Goal: Task Accomplishment & Management: Manage account settings

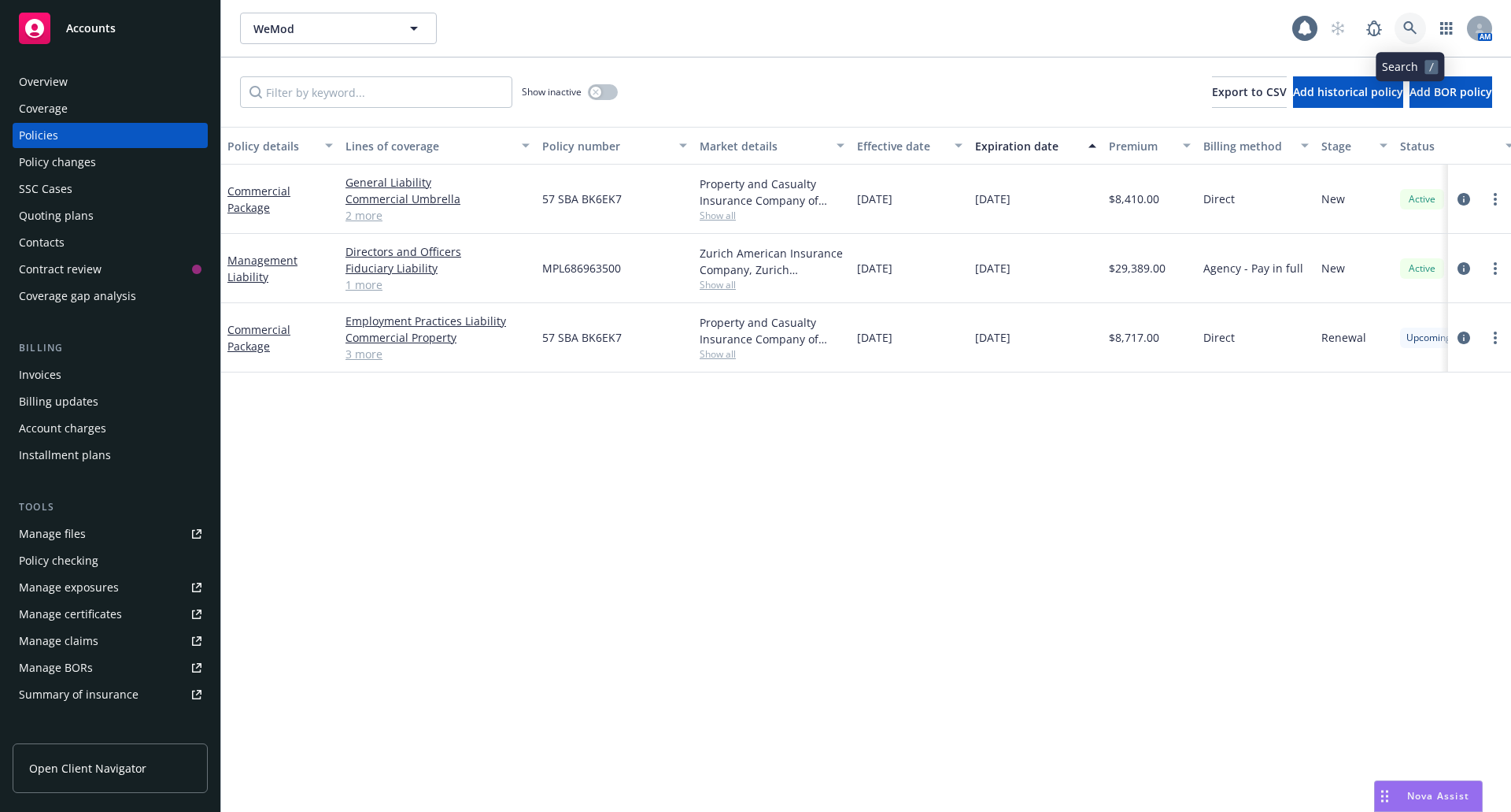
click at [1414, 31] on icon at bounding box center [1411, 28] width 14 height 14
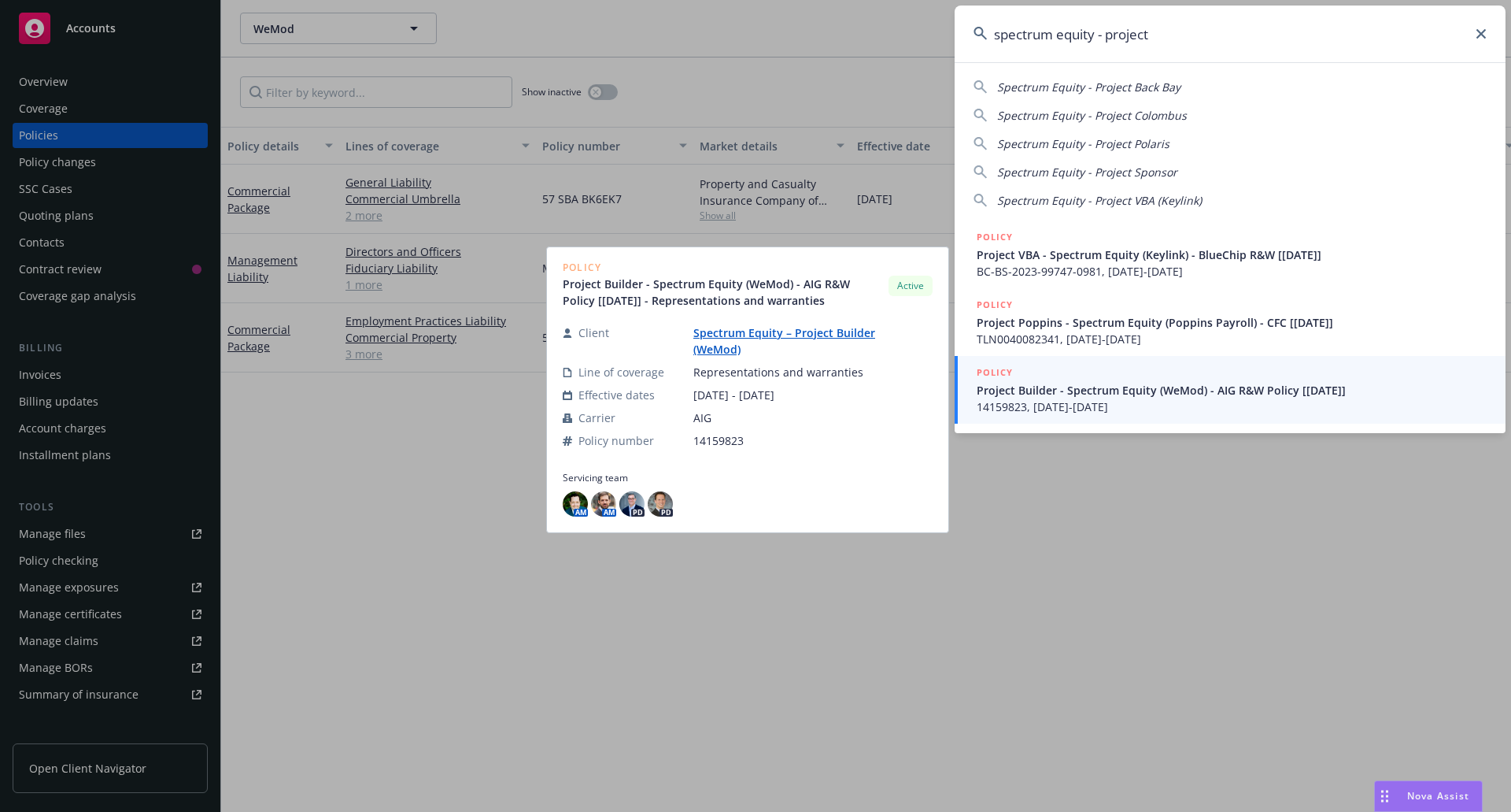
type input "spectrum equity - project"
click at [1150, 395] on span "Project Builder - Spectrum Equity (WeMod) - AIG R&W Policy [8/22/2024]" at bounding box center [1232, 390] width 510 height 16
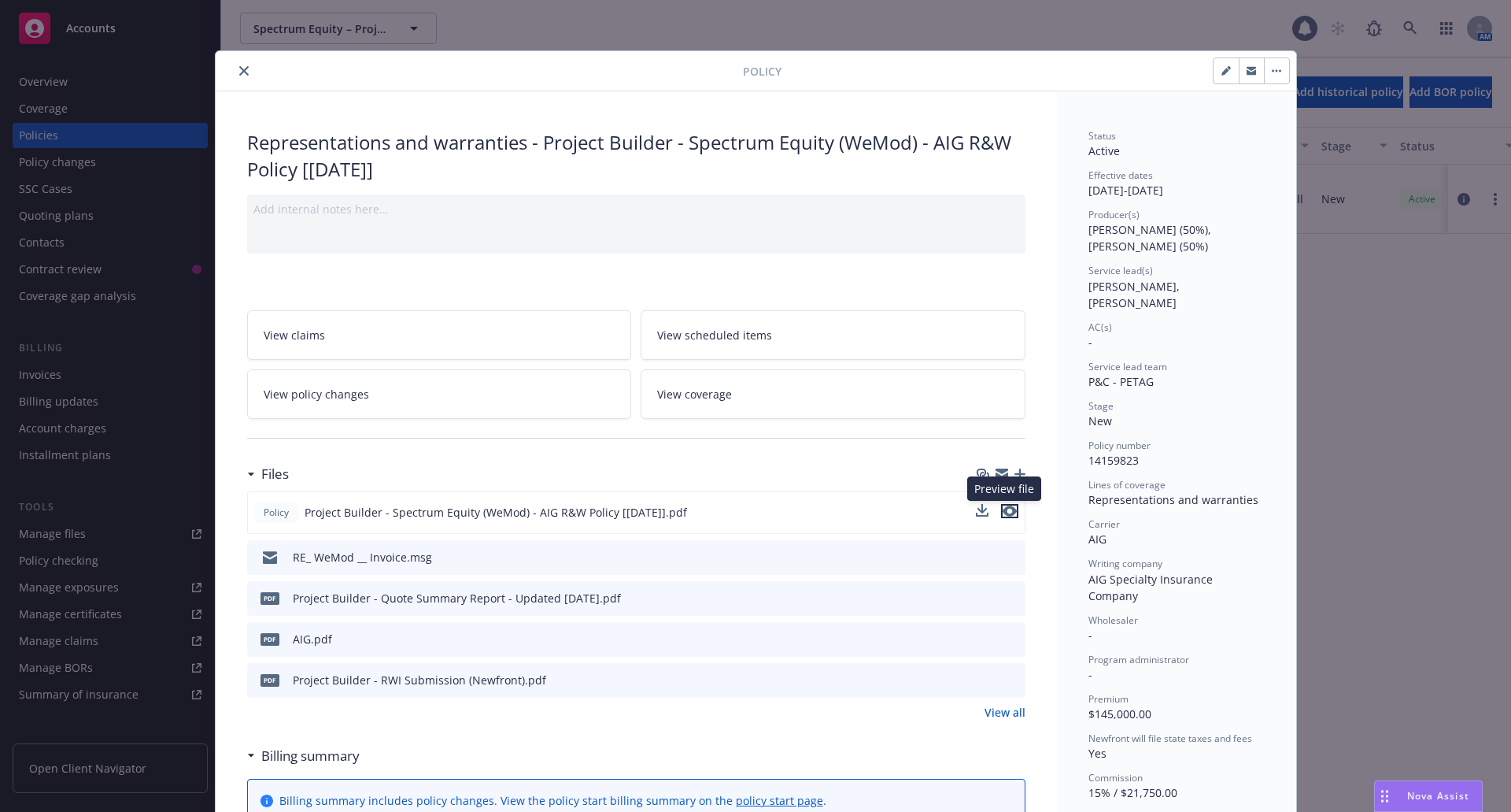
click at [1006, 514] on icon "preview file" at bounding box center [1010, 510] width 14 height 11
click at [240, 70] on icon "close" at bounding box center [244, 70] width 9 height 9
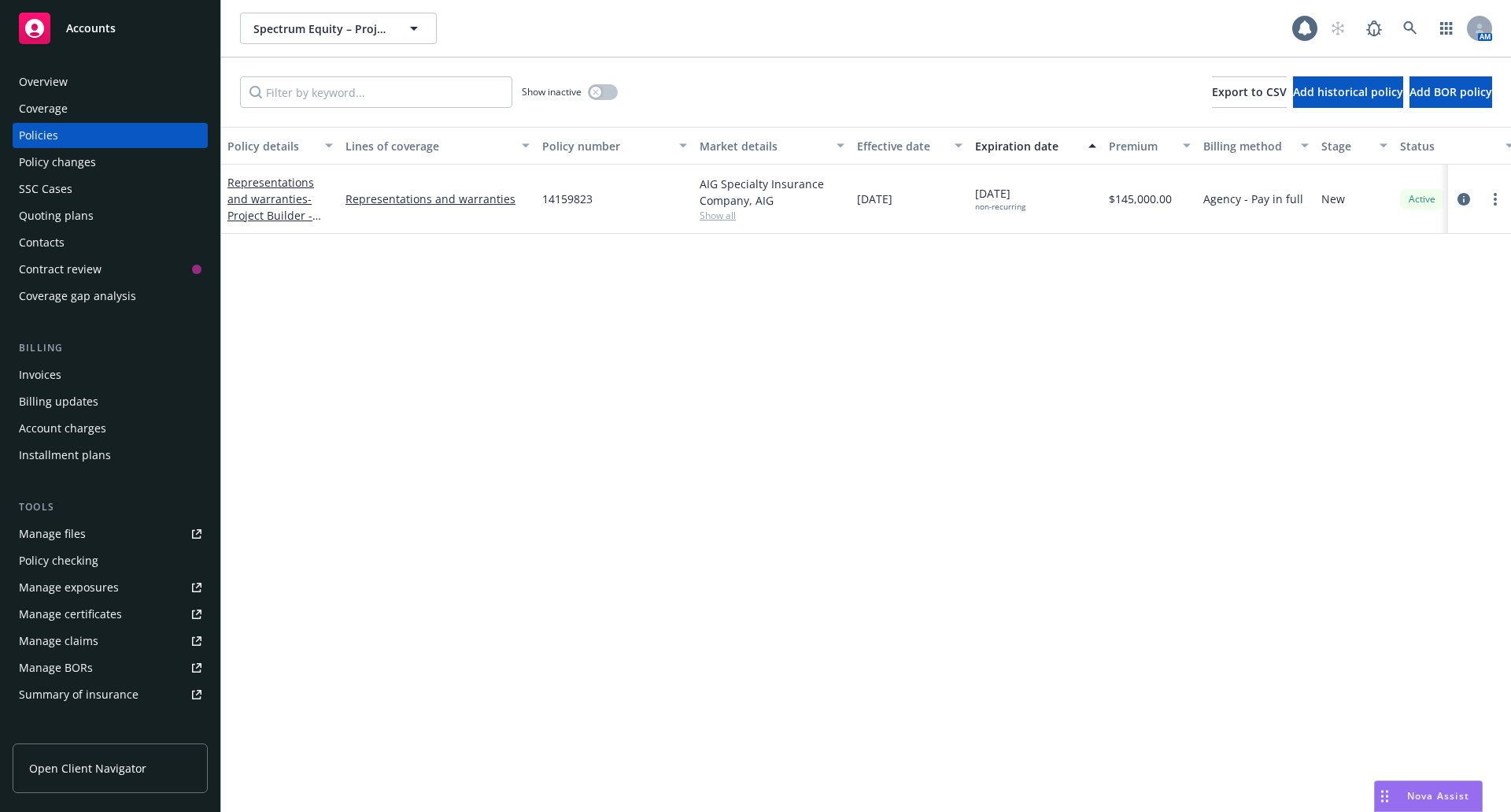
click at [69, 82] on div "Overview" at bounding box center [110, 82] width 183 height 25
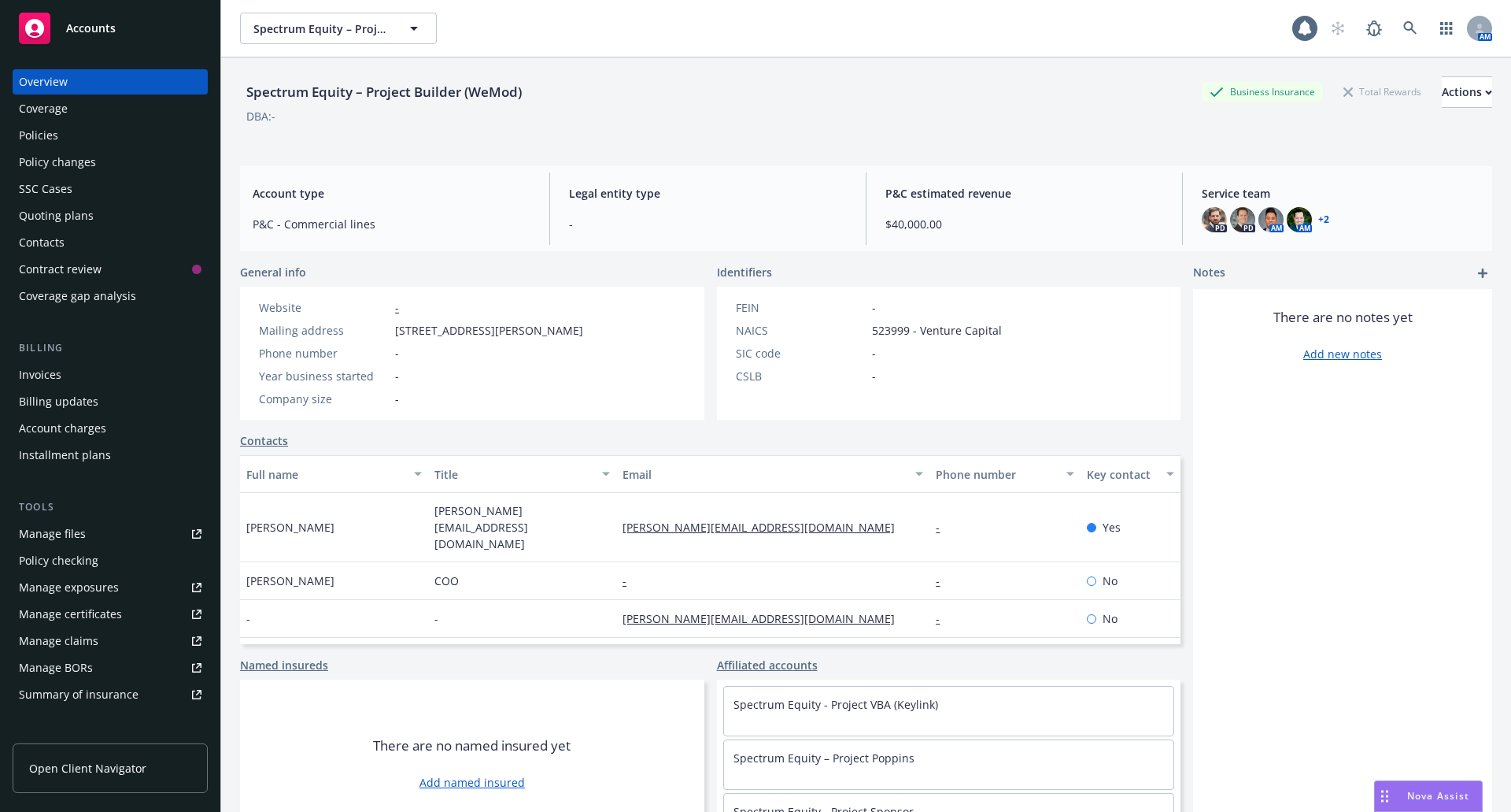
scroll to position [58, 0]
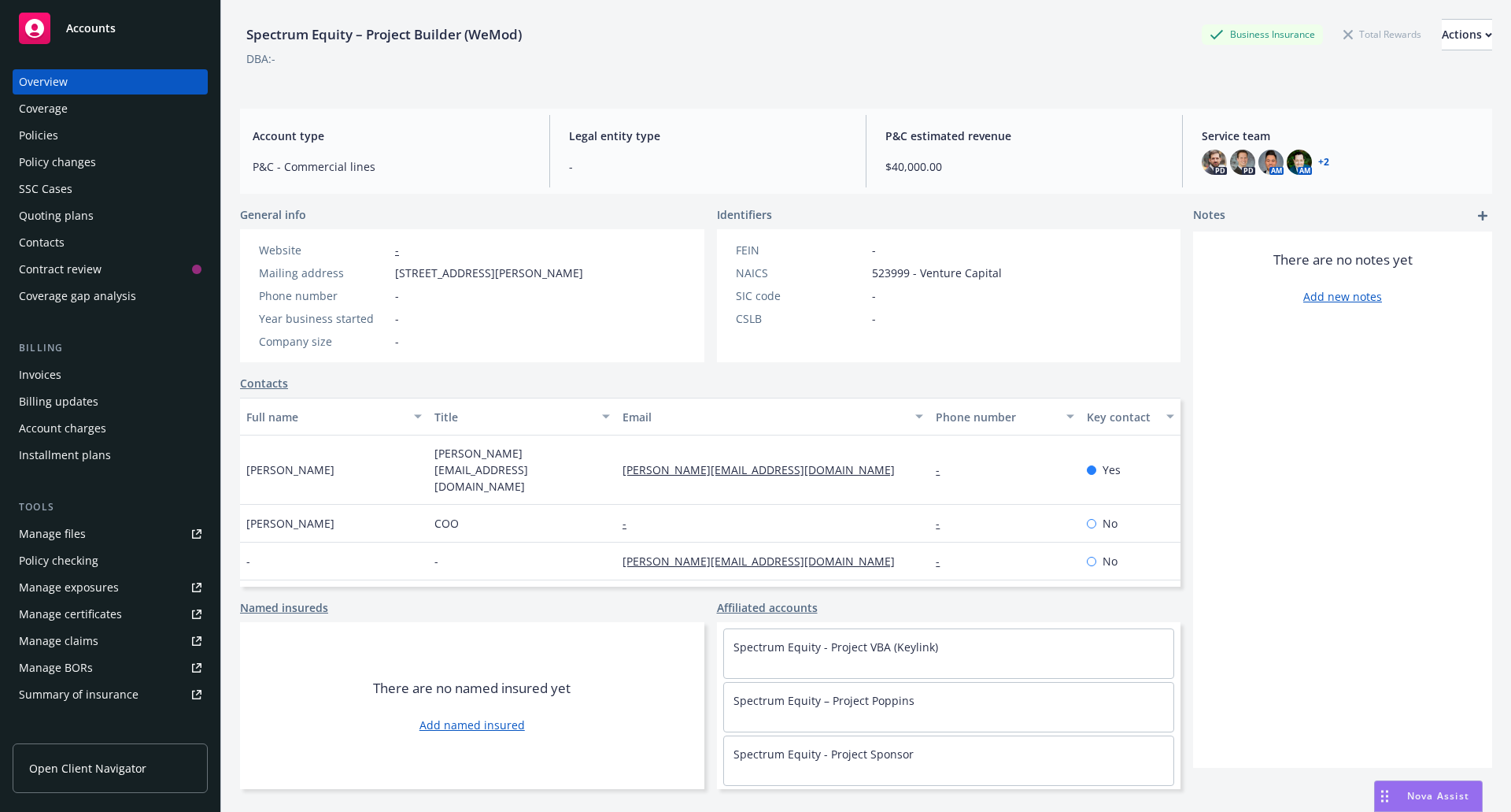
click at [70, 128] on div "Policies" at bounding box center [110, 136] width 183 height 25
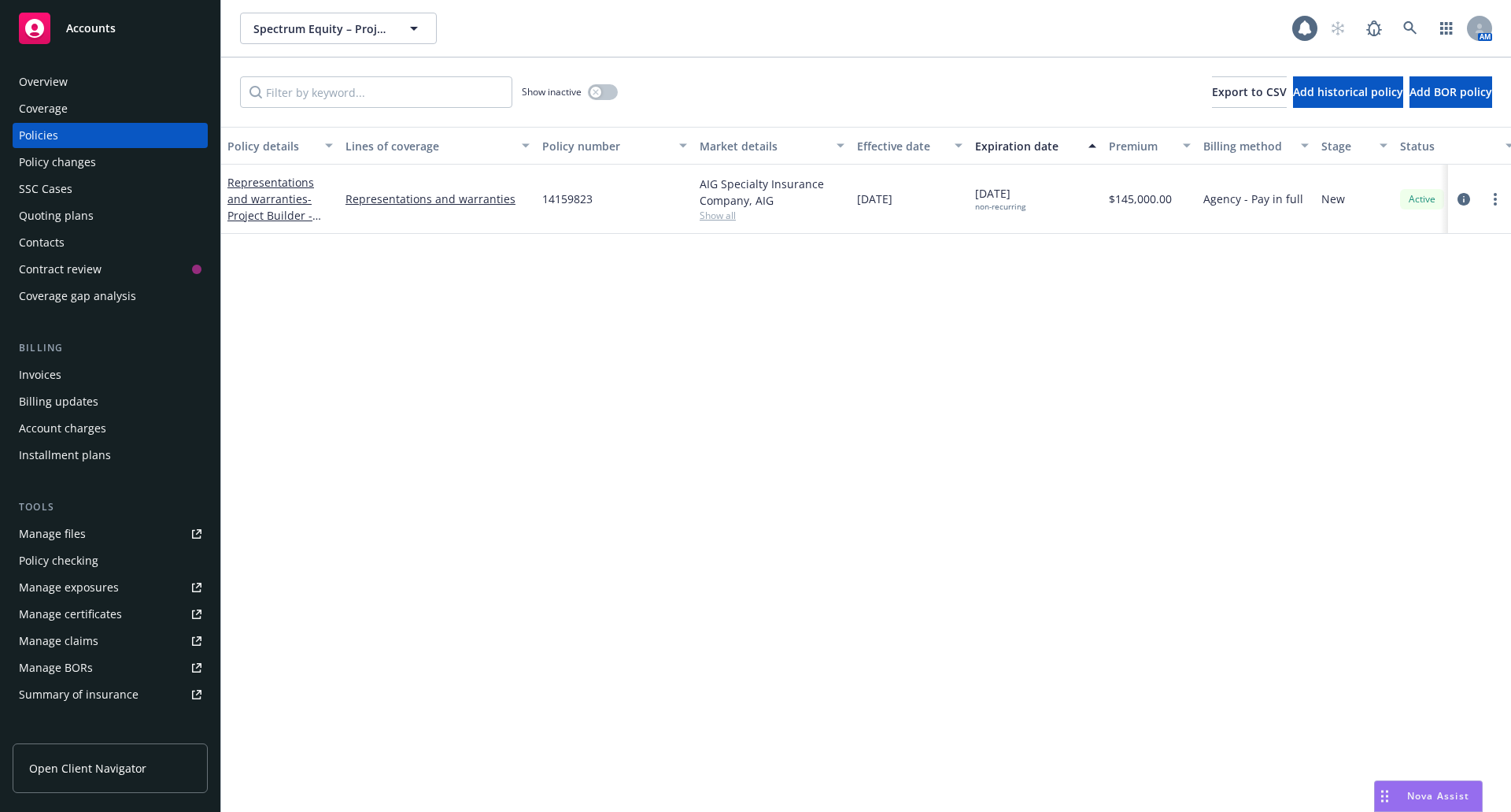
click at [98, 539] on link "Manage files" at bounding box center [110, 534] width 195 height 25
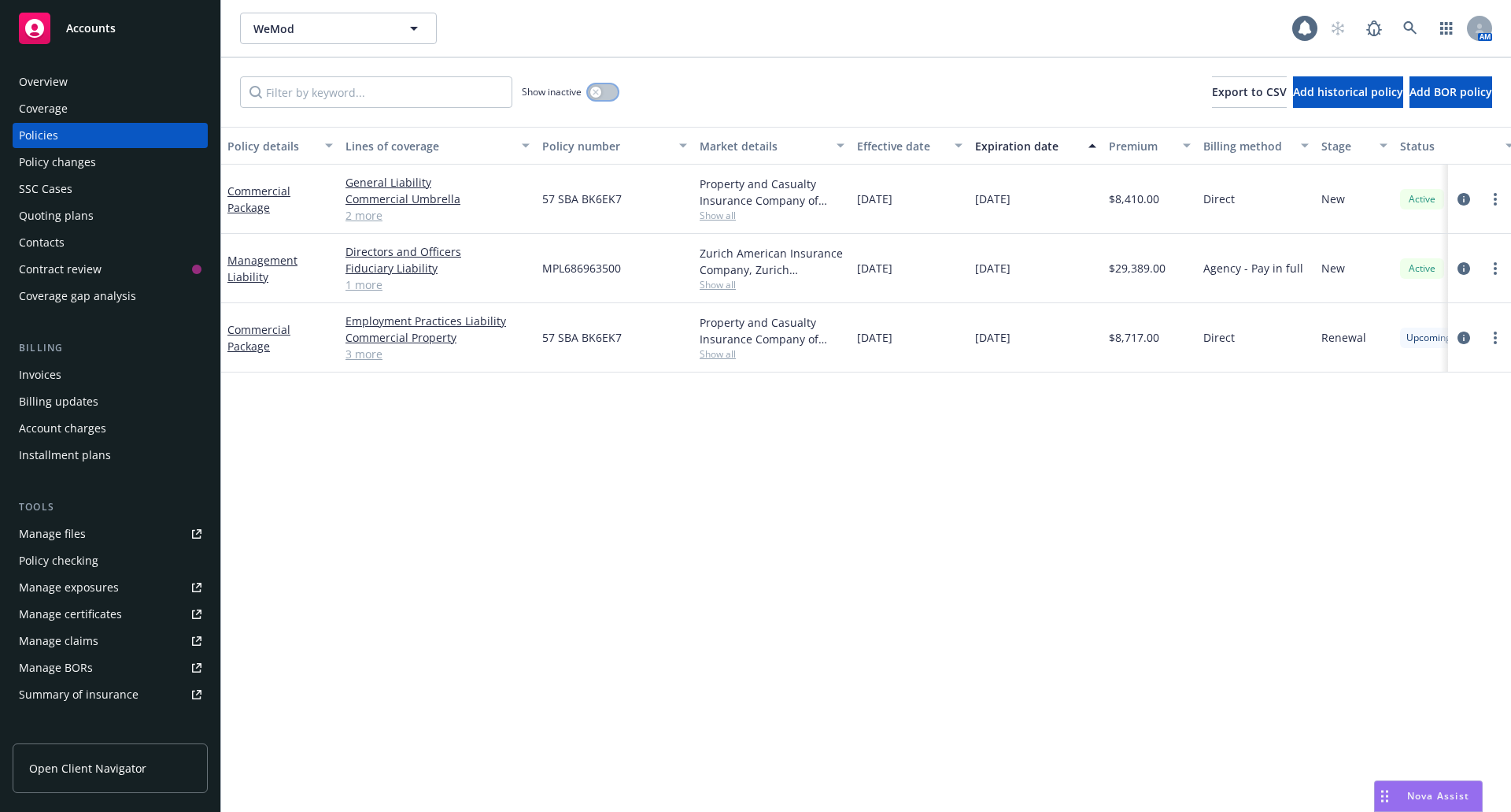
click at [590, 95] on button "button" at bounding box center [602, 92] width 30 height 16
click at [255, 270] on link "Management Liability" at bounding box center [262, 268] width 70 height 31
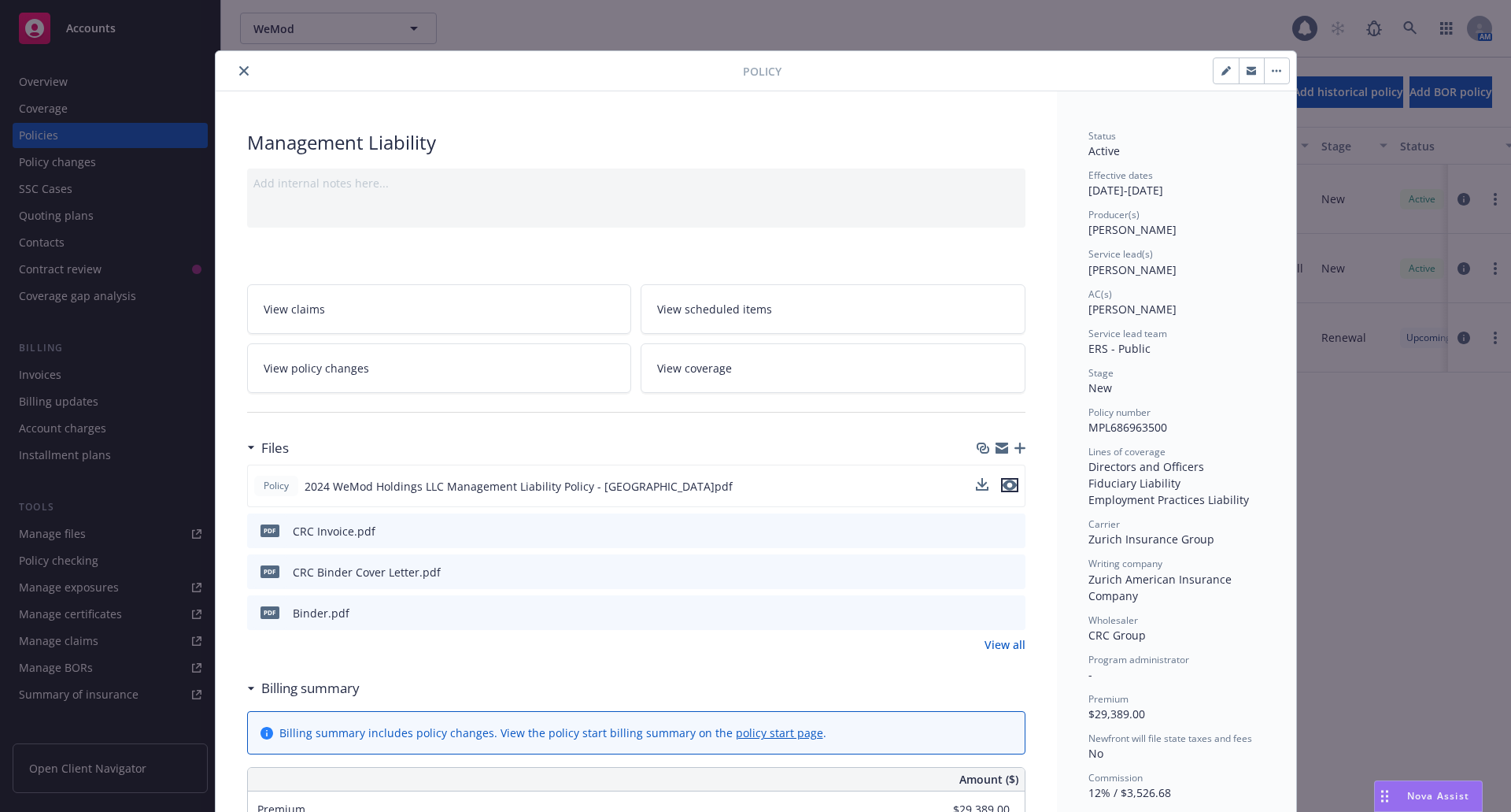
click at [1003, 482] on icon "preview file" at bounding box center [1010, 484] width 14 height 11
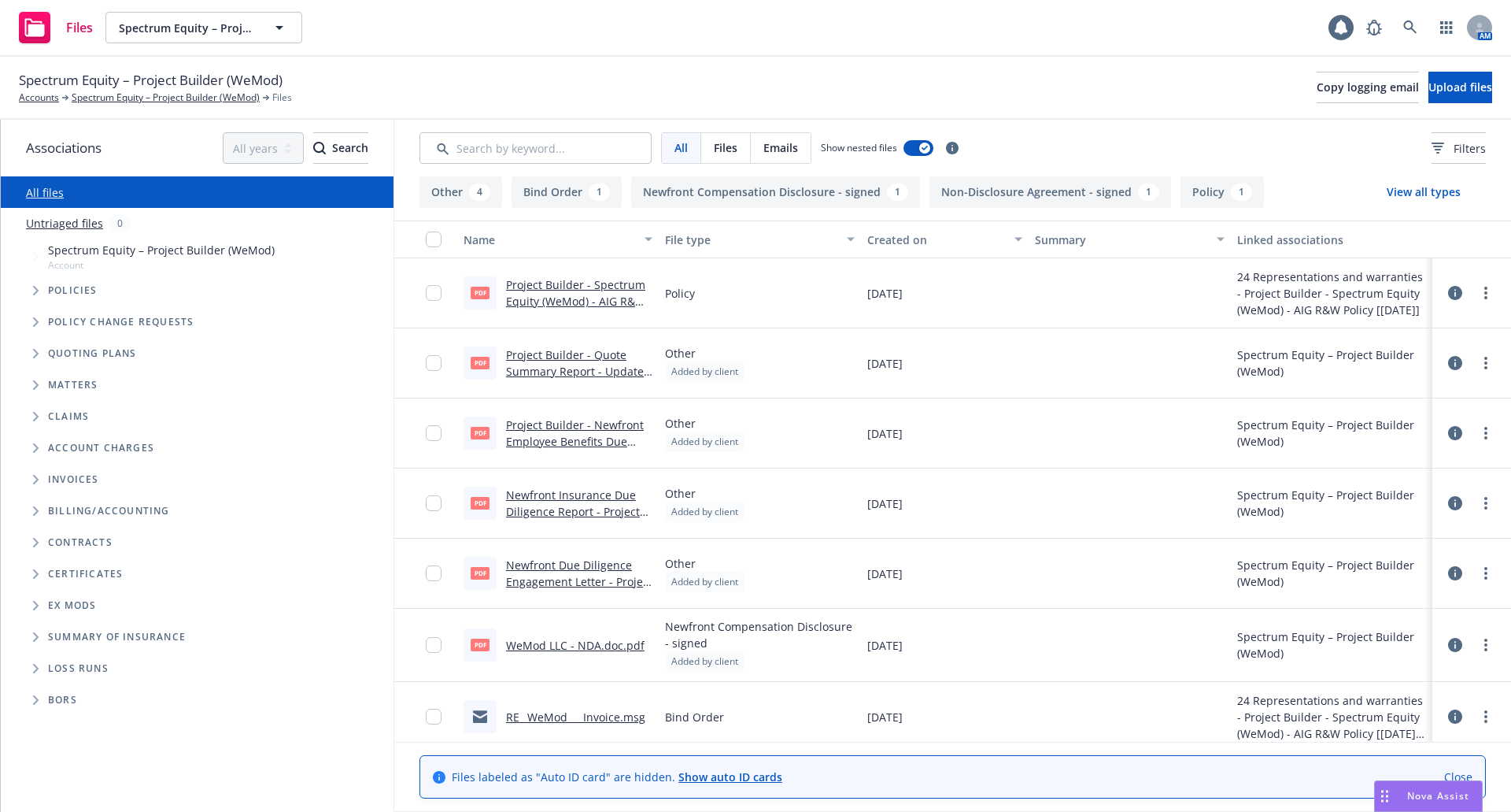
click at [556, 504] on link "Newfront Insurance Due Diligence Report - Project Builder - 8.12.24.pdf" at bounding box center [573, 511] width 134 height 48
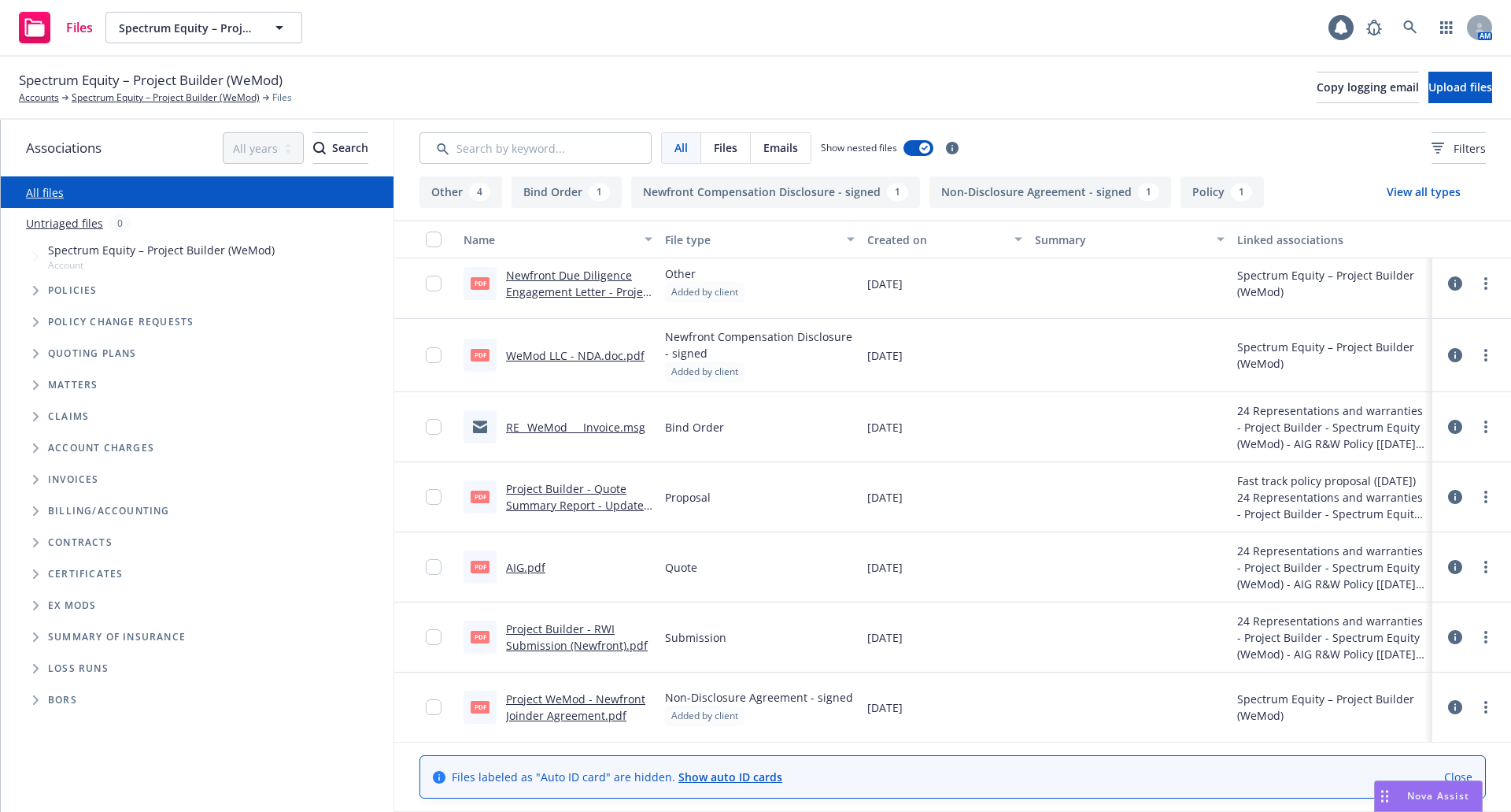
scroll to position [288, 0]
click at [538, 694] on link "Project WeMod - Newfront Joinder Agreement.pdf" at bounding box center [576, 706] width 139 height 31
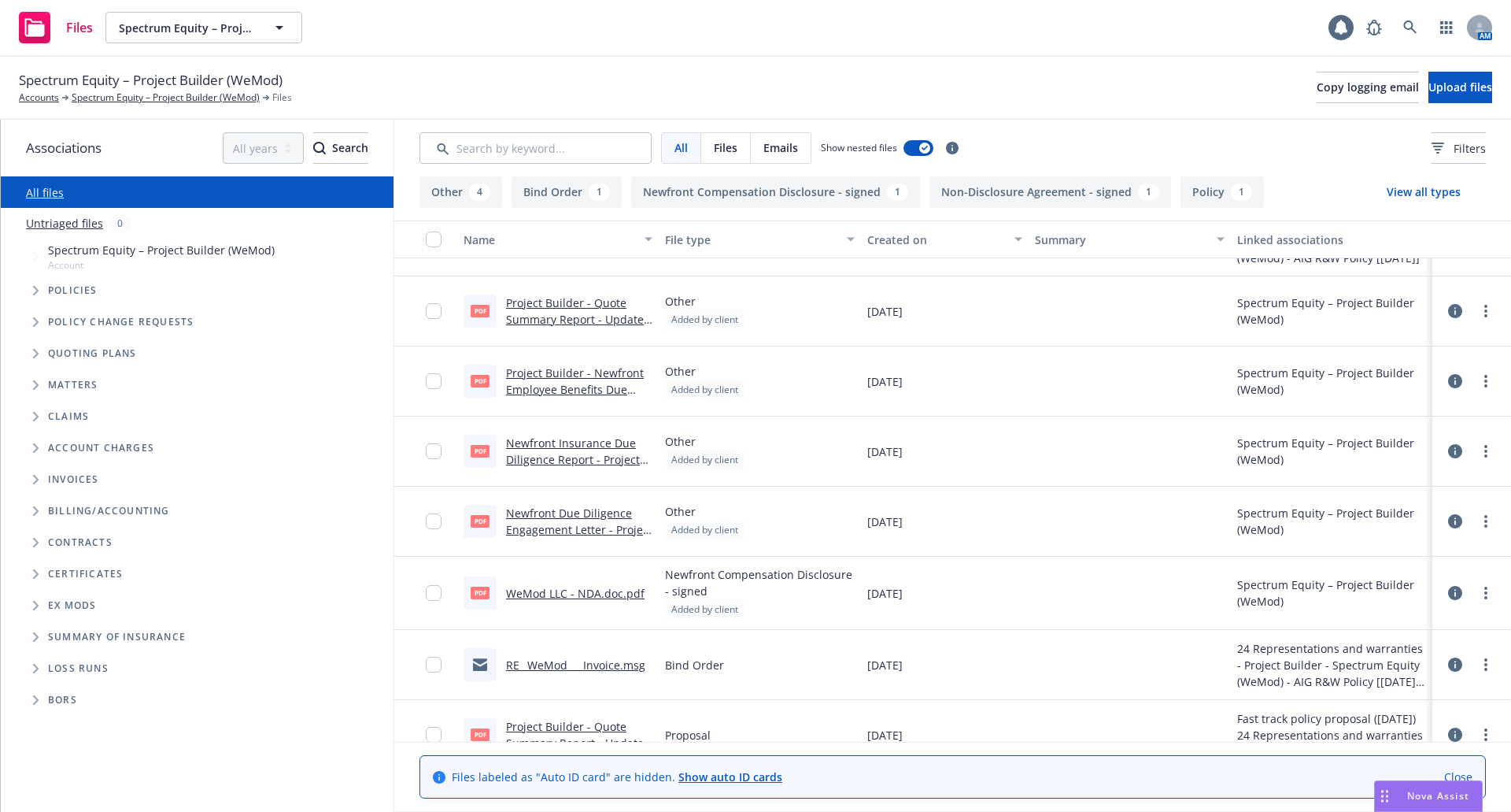
scroll to position [0, 0]
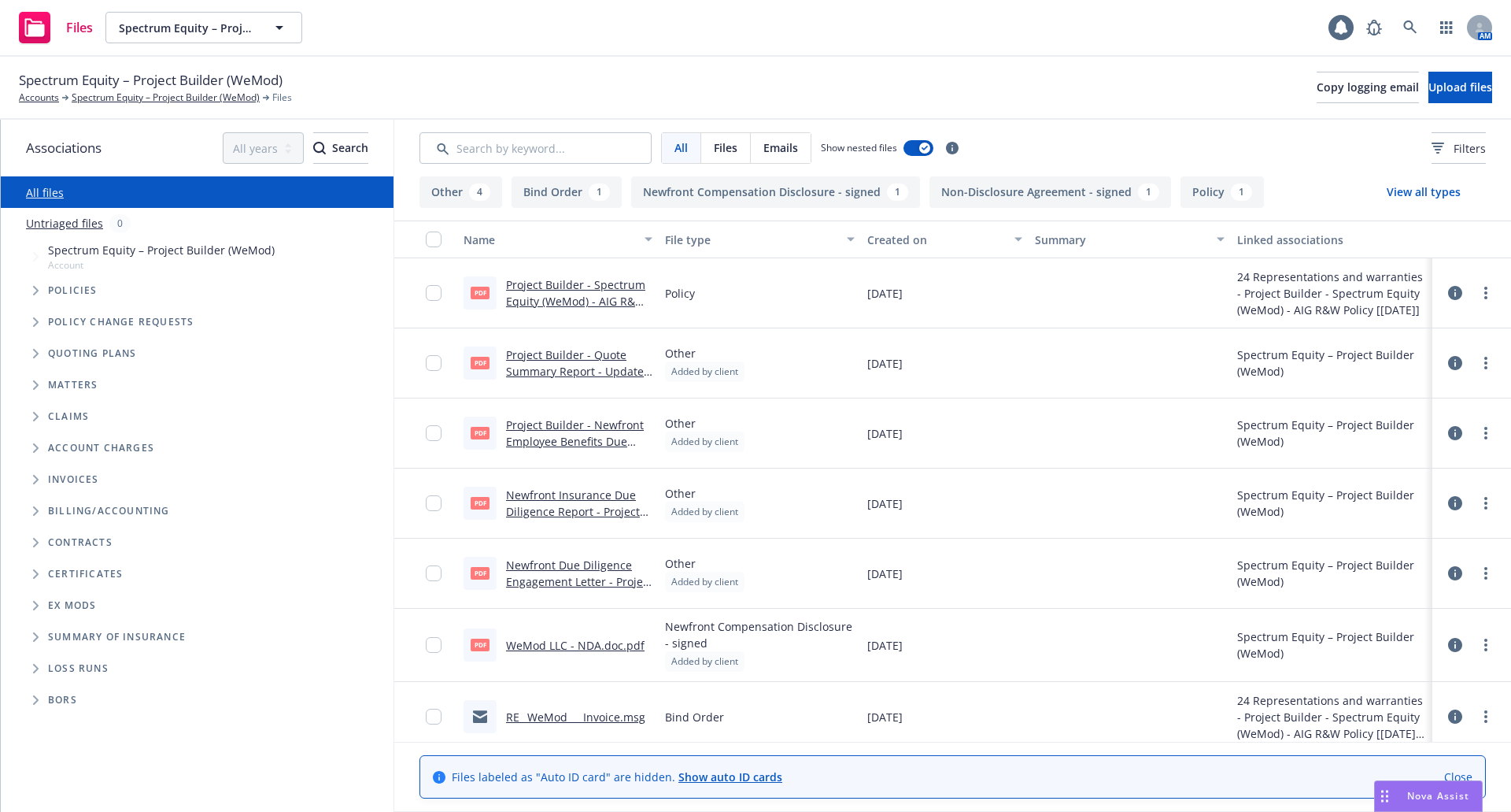
click at [728, 146] on span "Files" at bounding box center [726, 147] width 24 height 16
click at [535, 358] on link "Project Builder - Quote Summary Report - Updated August 5 2024.pdf" at bounding box center [578, 371] width 145 height 48
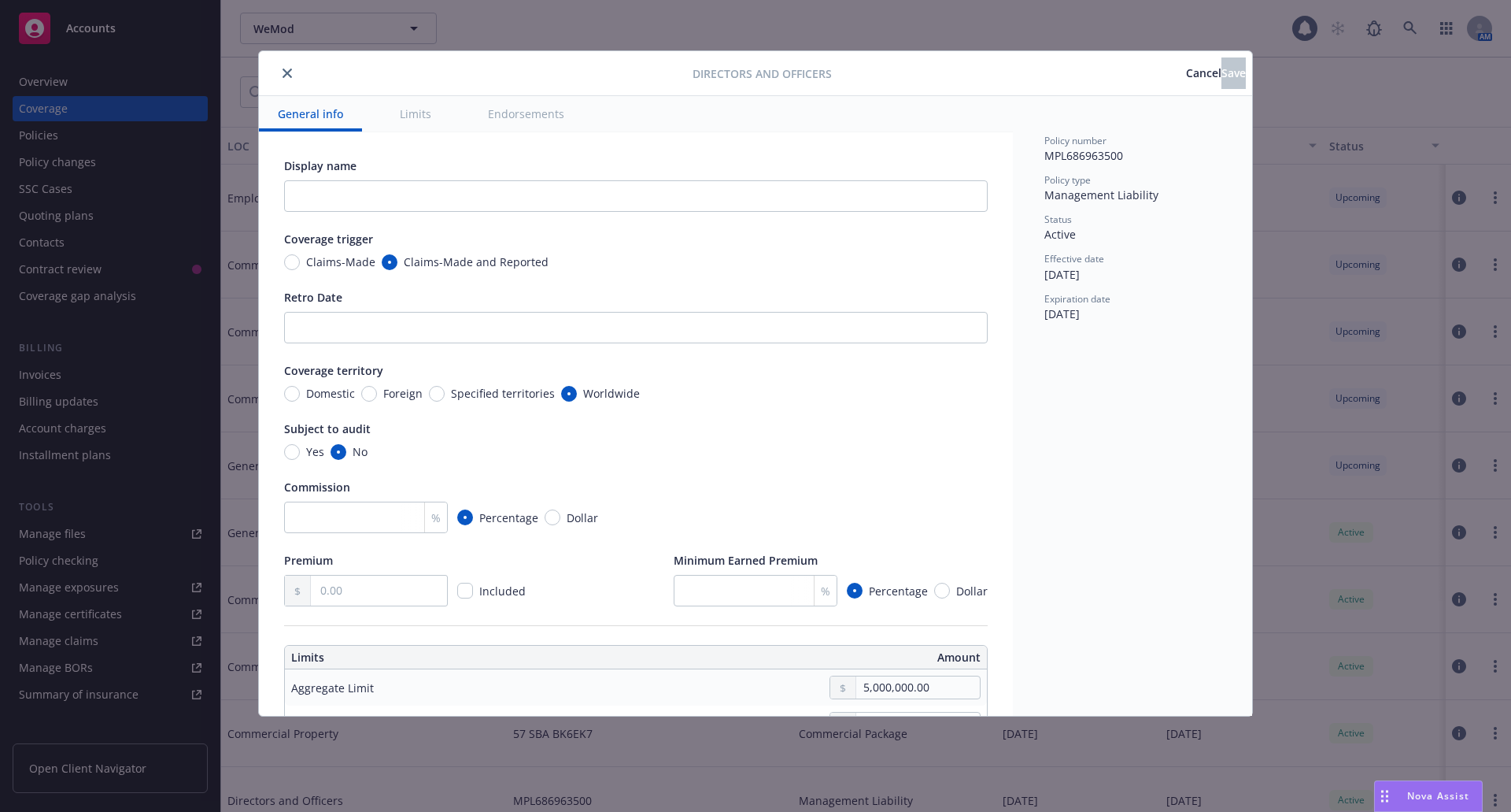
click at [1364, 70] on div "Directors and Officers Cancel Save General info Limits Endorsements Display nam…" at bounding box center [755, 406] width 1511 height 812
click at [283, 70] on icon "close" at bounding box center [287, 73] width 9 height 9
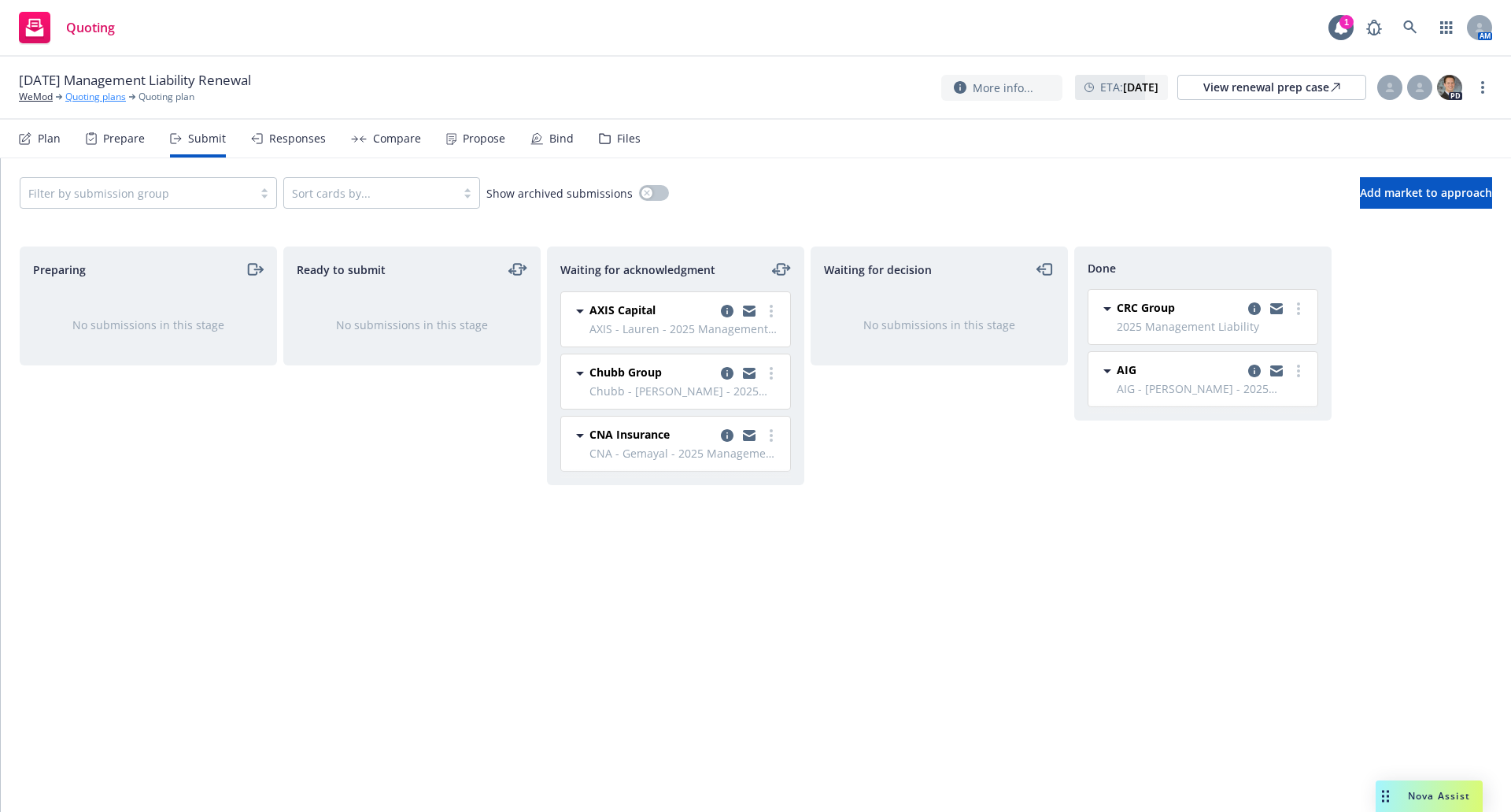
click at [107, 98] on link "Quoting plans" at bounding box center [95, 97] width 60 height 14
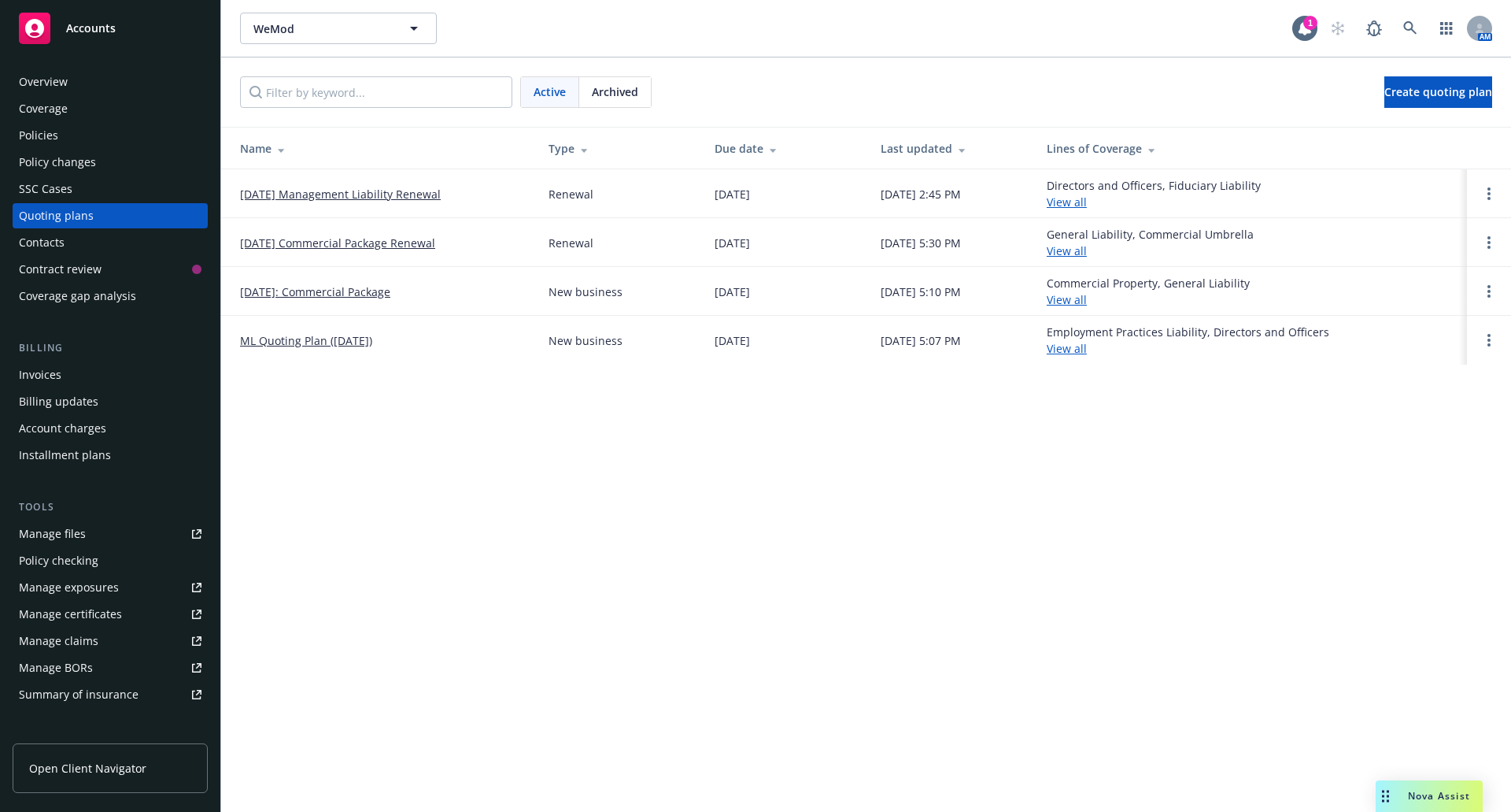
click at [48, 137] on div "Policies" at bounding box center [38, 136] width 39 height 25
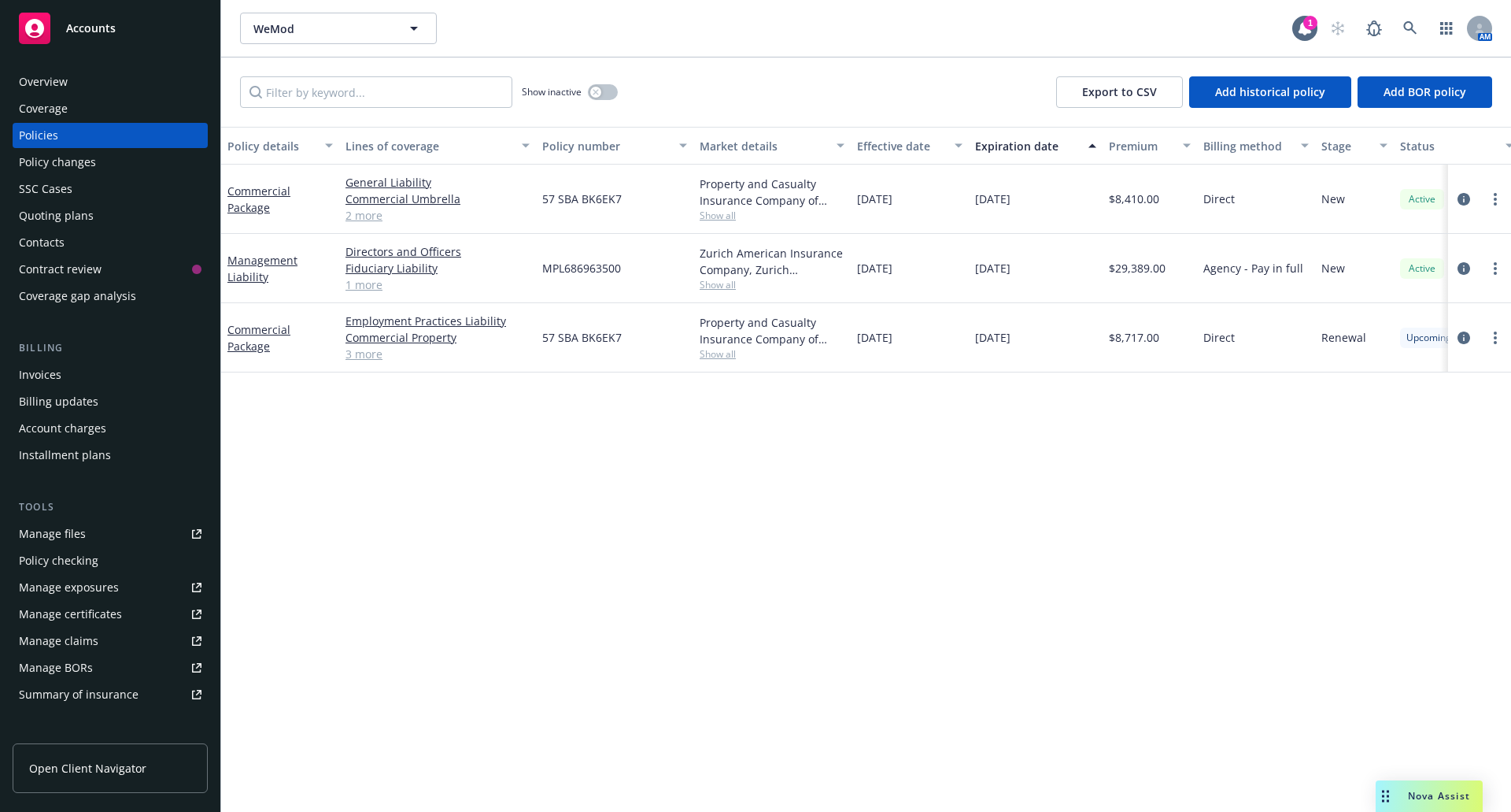
click at [360, 285] on link "1 more" at bounding box center [437, 284] width 184 height 16
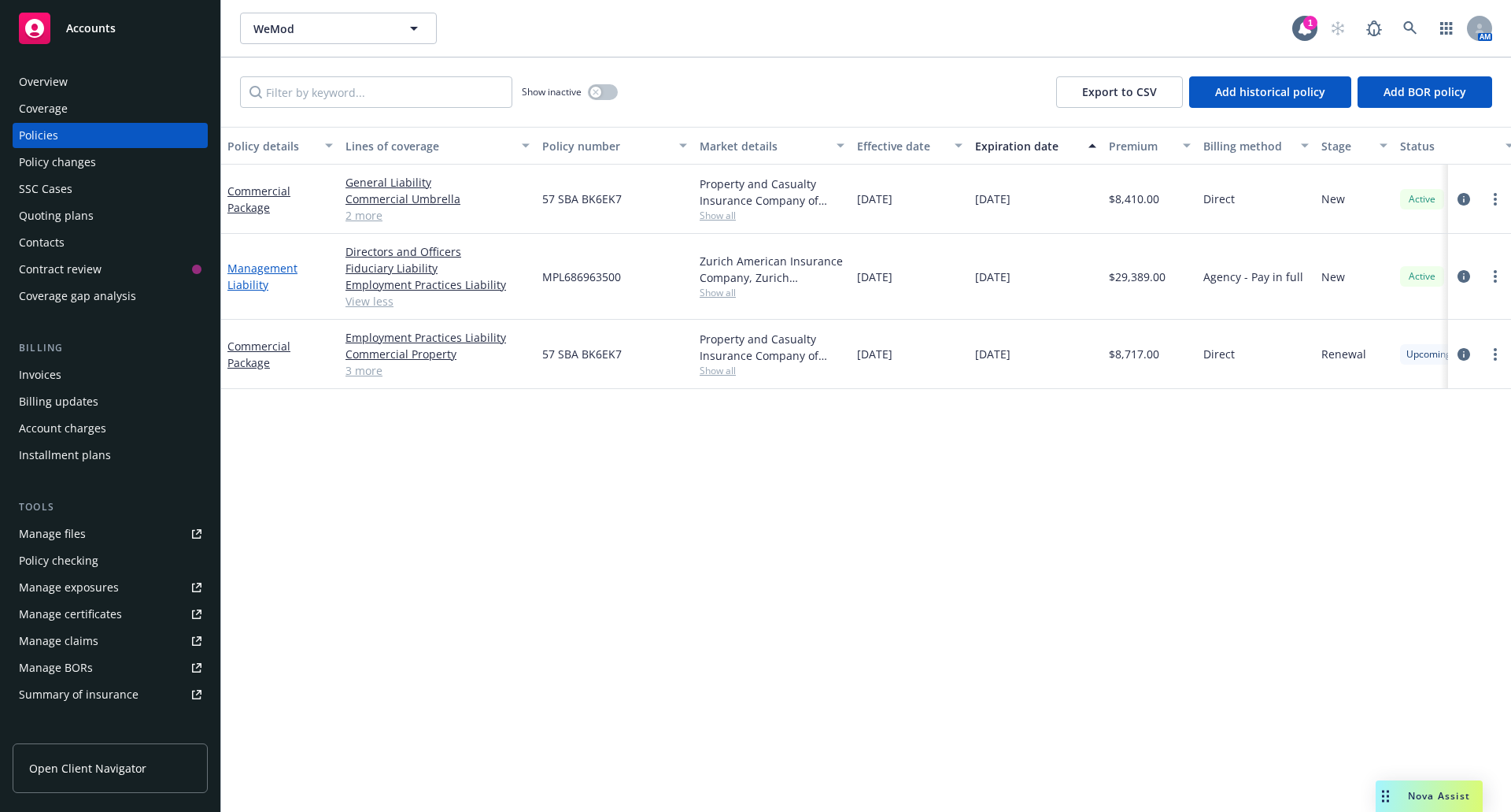
click at [252, 282] on link "Management Liability" at bounding box center [262, 276] width 70 height 31
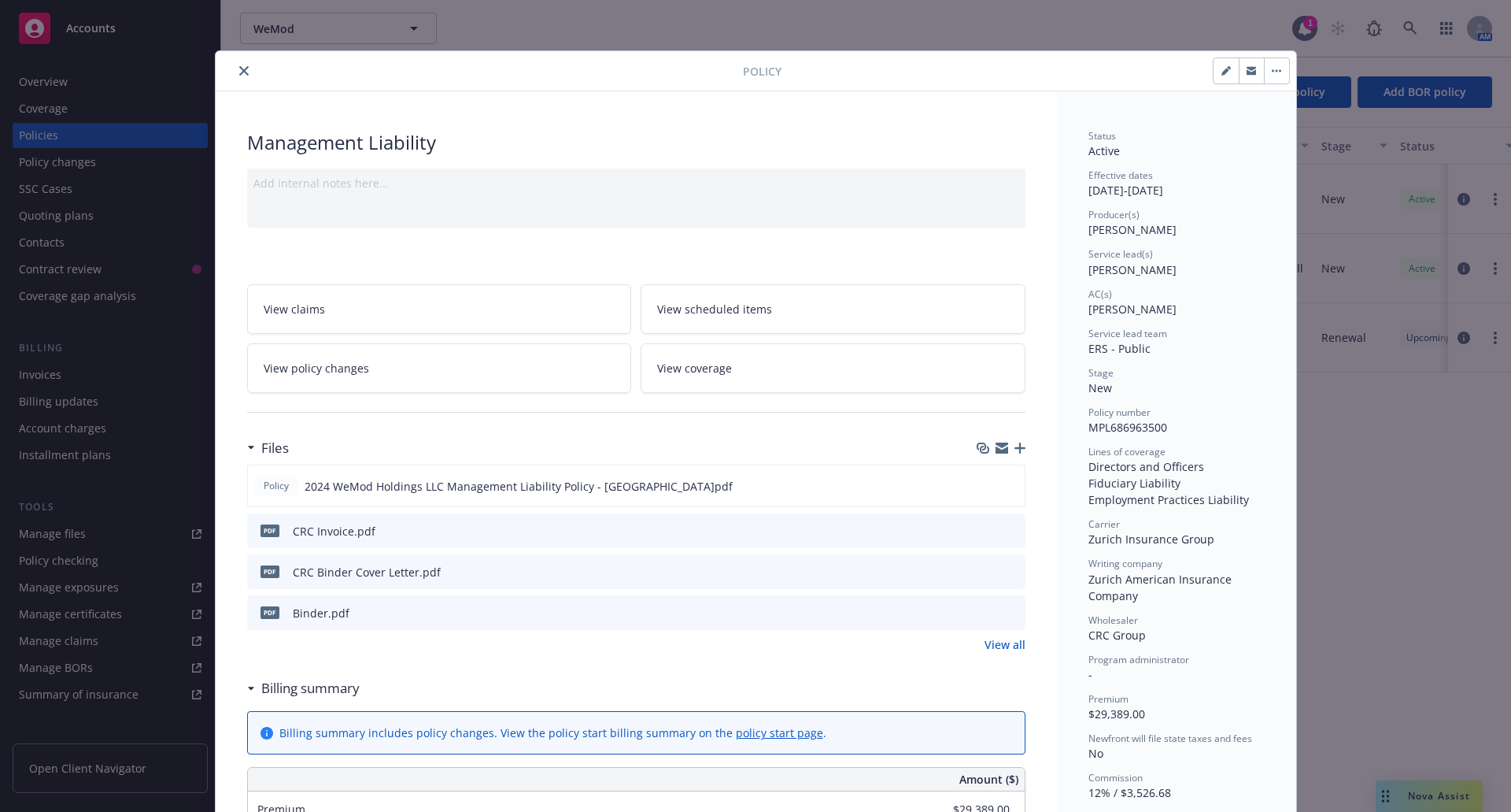
click at [1225, 65] on button "button" at bounding box center [1226, 71] width 25 height 25
select select "NEW"
select select "12"
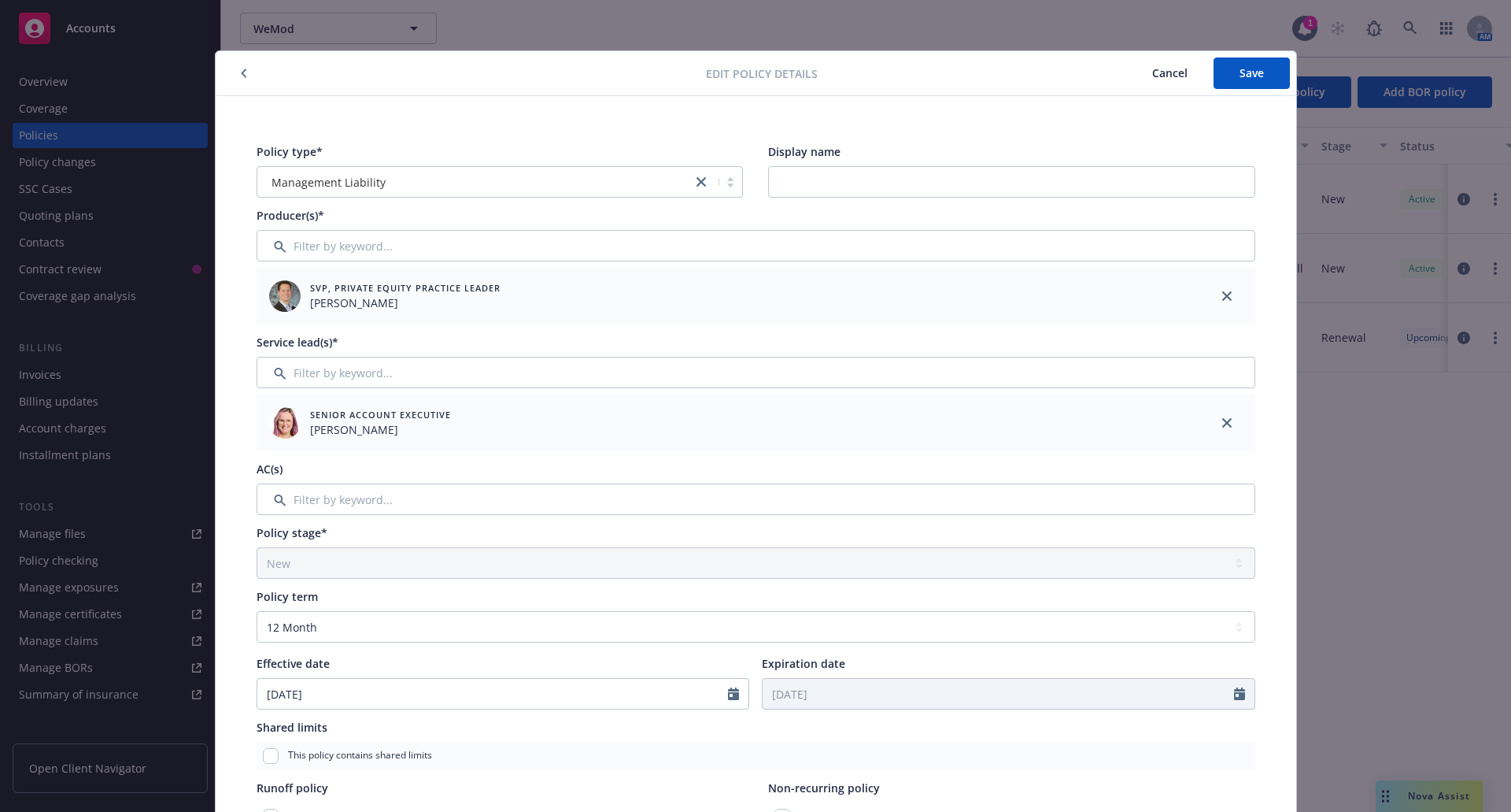
drag, startPoint x: 1159, startPoint y: 74, endPoint x: 1116, endPoint y: 81, distance: 43.6
click at [1159, 74] on span "Cancel" at bounding box center [1170, 73] width 36 height 15
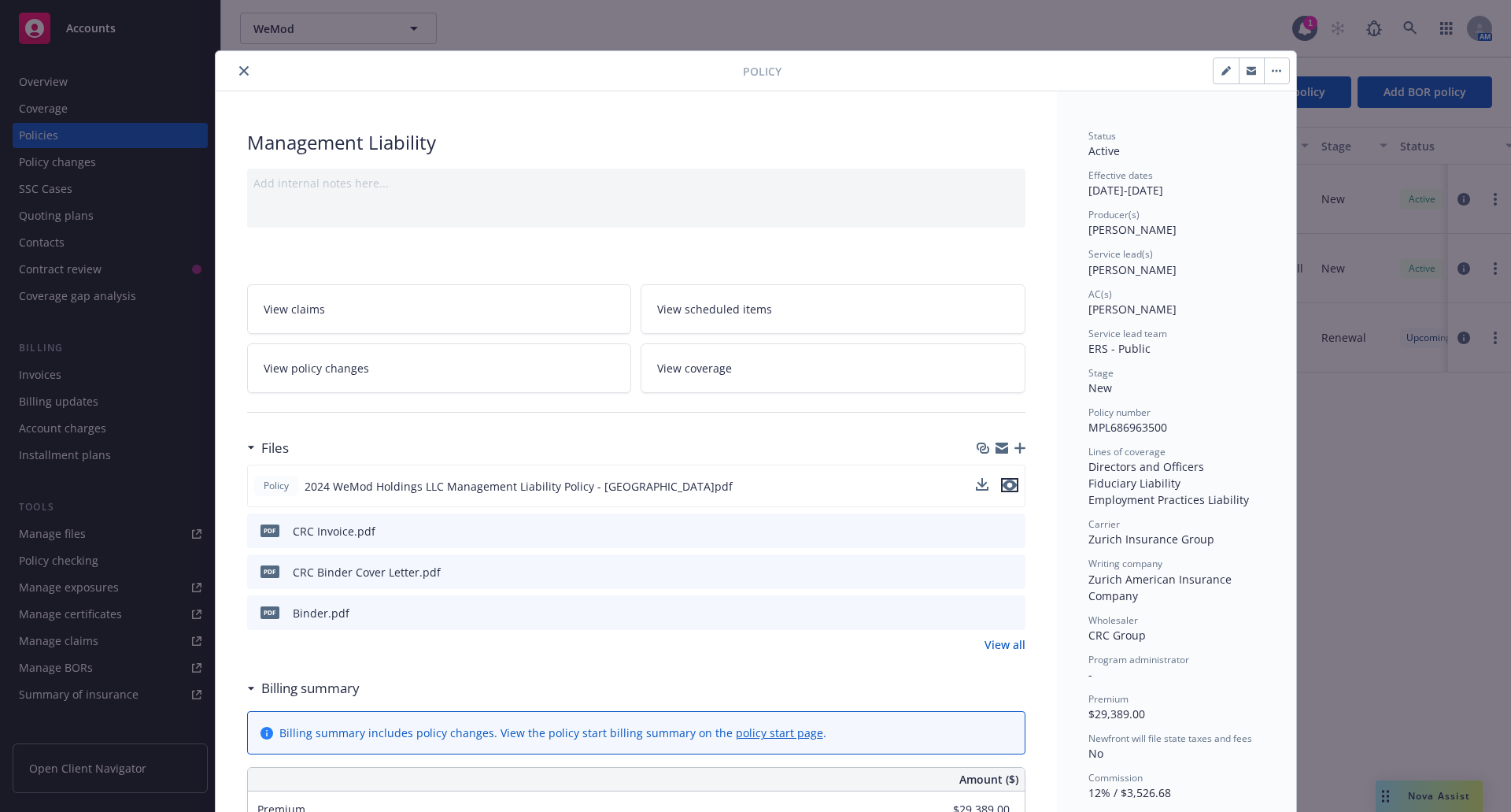
click at [1003, 482] on icon "preview file" at bounding box center [1010, 484] width 14 height 11
click at [1271, 68] on button "button" at bounding box center [1277, 71] width 25 height 25
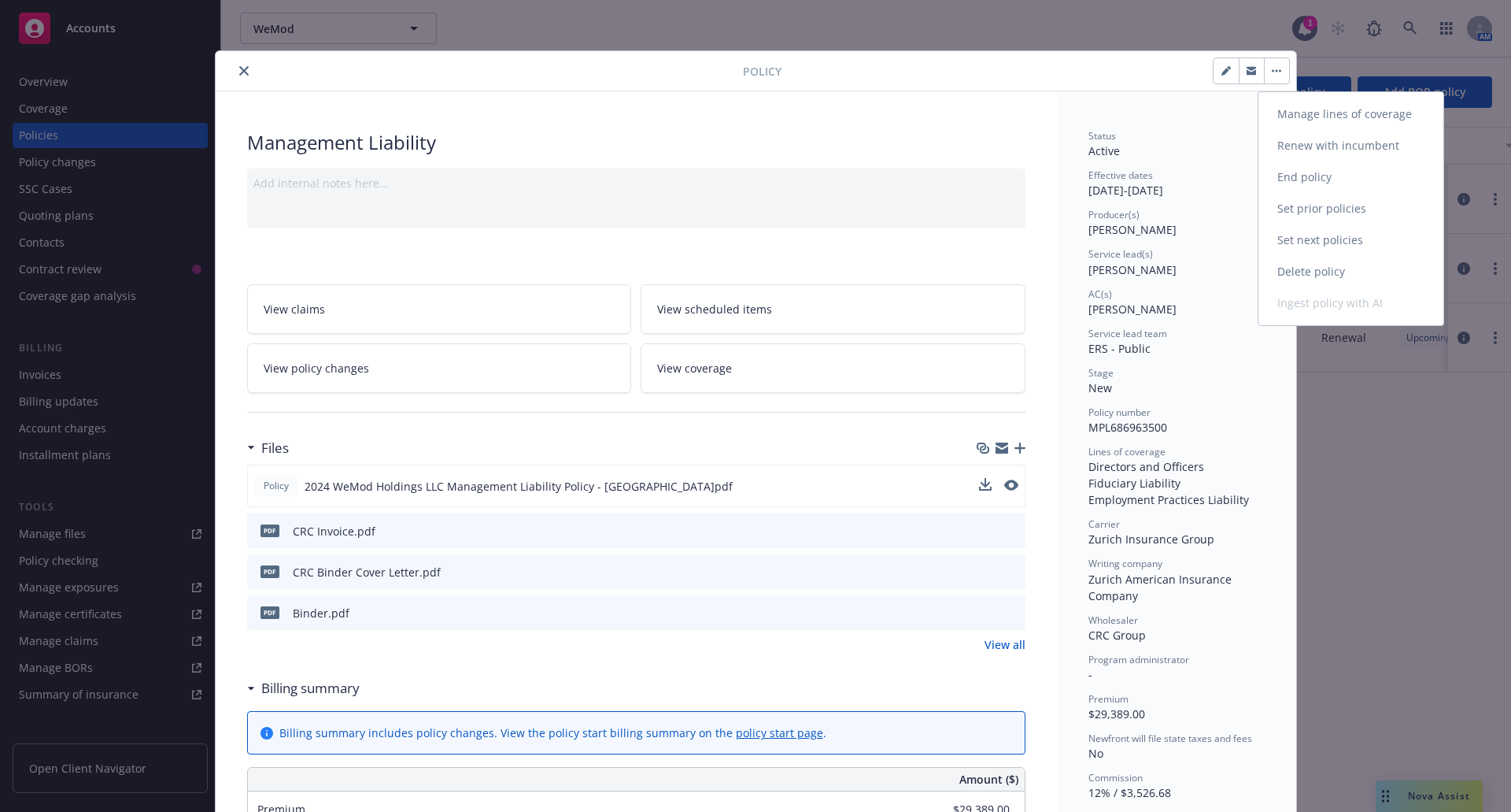
click at [1305, 118] on link "Manage lines of coverage" at bounding box center [1351, 114] width 185 height 31
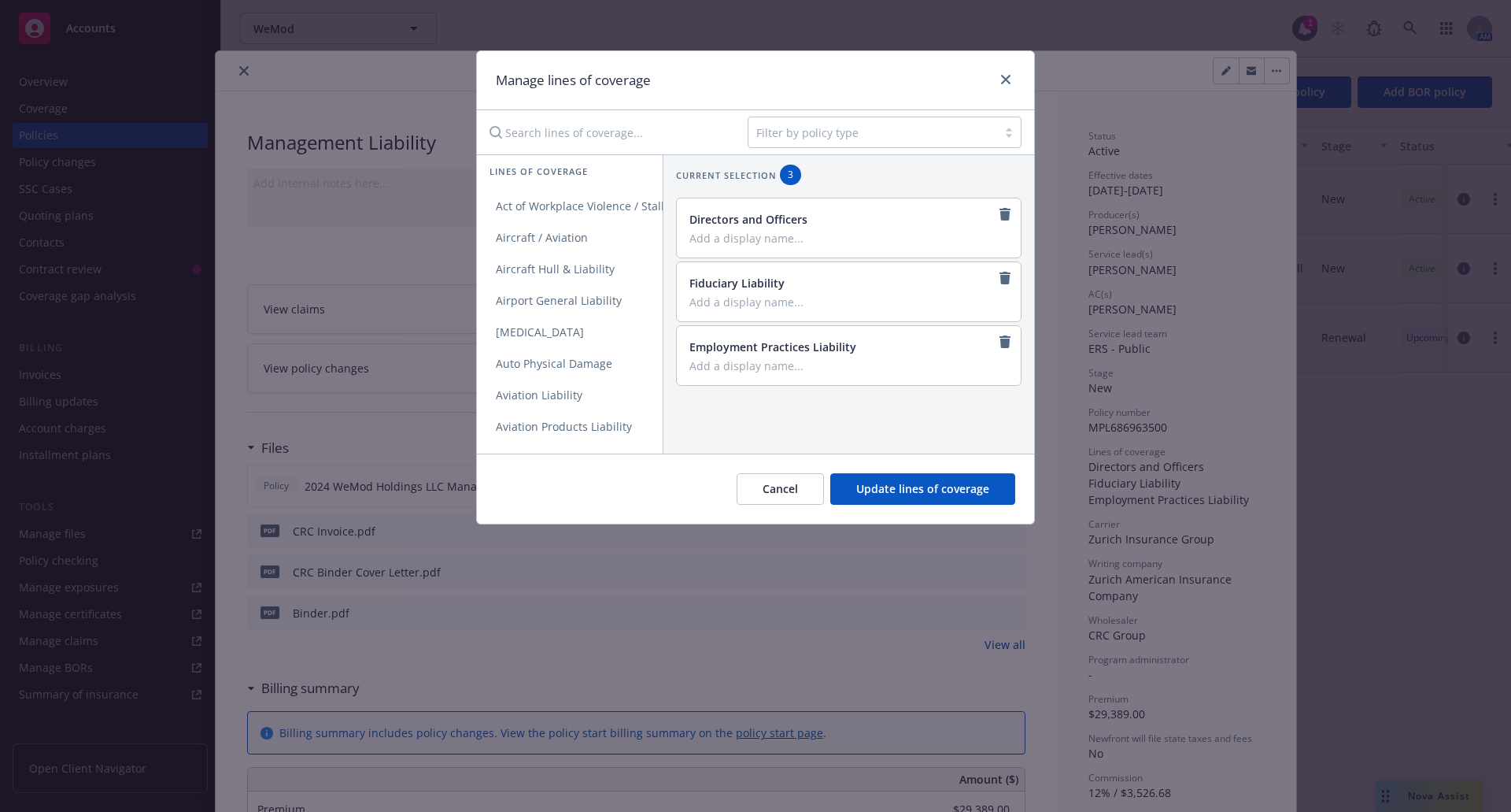
click at [578, 134] on input "Search lines of coverage..." at bounding box center [607, 132] width 255 height 31
type input "crime"
click at [526, 208] on span "Crime" at bounding box center [512, 206] width 70 height 15
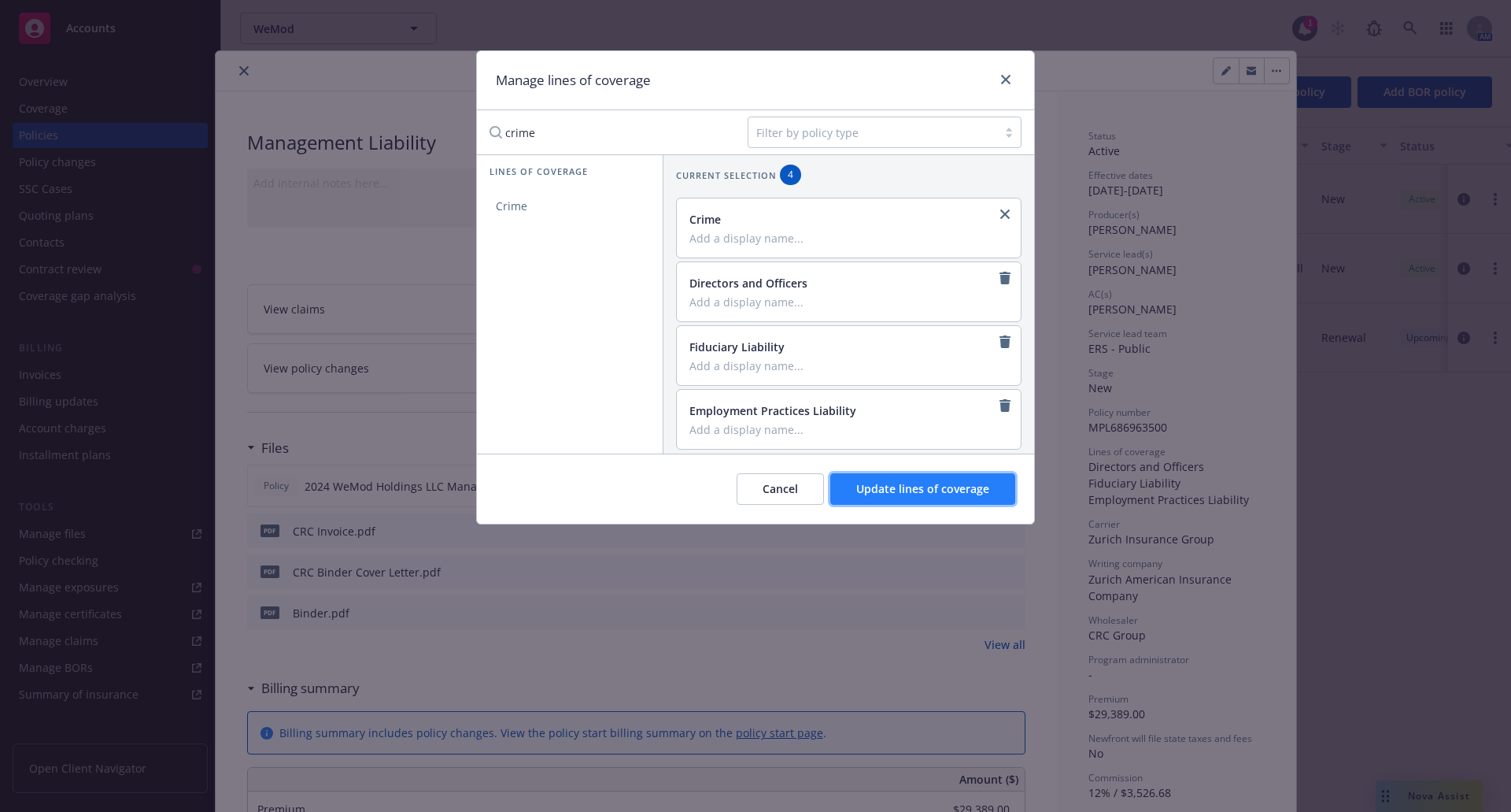
click at [906, 482] on span "Update lines of coverage" at bounding box center [922, 488] width 133 height 15
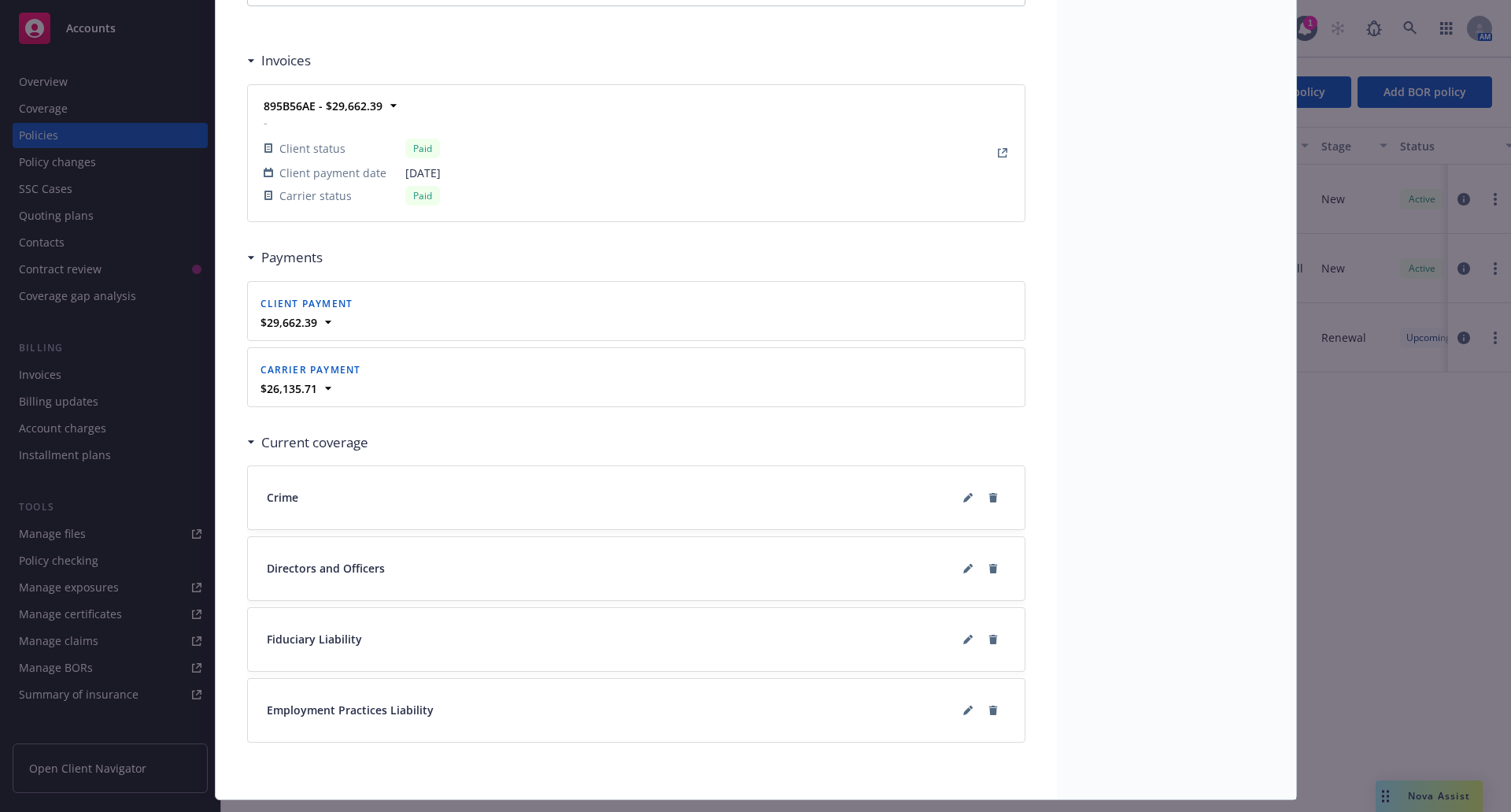
scroll to position [1377, 0]
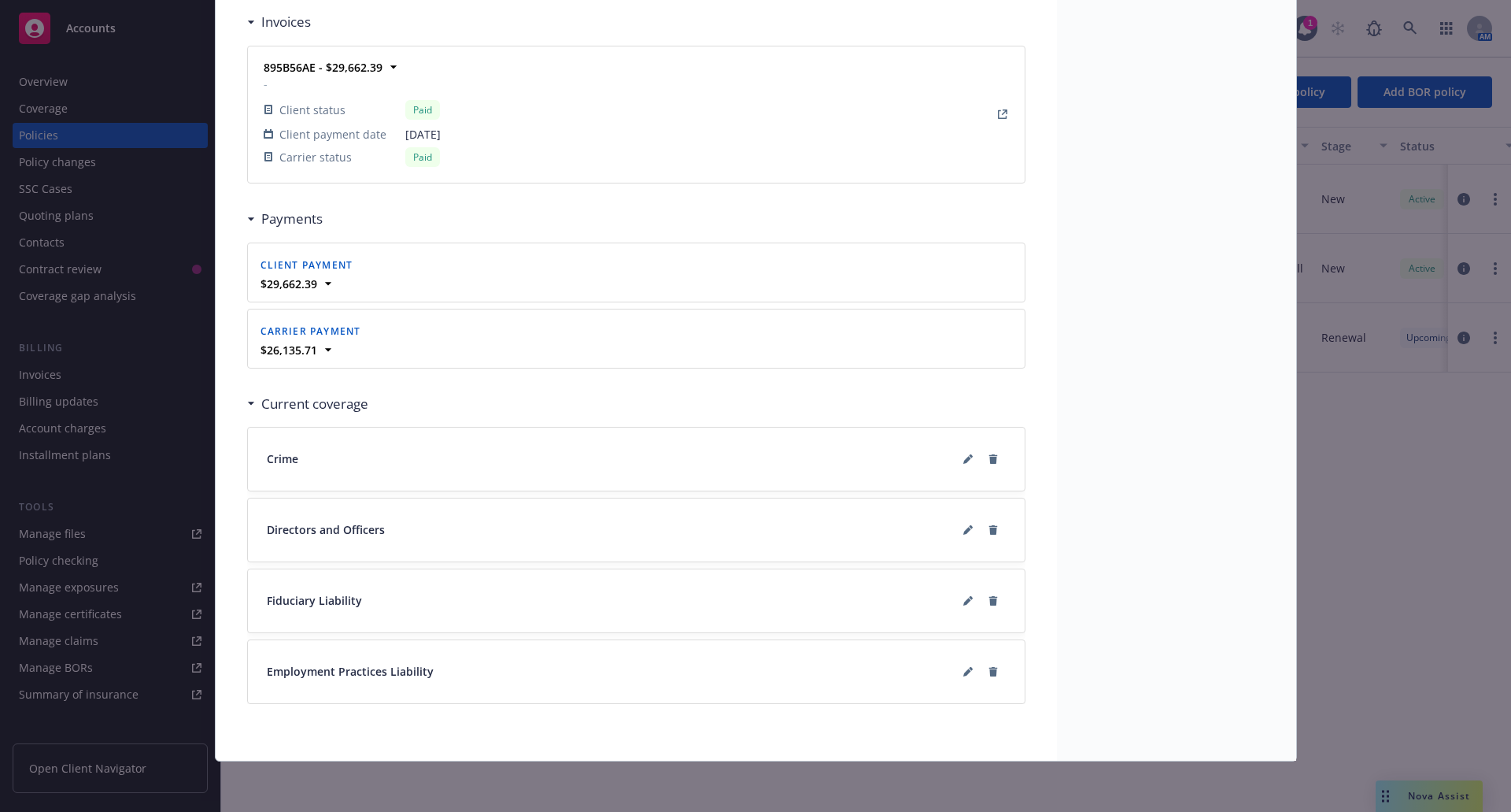
click at [278, 455] on span "Crime" at bounding box center [282, 458] width 31 height 16
click at [963, 533] on icon at bounding box center [967, 529] width 9 height 9
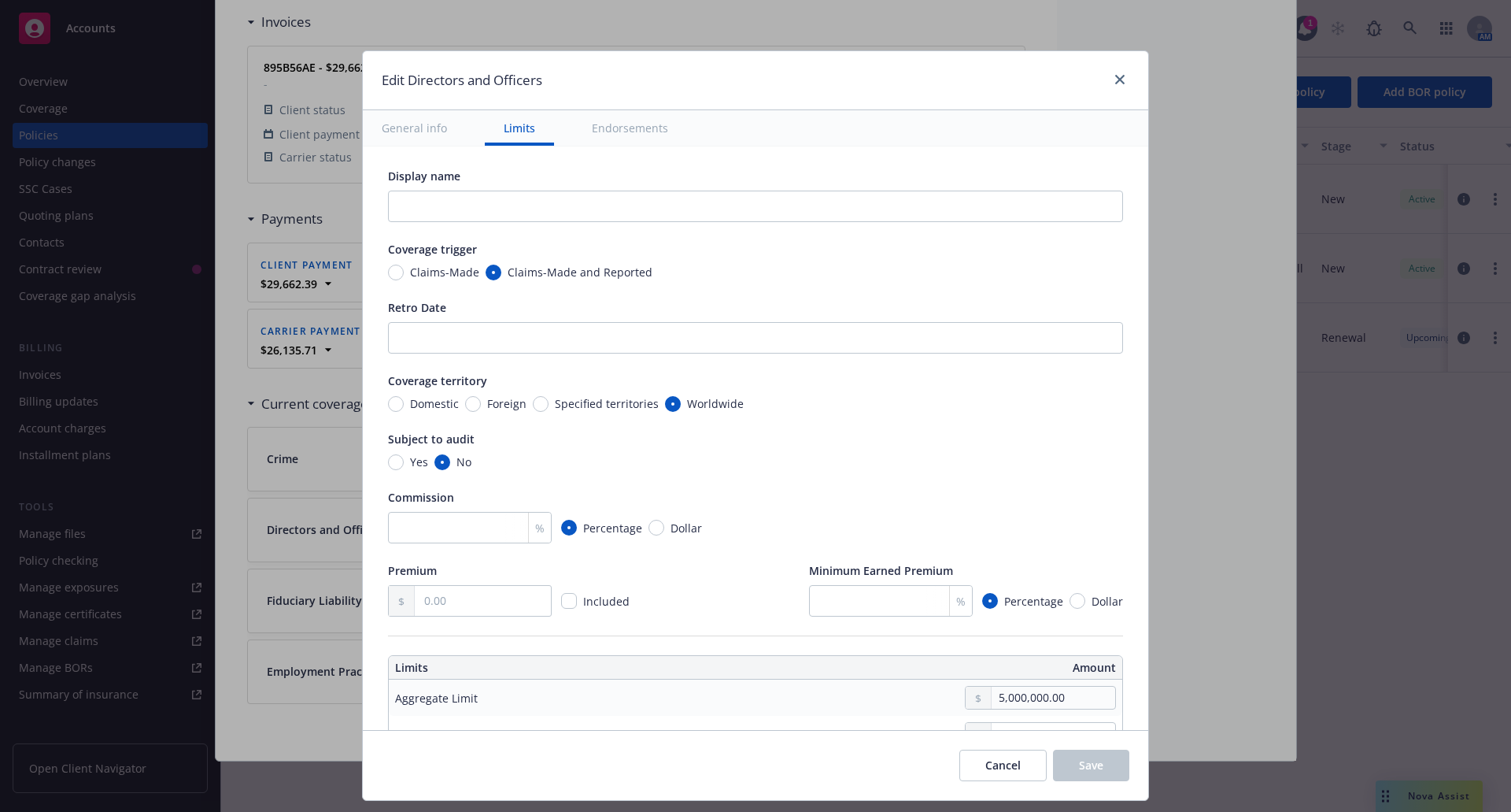
scroll to position [0, 0]
click at [1124, 81] on icon "close" at bounding box center [1119, 79] width 9 height 9
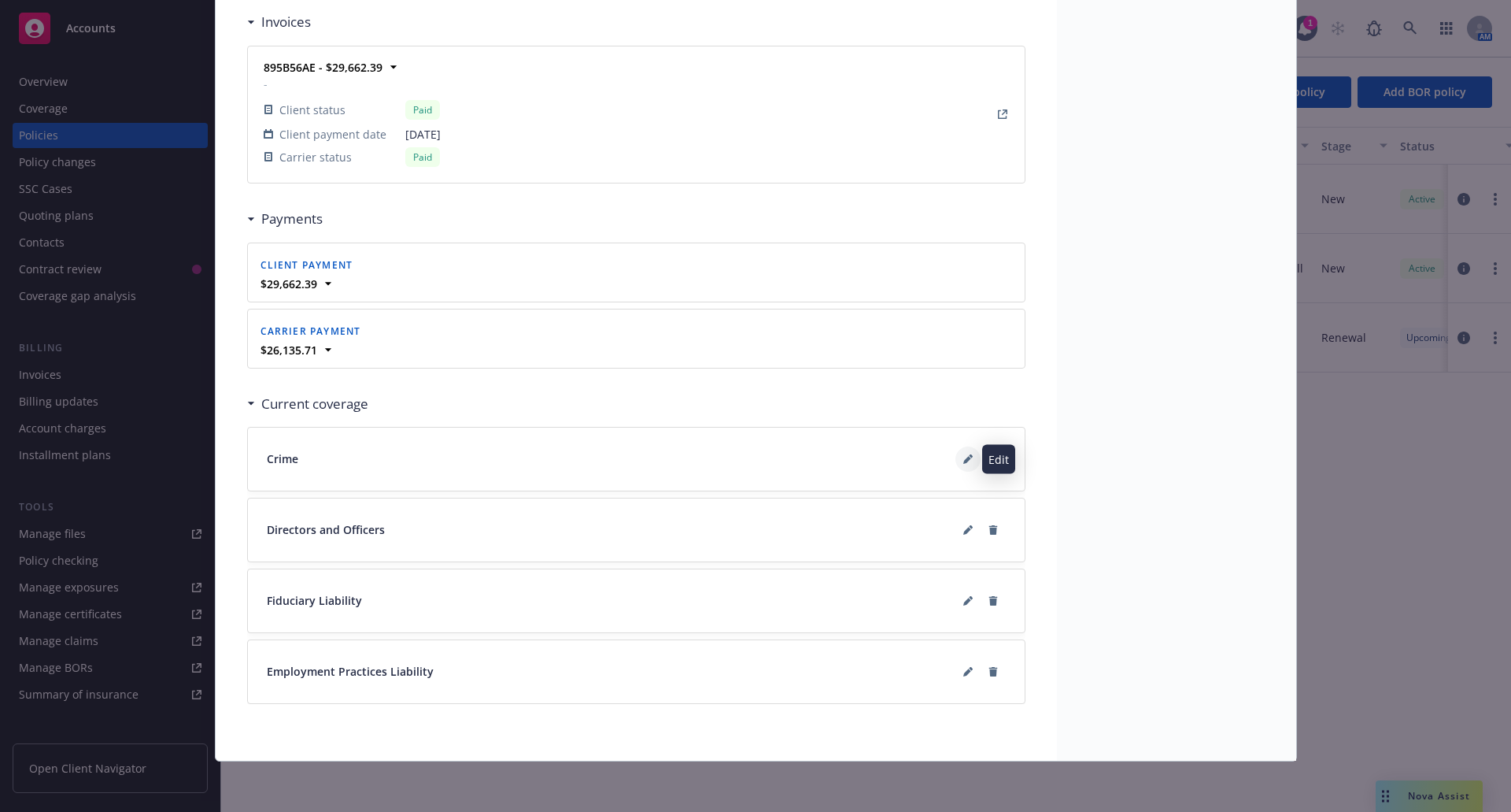
click at [963, 460] on icon at bounding box center [967, 460] width 8 height 8
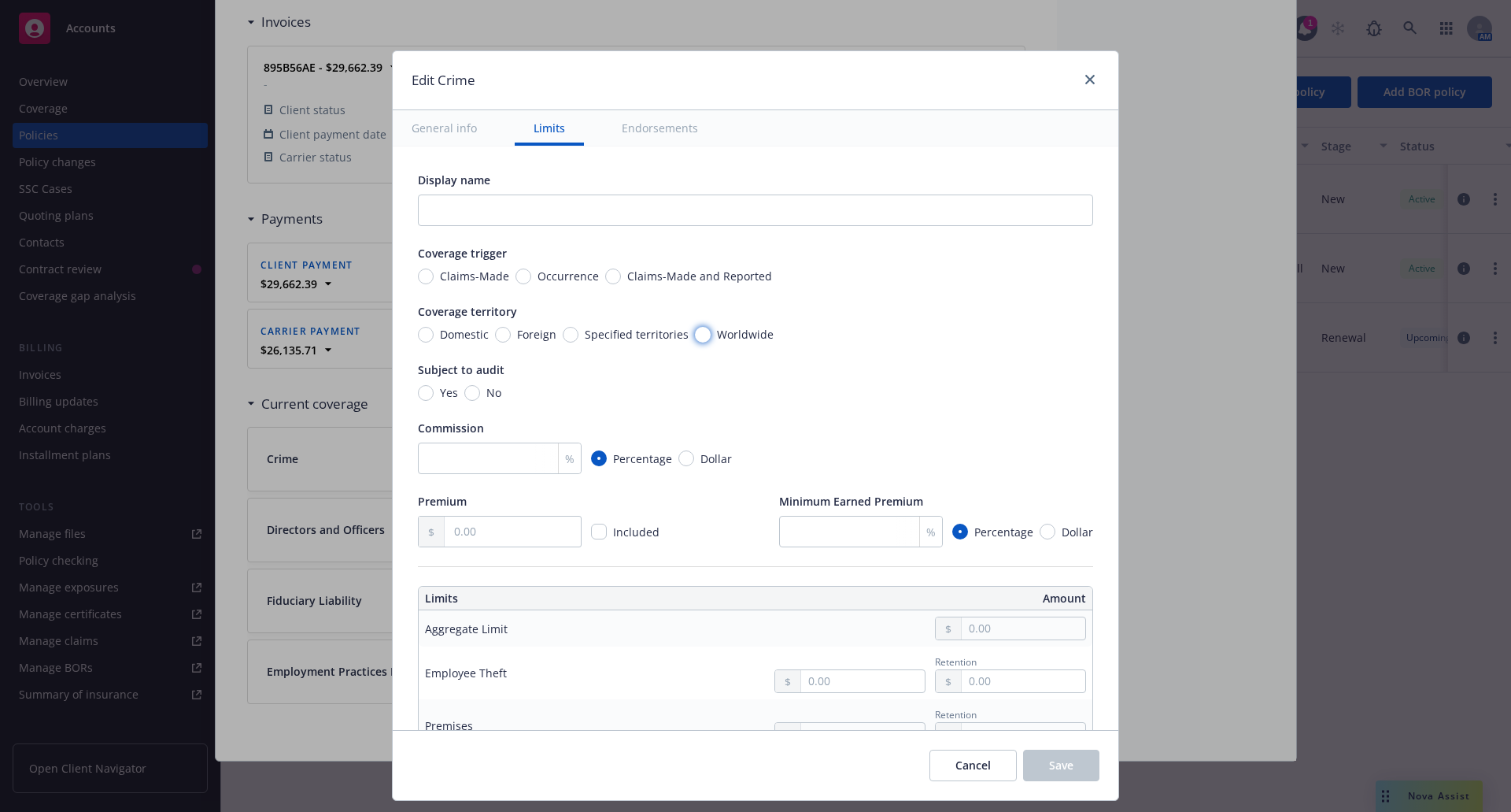
click at [695, 336] on input "Worldwide" at bounding box center [702, 335] width 16 height 16
radio input "true"
click at [418, 281] on input "Claims-Made" at bounding box center [426, 276] width 16 height 16
radio input "true"
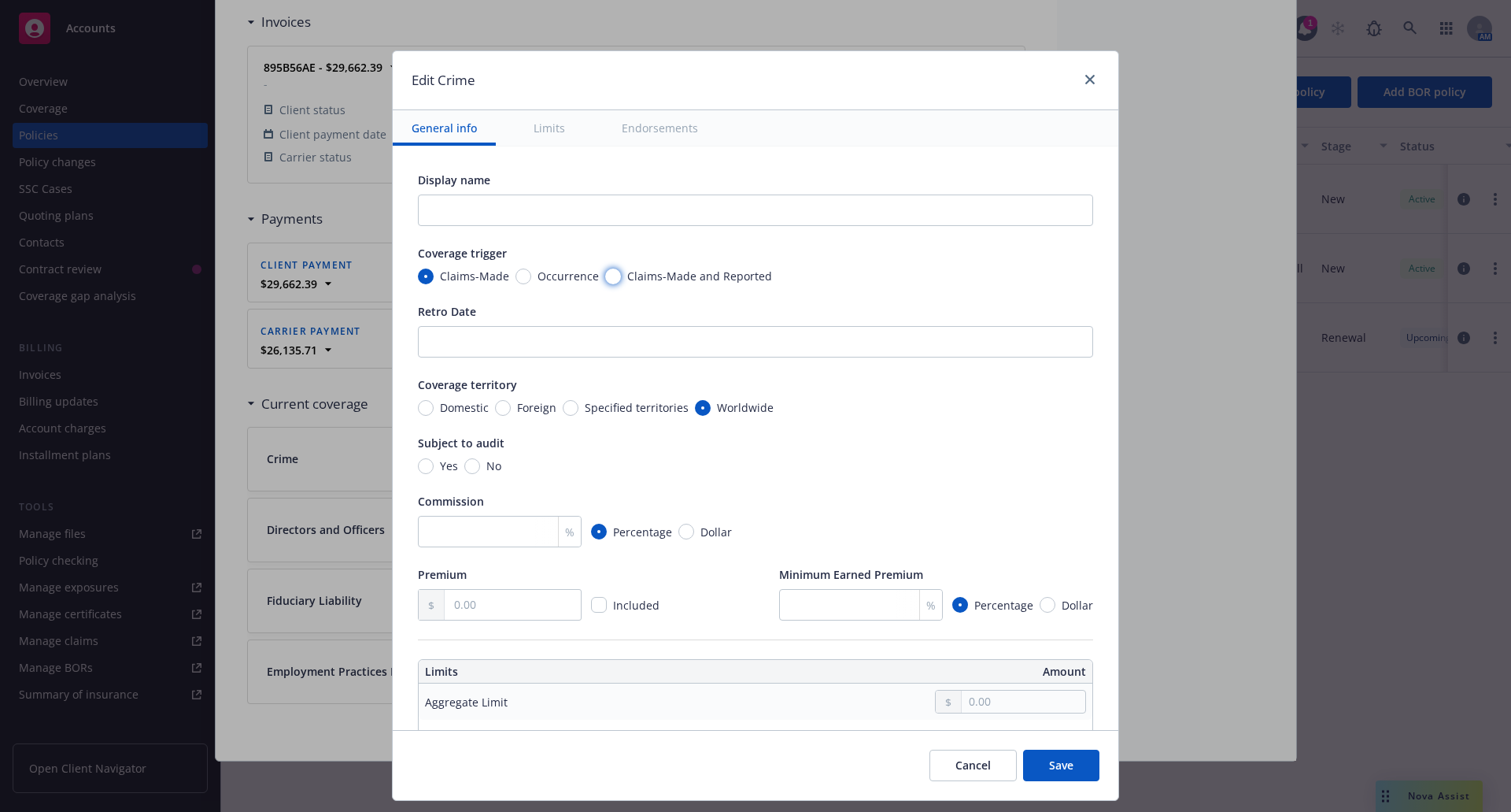
click at [606, 274] on input "Claims-Made and Reported" at bounding box center [613, 276] width 16 height 16
radio input "true"
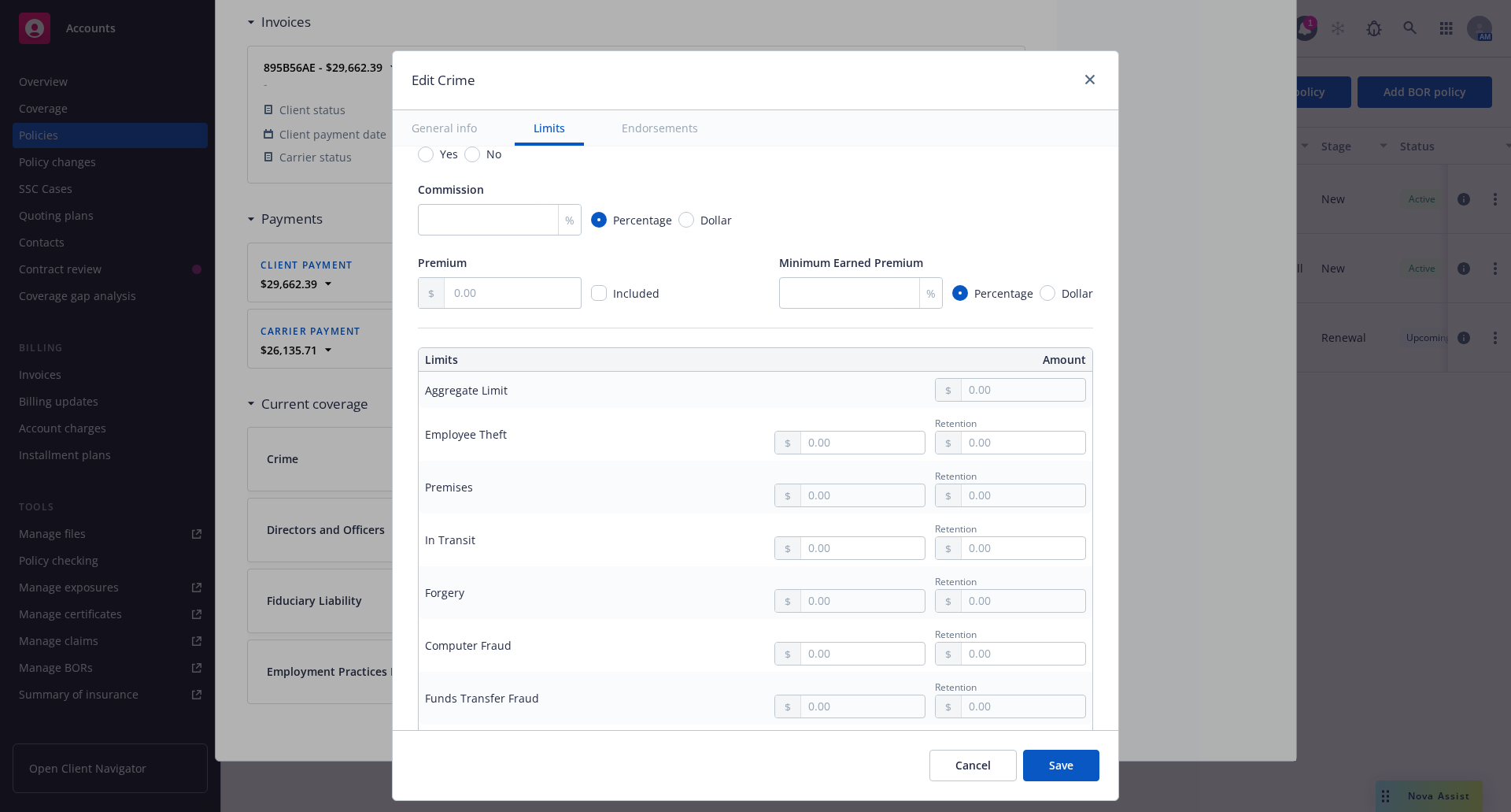
scroll to position [315, 0]
click at [962, 387] on input "text" at bounding box center [1024, 386] width 124 height 22
type input "1,000,000.00"
click at [978, 458] on button "$1,000,000.00" at bounding box center [1003, 455] width 135 height 29
click at [849, 436] on input "text" at bounding box center [863, 439] width 124 height 22
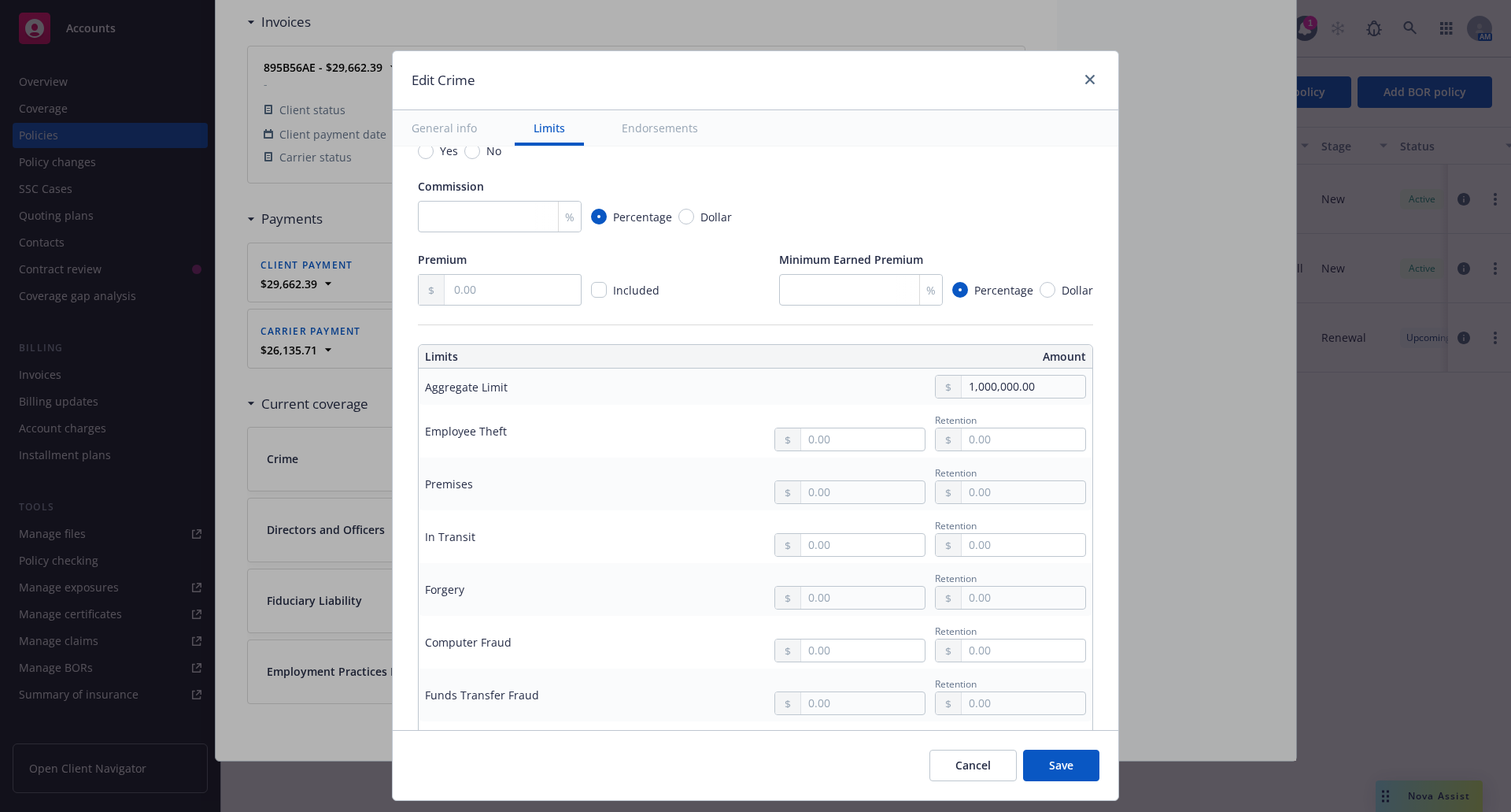
type input "1,000,000.00"
click at [825, 502] on button "$1,000,000.00" at bounding box center [843, 506] width 135 height 29
click at [822, 494] on input "text" at bounding box center [863, 492] width 124 height 22
type input "1,000,000.00"
click at [831, 555] on button "$1,000,000.00" at bounding box center [843, 561] width 135 height 29
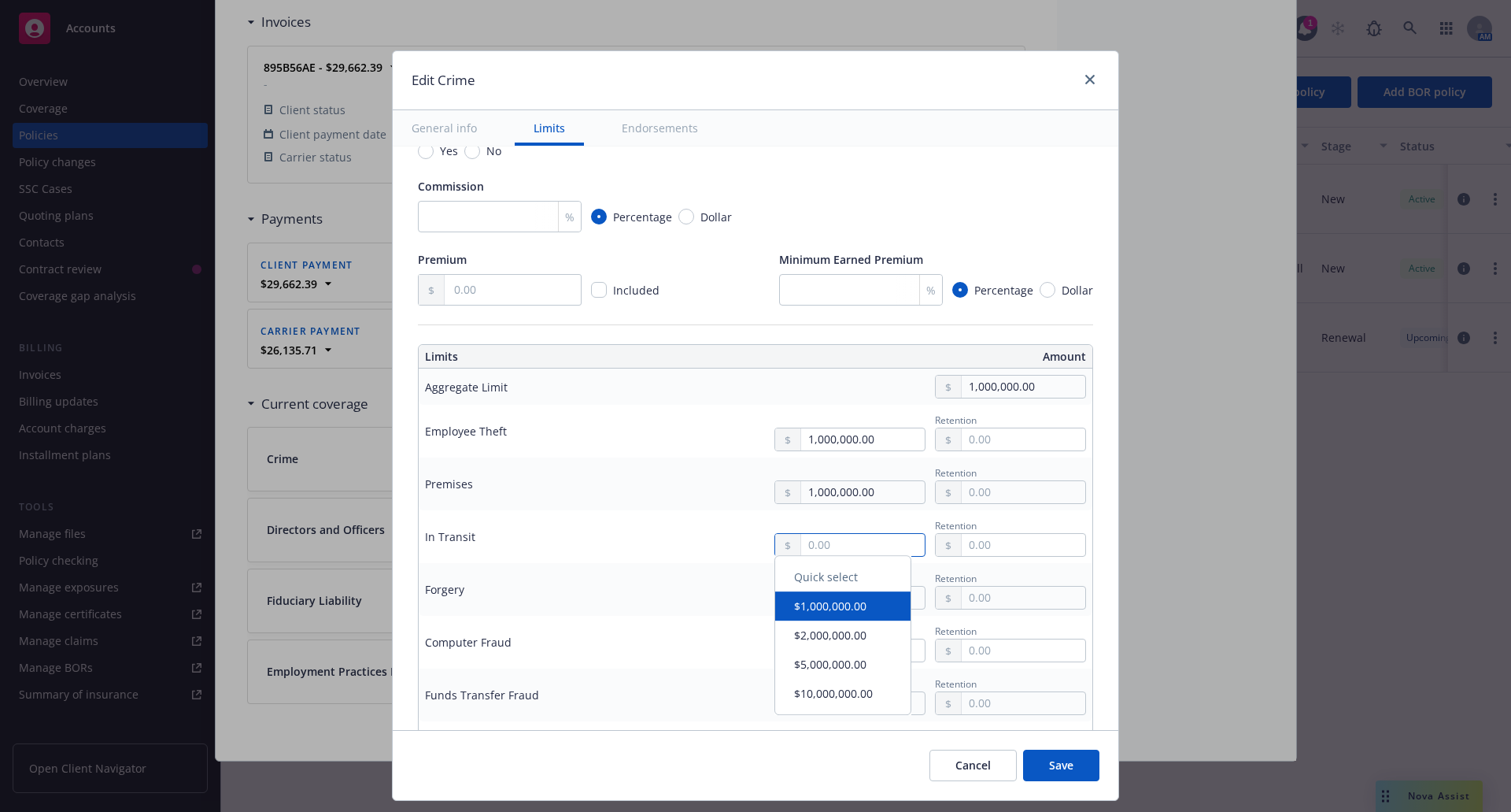
click at [831, 539] on input "text" at bounding box center [863, 544] width 124 height 22
type input "1,000,000.00"
click at [827, 612] on button "$1,000,000.00" at bounding box center [843, 611] width 135 height 29
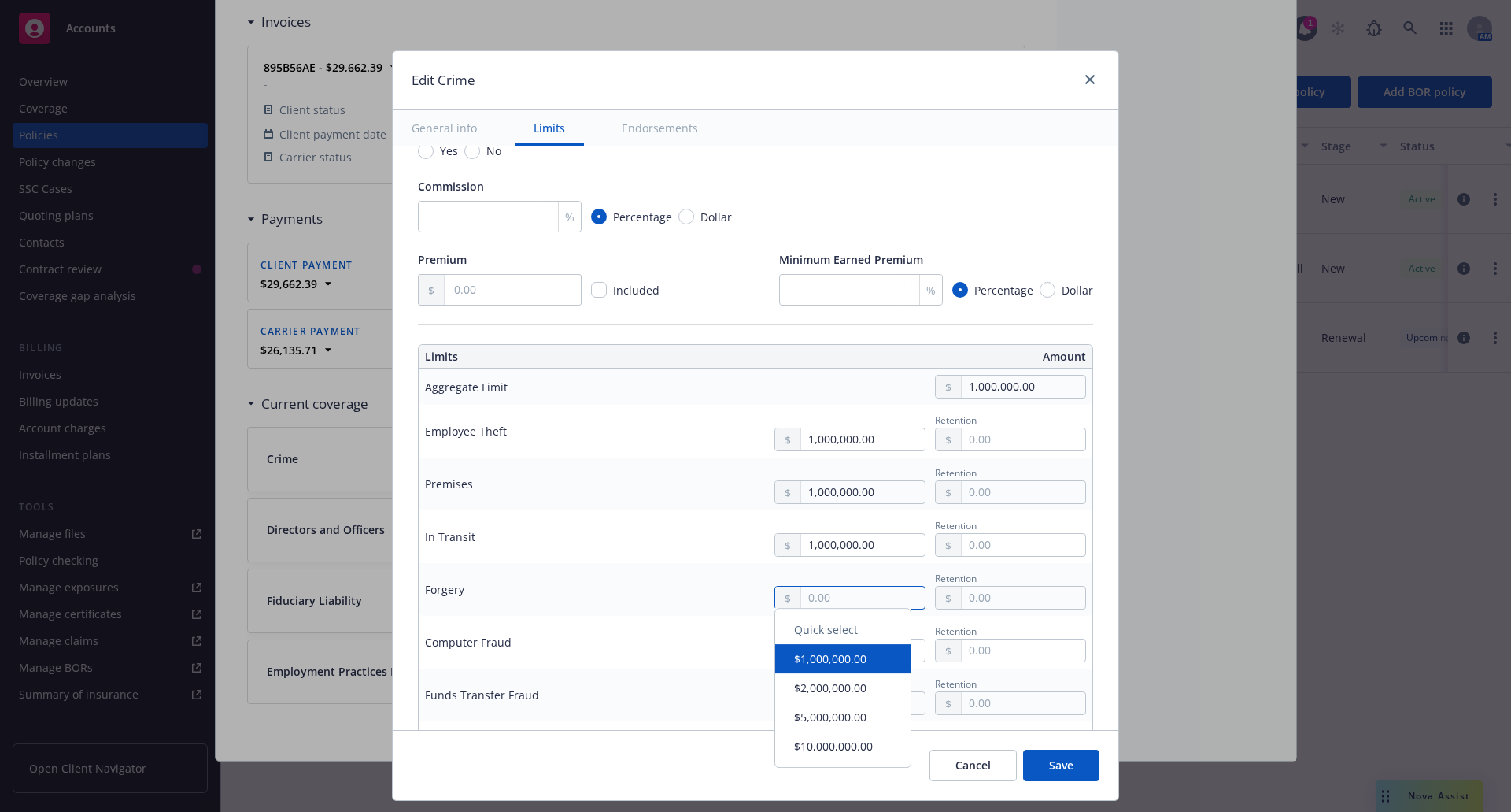
click at [810, 594] on input "text" at bounding box center [863, 597] width 124 height 22
type input "1,000,000.00"
click at [823, 671] on button "$1,000,000.00" at bounding box center [843, 664] width 135 height 29
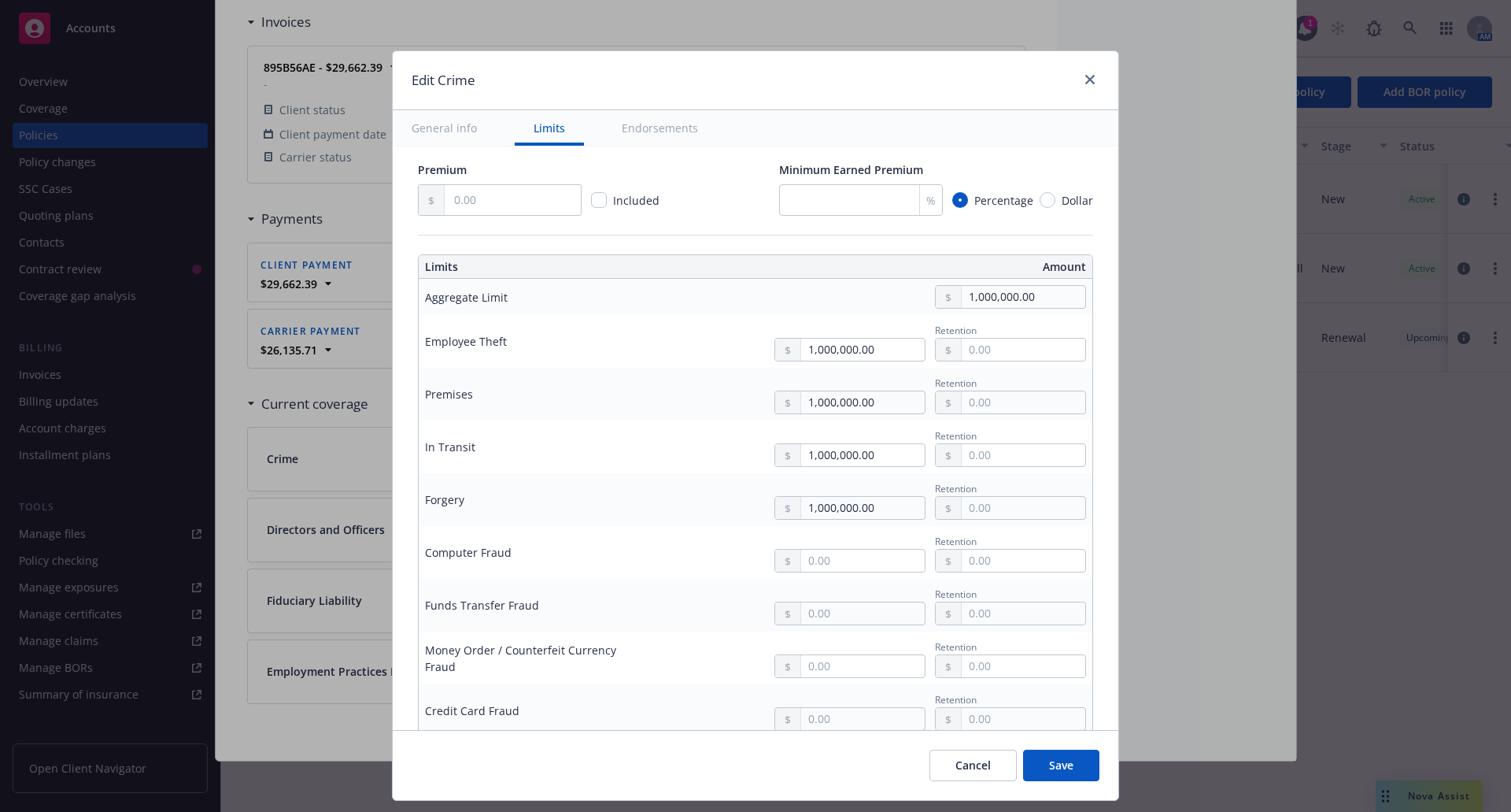
scroll to position [472, 0]
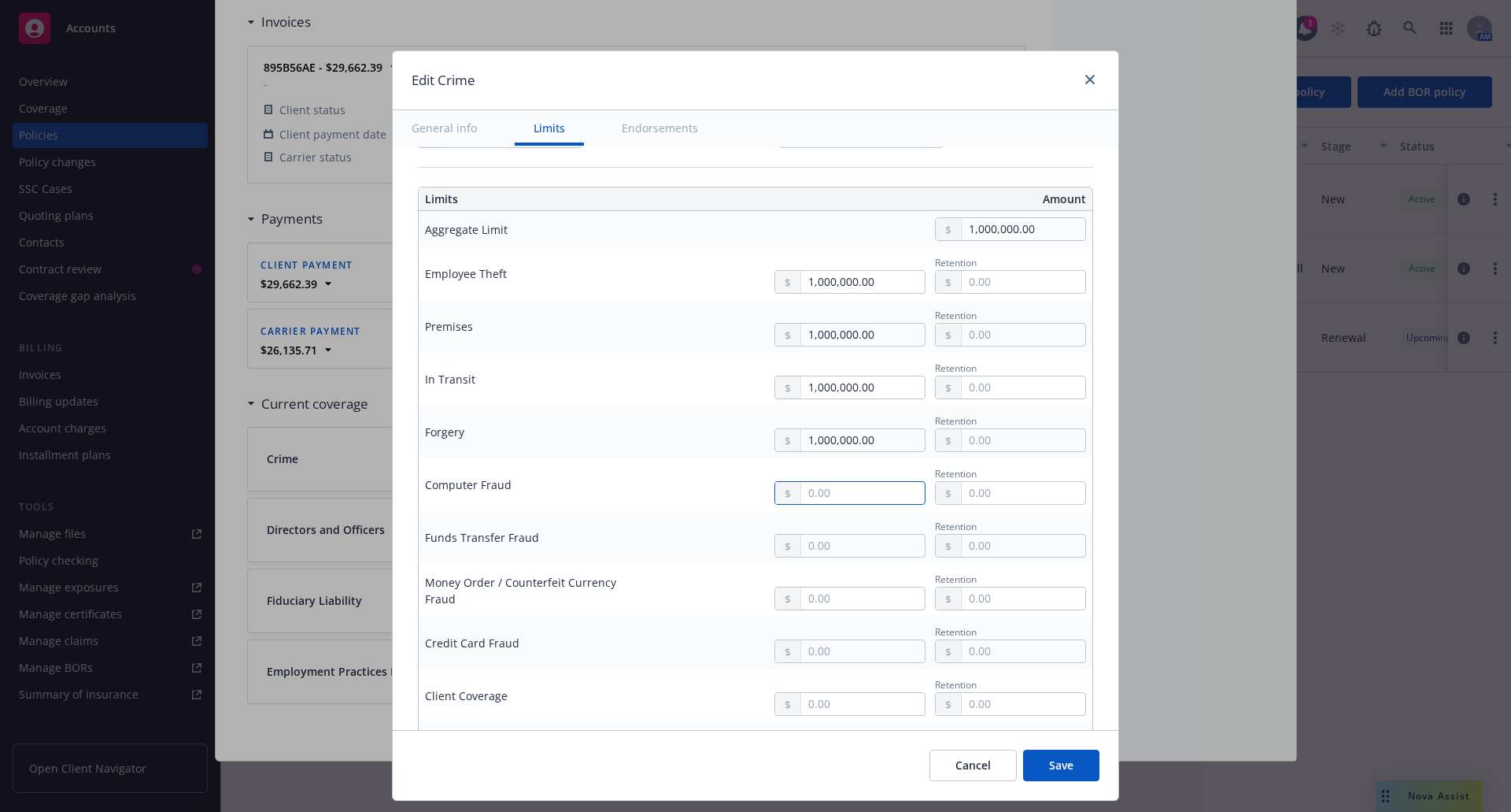
click at [801, 498] on input "text" at bounding box center [863, 493] width 124 height 22
type input "1,000,000.00"
click at [824, 558] on button "$1,000,000.00" at bounding box center [843, 558] width 135 height 29
click at [821, 544] on input "text" at bounding box center [863, 545] width 124 height 22
type input "1,000,000.00"
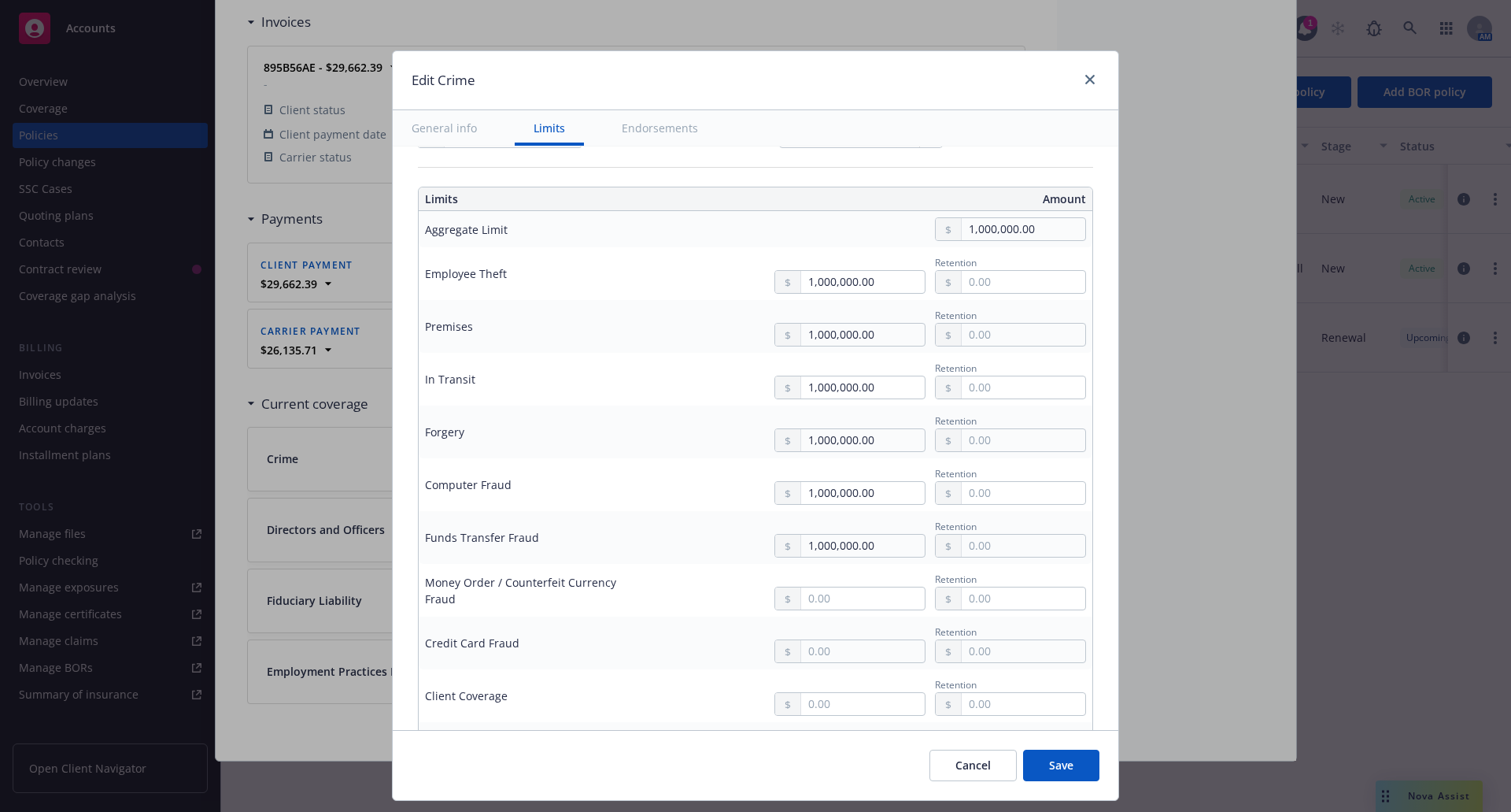
click at [830, 617] on button "$1,000,000.00" at bounding box center [843, 613] width 135 height 29
click at [828, 602] on input "text" at bounding box center [863, 598] width 124 height 22
type input "1,000,000.00"
click at [836, 663] on button "$1,000,000.00" at bounding box center [843, 667] width 135 height 29
click at [823, 651] on input "text" at bounding box center [863, 651] width 124 height 22
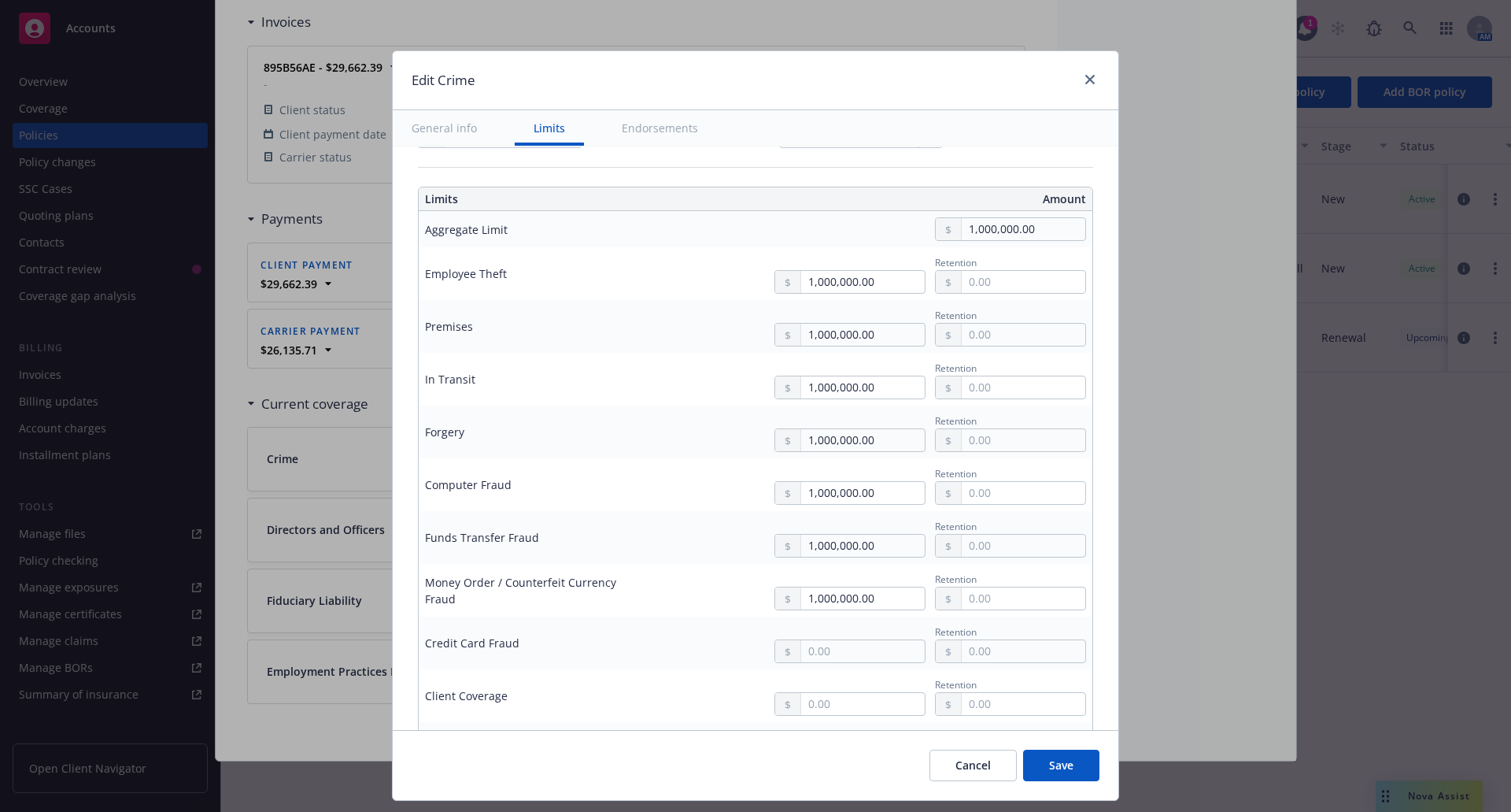
type input "1,000,000.00"
click at [809, 538] on div "Quick select $1,000,000.00 $2,000,000.00 $5,000,000.00 $10,000,000.00" at bounding box center [843, 553] width 137 height 160
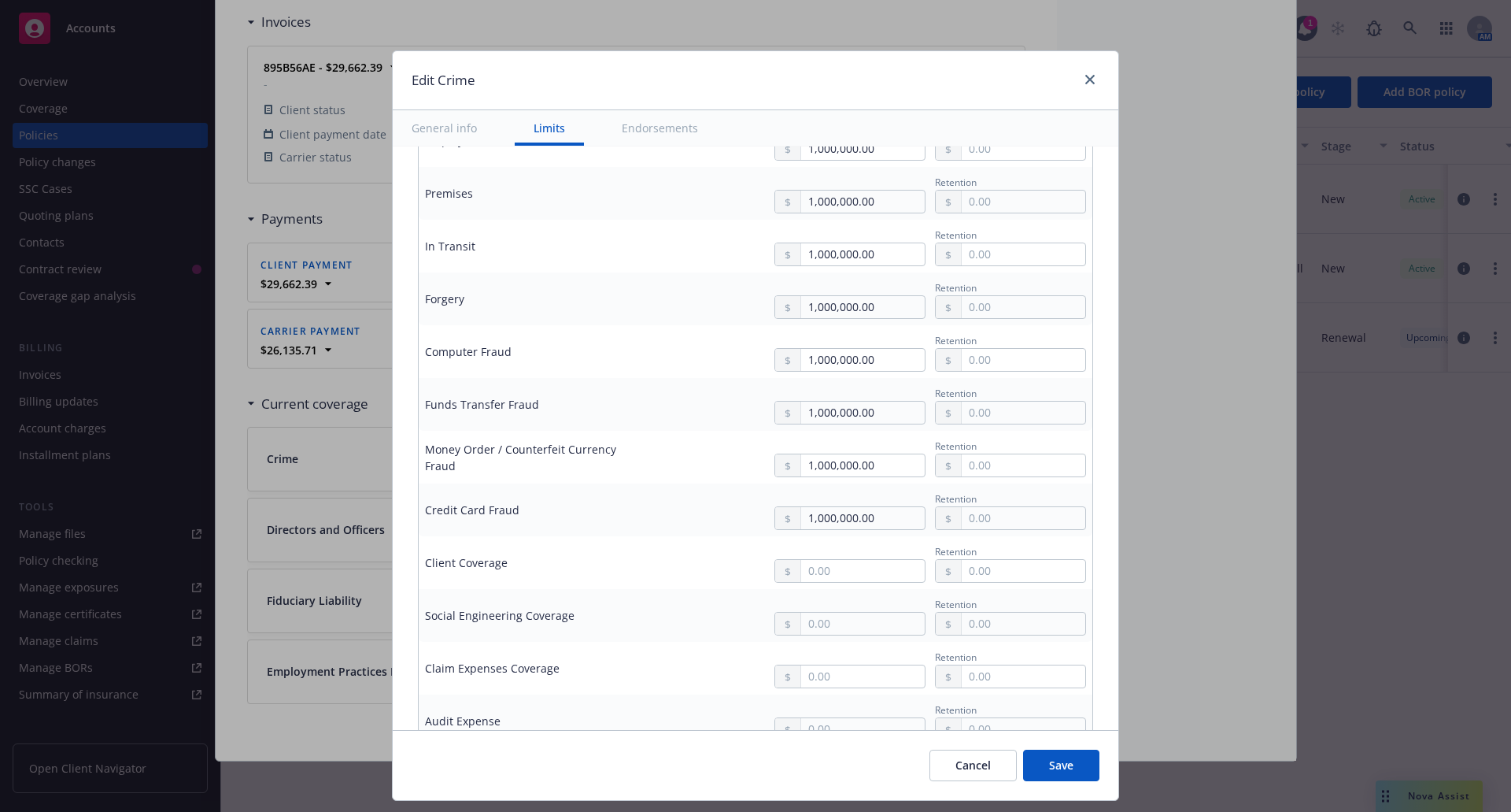
scroll to position [629, 0]
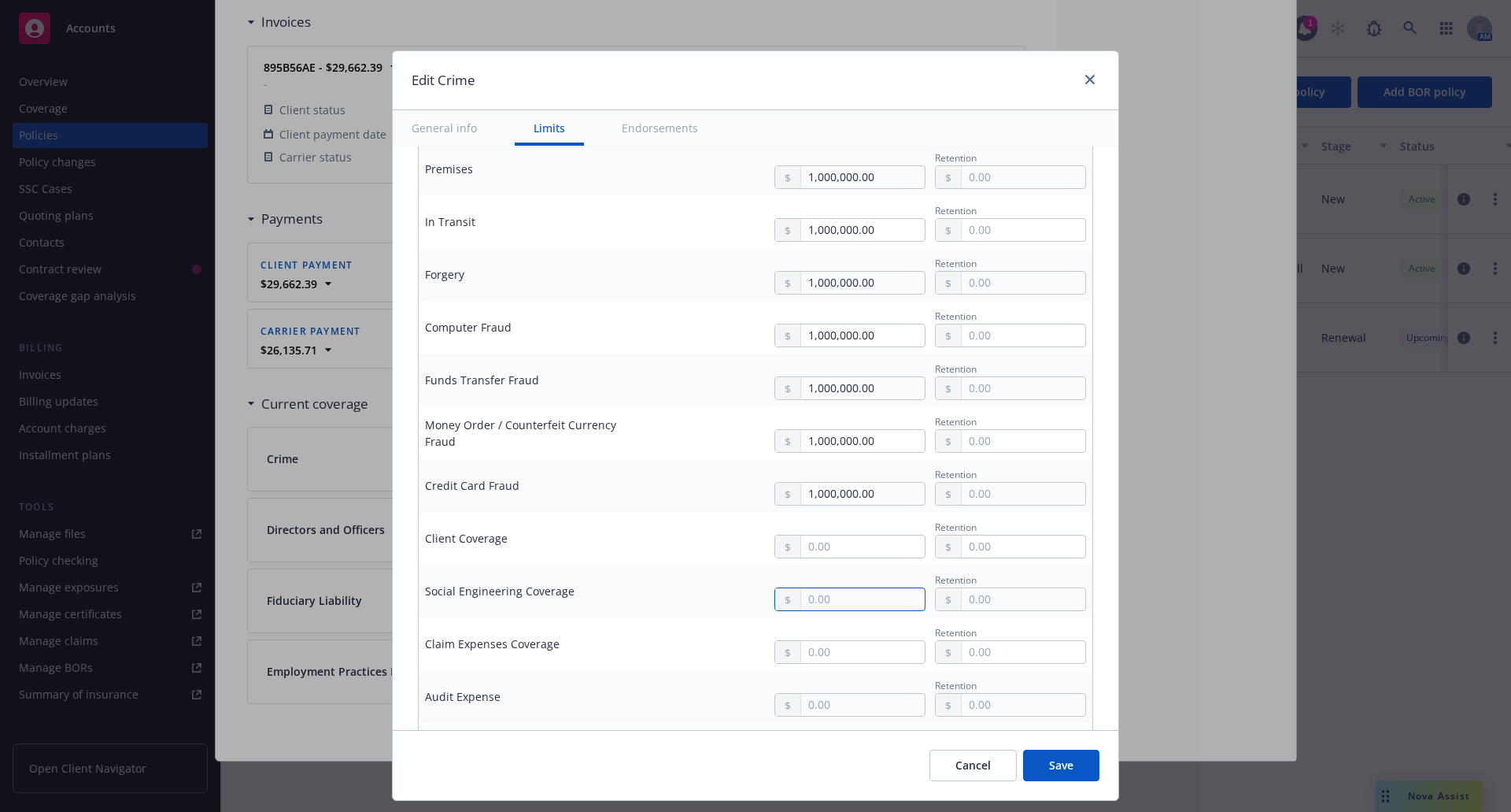
click at [817, 595] on input "text" at bounding box center [863, 599] width 124 height 22
type input "250,000.00"
click at [642, 635] on td "Claim Expenses Coverage" at bounding box center [537, 644] width 236 height 53
click at [803, 648] on input "text" at bounding box center [863, 651] width 124 height 22
type input "25,000.00"
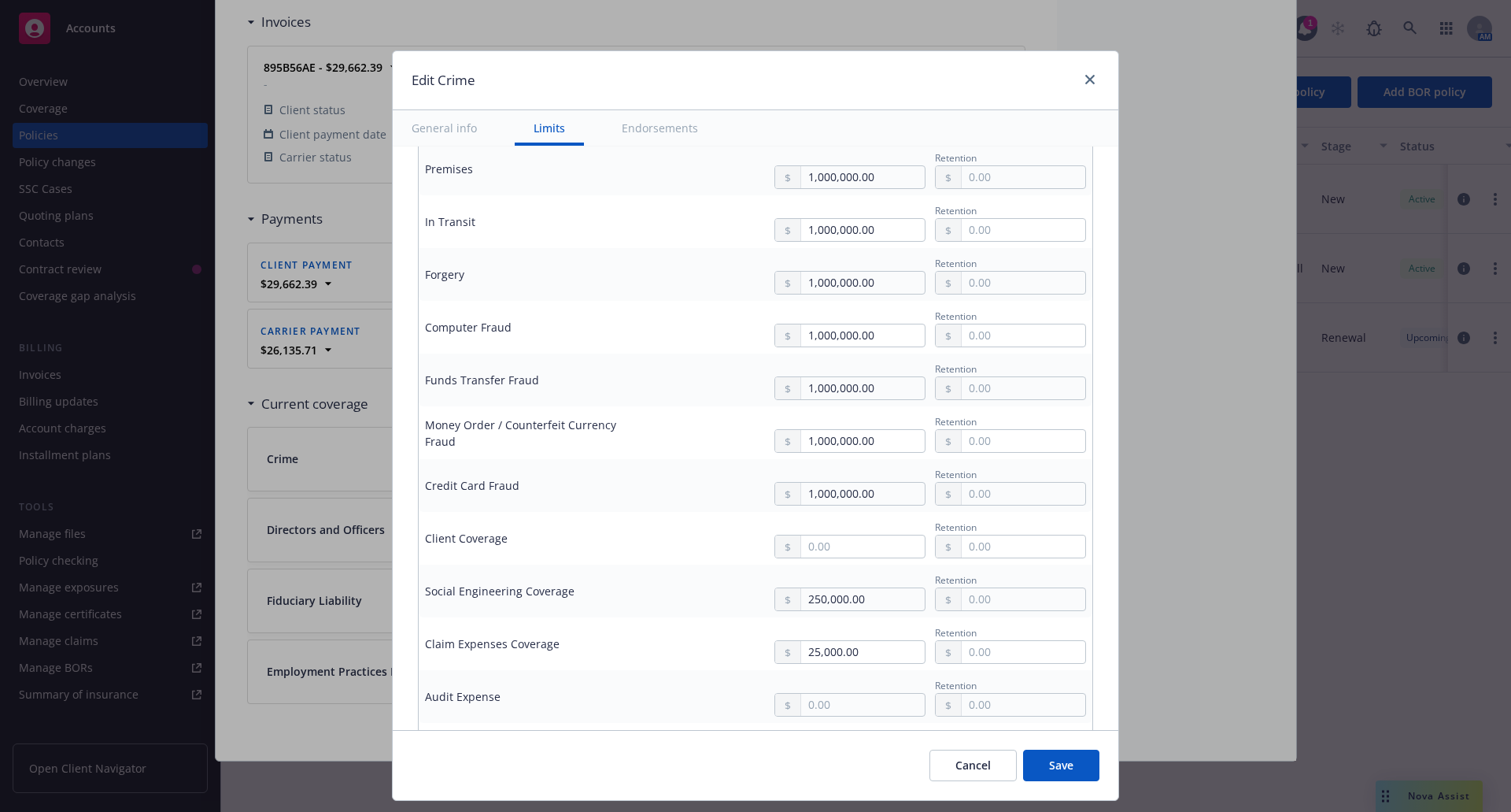
click at [702, 677] on div "Retention" at bounding box center [874, 696] width 425 height 40
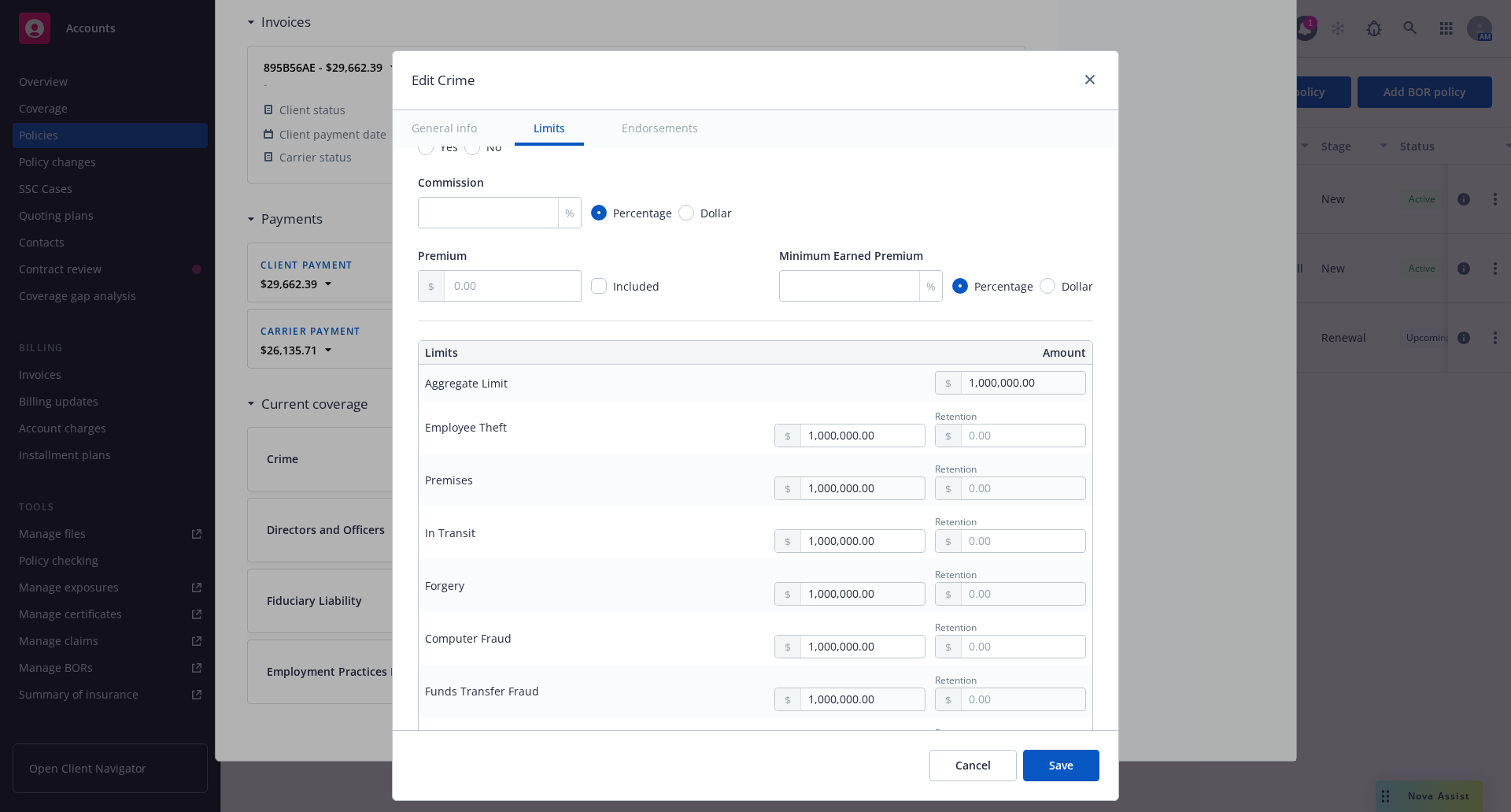
scroll to position [315, 0]
click at [978, 439] on input "text" at bounding box center [1024, 439] width 124 height 22
type input "10,000.00"
click at [962, 493] on input "text" at bounding box center [1024, 492] width 124 height 22
type input "10,000.00"
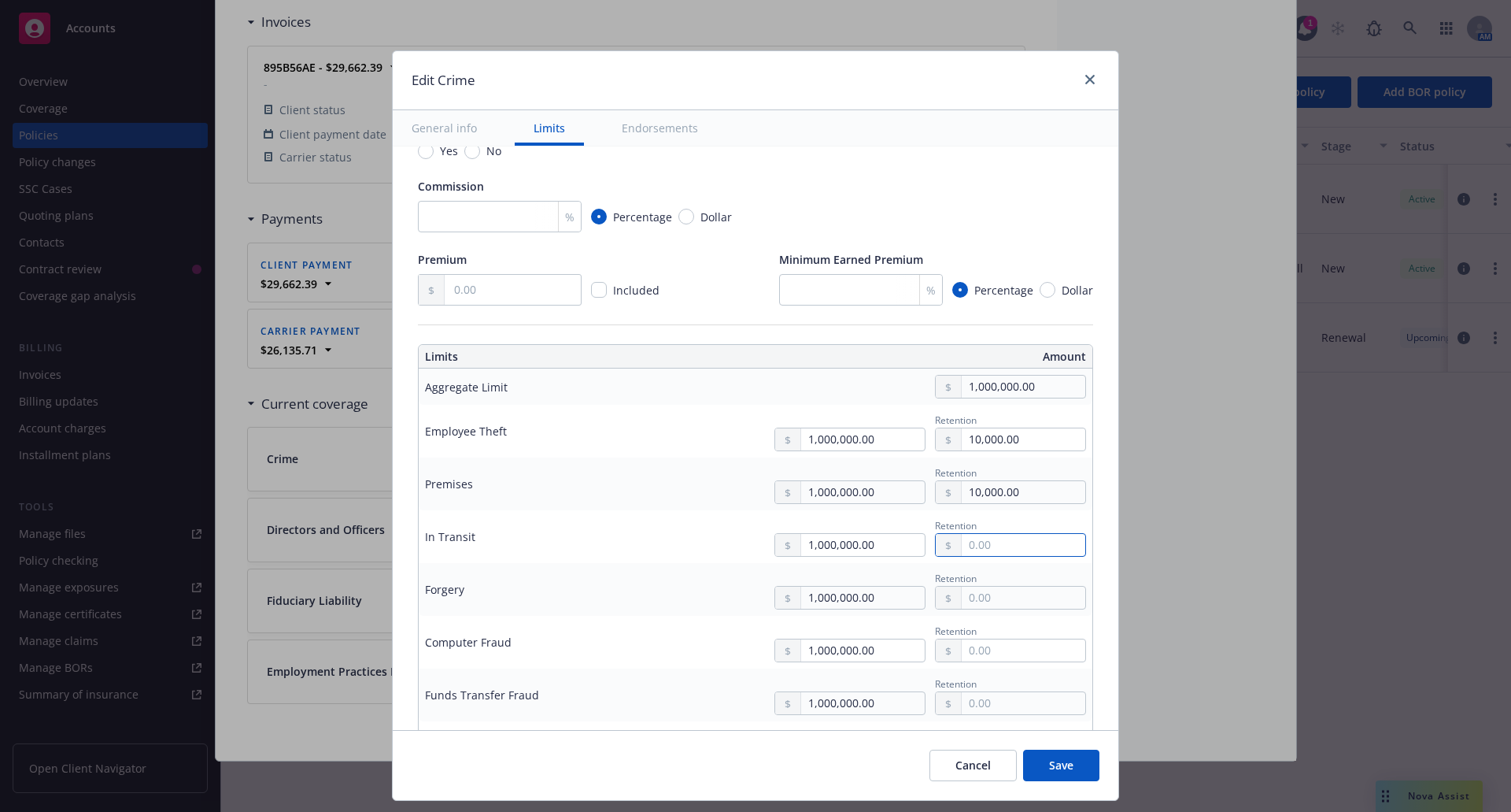
click at [962, 542] on input "text" at bounding box center [1024, 544] width 124 height 22
type input "10,000.00"
click at [967, 595] on input "text" at bounding box center [1024, 597] width 124 height 22
type input "10,000.00"
click at [962, 649] on input "text" at bounding box center [1024, 651] width 124 height 22
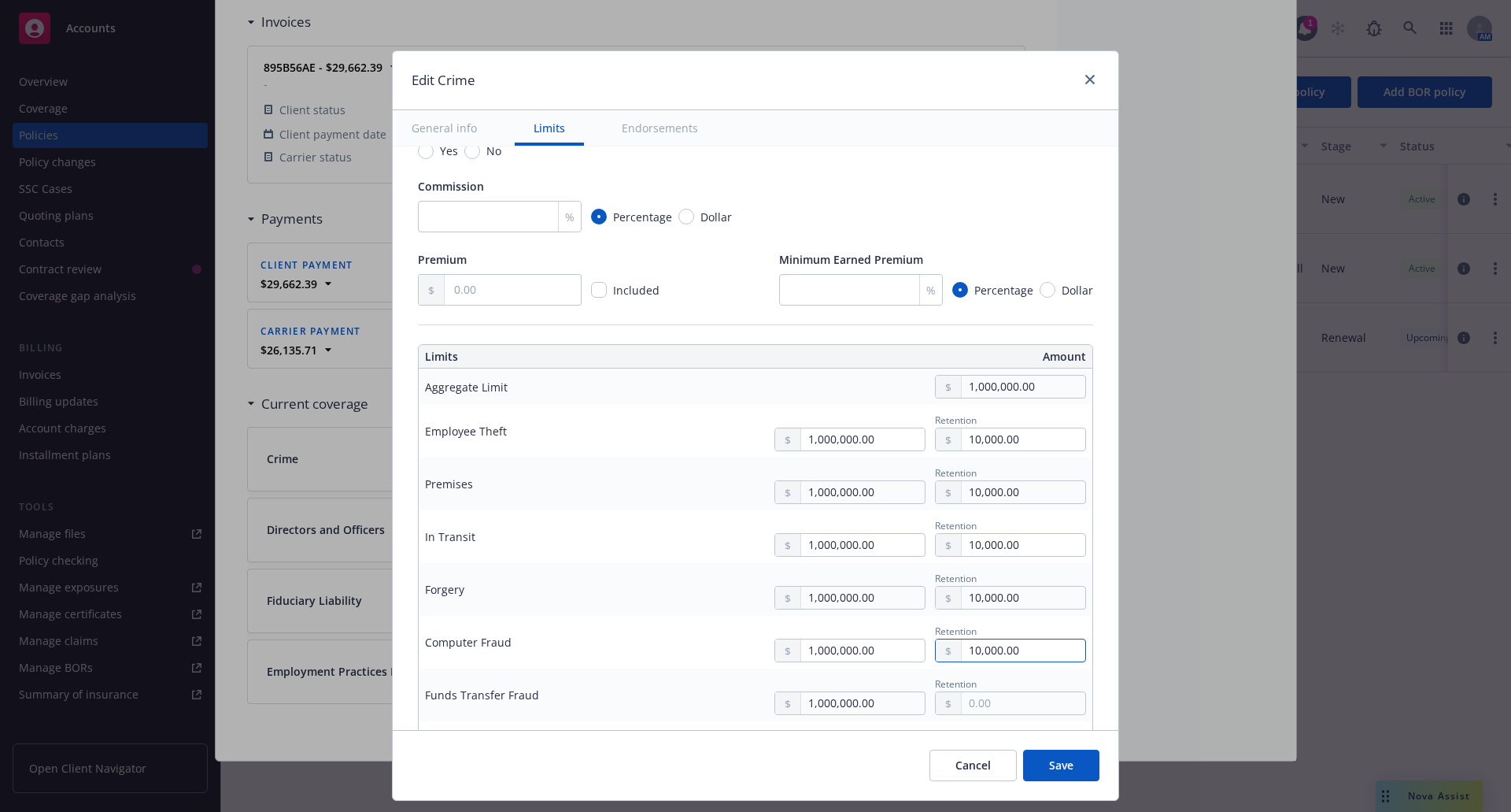
scroll to position [393, 0]
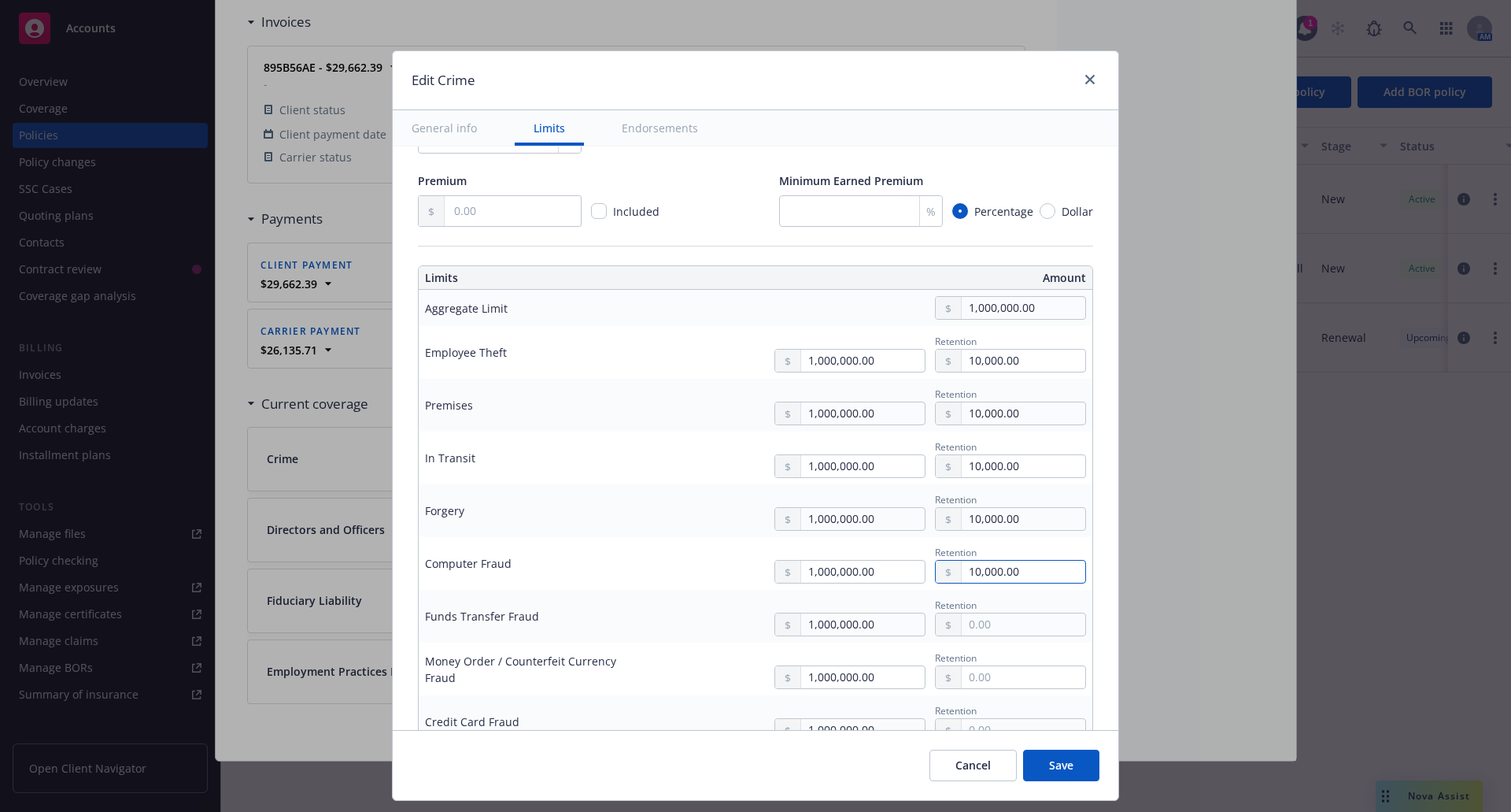
type input "10,000.00"
click at [969, 635] on input "text" at bounding box center [1024, 624] width 124 height 22
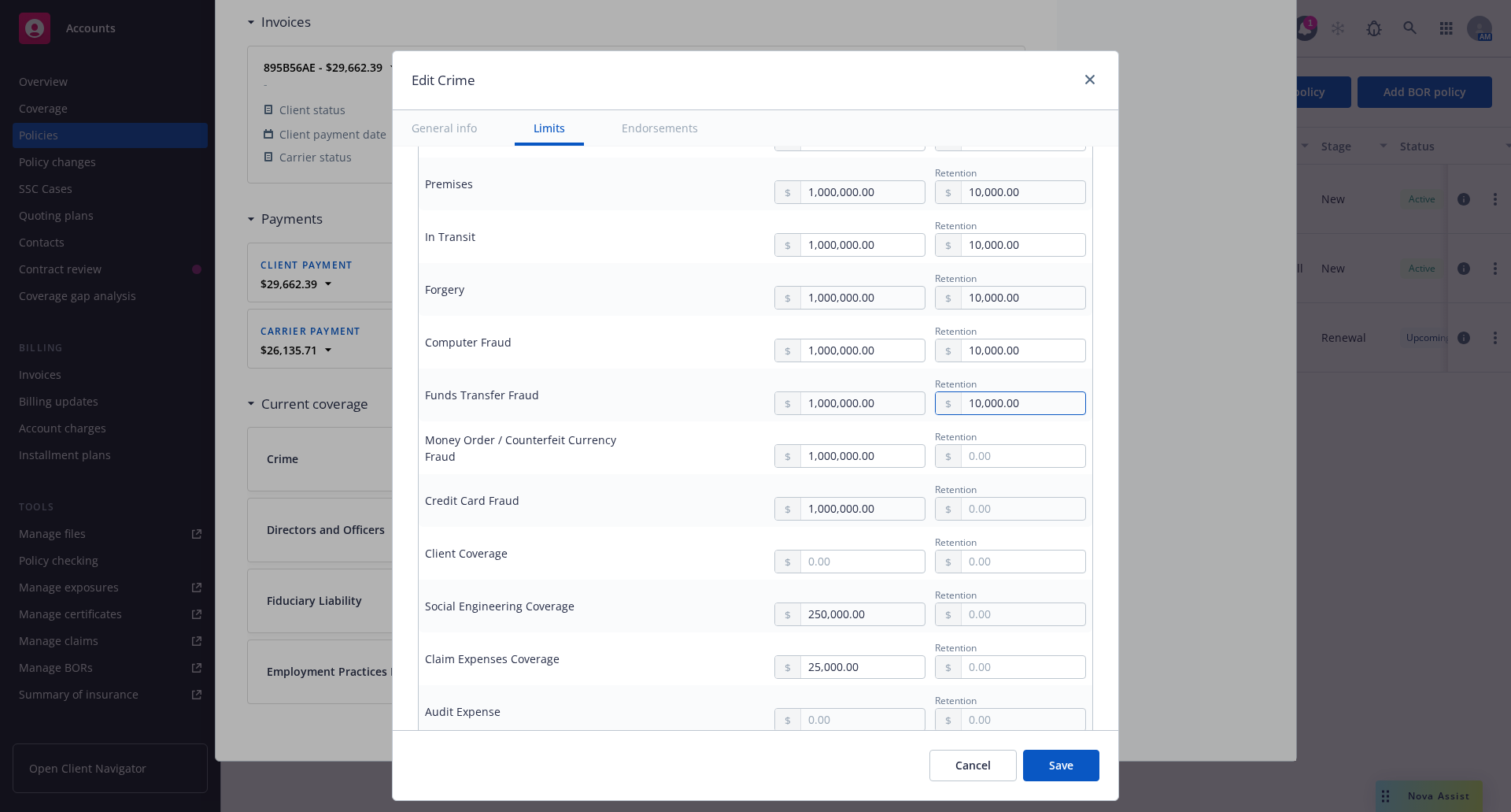
scroll to position [629, 0]
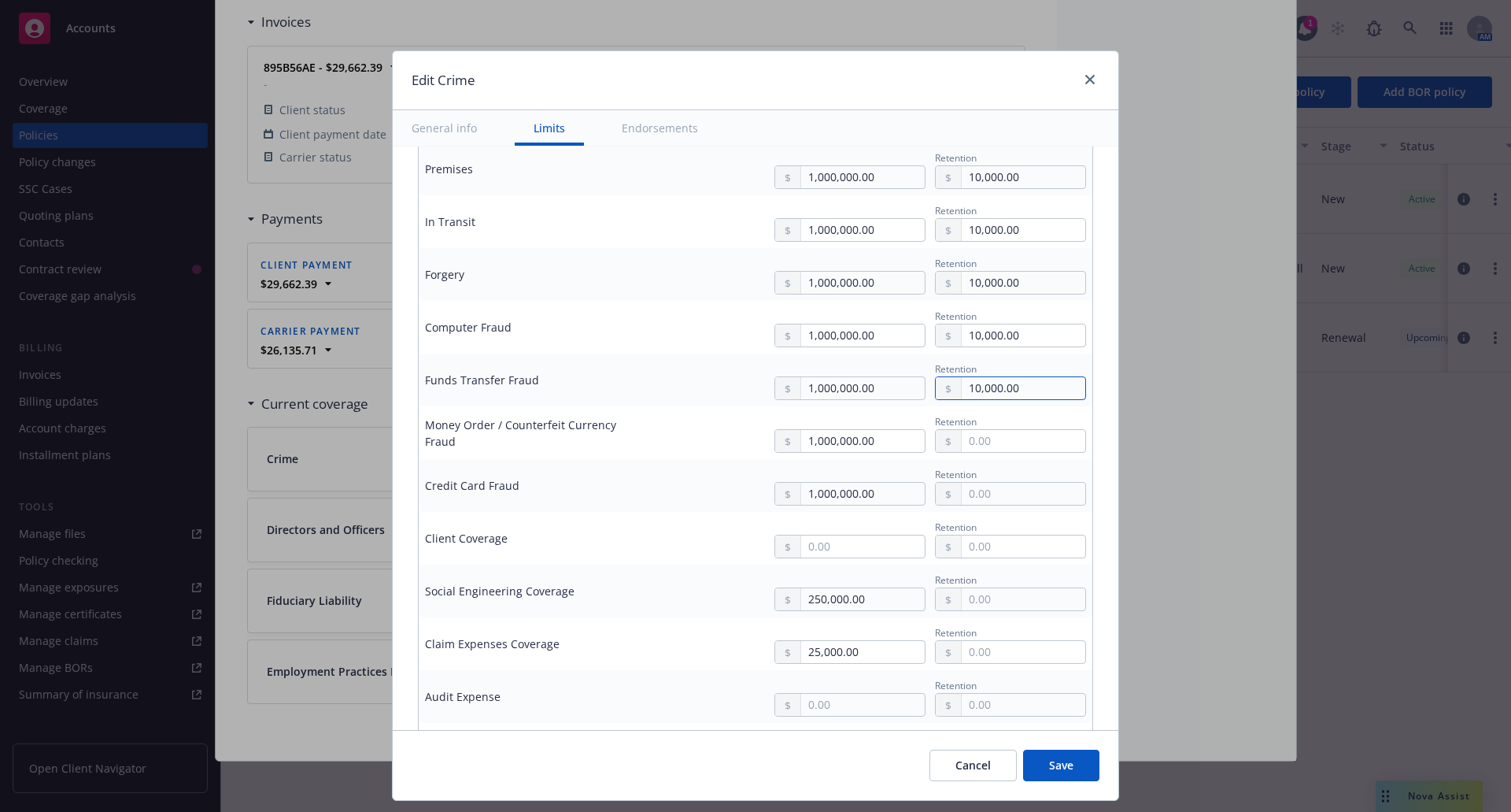
type input "10,000.00"
click at [967, 599] on input "text" at bounding box center [1024, 599] width 124 height 22
type input "25,000.00"
click at [990, 651] on input "text" at bounding box center [1024, 651] width 124 height 22
type input "0.00"
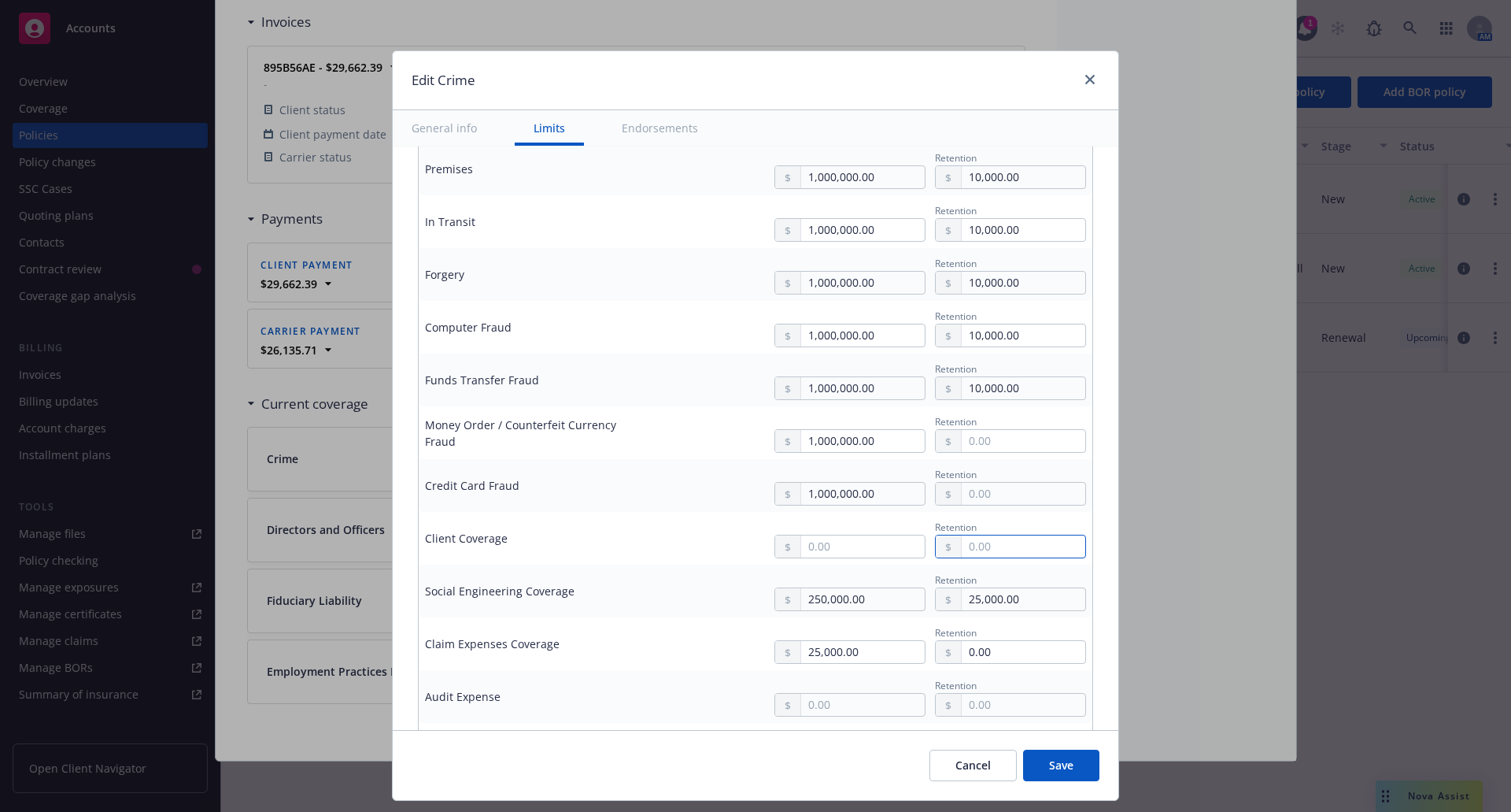
click at [973, 545] on input "text" at bounding box center [1024, 546] width 124 height 22
click at [973, 493] on input "text" at bounding box center [1024, 493] width 124 height 22
type input "10,000.00"
click at [977, 436] on input "text" at bounding box center [1024, 441] width 124 height 22
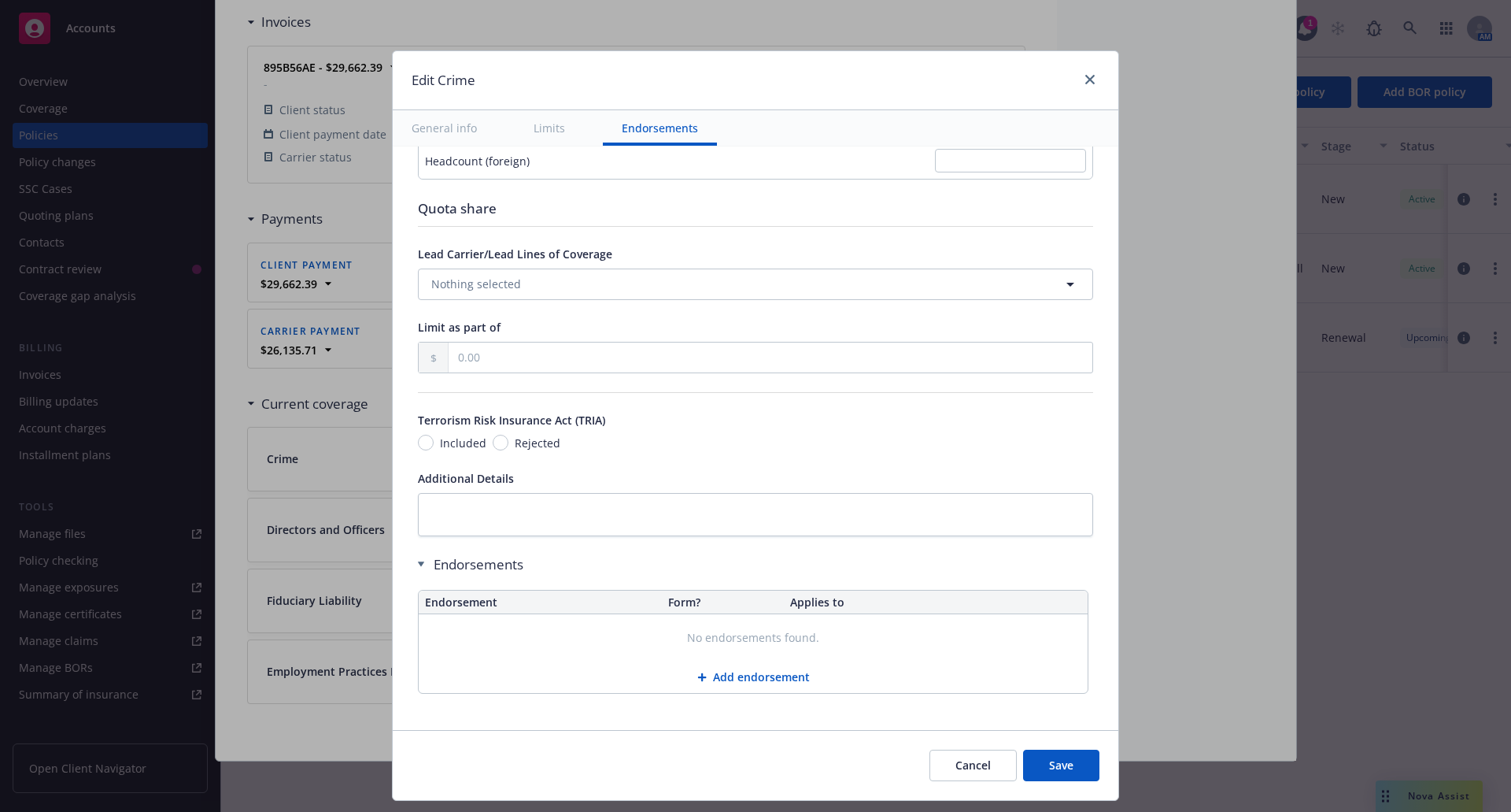
scroll to position [1305, 0]
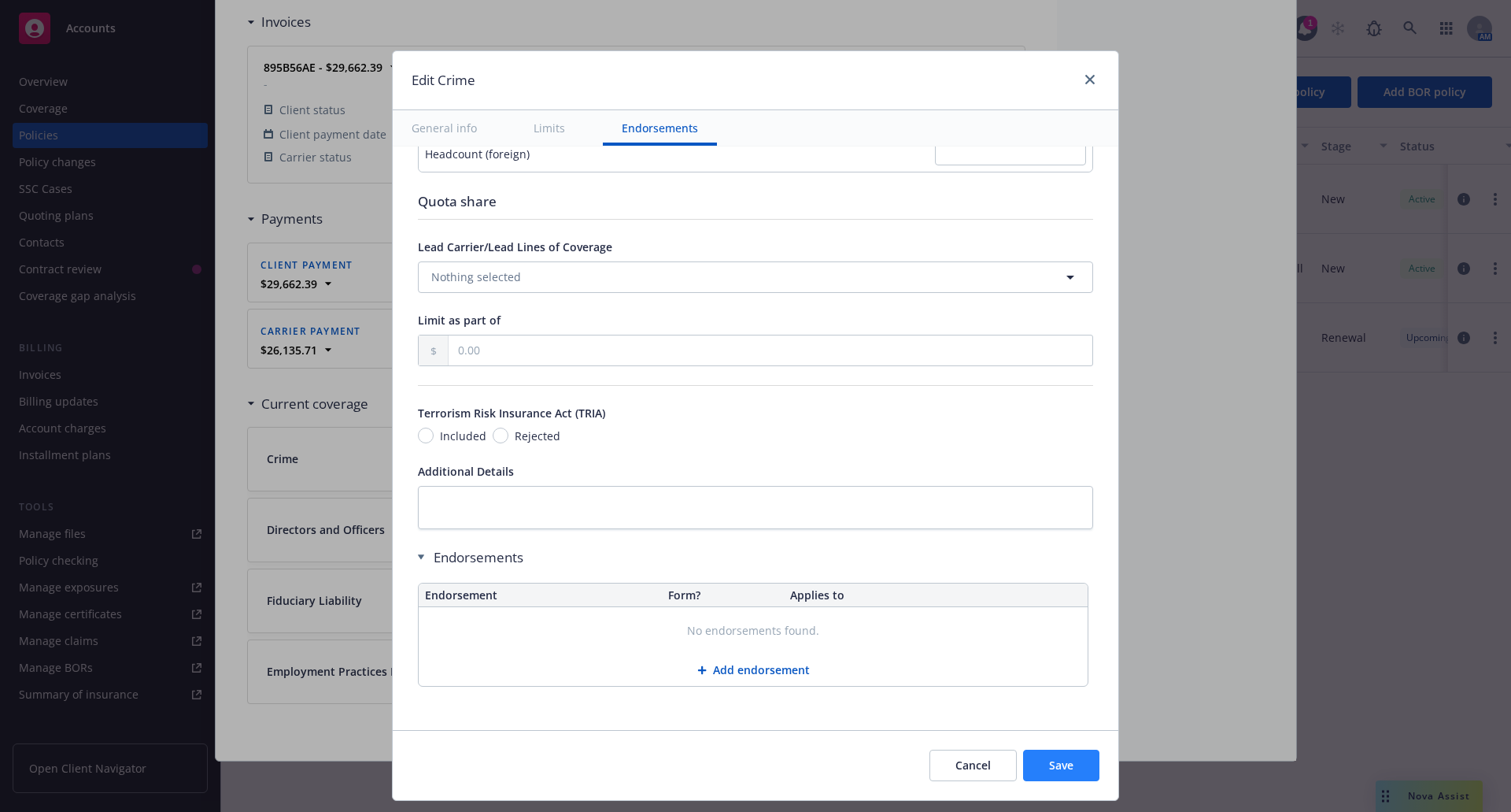
type input "10,000.00"
click at [1071, 758] on span "Save" at bounding box center [1061, 765] width 25 height 15
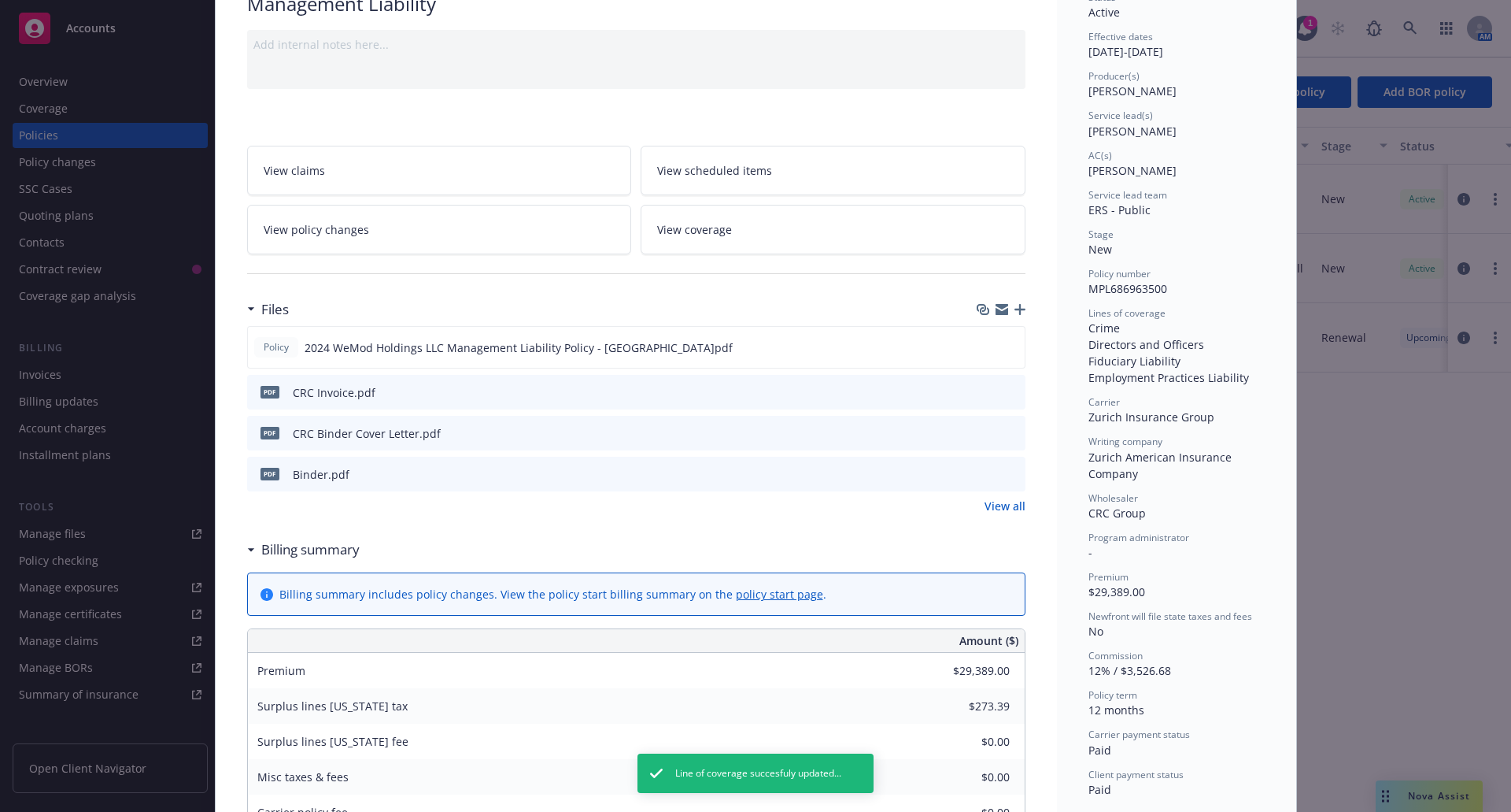
scroll to position [0, 0]
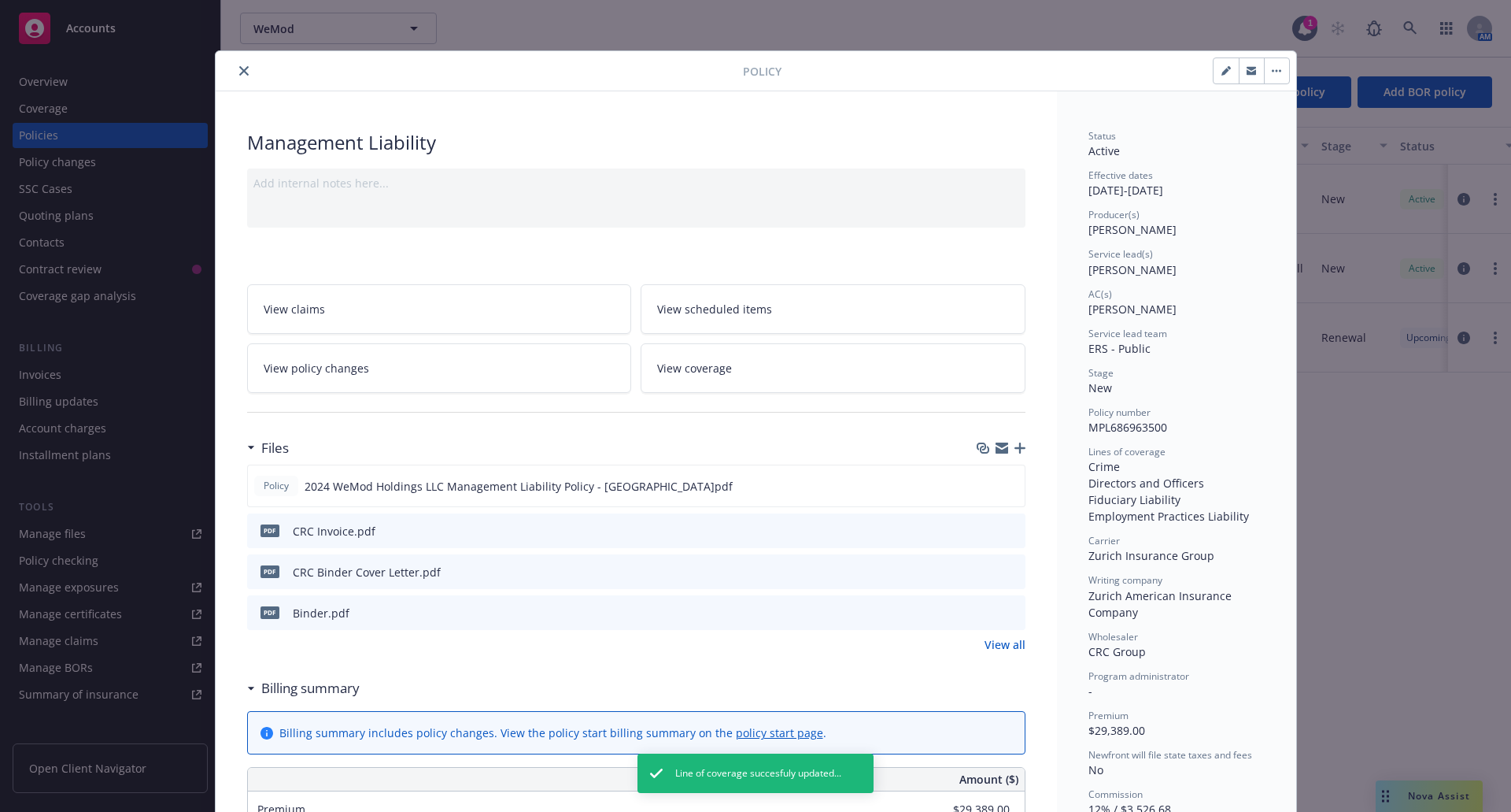
click at [244, 68] on button "close" at bounding box center [244, 70] width 19 height 19
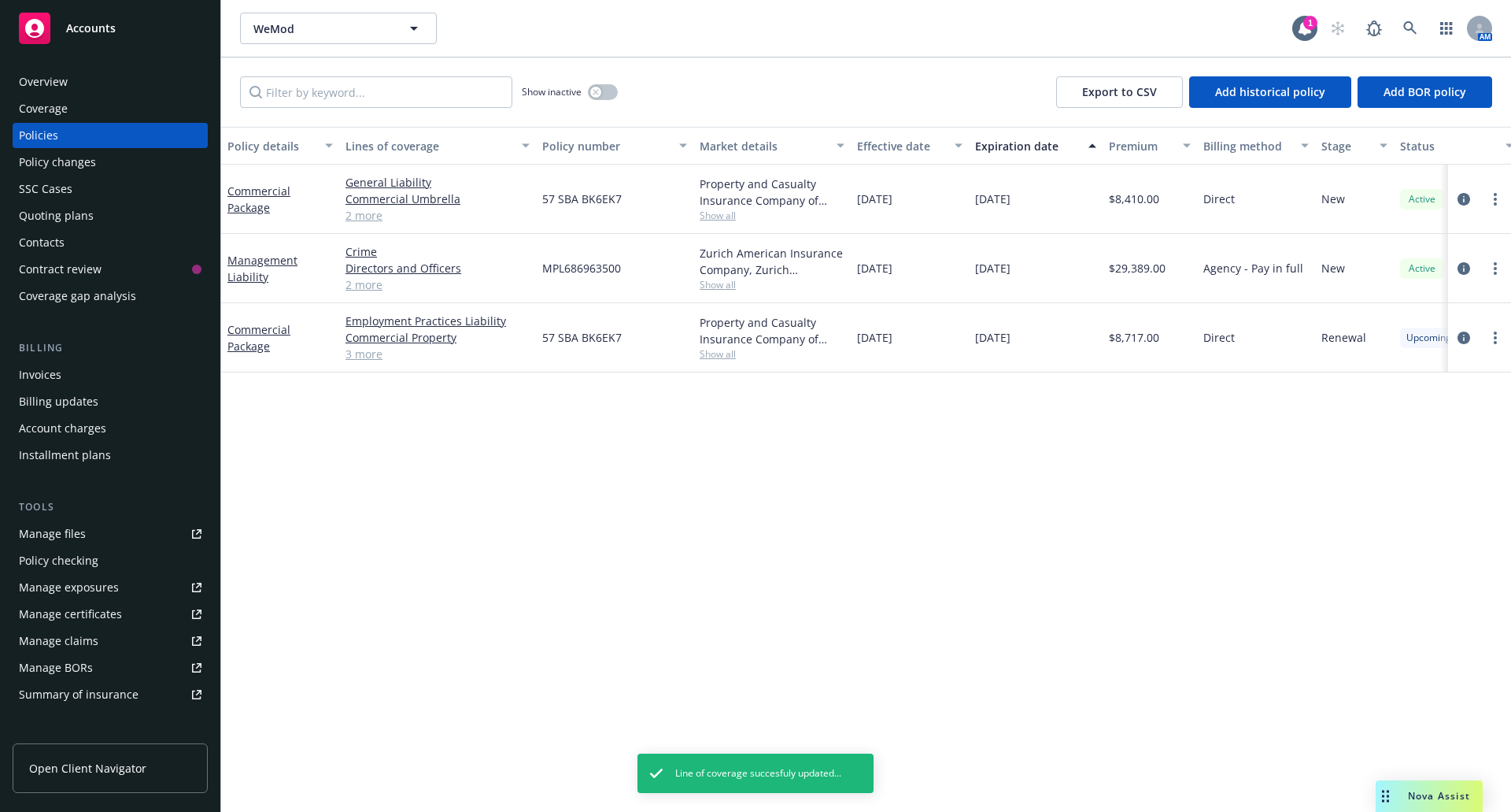
click at [42, 215] on div "Quoting plans" at bounding box center [56, 216] width 75 height 25
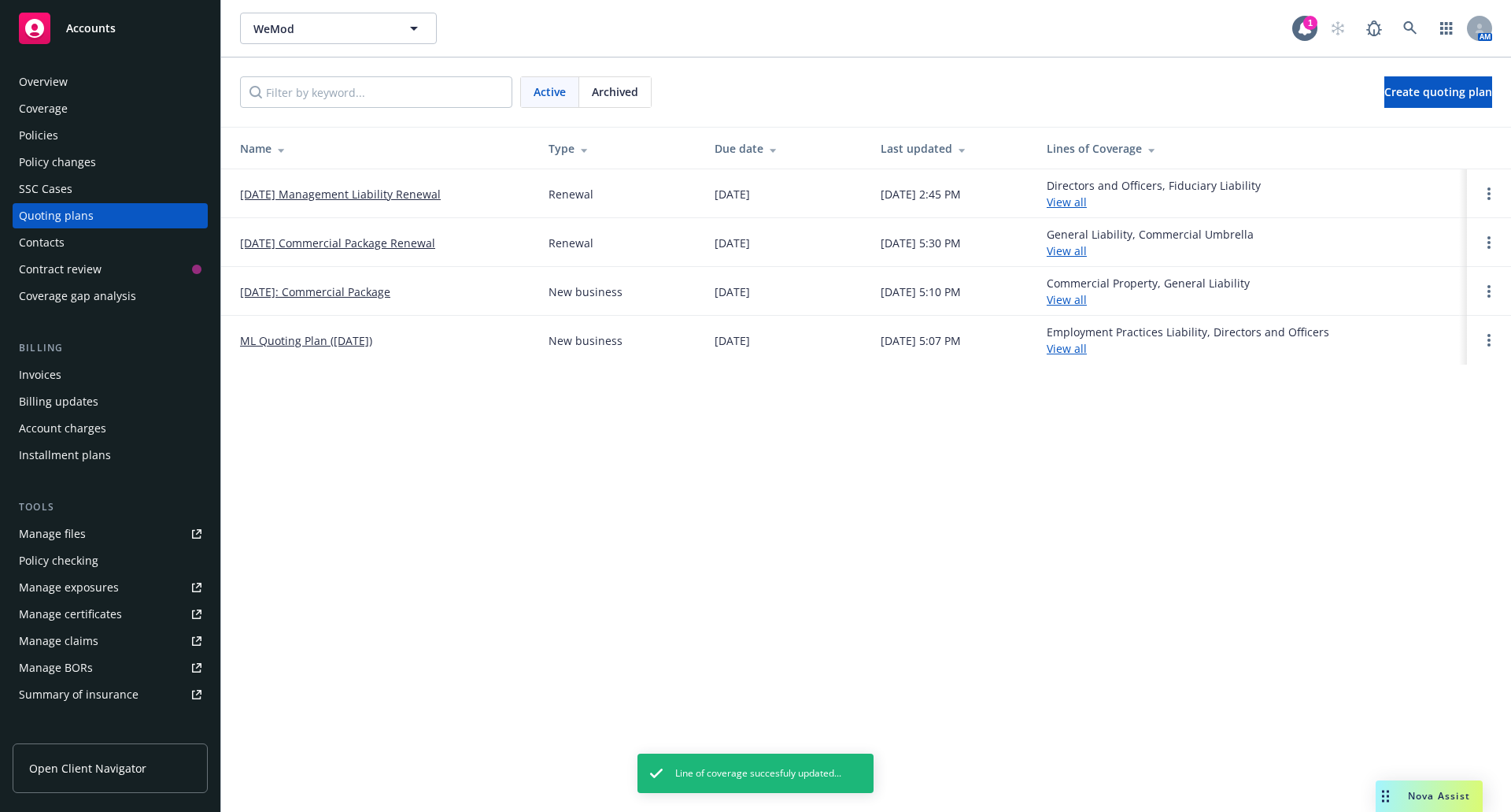
click at [1087, 202] on link "View all" at bounding box center [1067, 202] width 40 height 15
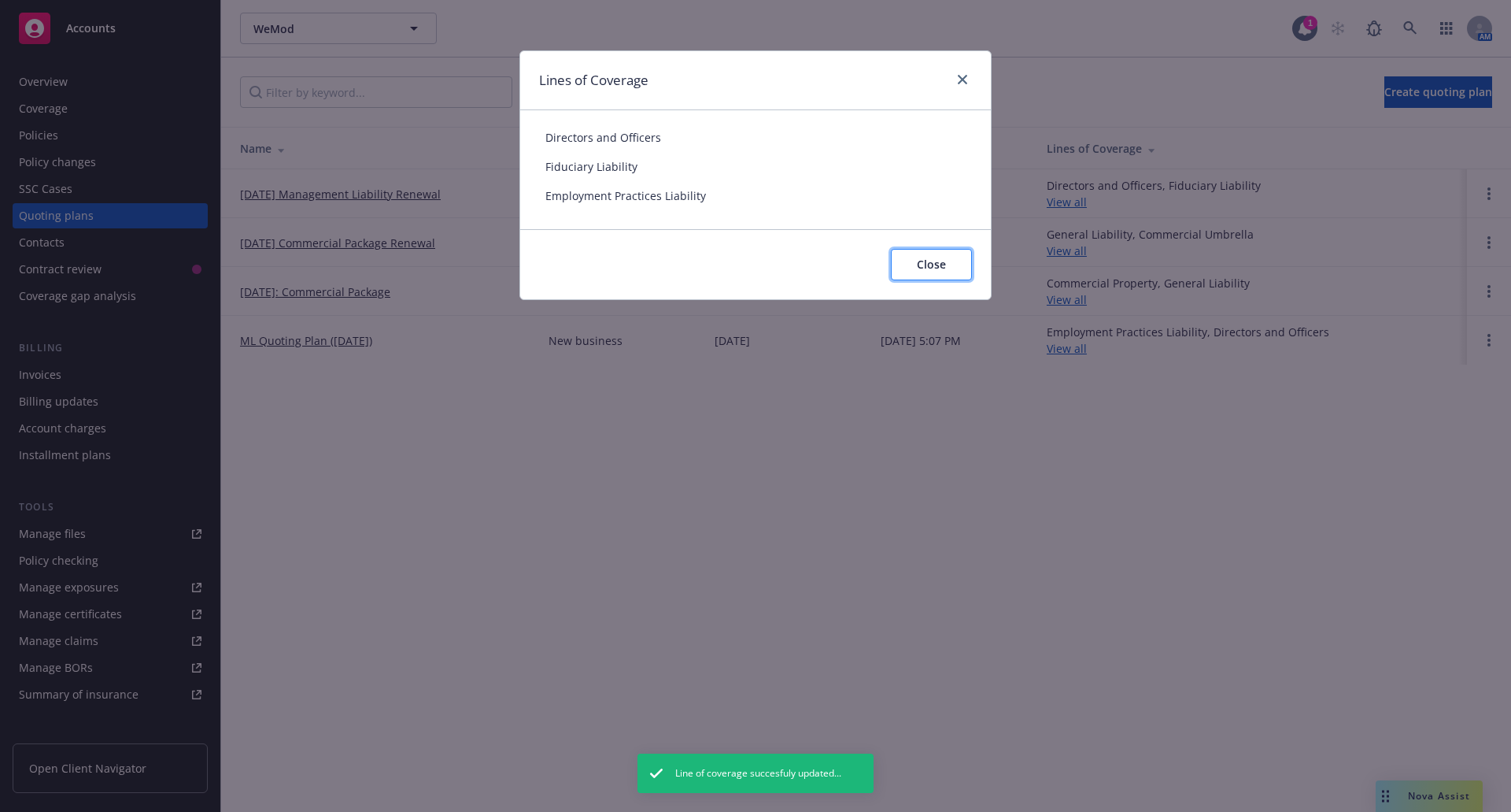
click at [921, 263] on span "Close" at bounding box center [932, 264] width 29 height 15
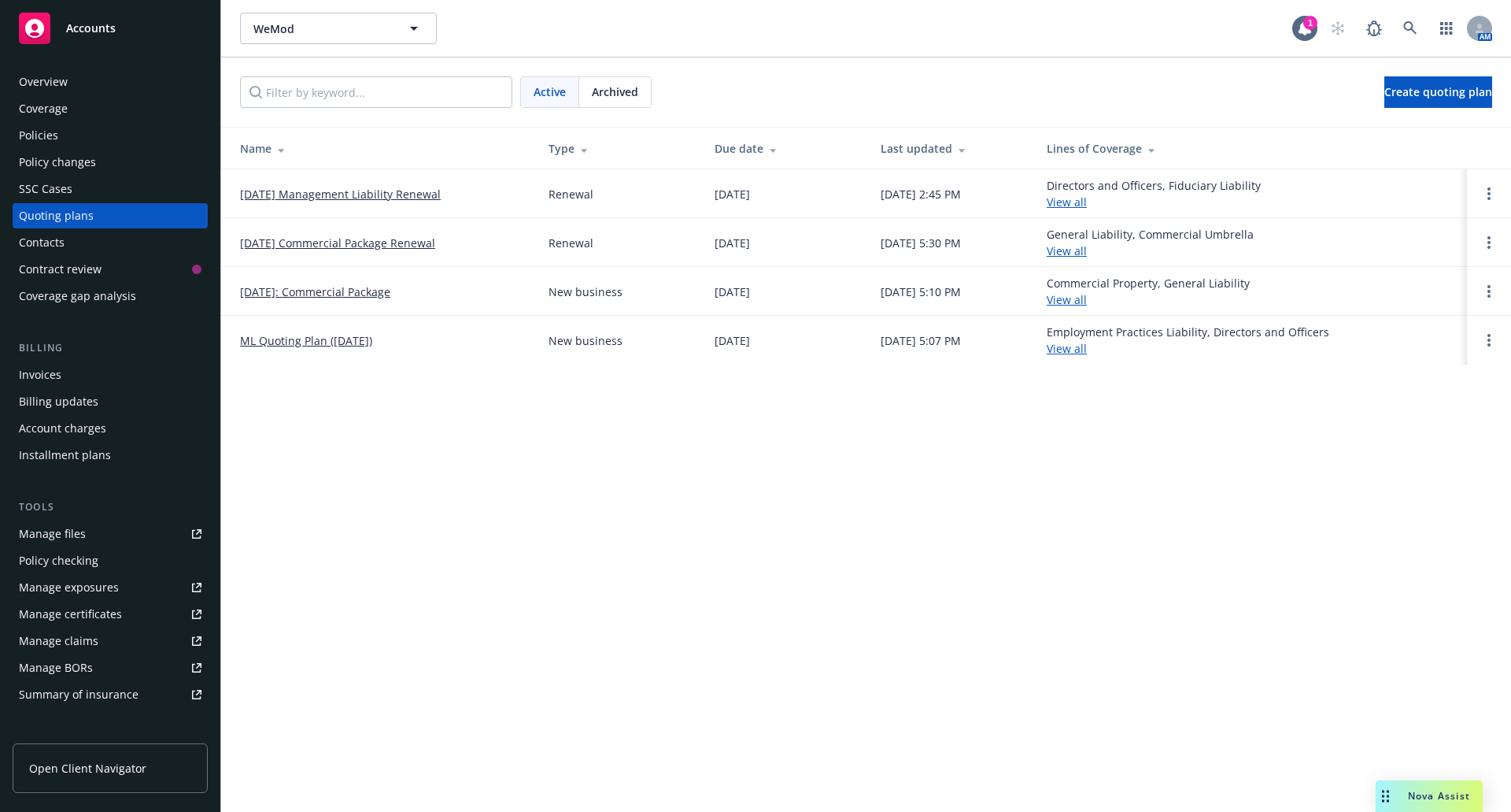
click at [393, 193] on link "09/27/25 Management Liability Renewal" at bounding box center [341, 194] width 200 height 16
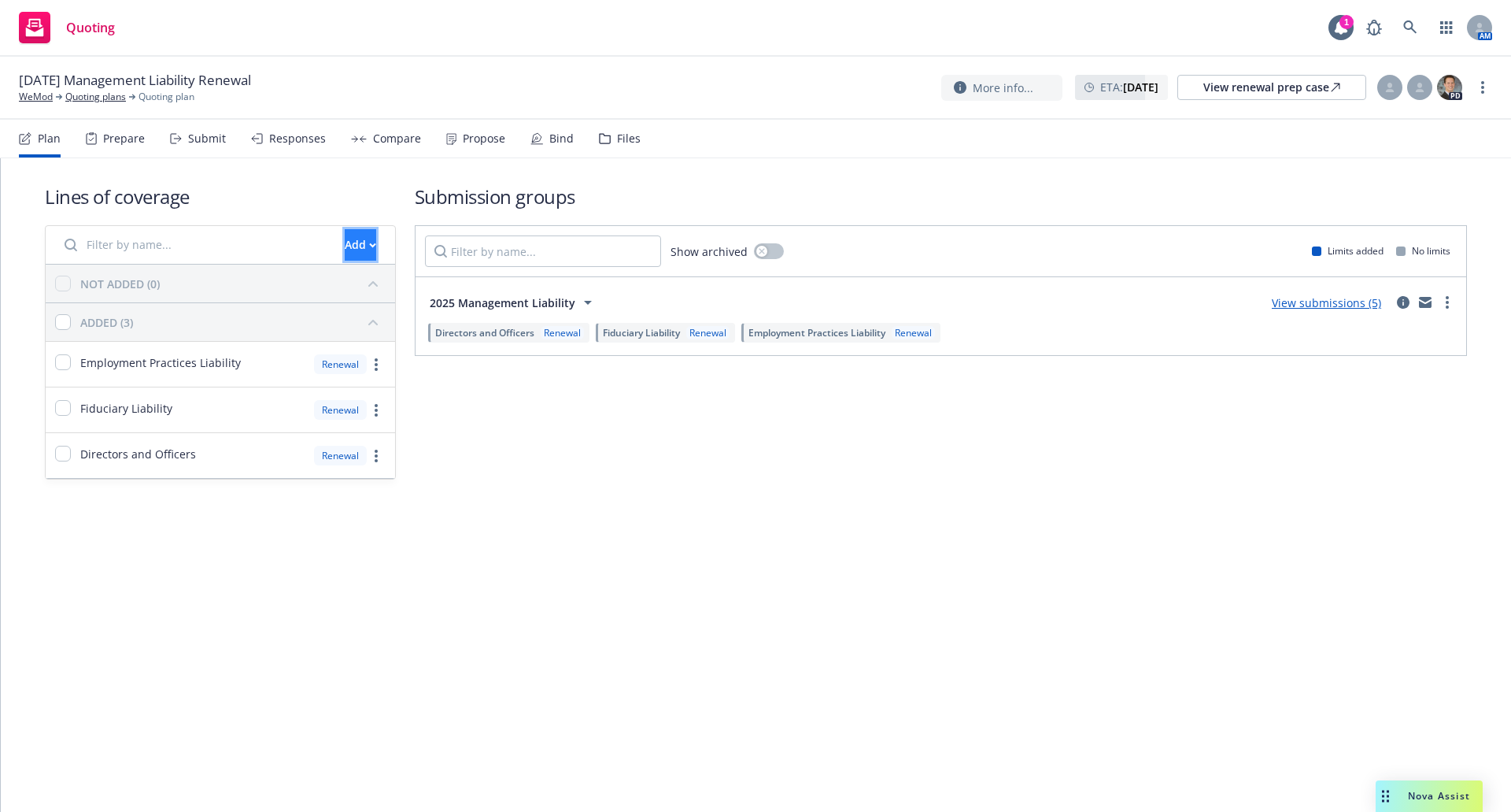
click at [345, 241] on div "Add" at bounding box center [360, 245] width 31 height 30
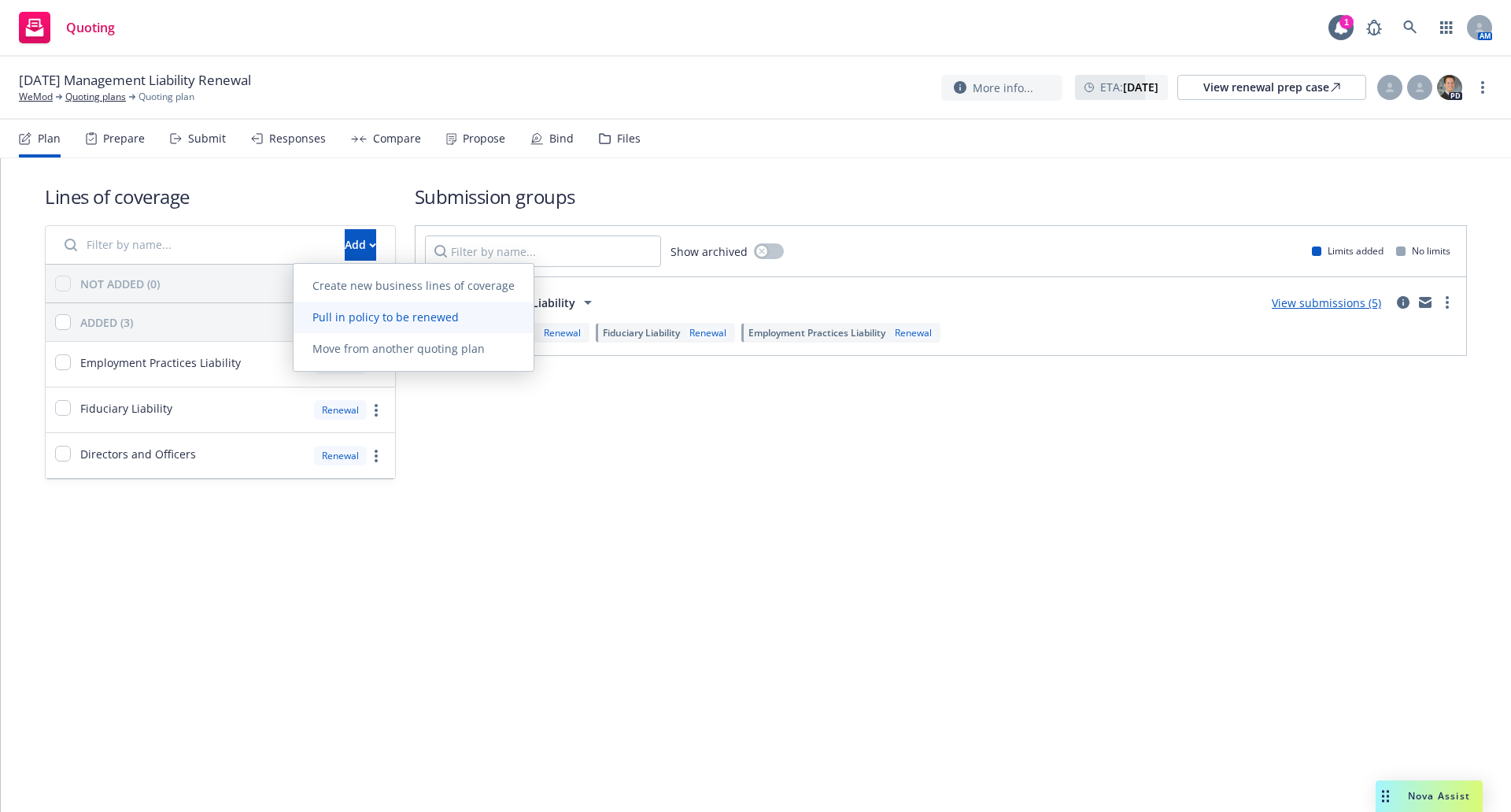
click at [354, 324] on span "Pull in policy to be renewed" at bounding box center [386, 317] width 184 height 15
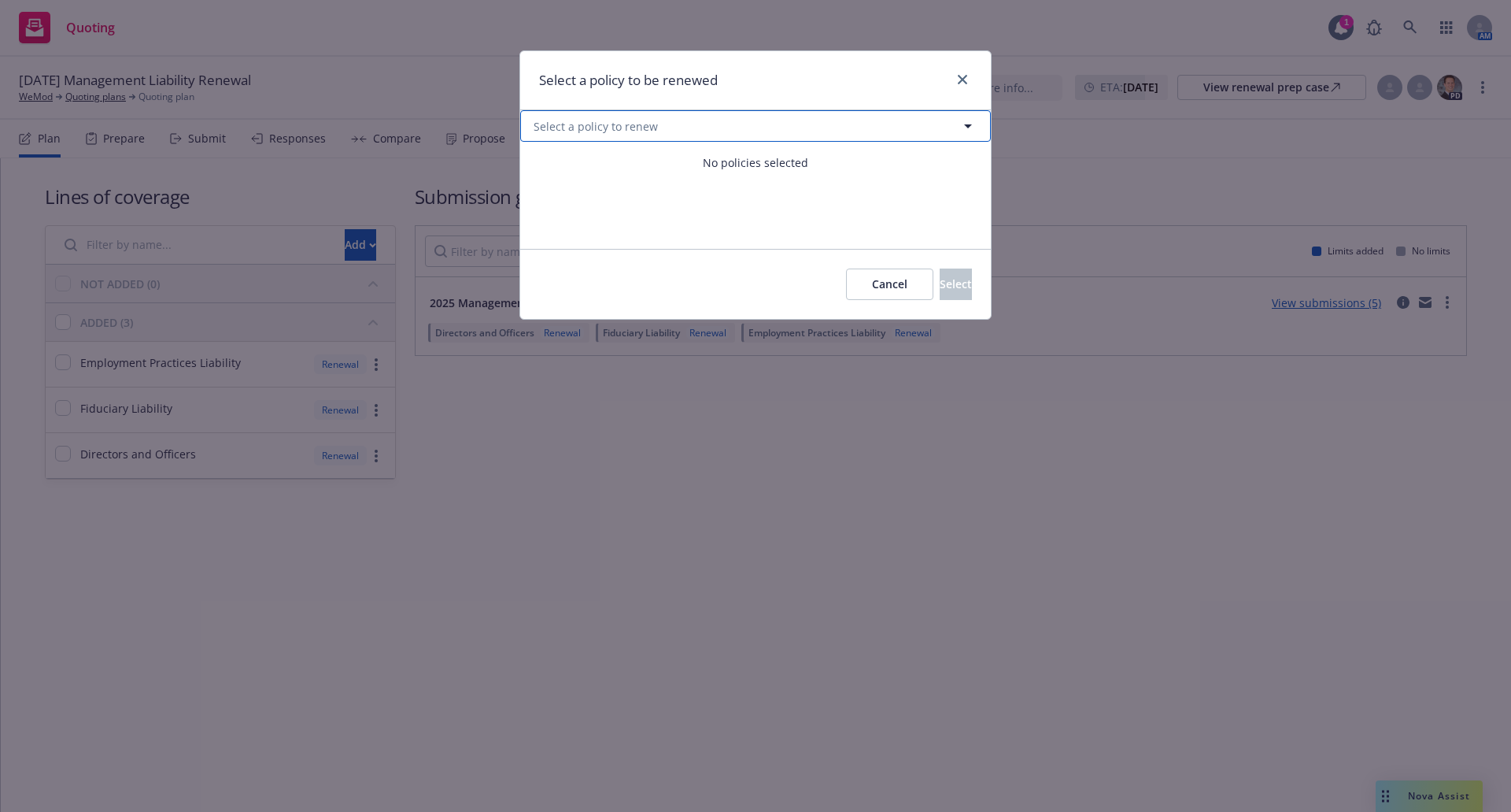
click at [673, 117] on button "Select a policy to renew" at bounding box center [756, 126] width 471 height 31
select select "ACTIVE"
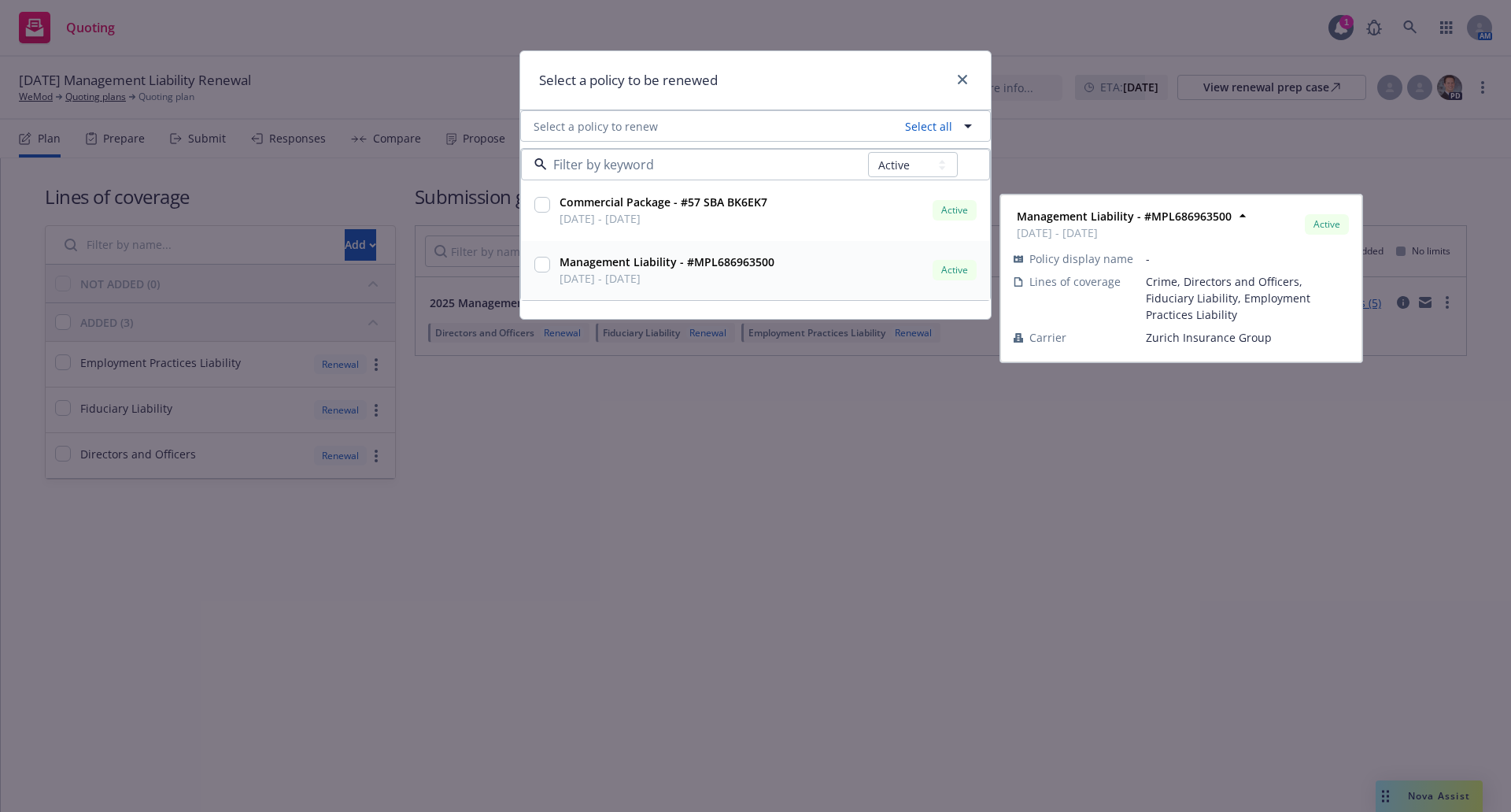
click at [674, 285] on span "09/27/2024 - 09/27/2025" at bounding box center [667, 278] width 215 height 16
checkbox input "true"
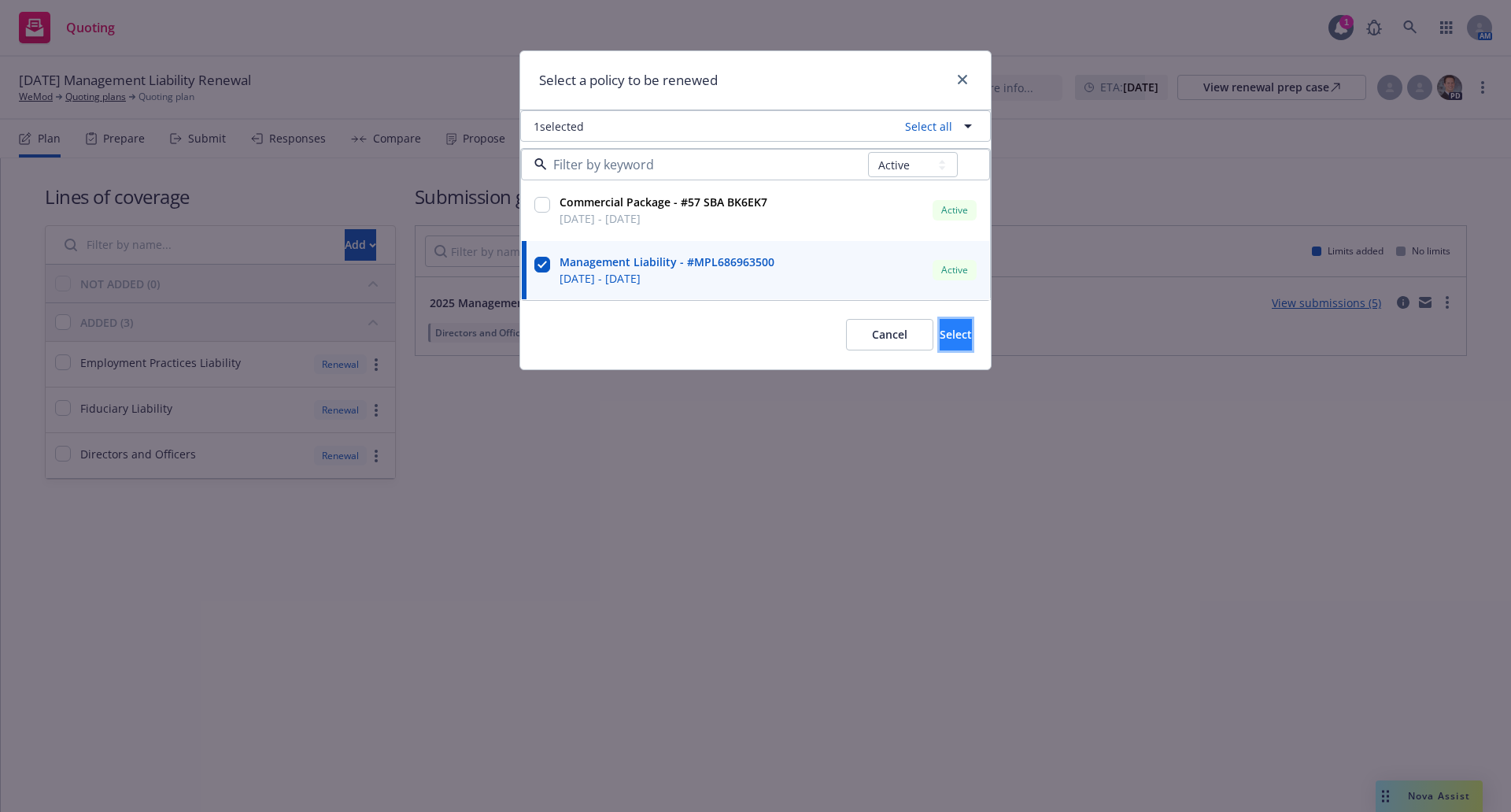
click at [941, 329] on span "Select" at bounding box center [956, 335] width 32 height 15
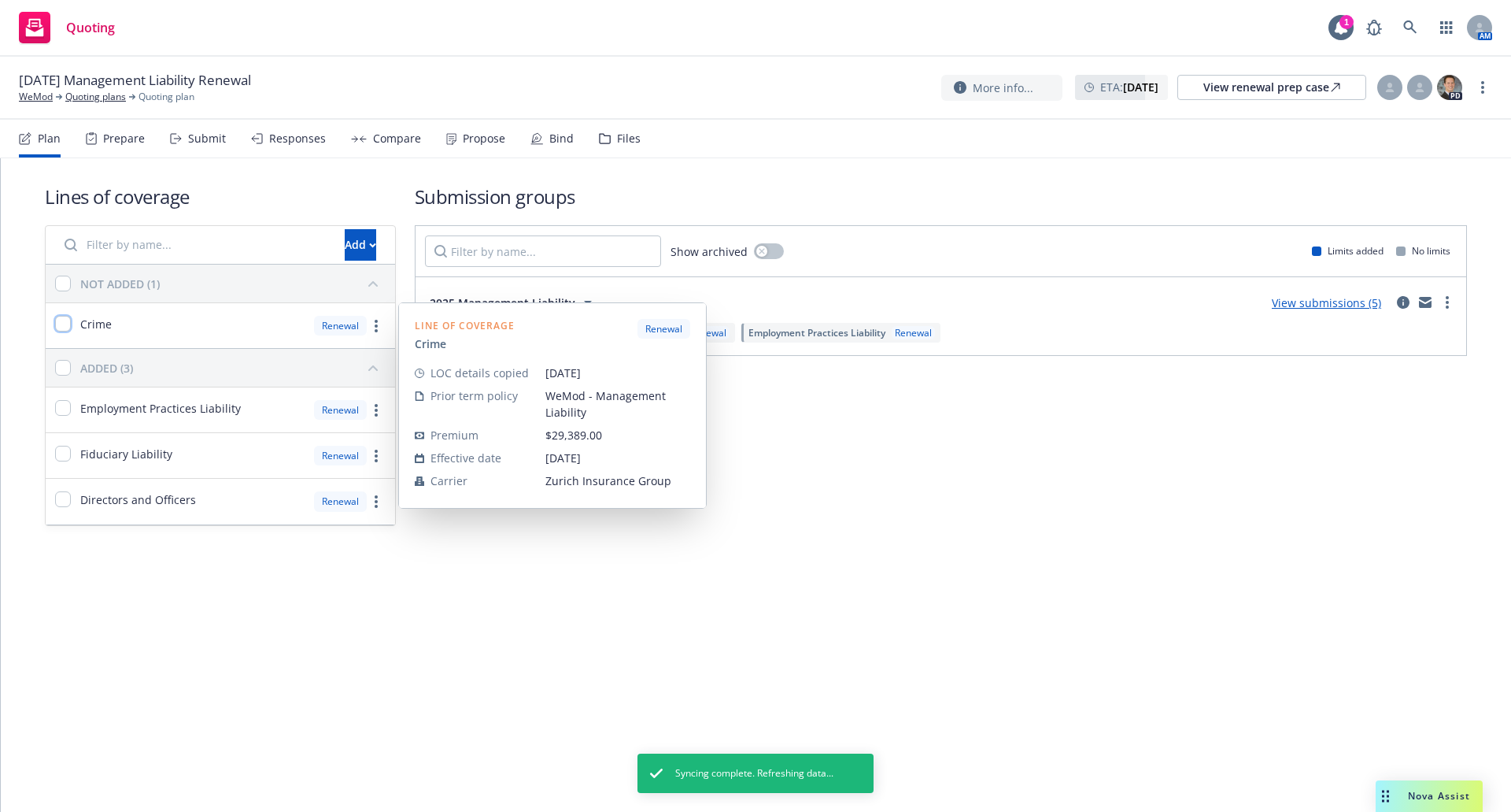
click at [64, 324] on input "checkbox" at bounding box center [63, 324] width 16 height 16
checkbox input "true"
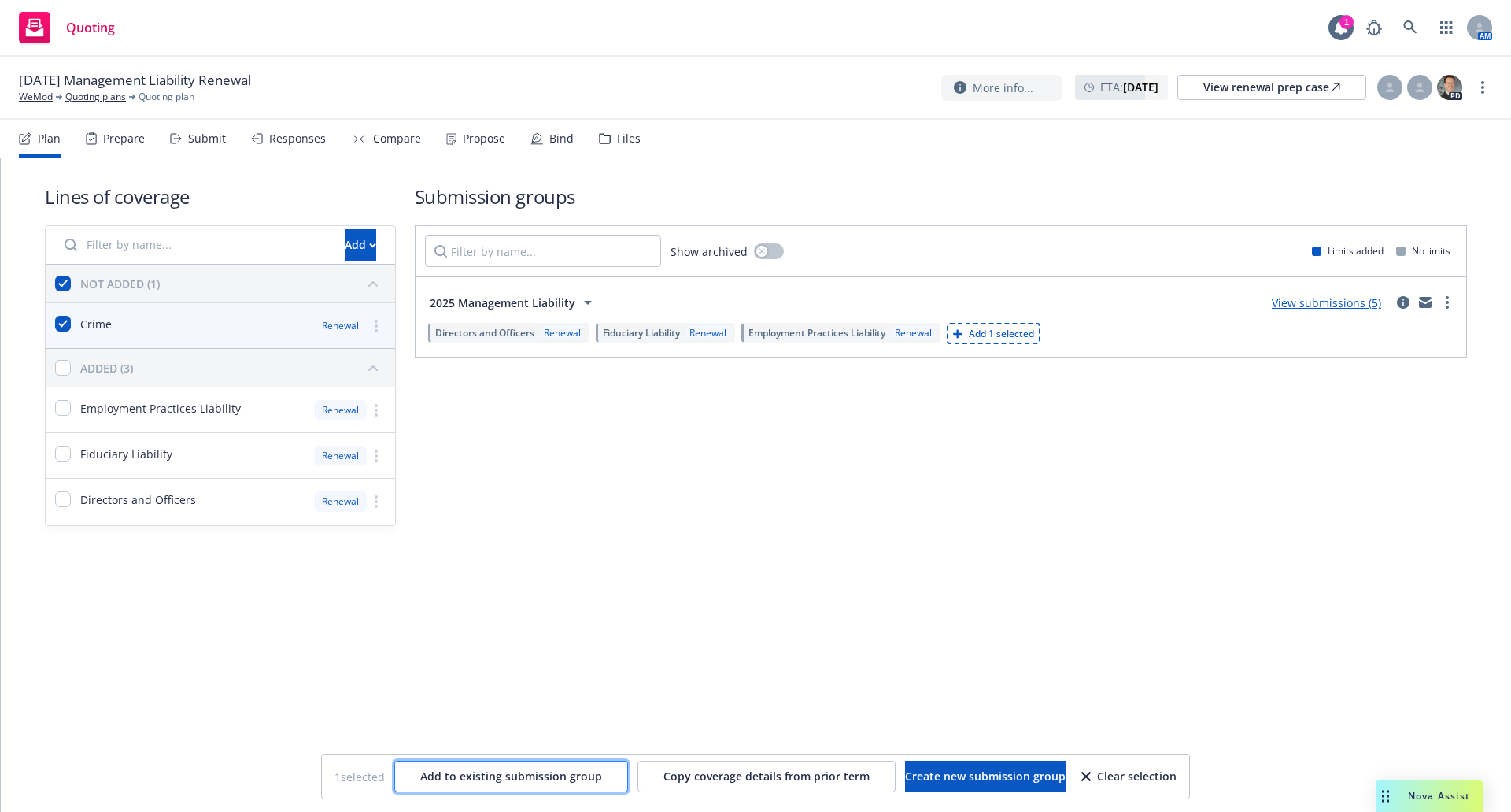
click at [498, 775] on span "Add to existing submission group" at bounding box center [511, 776] width 182 height 15
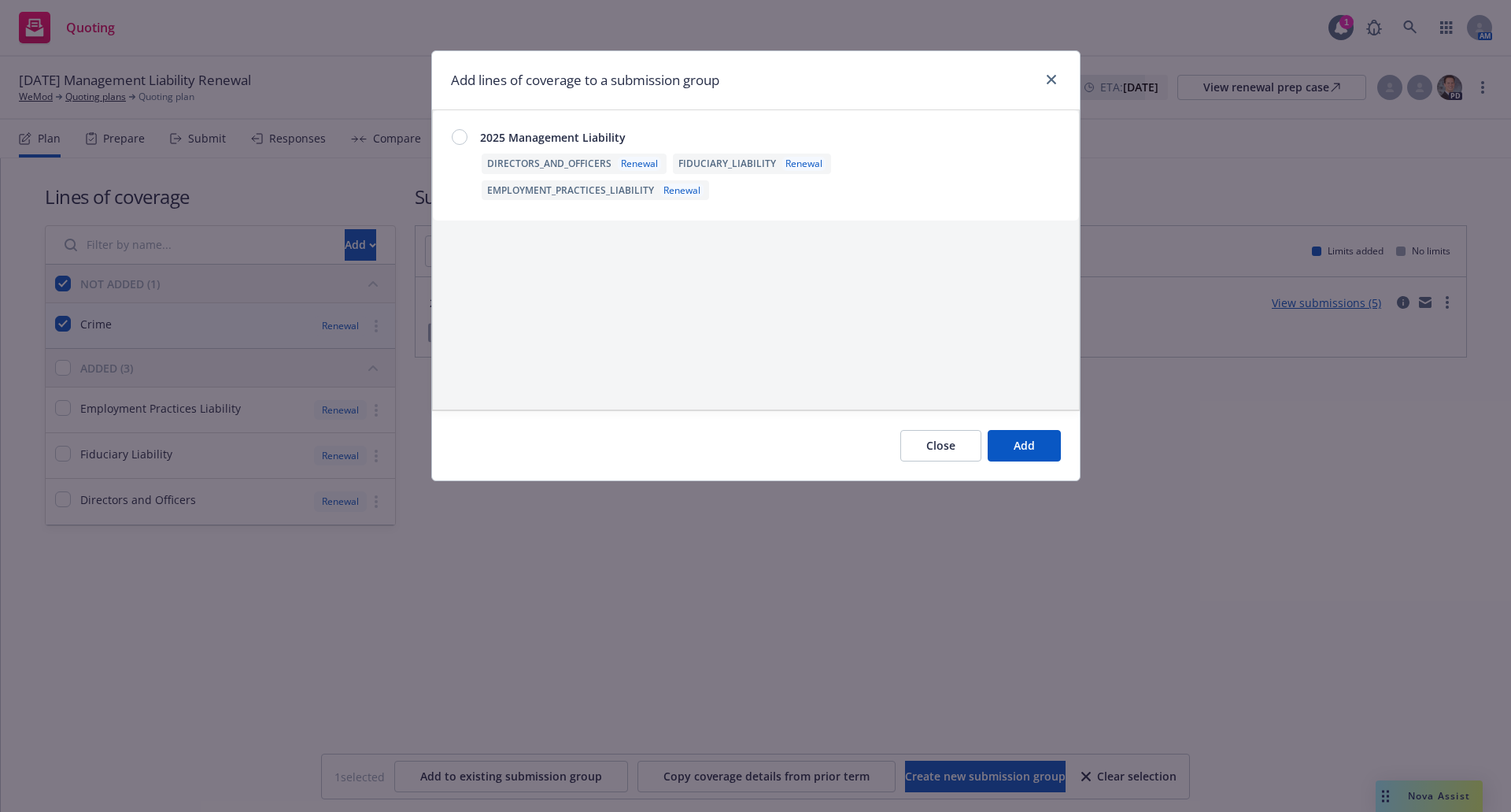
click at [459, 138] on div at bounding box center [460, 137] width 16 height 16
click at [1023, 440] on span "Add" at bounding box center [1024, 445] width 21 height 15
checkbox input "false"
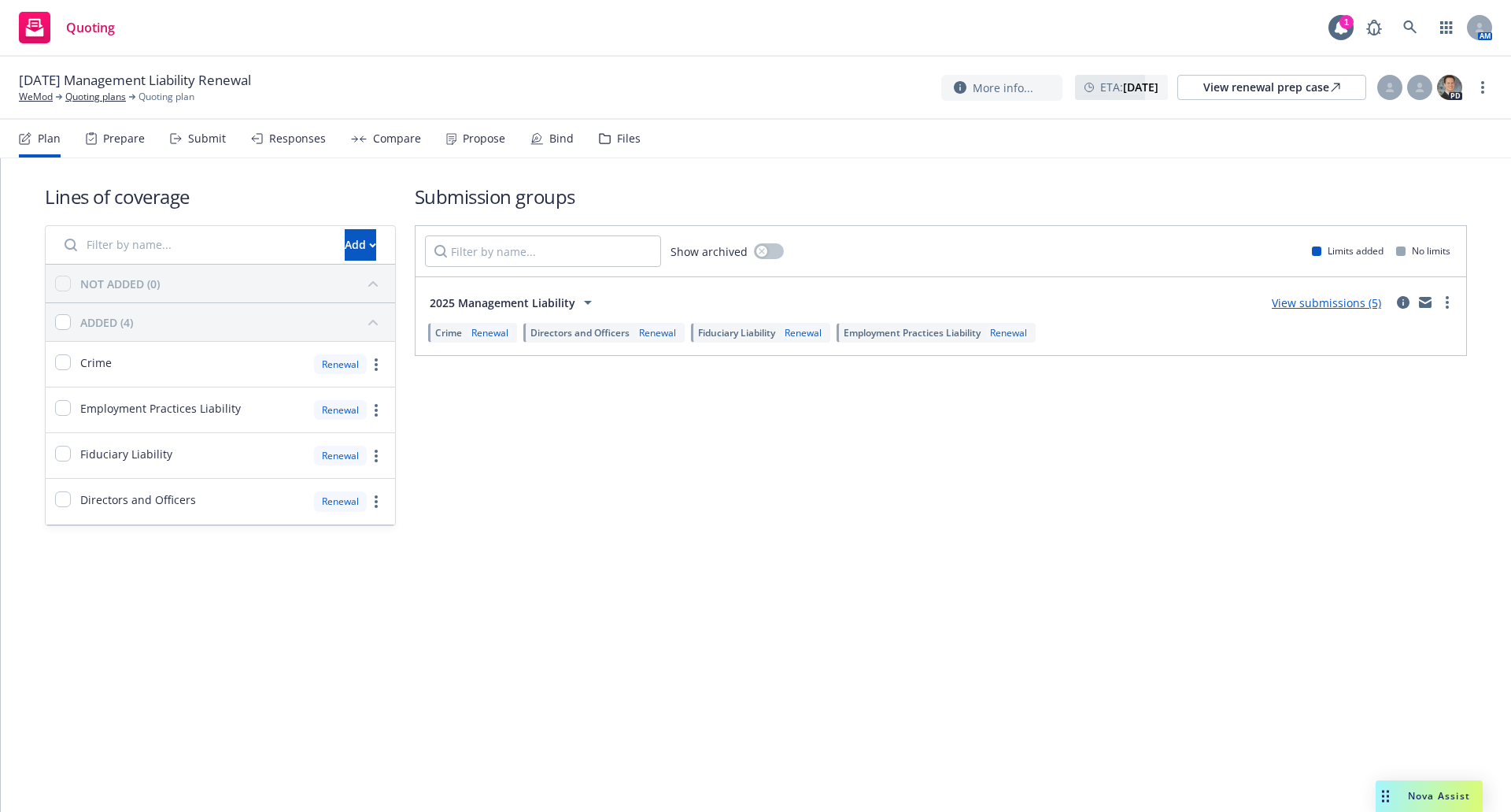
click at [685, 453] on div "Submission groups Show archived Limits added No limits 2025 Management Liabilit…" at bounding box center [940, 354] width 1052 height 342
click at [203, 138] on div "Submit" at bounding box center [207, 138] width 37 height 13
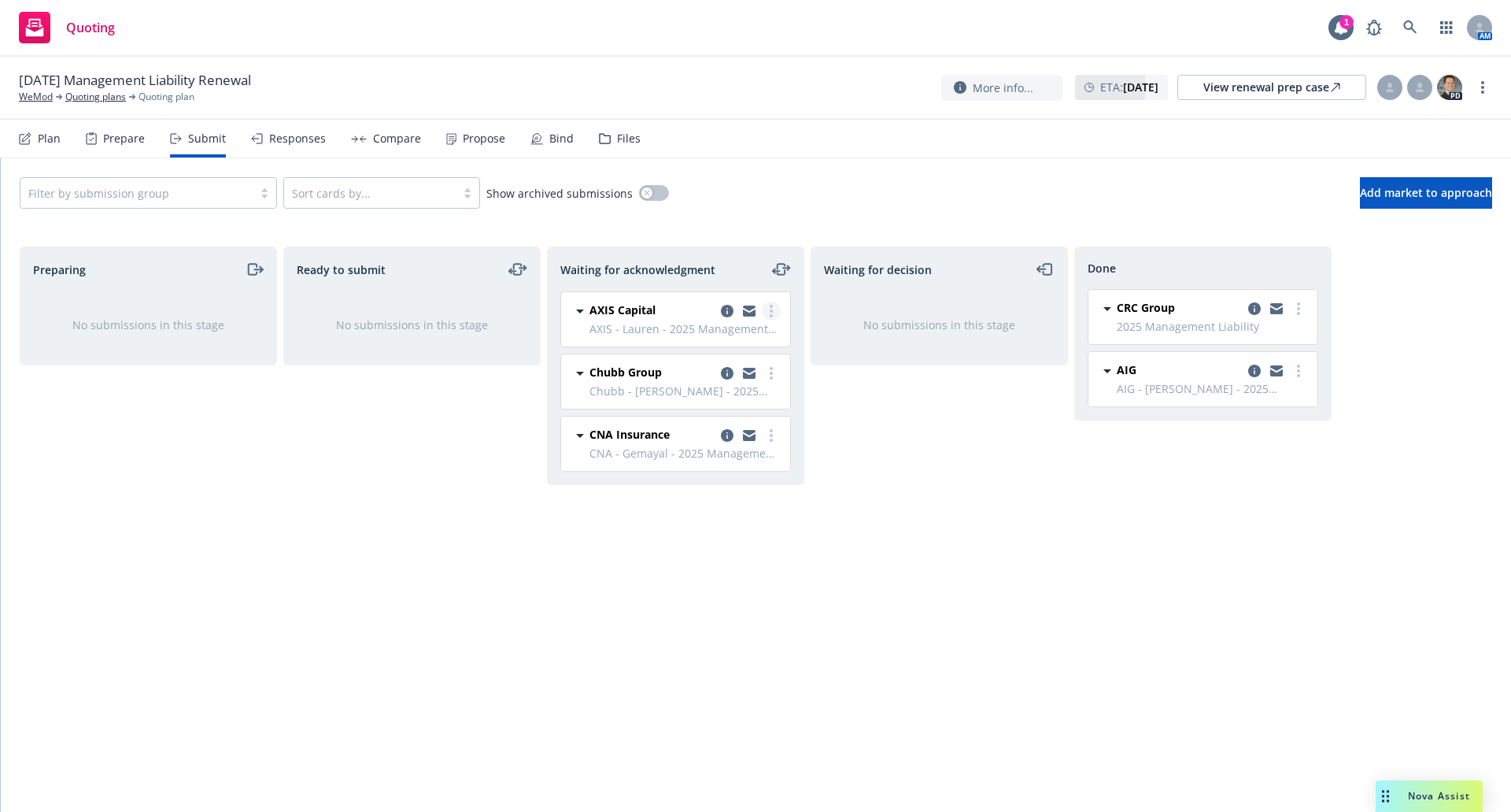
click at [771, 311] on circle "more" at bounding box center [771, 311] width 3 height 3
click at [748, 439] on span "Add accepted decision" at bounding box center [701, 437] width 157 height 15
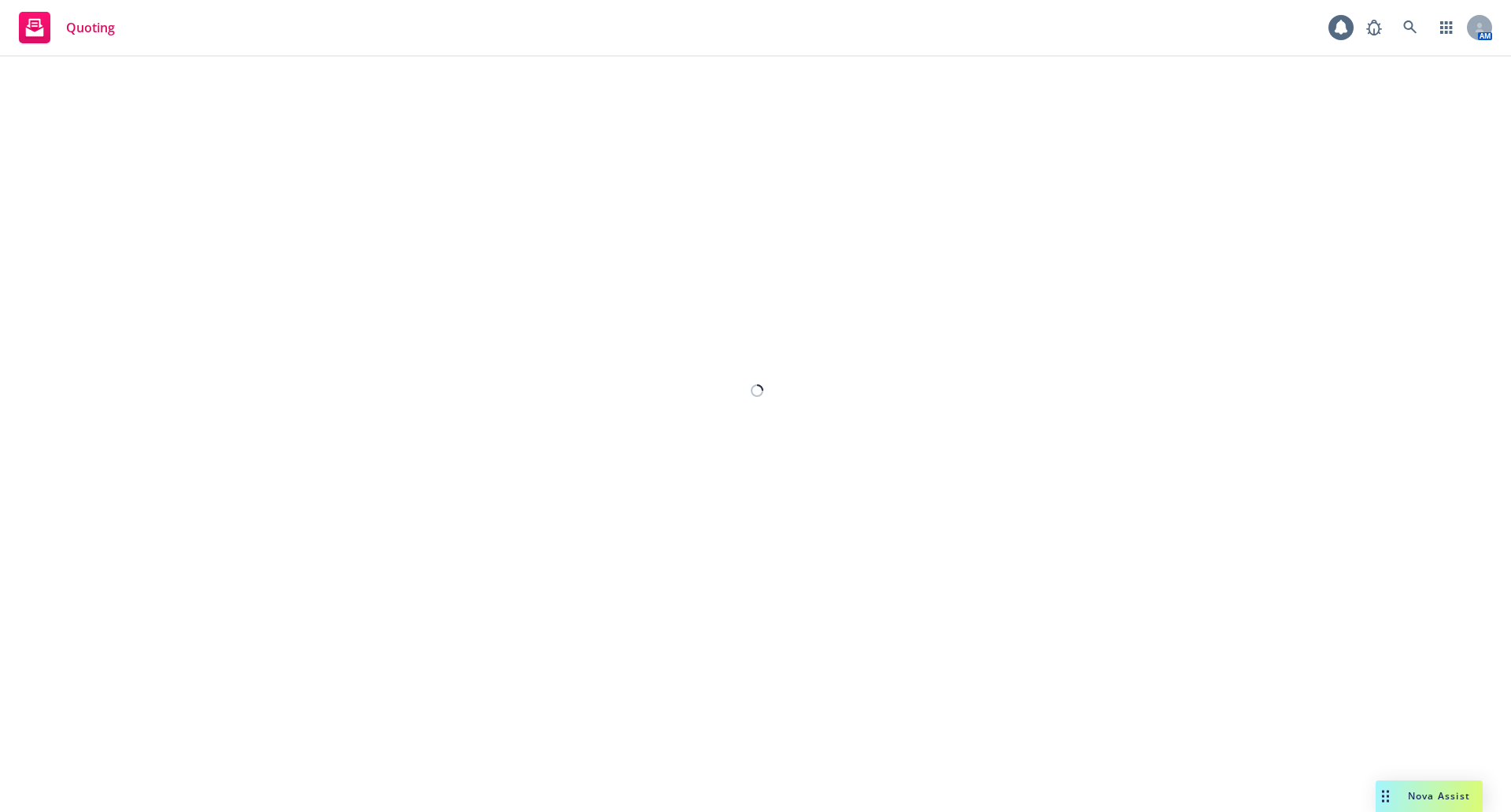
select select "12"
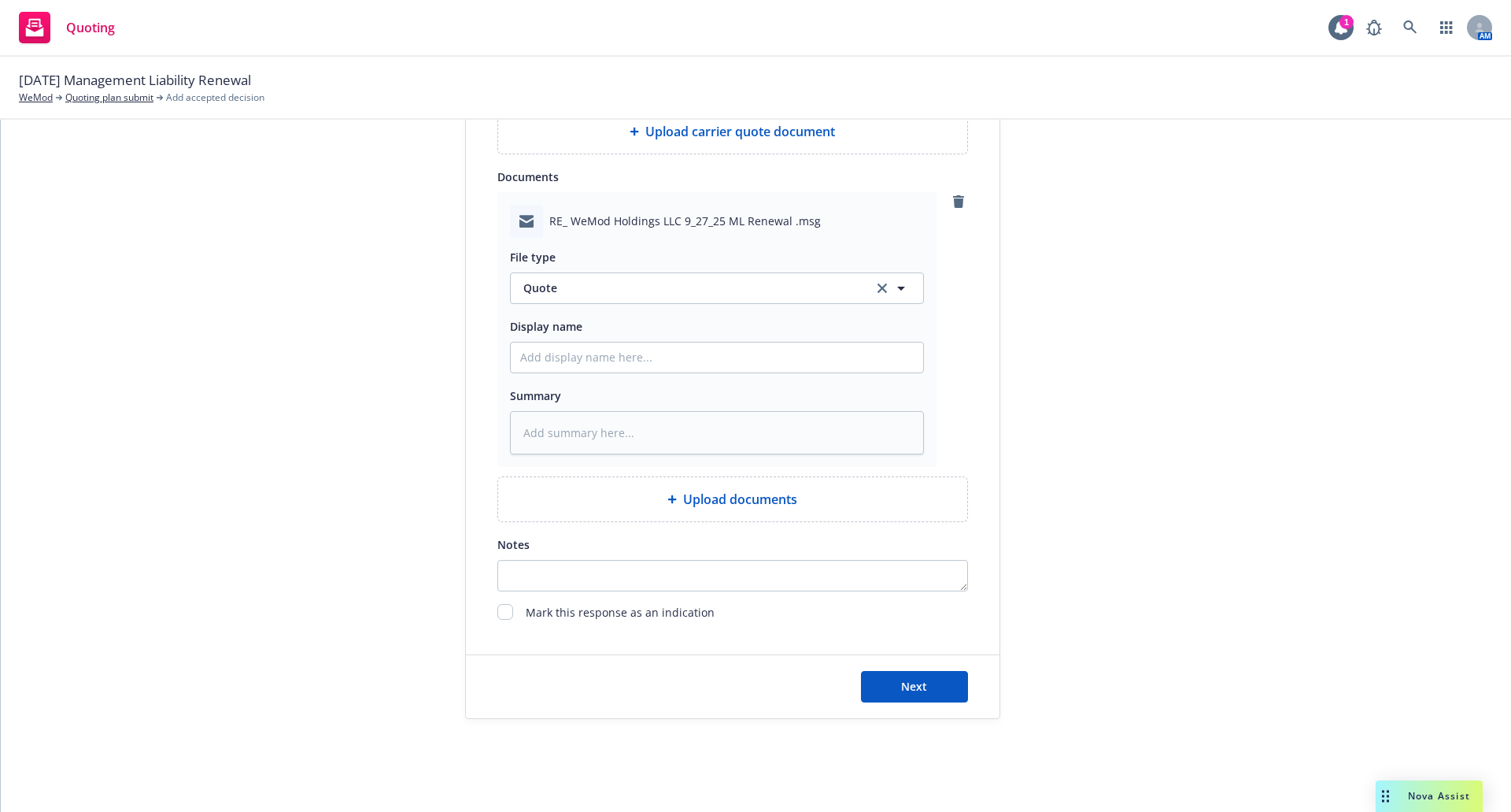
scroll to position [812, 0]
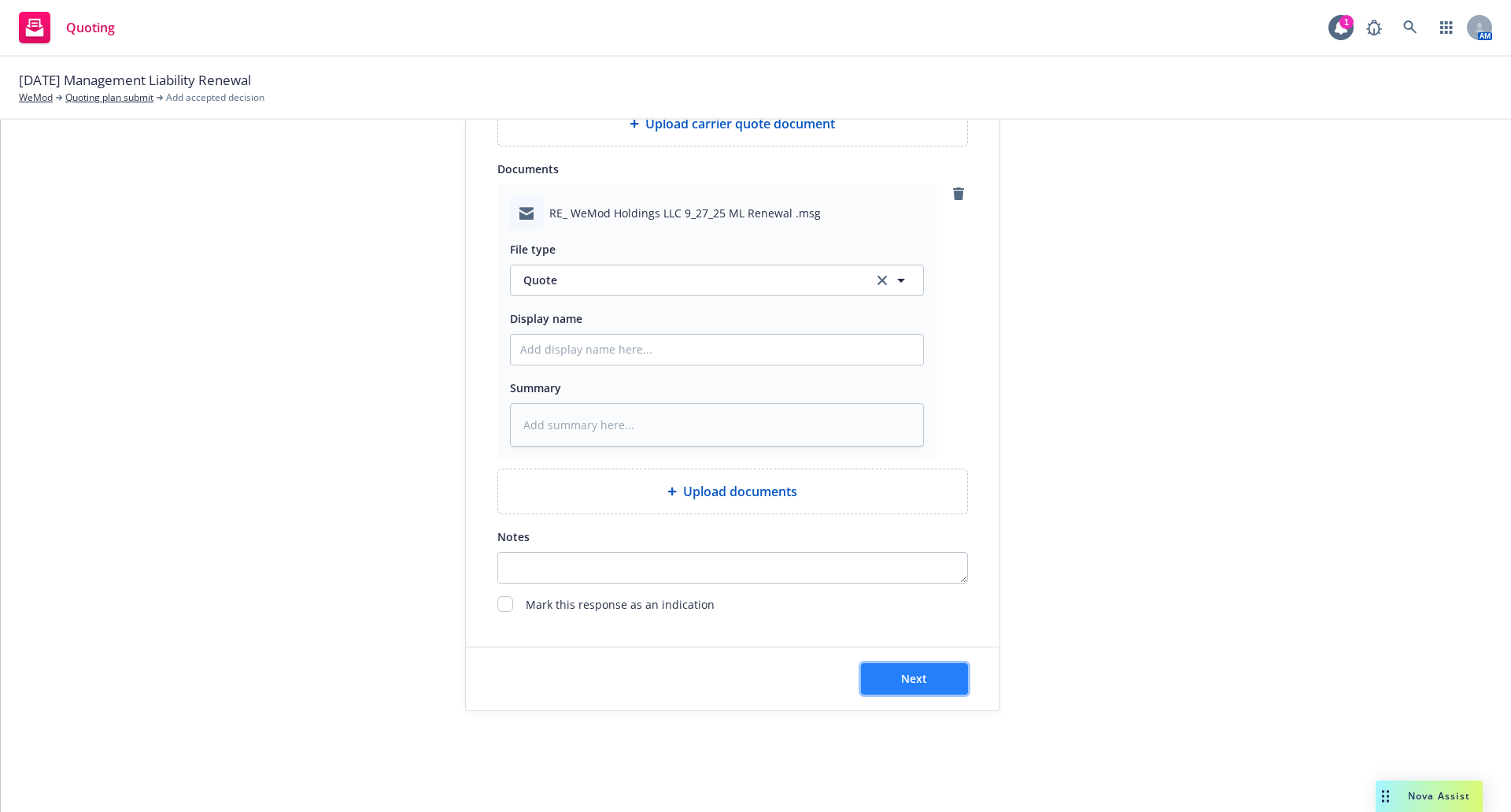
click at [903, 673] on span "Next" at bounding box center [914, 679] width 26 height 15
type textarea "x"
click at [505, 597] on input "checkbox" at bounding box center [505, 604] width 16 height 16
checkbox input "true"
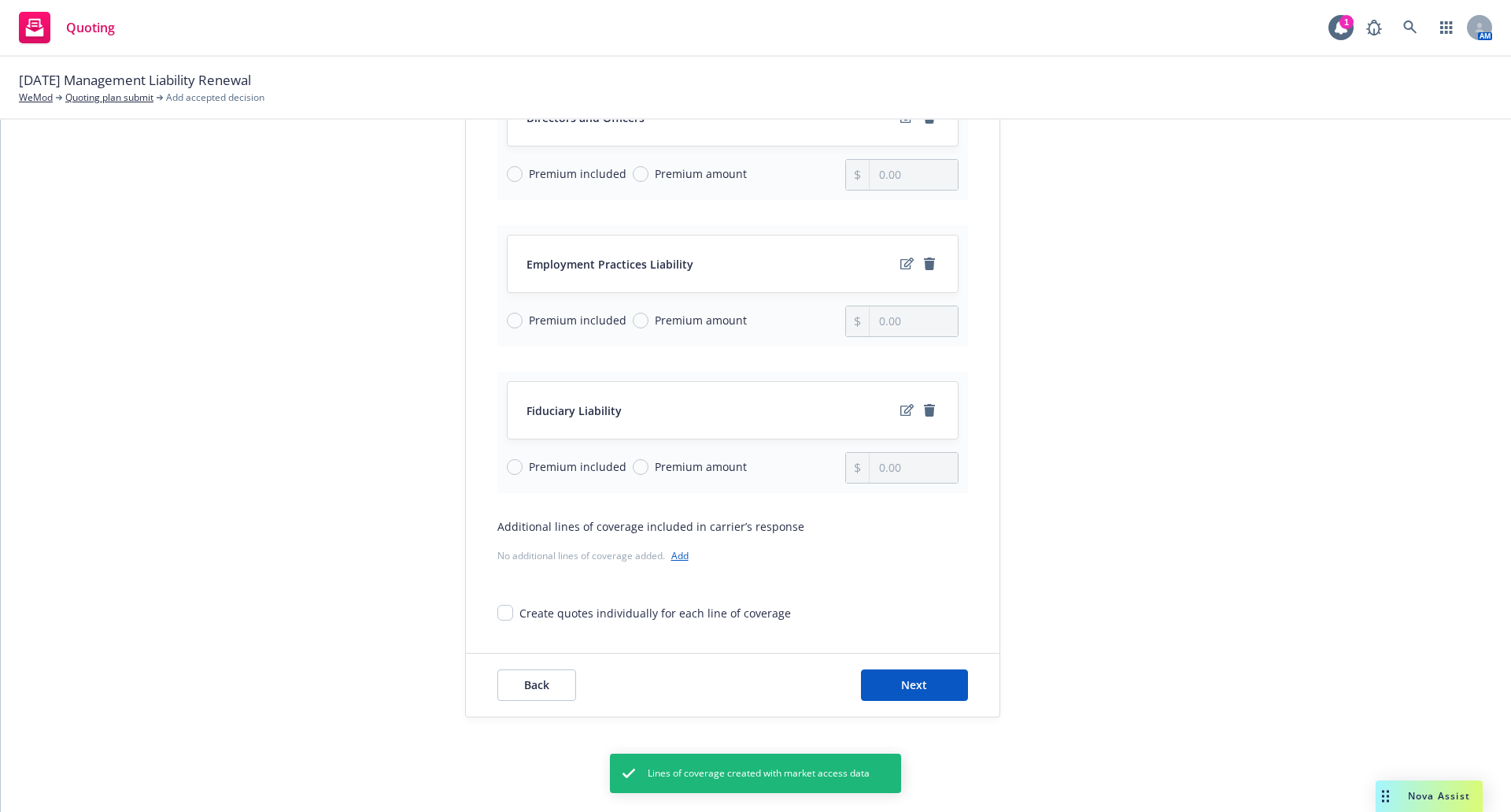
scroll to position [440, 0]
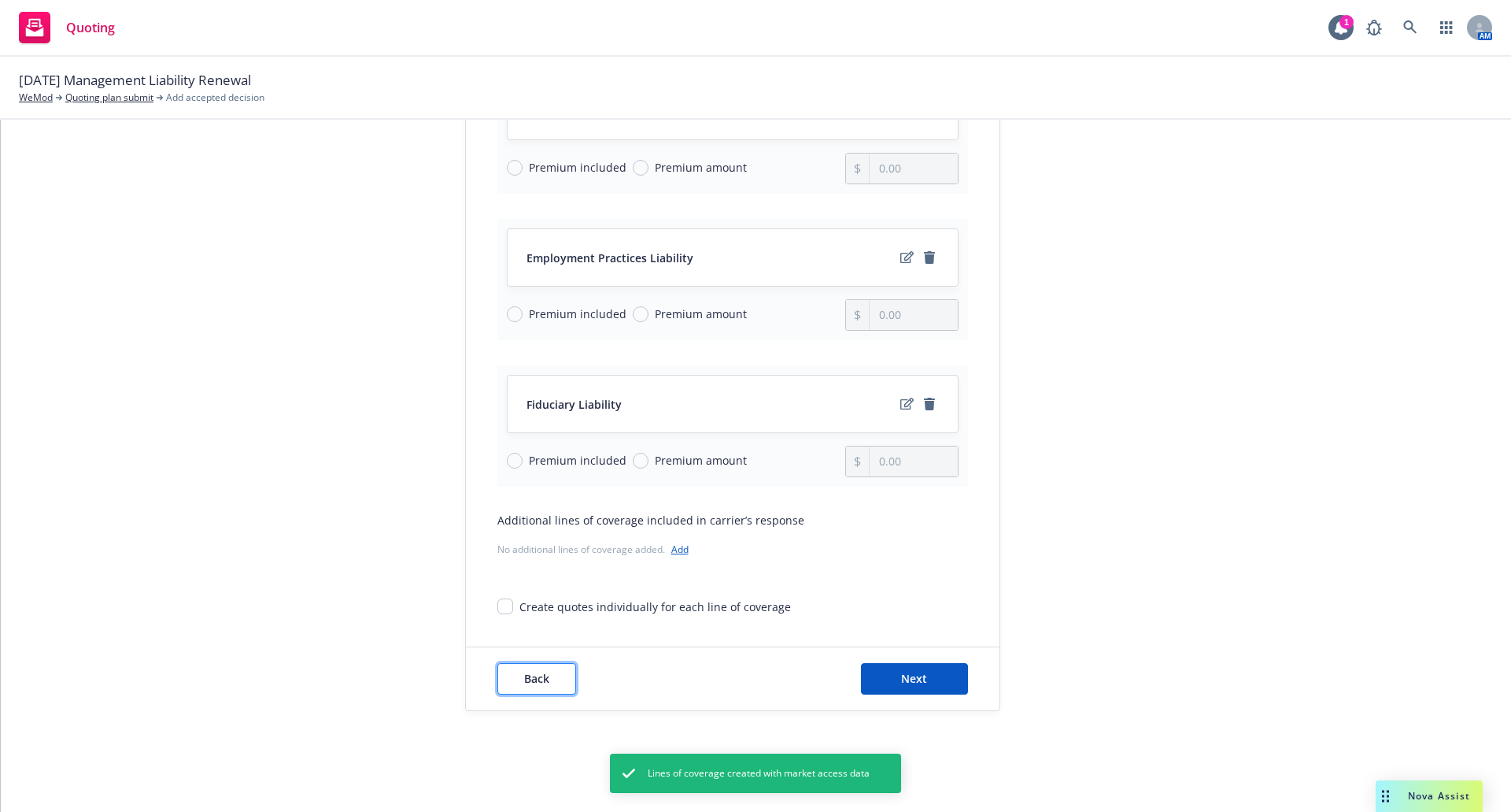
click at [538, 682] on span "Back" at bounding box center [537, 679] width 25 height 15
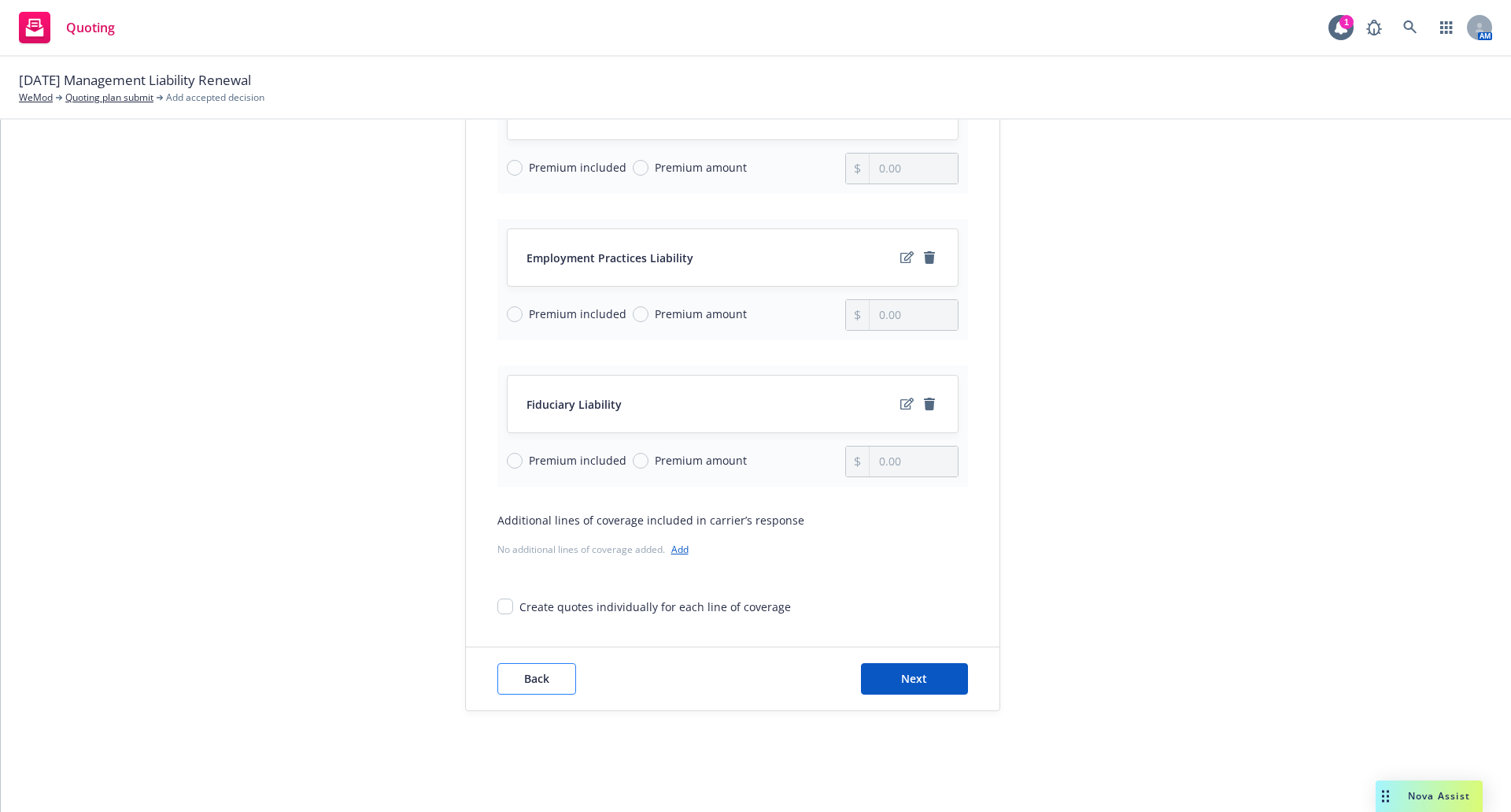
type textarea "x"
select select "12"
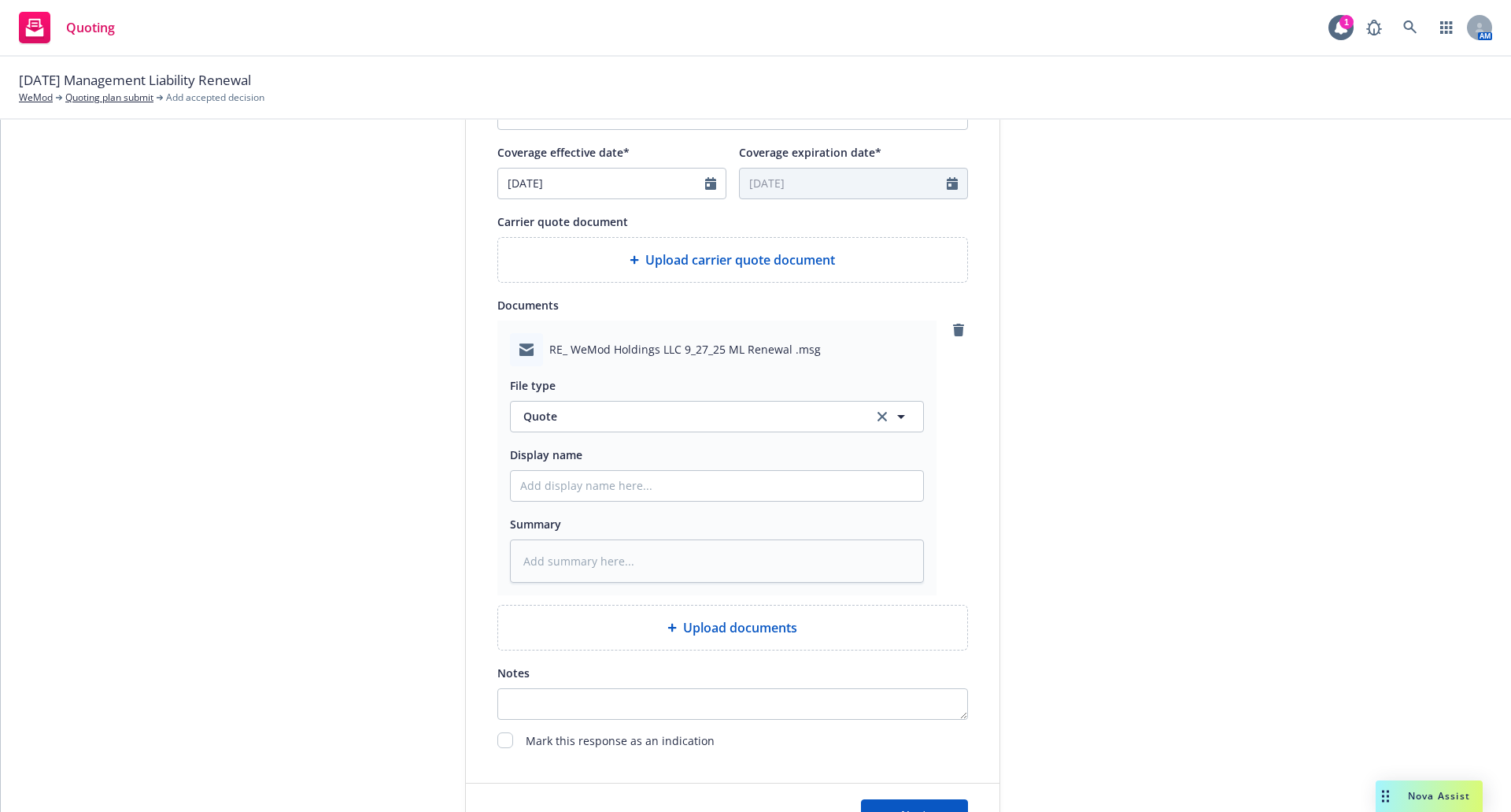
scroll to position [812, 0]
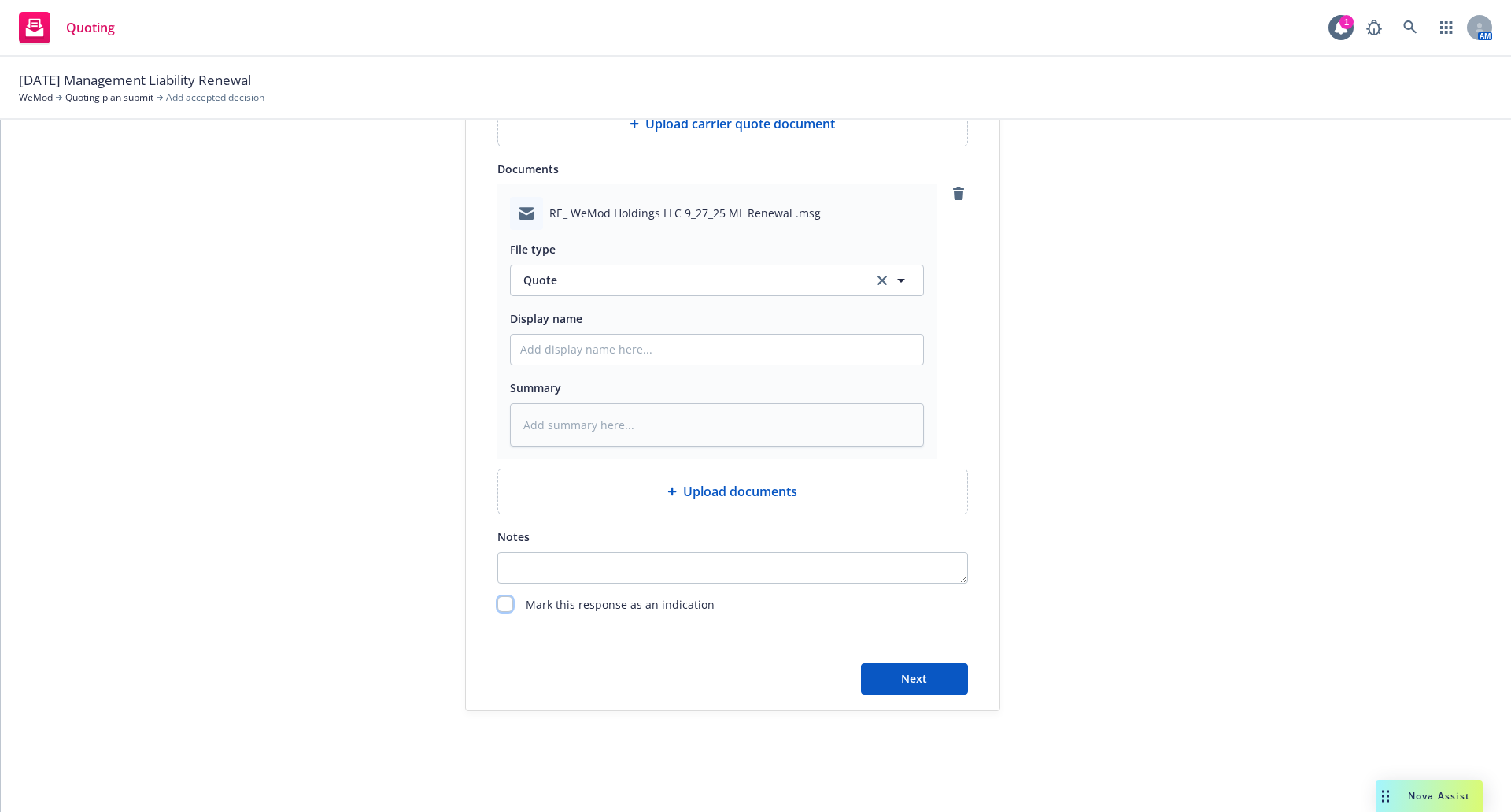
click at [501, 596] on input "checkbox" at bounding box center [505, 604] width 16 height 16
checkbox input "true"
click at [915, 676] on span "Next" at bounding box center [914, 679] width 26 height 15
type textarea "x"
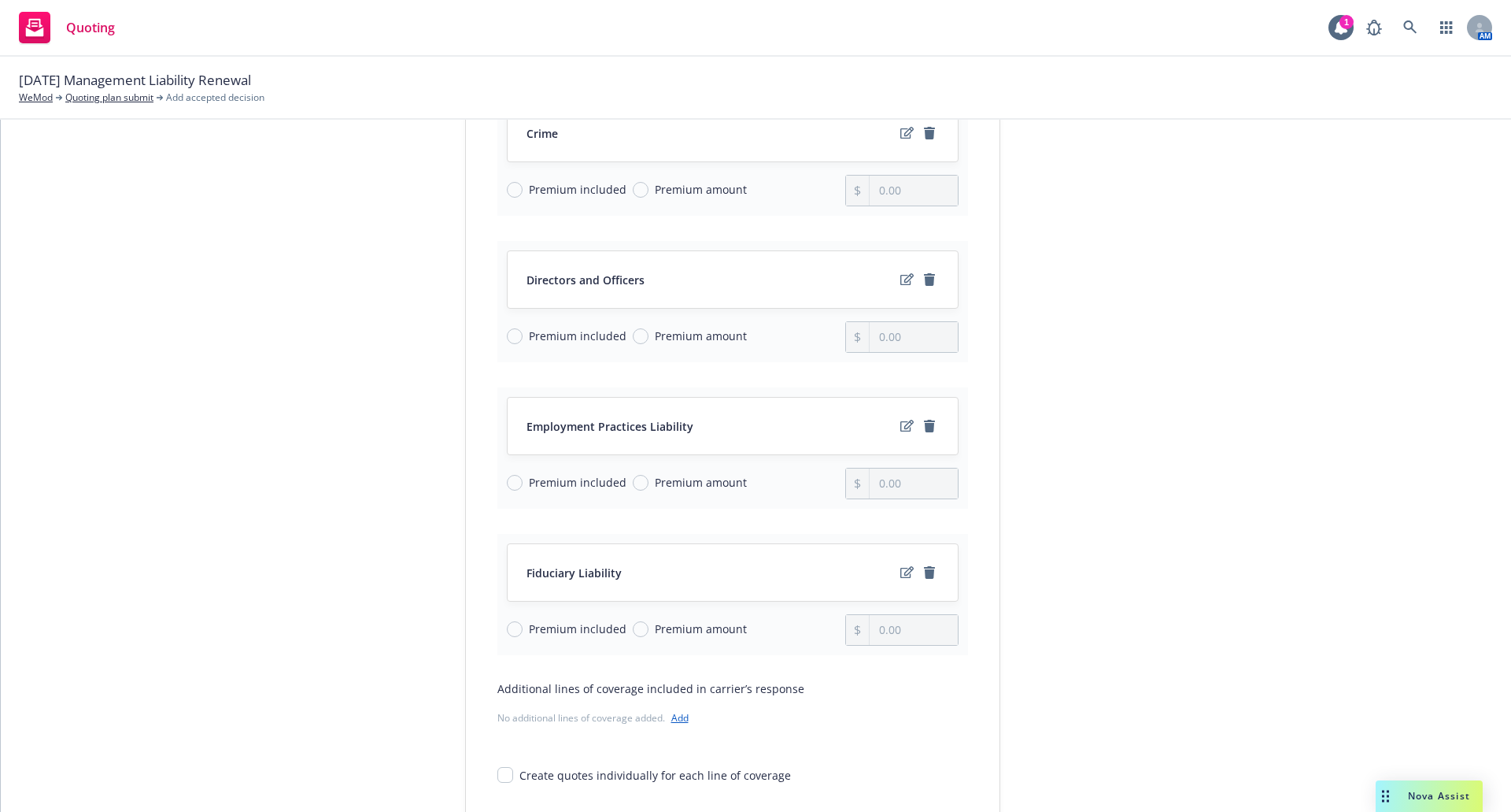
scroll to position [125, 0]
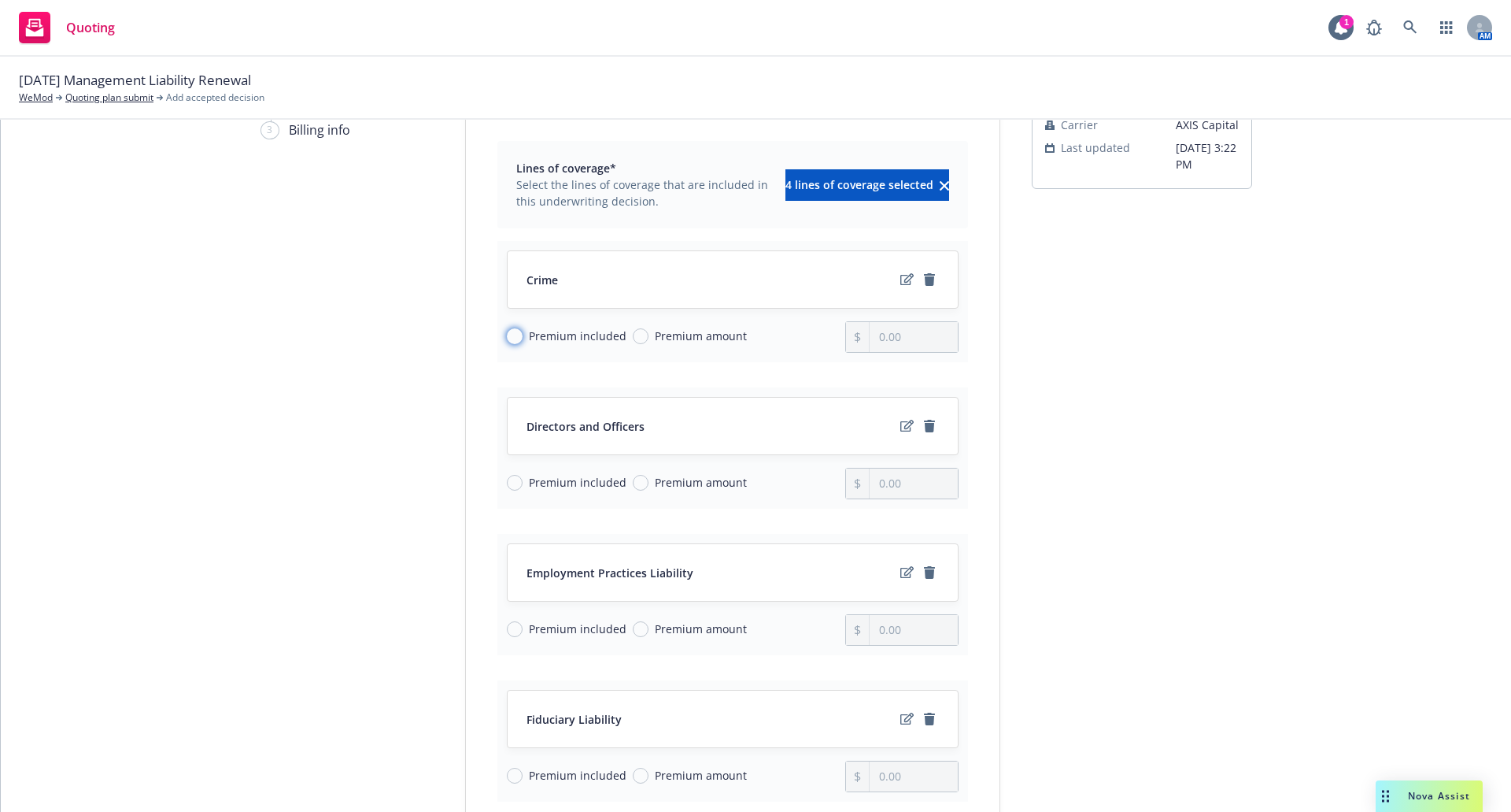
click at [510, 340] on input "Premium included" at bounding box center [515, 336] width 16 height 16
radio input "true"
click at [507, 482] on input "Premium included" at bounding box center [515, 482] width 16 height 16
radio input "true"
click at [633, 483] on input "Premium amount" at bounding box center [640, 482] width 16 height 16
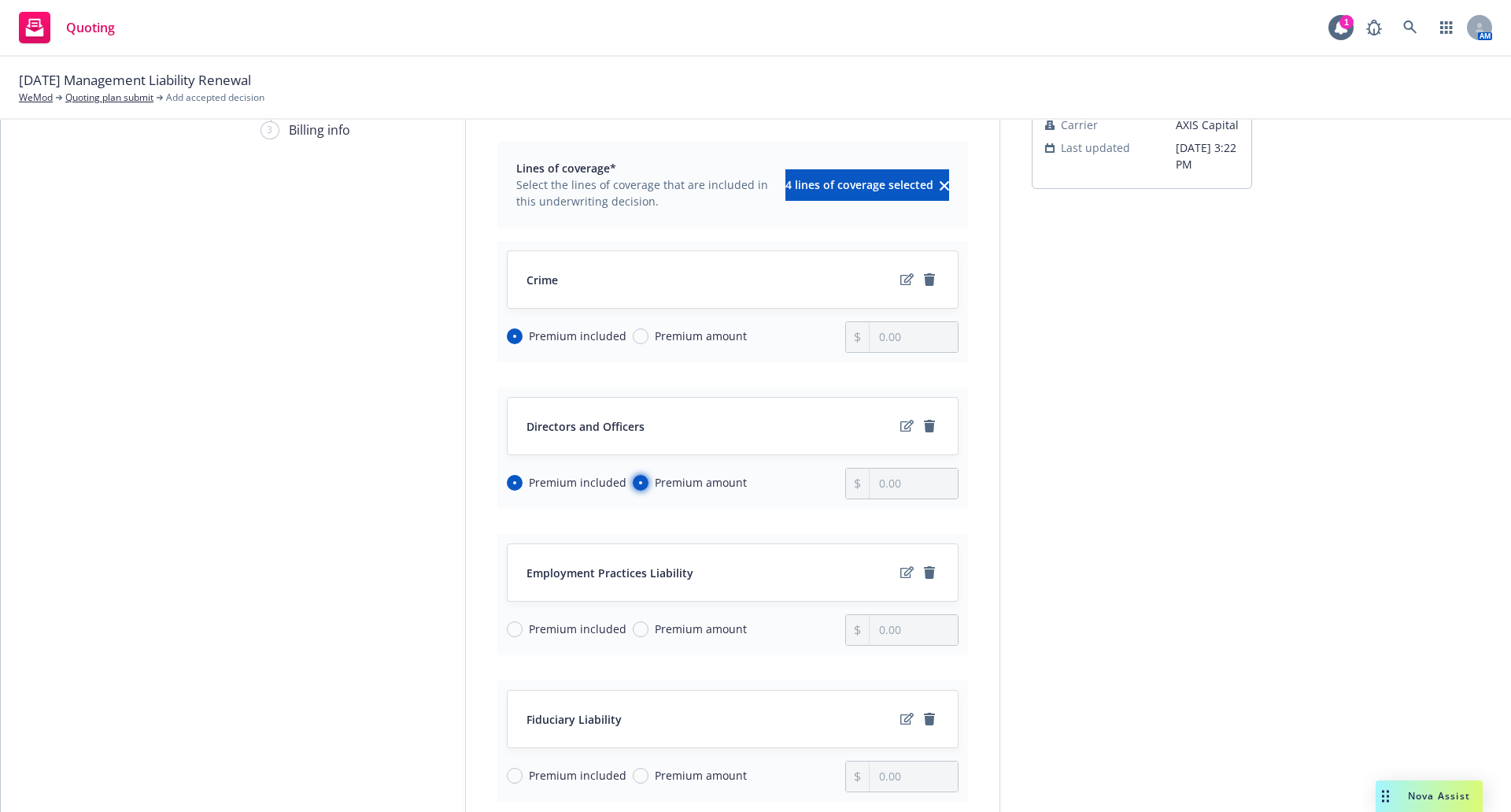
radio input "true"
radio input "false"
click at [903, 493] on input "0.00" at bounding box center [913, 482] width 87 height 30
type input "0.00"
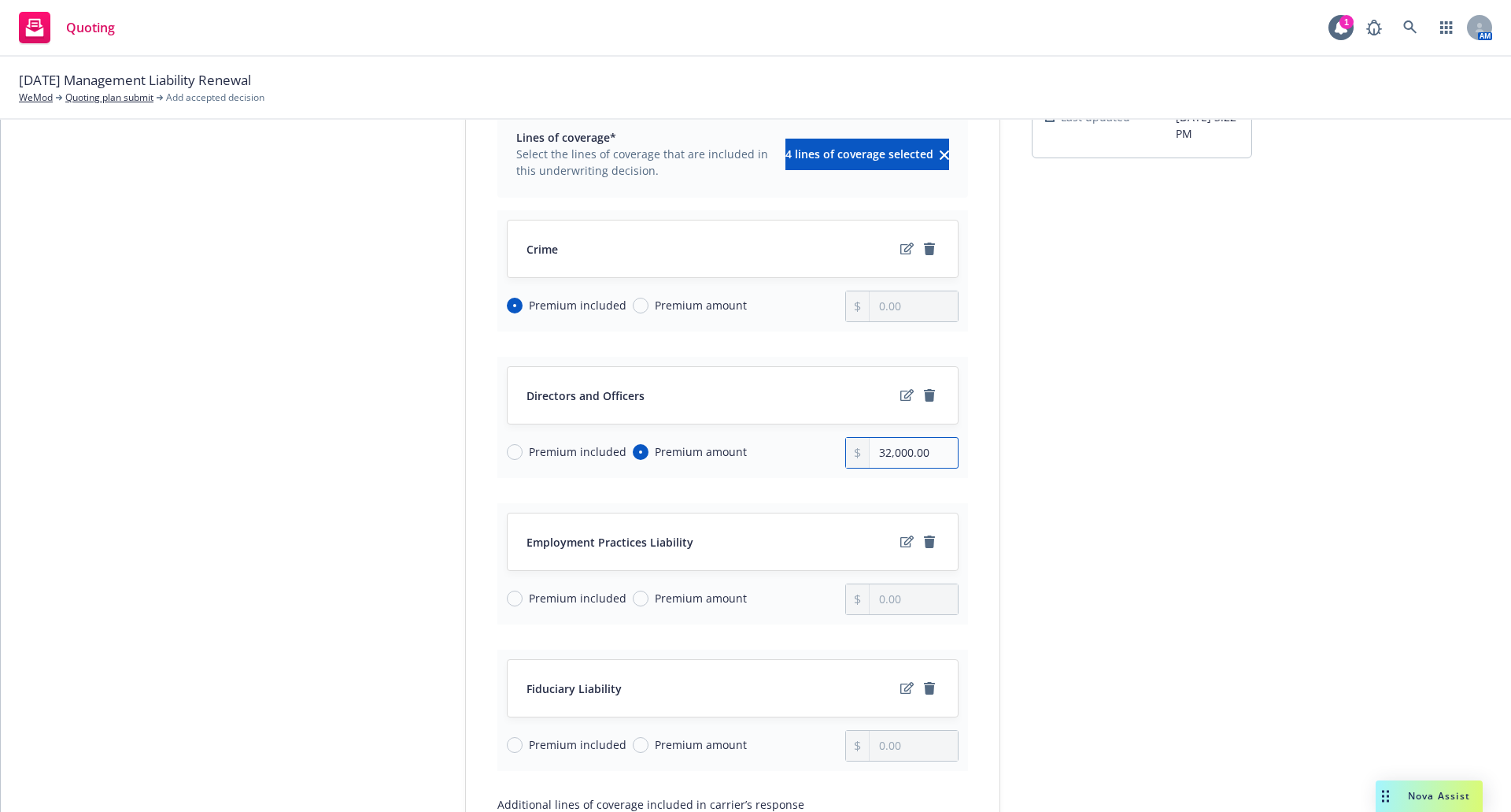
scroll to position [204, 0]
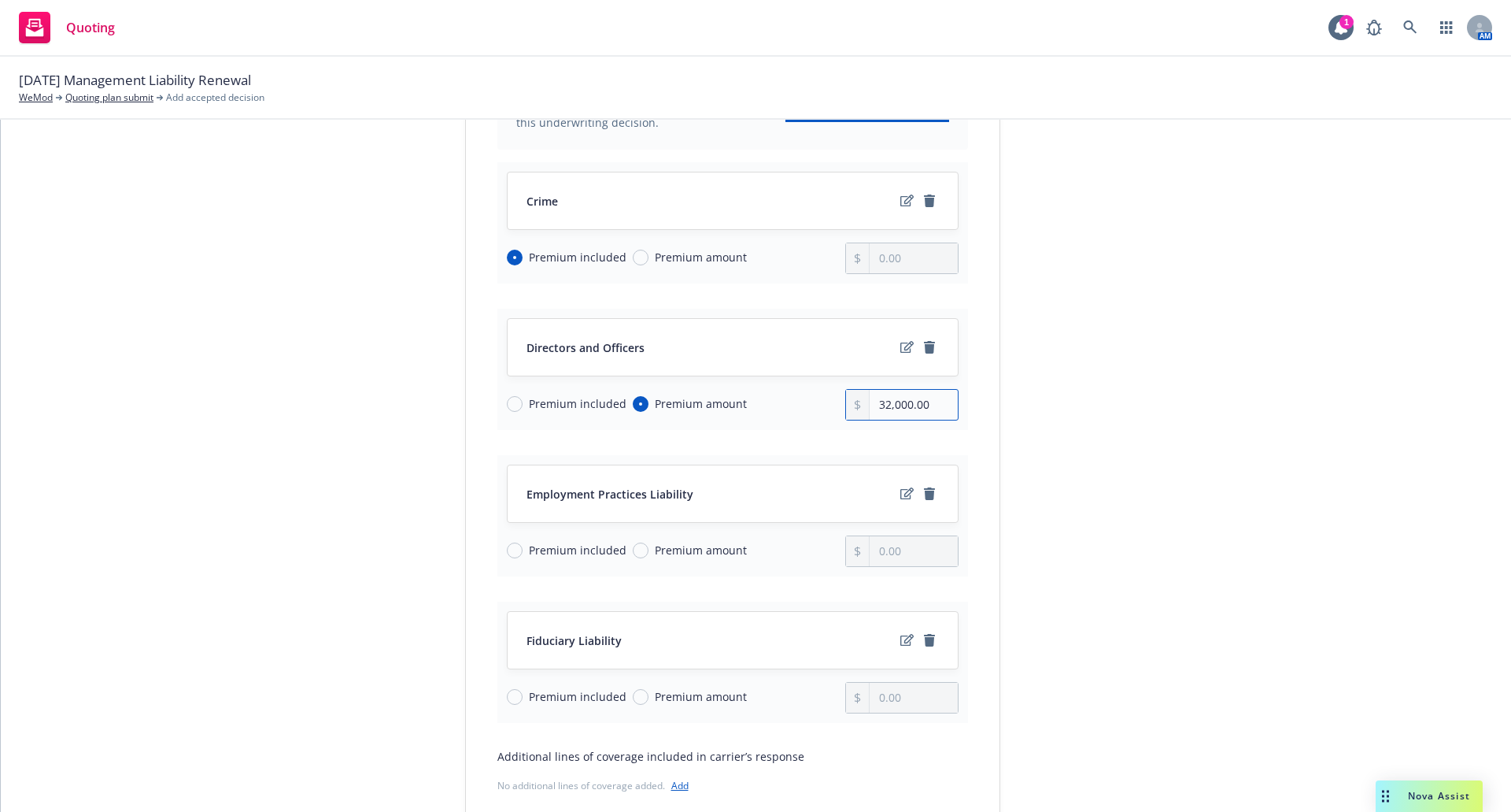
type input "32,000.00"
click at [510, 552] on input "Premium included" at bounding box center [515, 550] width 16 height 16
radio input "true"
click at [510, 695] on input "Premium included" at bounding box center [515, 696] width 16 height 16
radio input "true"
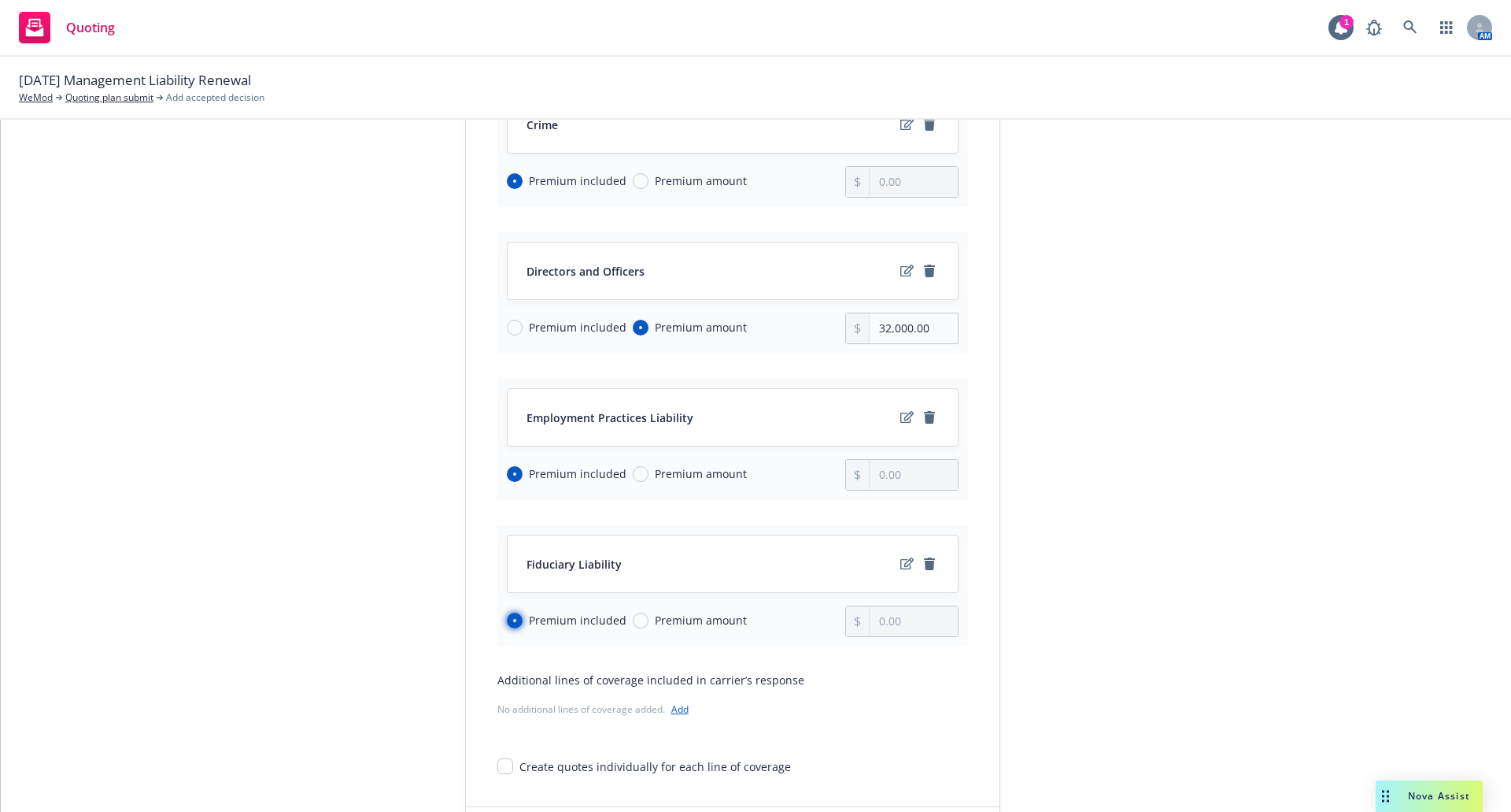
scroll to position [440, 0]
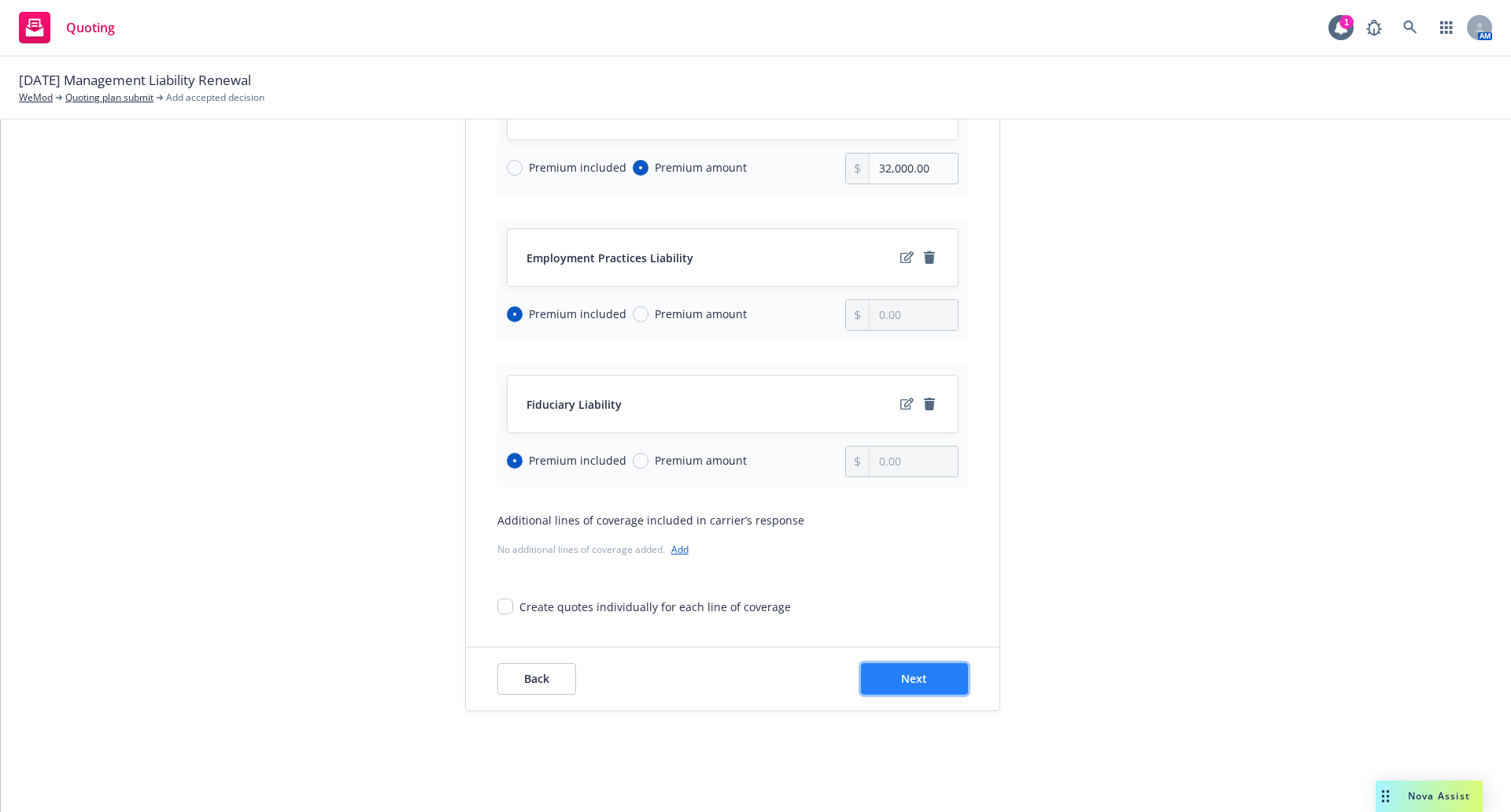
click at [915, 680] on span "Next" at bounding box center [914, 679] width 26 height 15
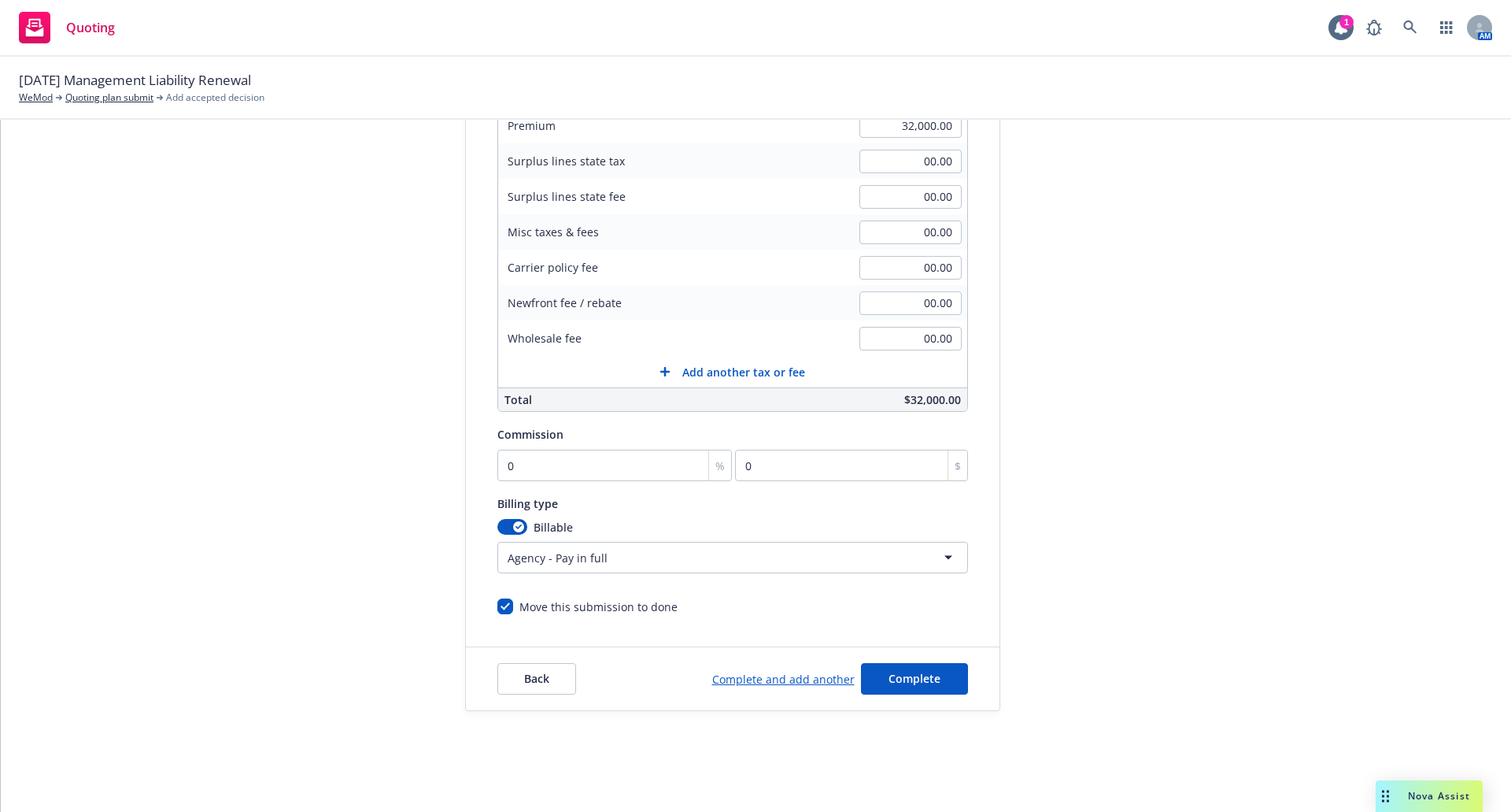
scroll to position [277, 0]
type input "15"
type input "4800"
type input "15"
click at [949, 680] on button "Complete" at bounding box center [915, 678] width 107 height 31
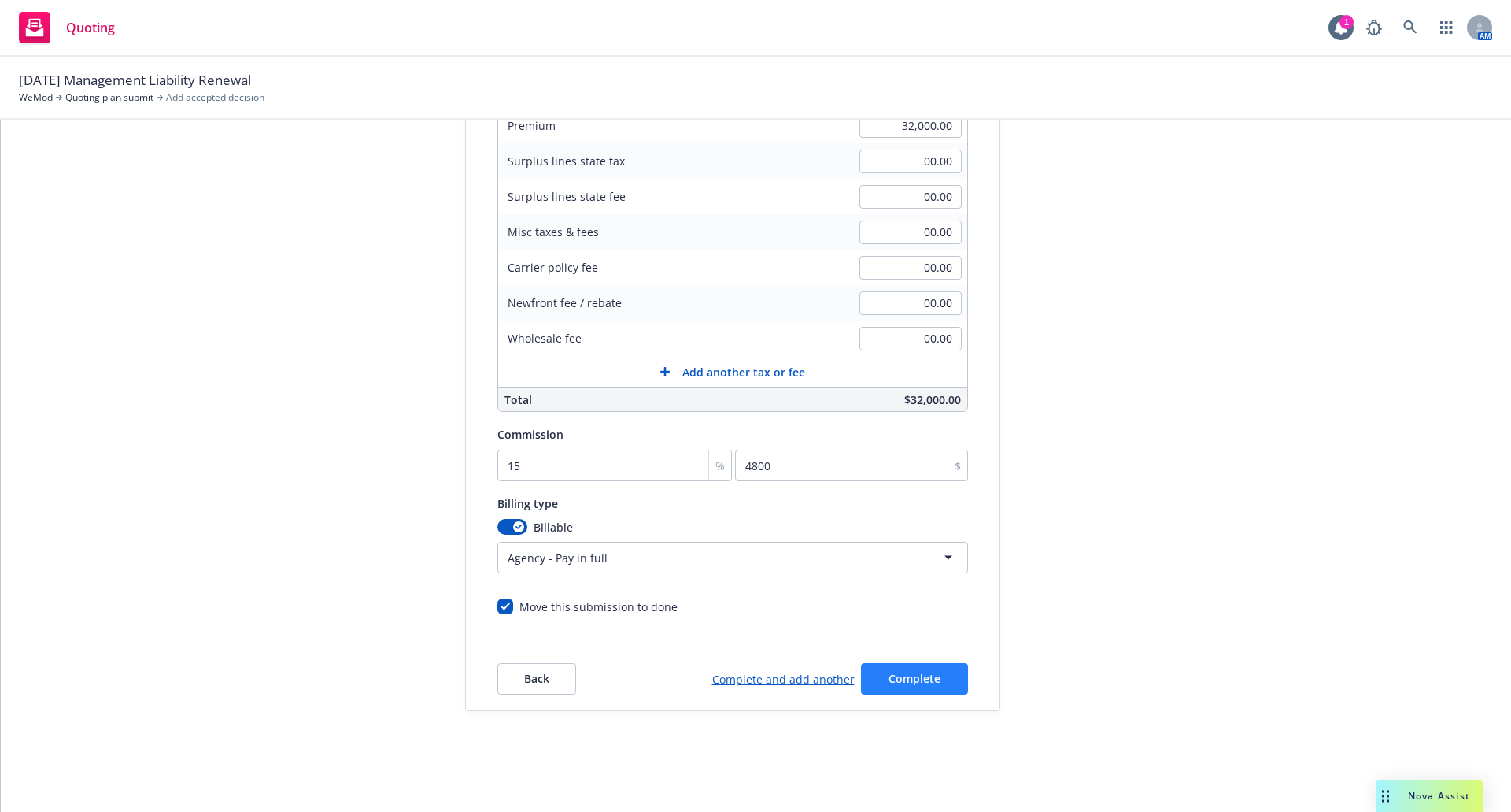
scroll to position [0, 0]
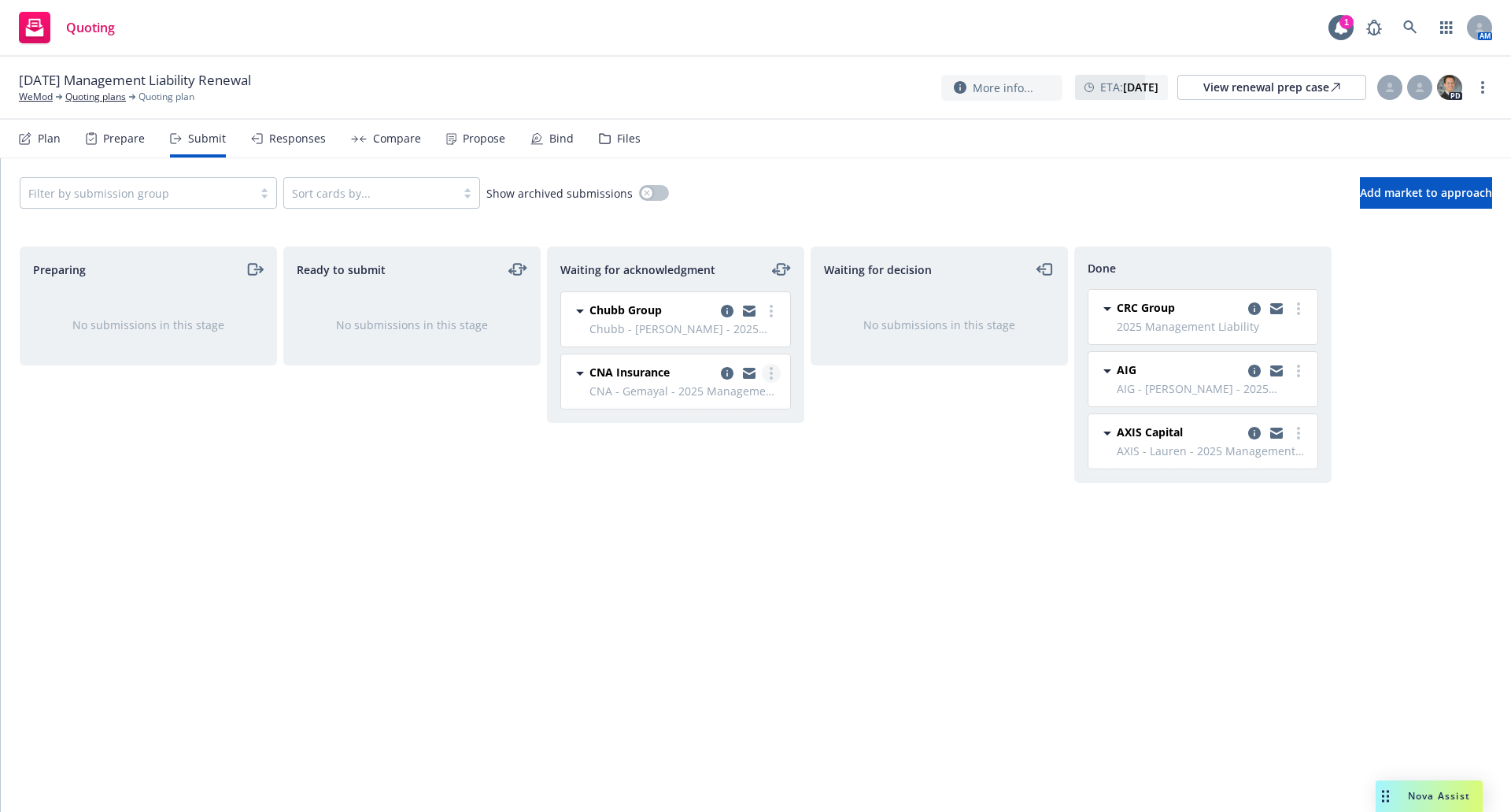
click at [769, 375] on link "more" at bounding box center [771, 373] width 19 height 19
click at [718, 501] on span "Add accepted decision" at bounding box center [701, 499] width 157 height 15
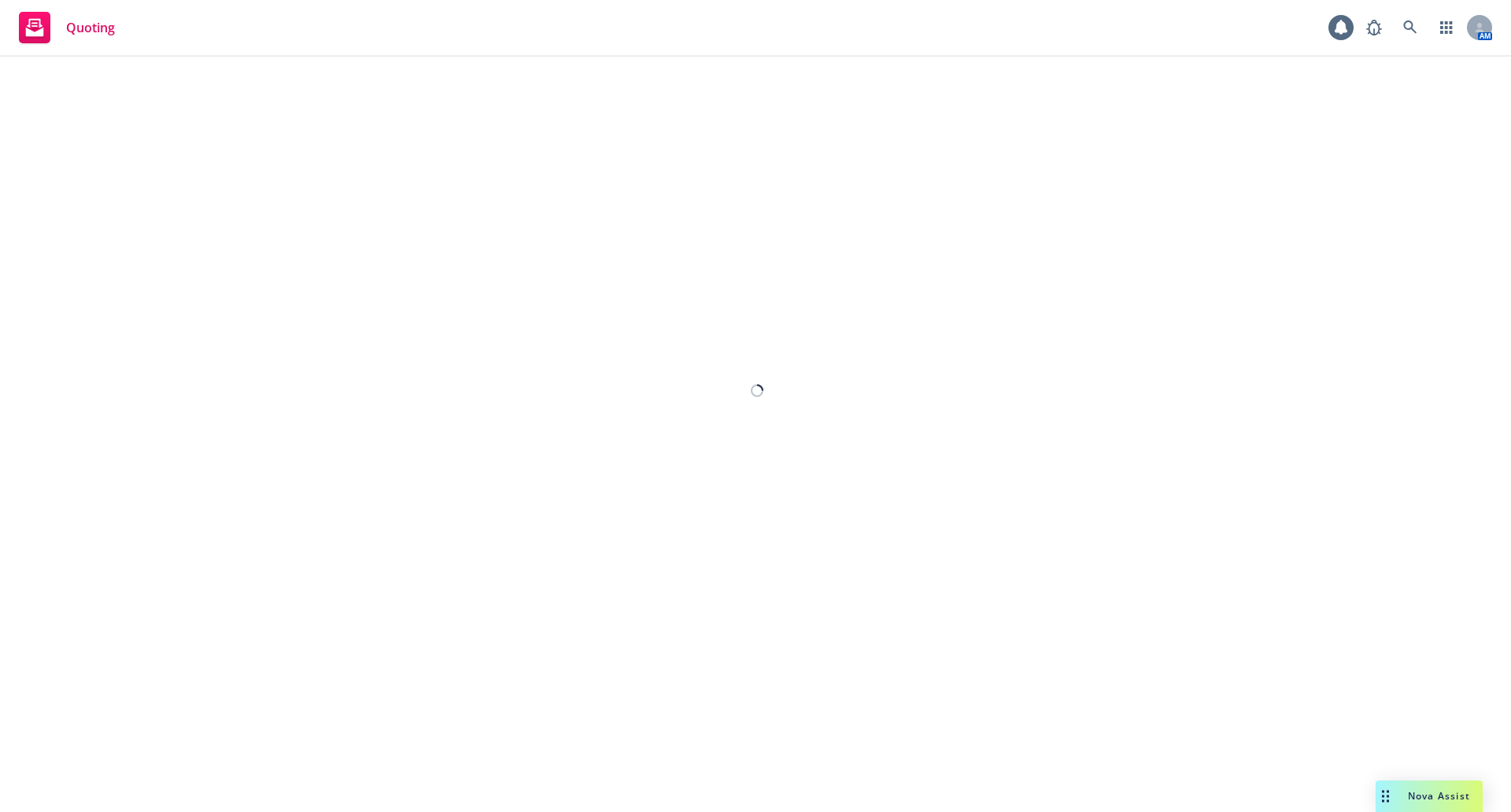
select select "12"
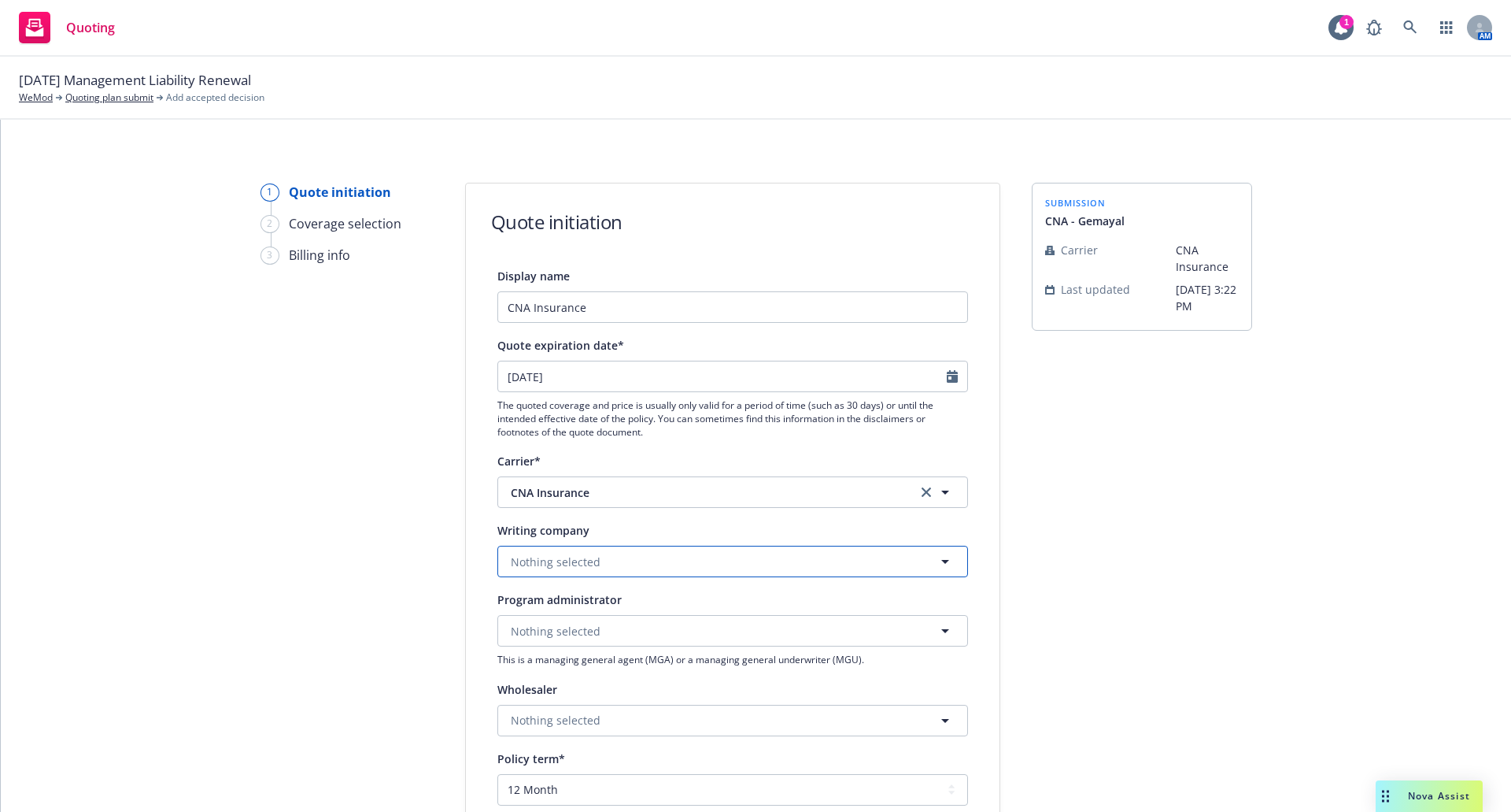
click at [598, 555] on button "Nothing selected" at bounding box center [733, 561] width 471 height 31
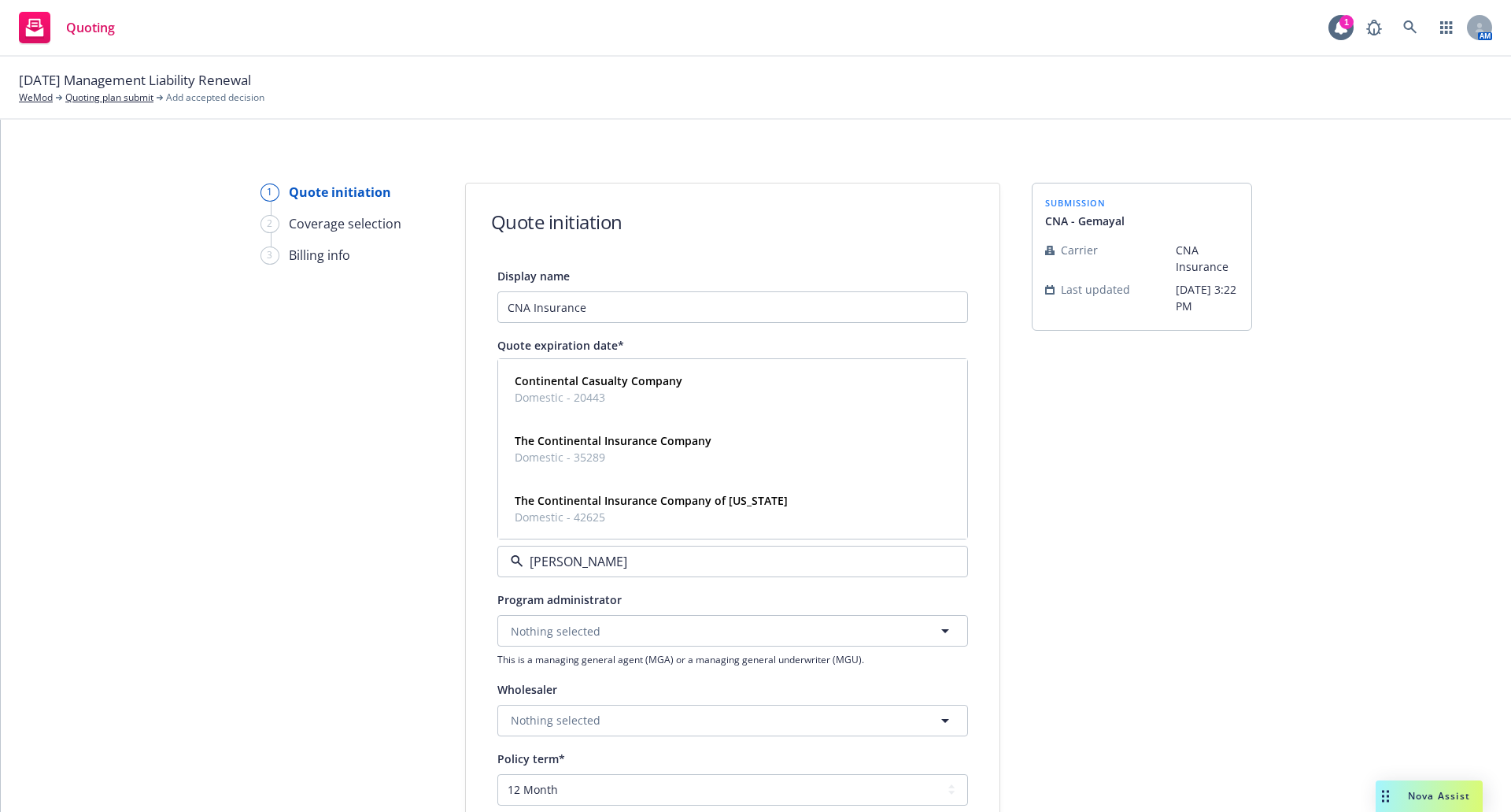
type input "contin"
click at [608, 392] on span "Domestic - 20443" at bounding box center [598, 397] width 167 height 16
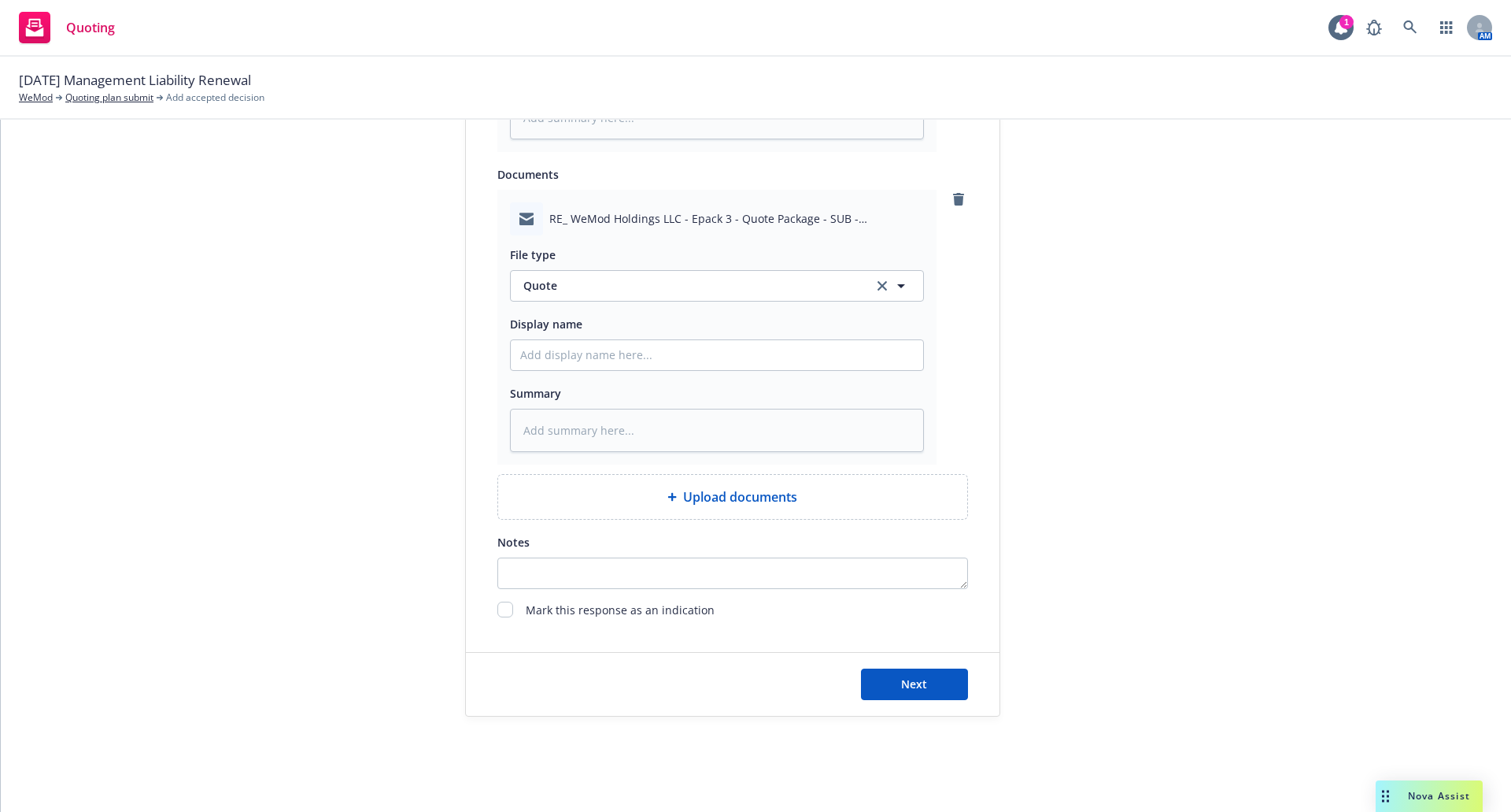
scroll to position [1040, 0]
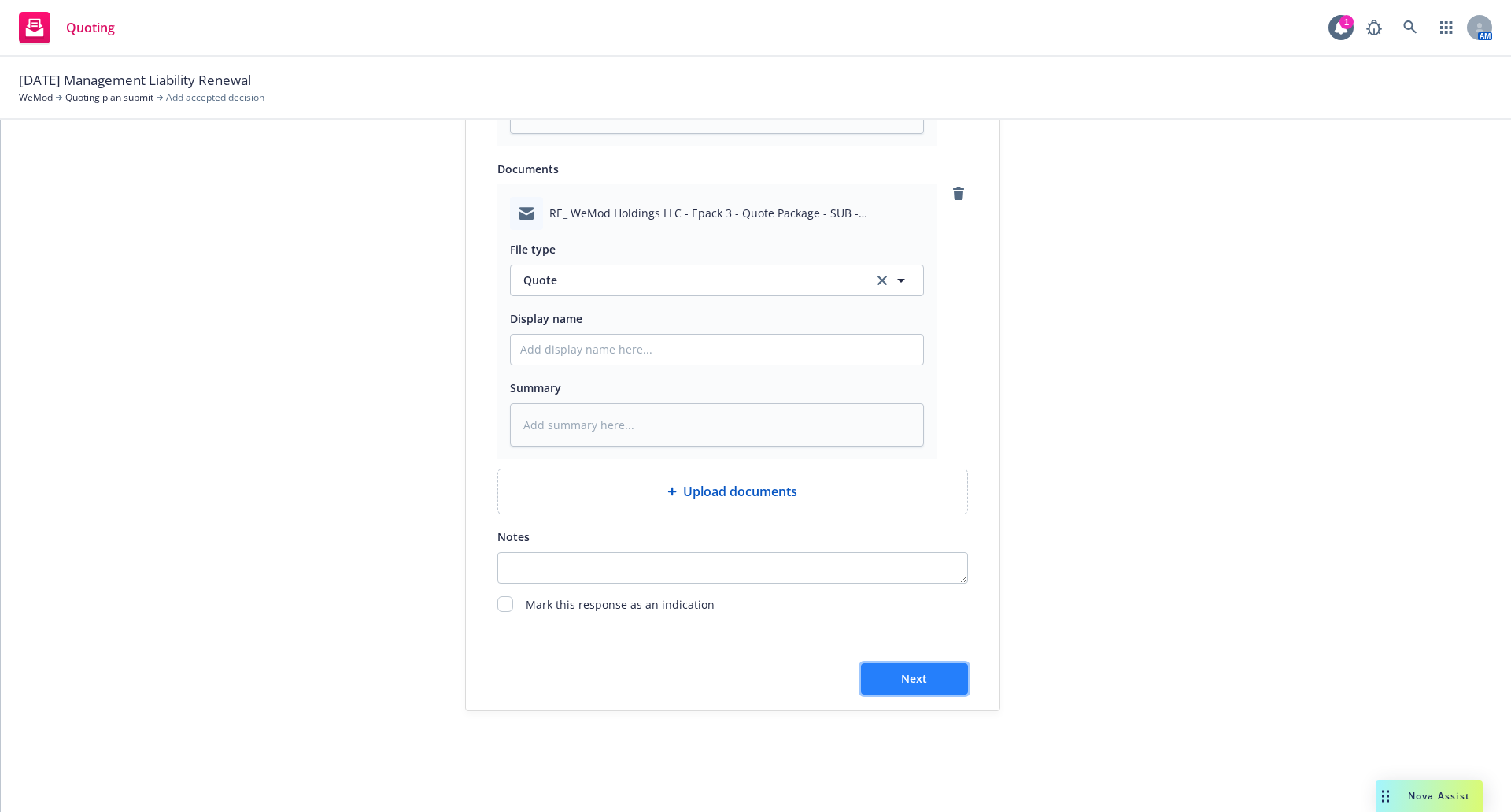
click at [936, 674] on button "Next" at bounding box center [915, 678] width 107 height 31
type textarea "x"
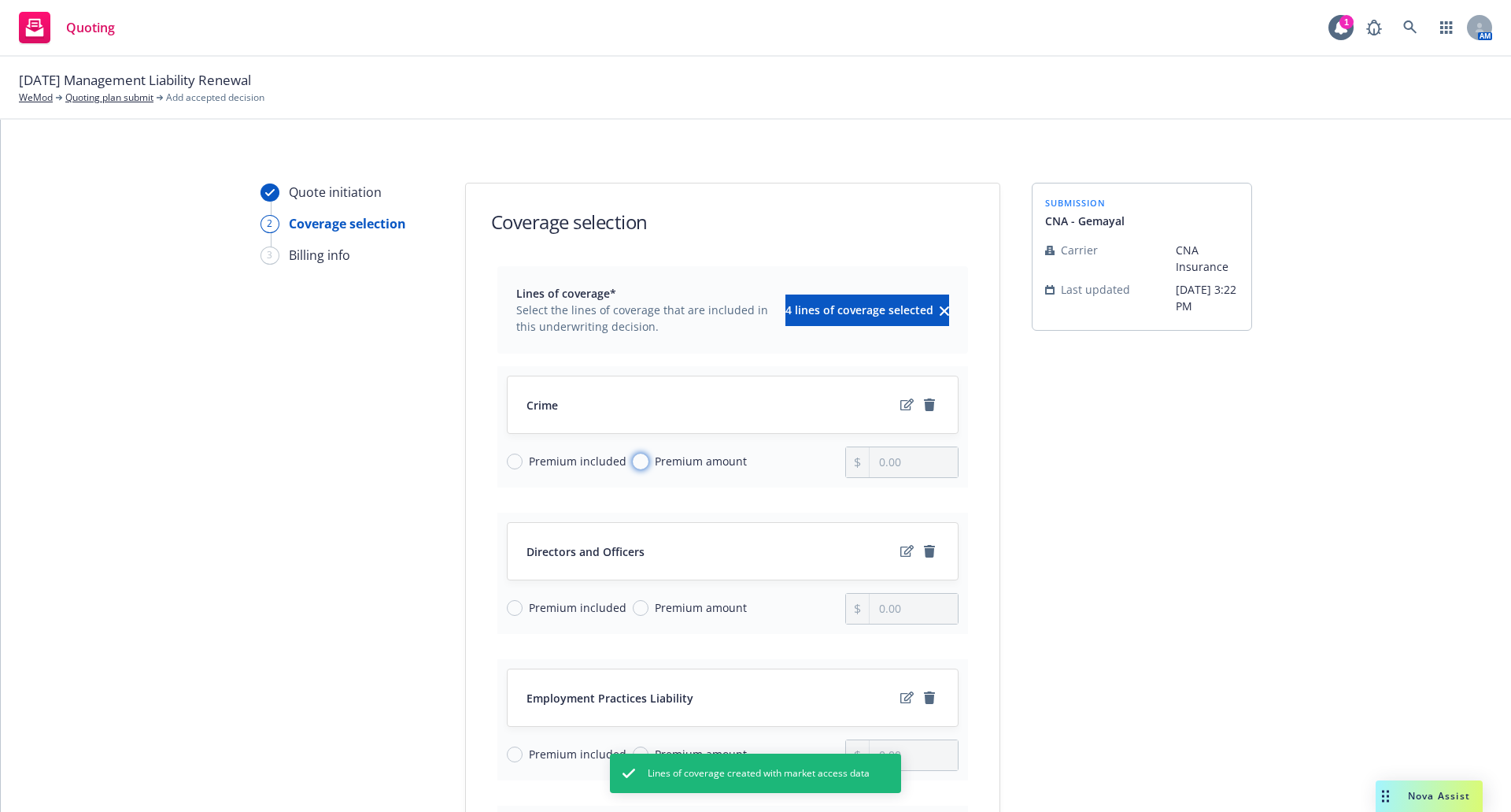
click at [633, 460] on input "Premium amount" at bounding box center [640, 461] width 16 height 16
radio input "true"
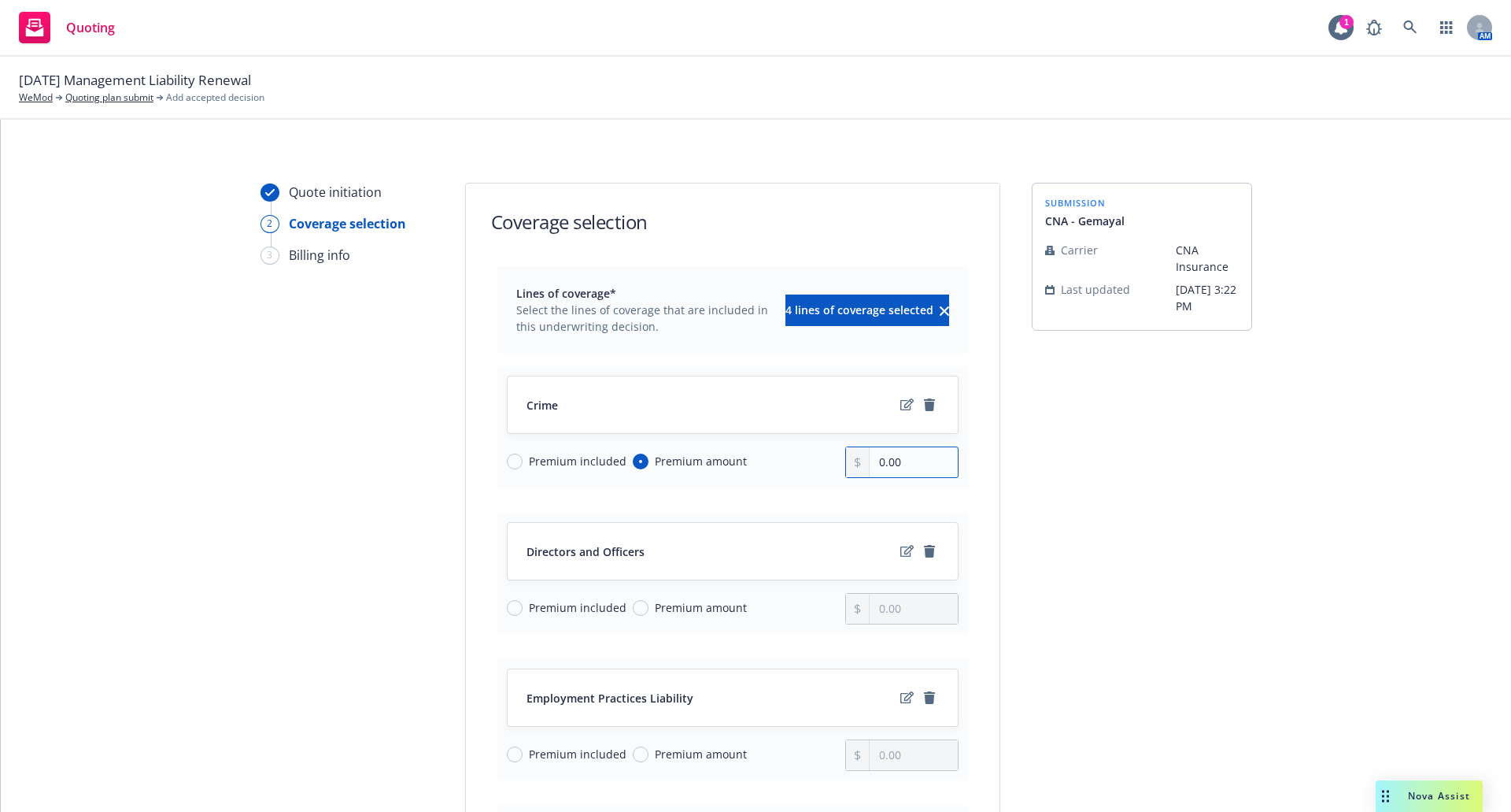
click at [923, 465] on input "0.00" at bounding box center [913, 461] width 87 height 30
type input "0.00"
type input "7,417.00"
click at [633, 609] on input "Premium amount" at bounding box center [640, 607] width 16 height 16
radio input "true"
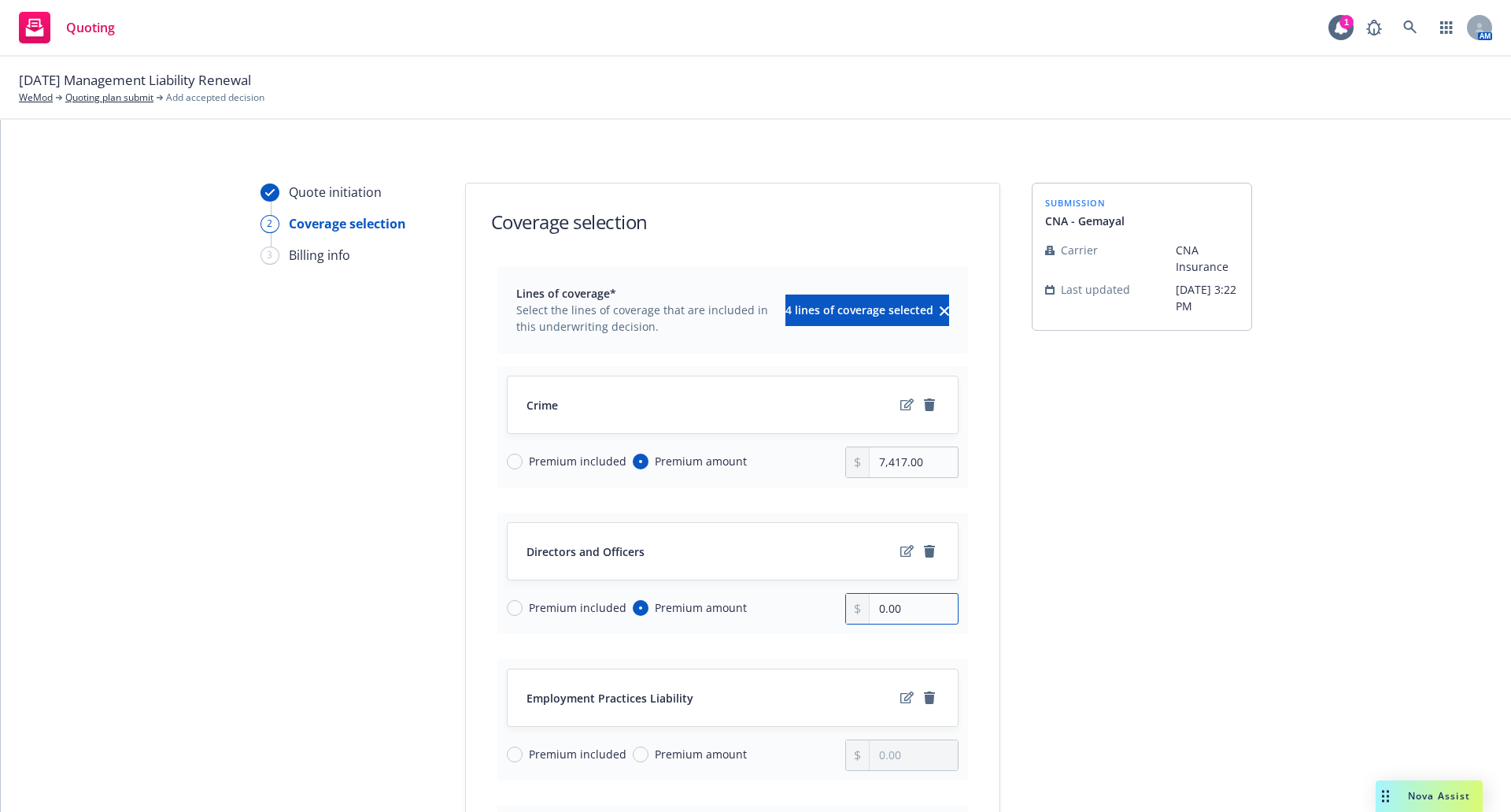
click at [875, 612] on input "0.00" at bounding box center [913, 608] width 87 height 30
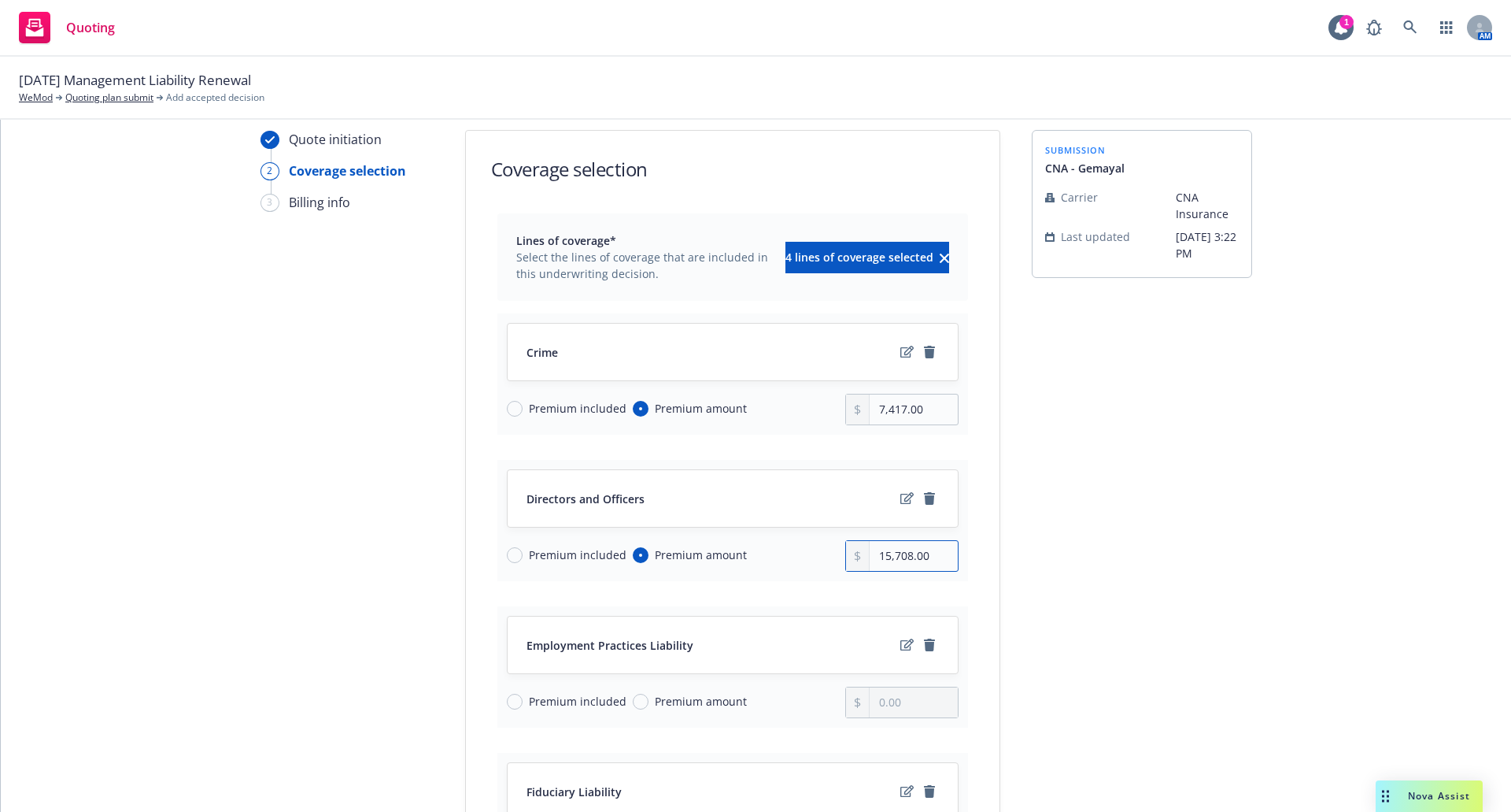
scroll to position [79, 0]
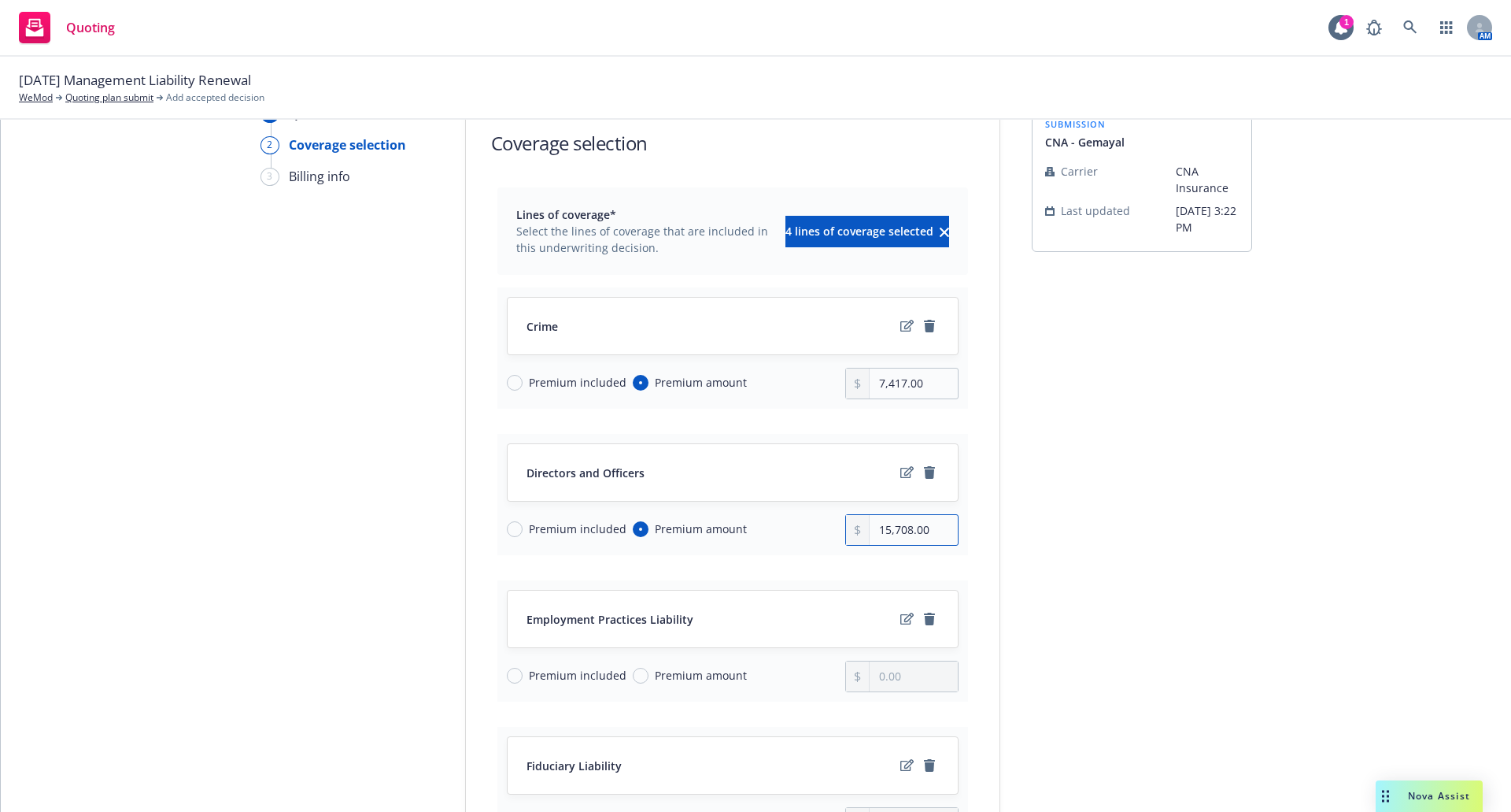
type input "15,708.00"
click at [638, 678] on input "Premium amount" at bounding box center [640, 675] width 16 height 16
radio input "true"
click at [883, 676] on input "0.00" at bounding box center [913, 676] width 87 height 30
drag, startPoint x: 908, startPoint y: 676, endPoint x: 821, endPoint y: 679, distance: 87.1
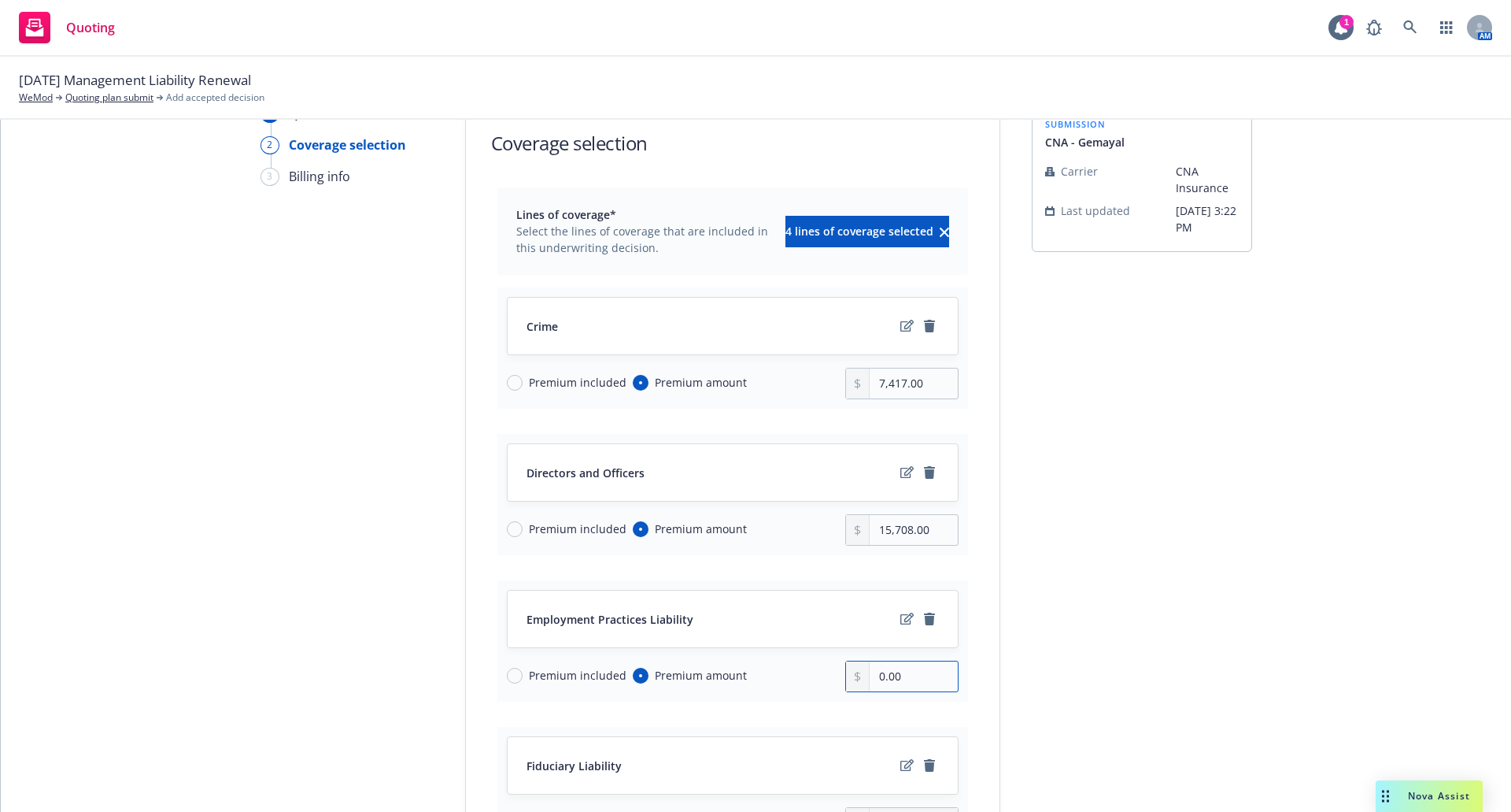
click at [821, 679] on div "Premium included Premium amount 0.00" at bounding box center [733, 676] width 452 height 31
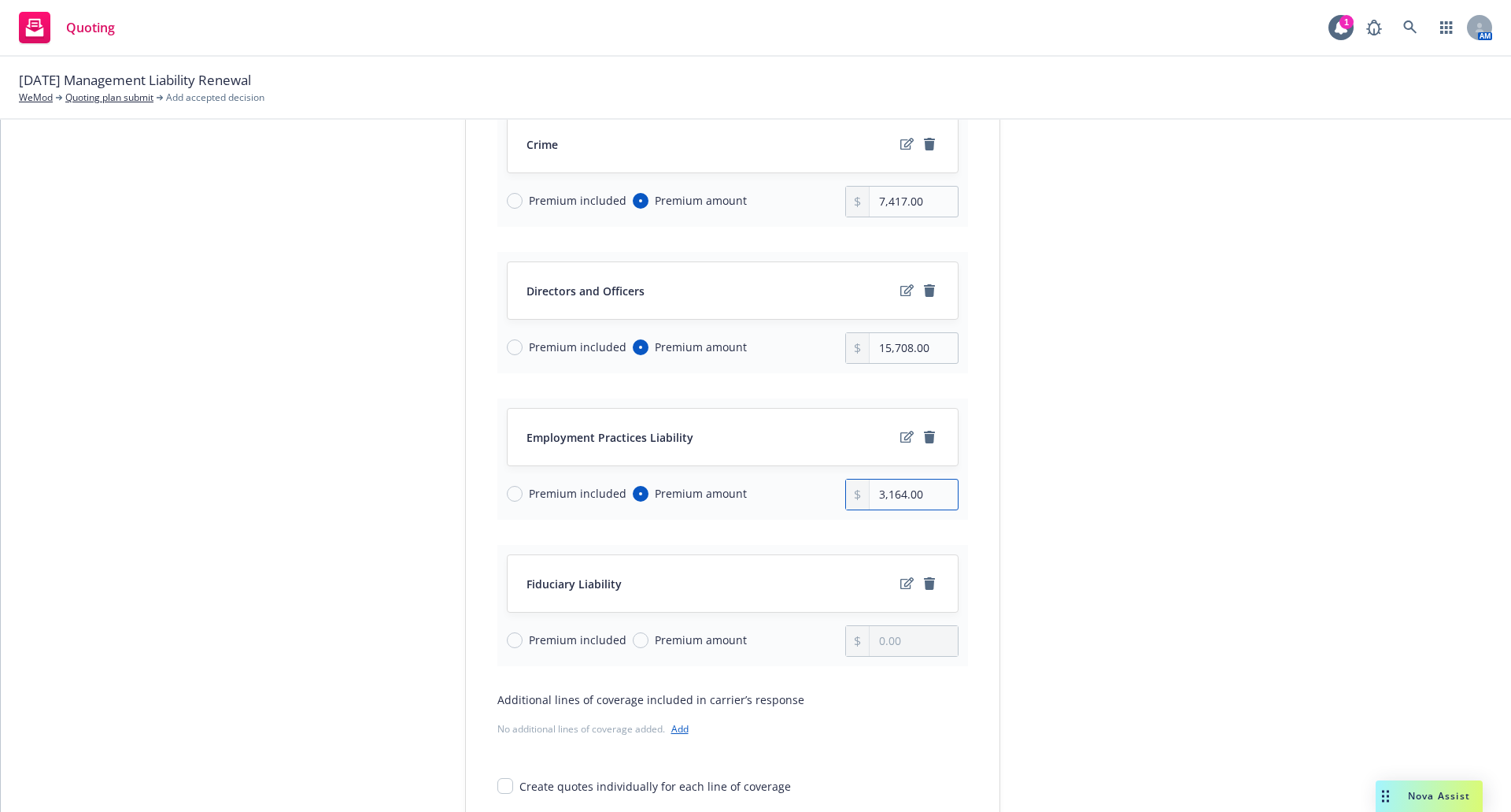
scroll to position [315, 0]
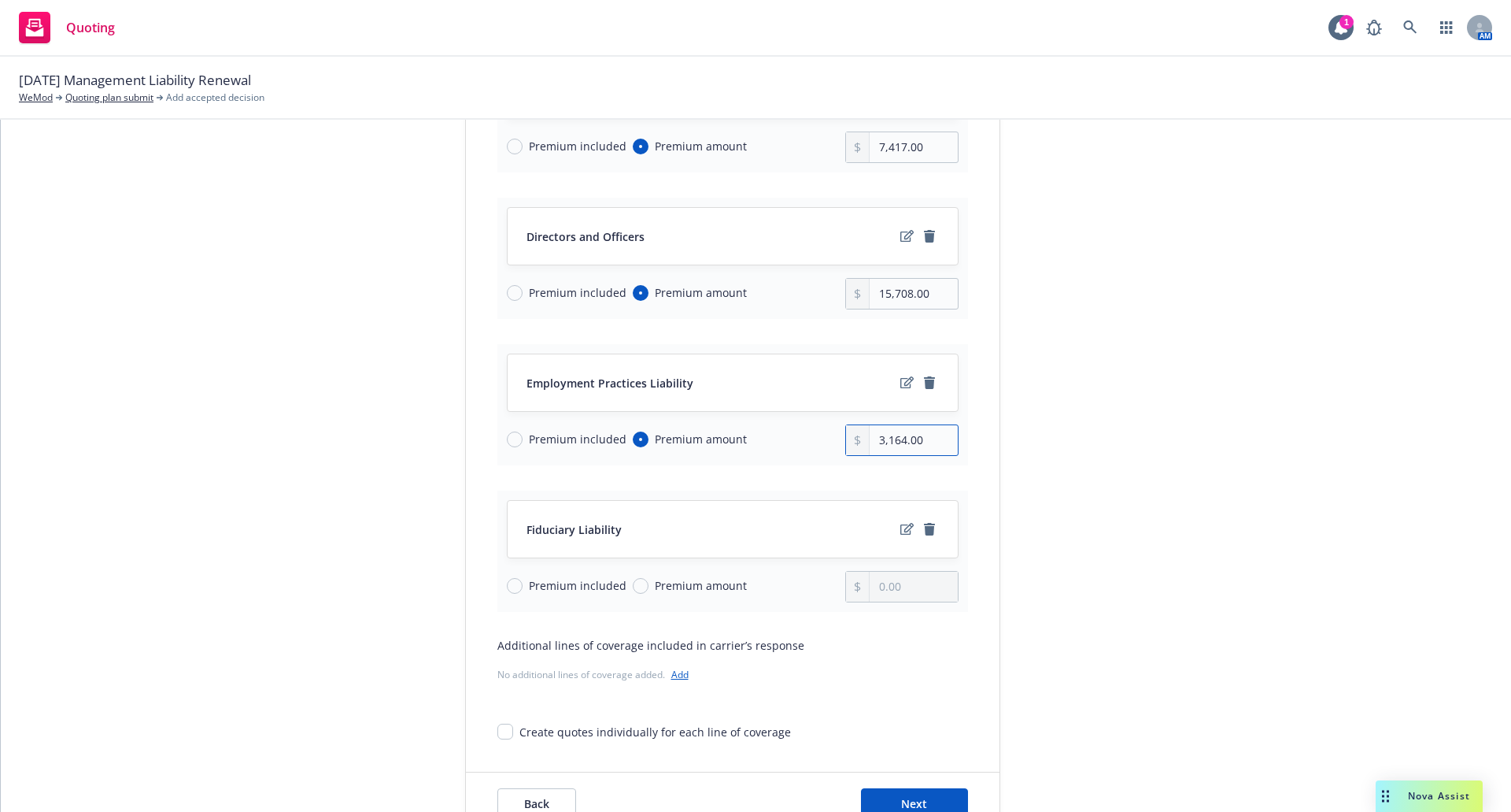
type input "3,164.00"
click at [633, 587] on input "Premium amount" at bounding box center [640, 585] width 16 height 16
radio input "true"
type input "0.00"
click at [877, 589] on input "0.00" at bounding box center [913, 586] width 87 height 30
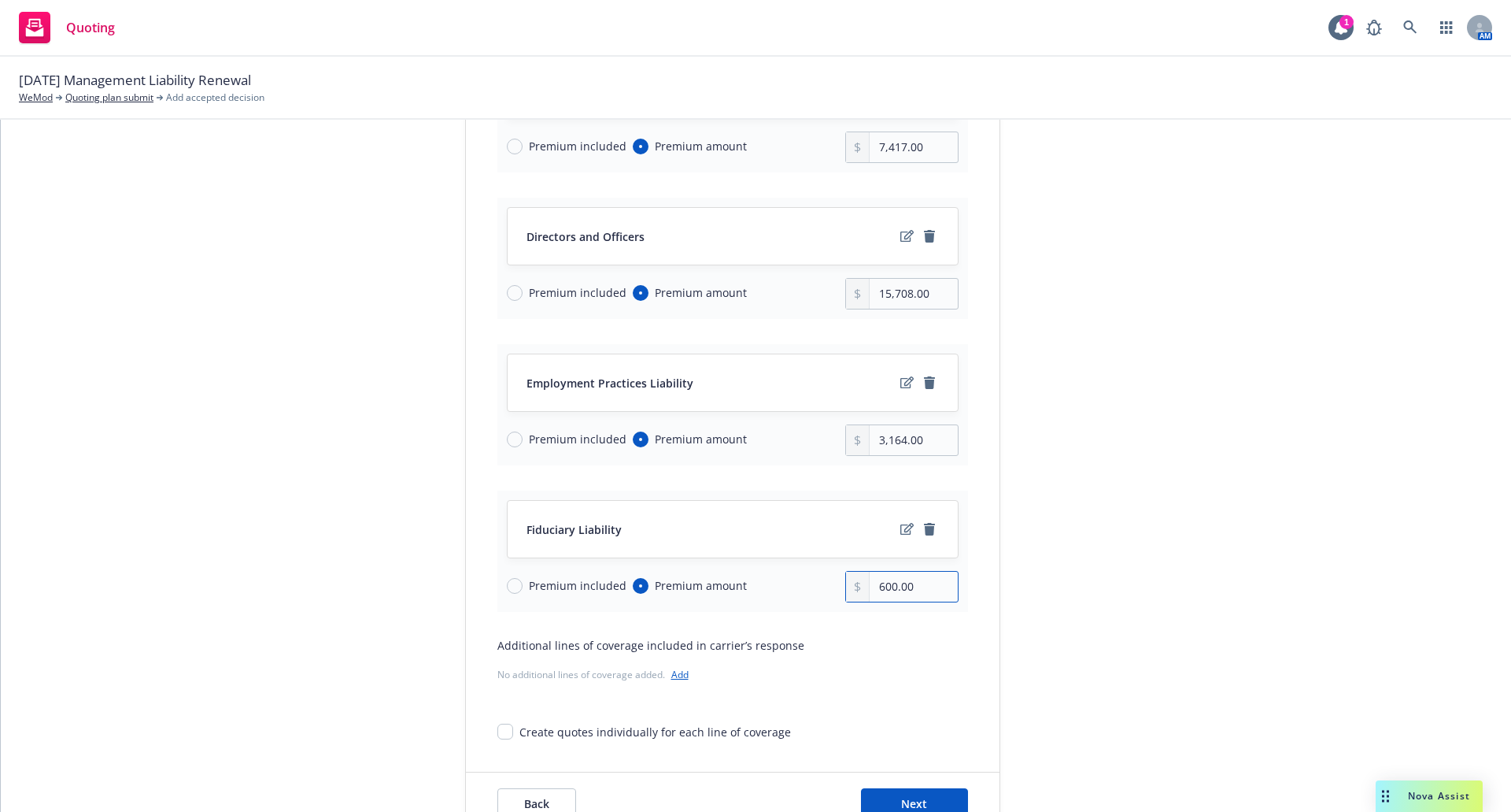
type input "600.00"
click at [1038, 621] on div "submission CNA - Gemayal Carrier CNA Insurance Last updated 8/22, 3:22 PM" at bounding box center [1142, 352] width 221 height 968
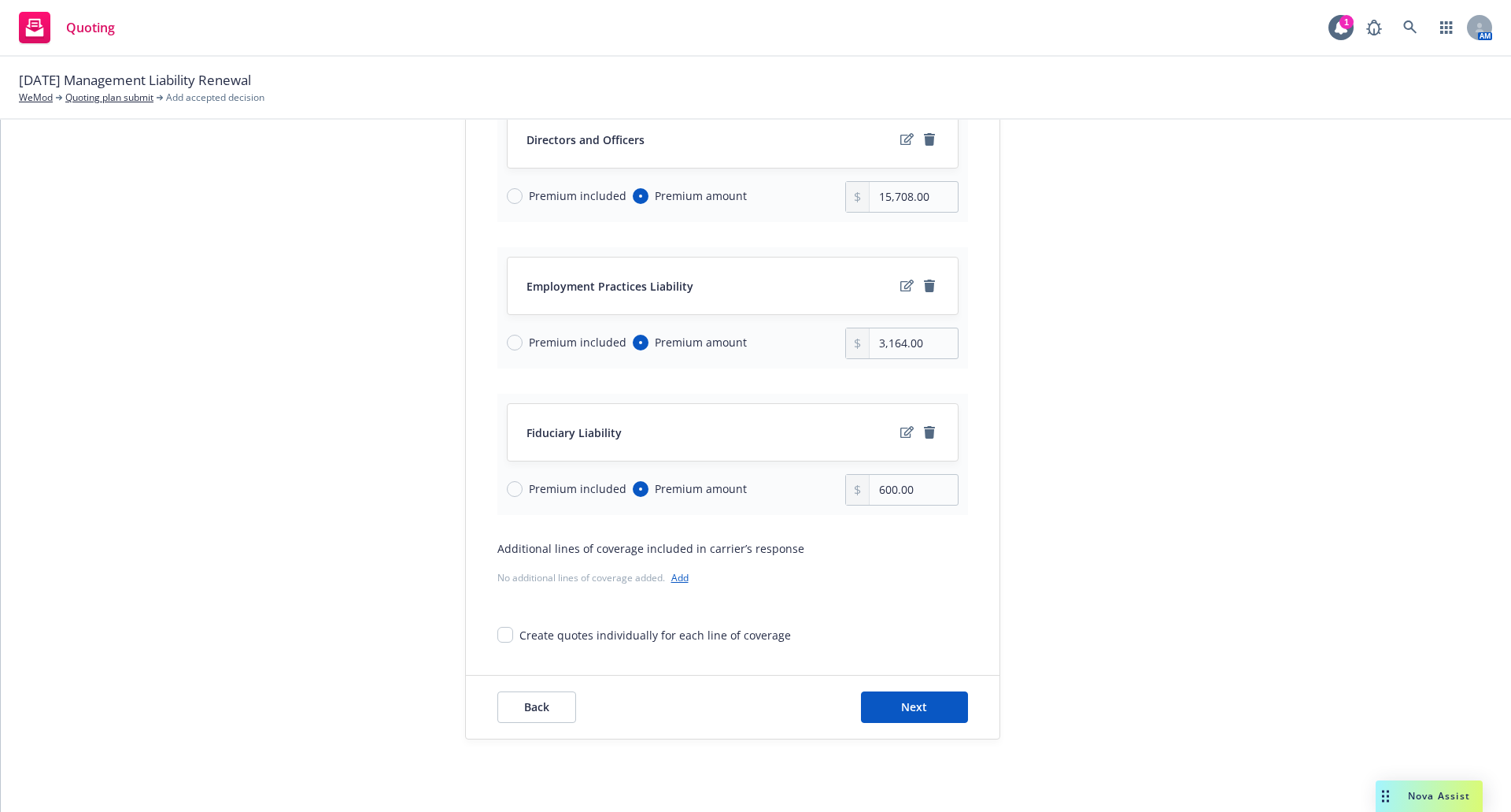
scroll to position [440, 0]
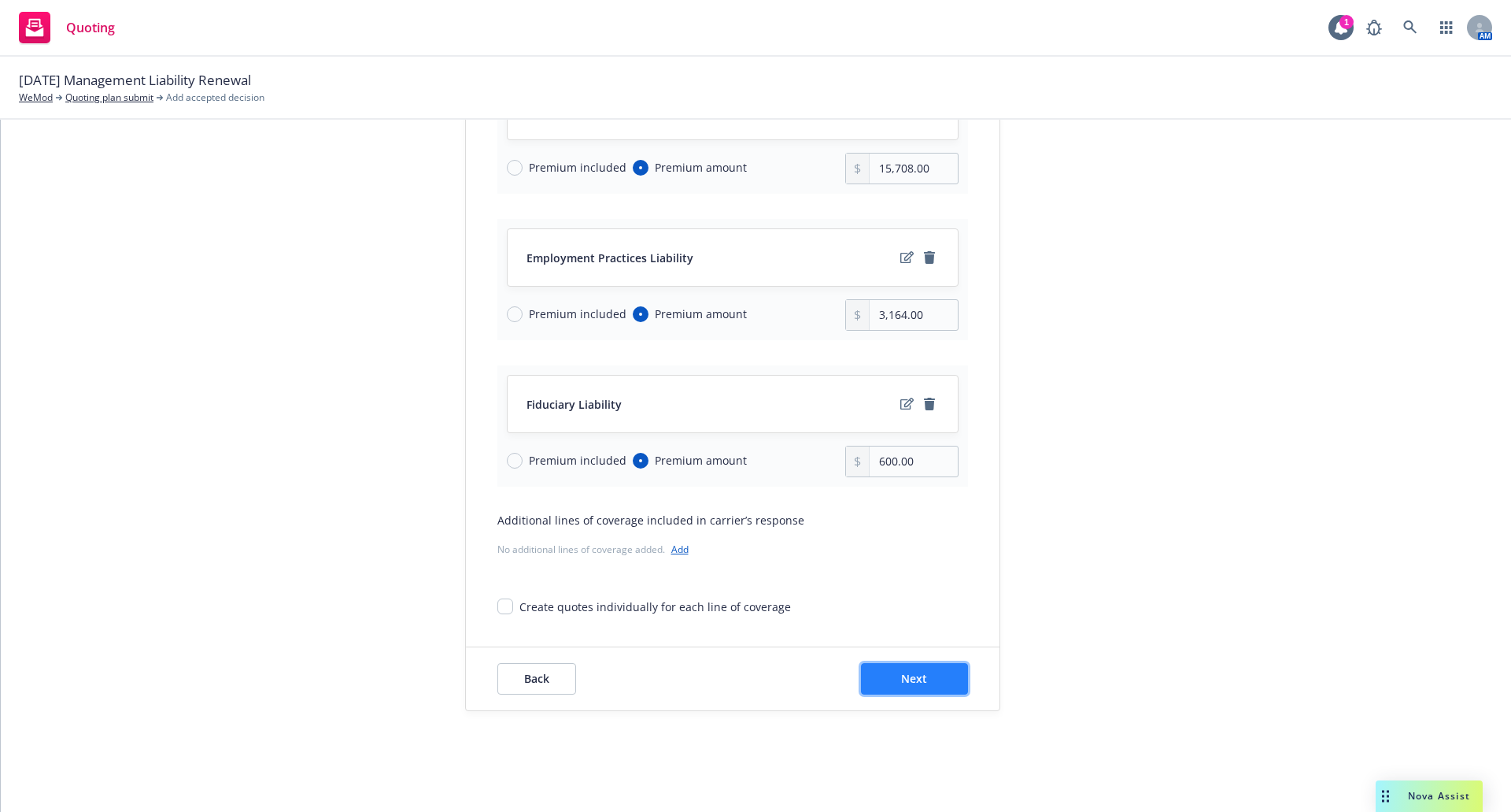
click at [940, 672] on button "Next" at bounding box center [915, 678] width 107 height 31
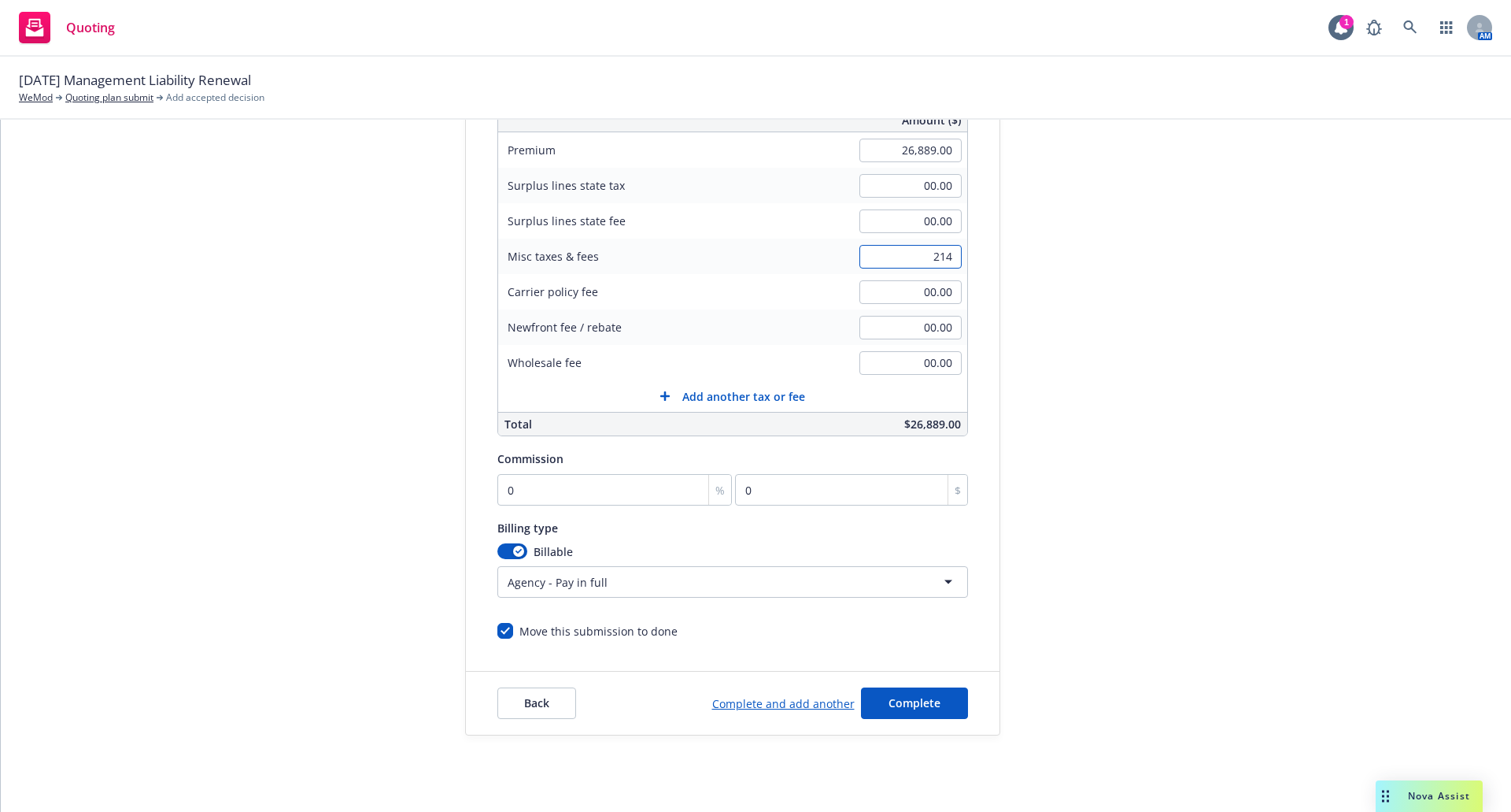
scroll to position [277, 0]
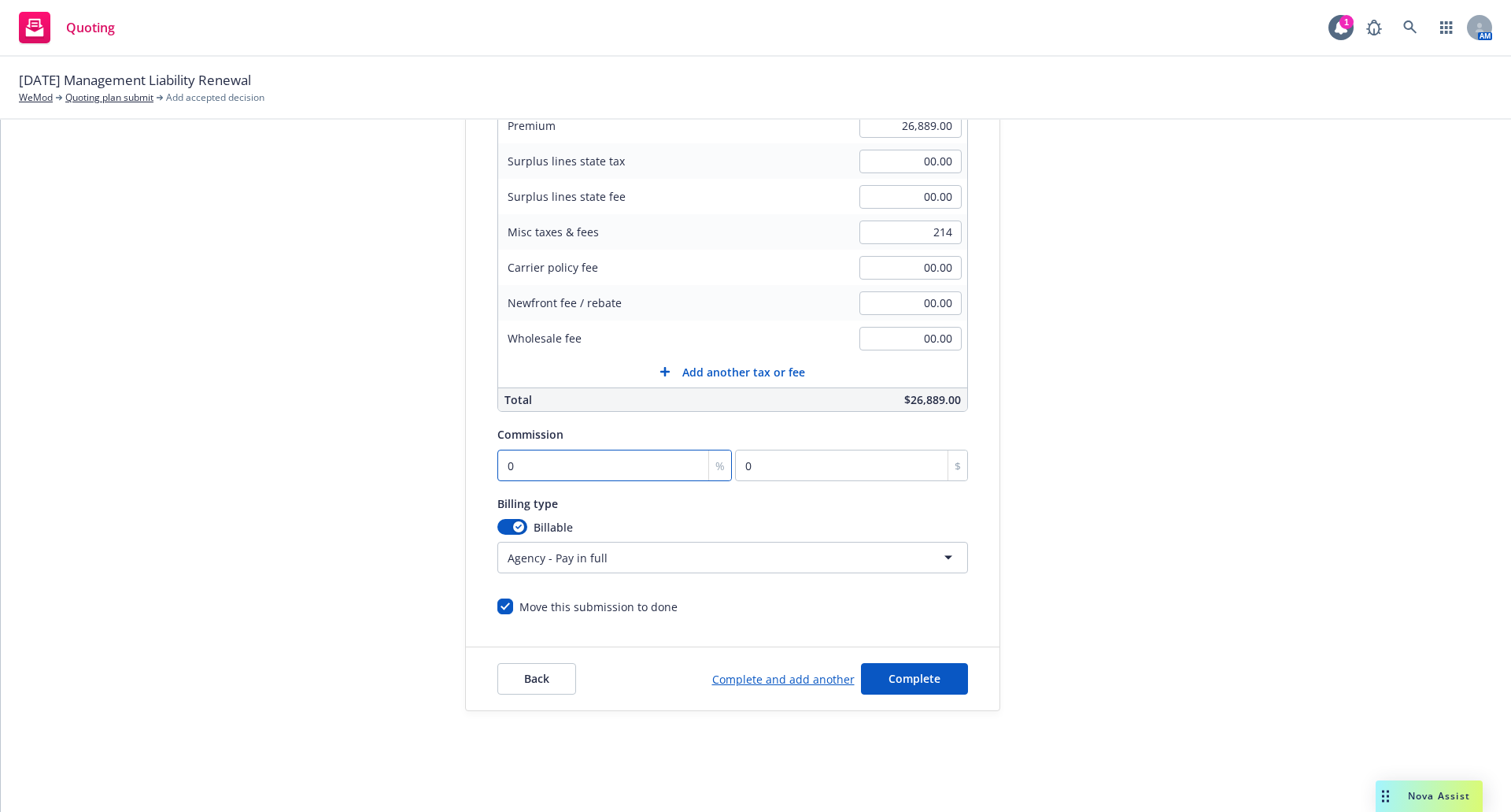
type input "214.00"
click at [586, 467] on input "0" at bounding box center [615, 465] width 235 height 31
type input "1"
type input "268.89"
type input "15"
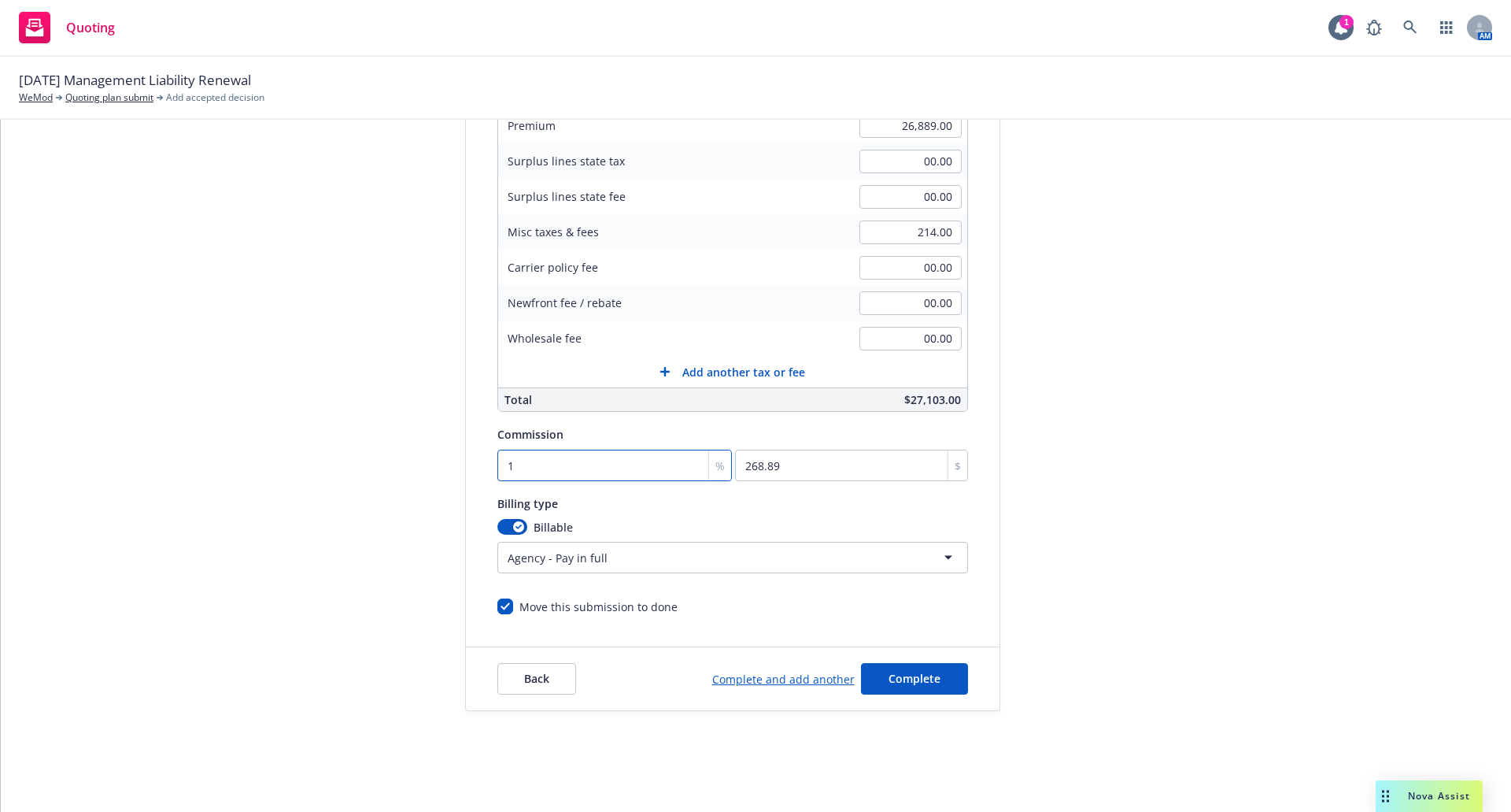
type input "4033.35"
type input "15"
click at [935, 668] on button "Complete" at bounding box center [915, 678] width 107 height 31
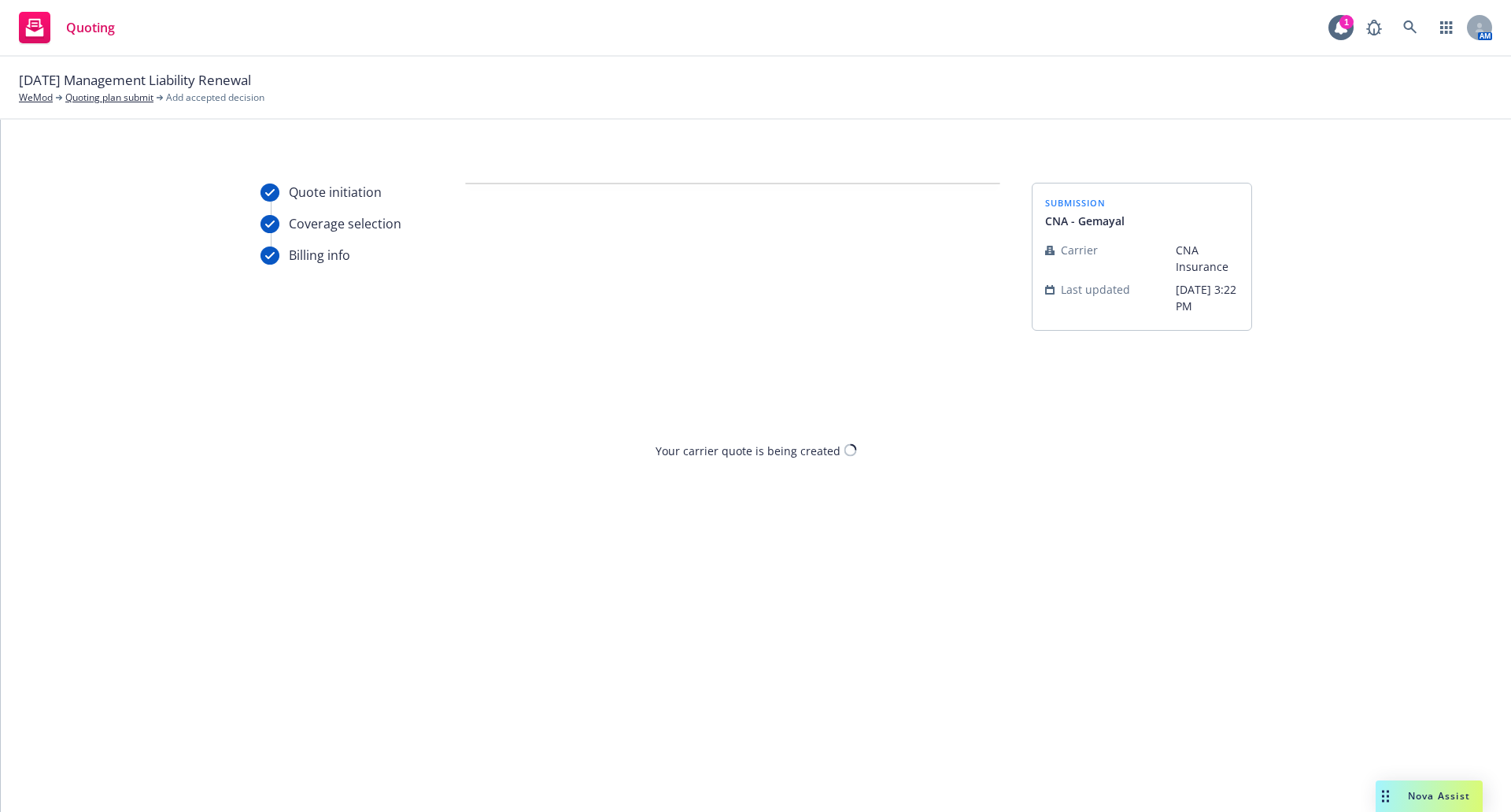
scroll to position [0, 0]
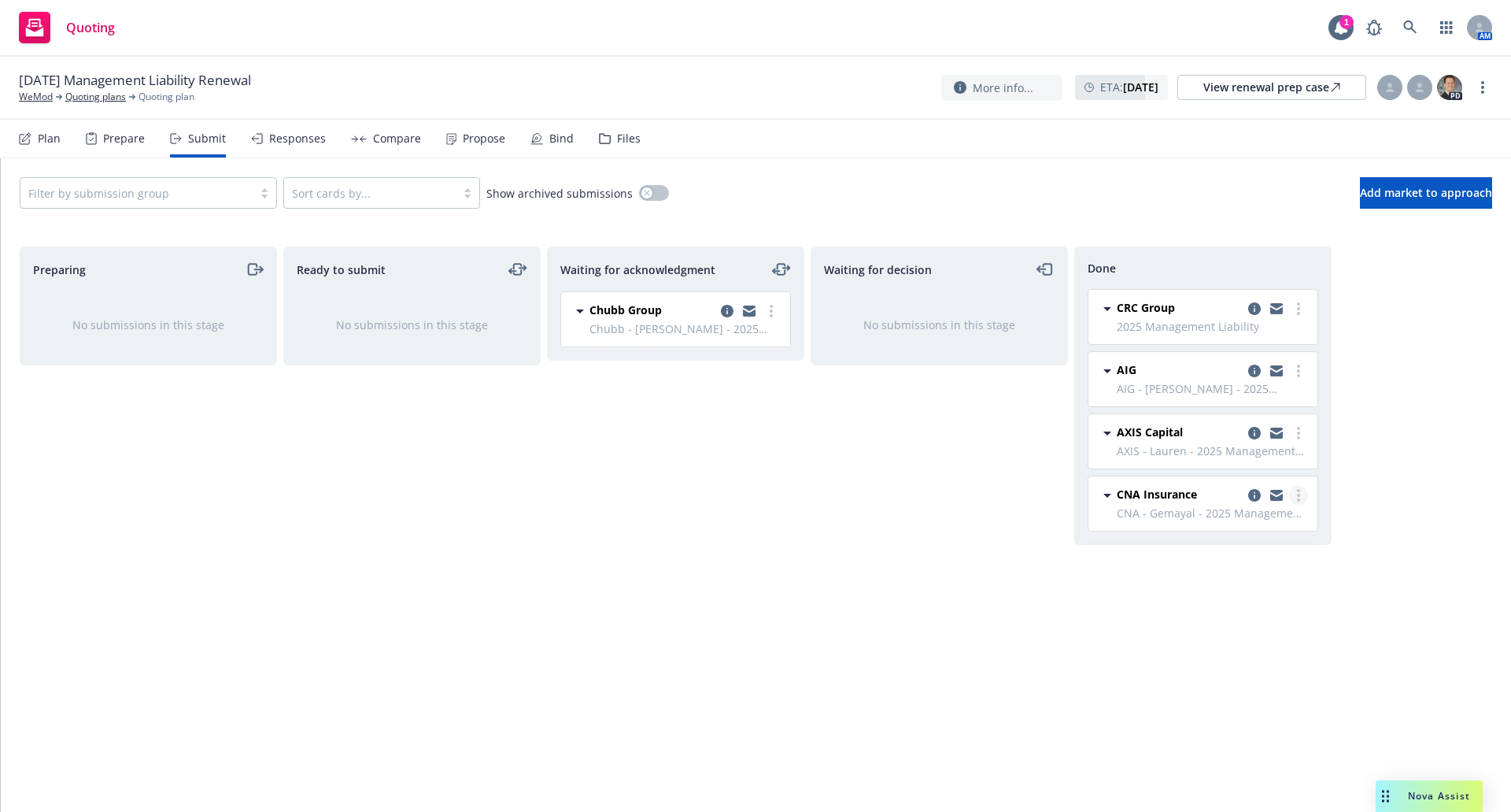
click at [1299, 497] on circle "more" at bounding box center [1299, 495] width 3 height 3
click at [1127, 554] on div "Done CRC Group 2025 Management Liability Thursday, September 11, 2025 at 2:45 P…" at bounding box center [1203, 512] width 257 height 533
click at [920, 584] on div "Waiting for decision No submissions in this stage" at bounding box center [939, 512] width 257 height 533
click at [772, 308] on icon "more" at bounding box center [771, 311] width 3 height 13
click at [719, 476] on span "Add declined decision" at bounding box center [700, 469] width 155 height 15
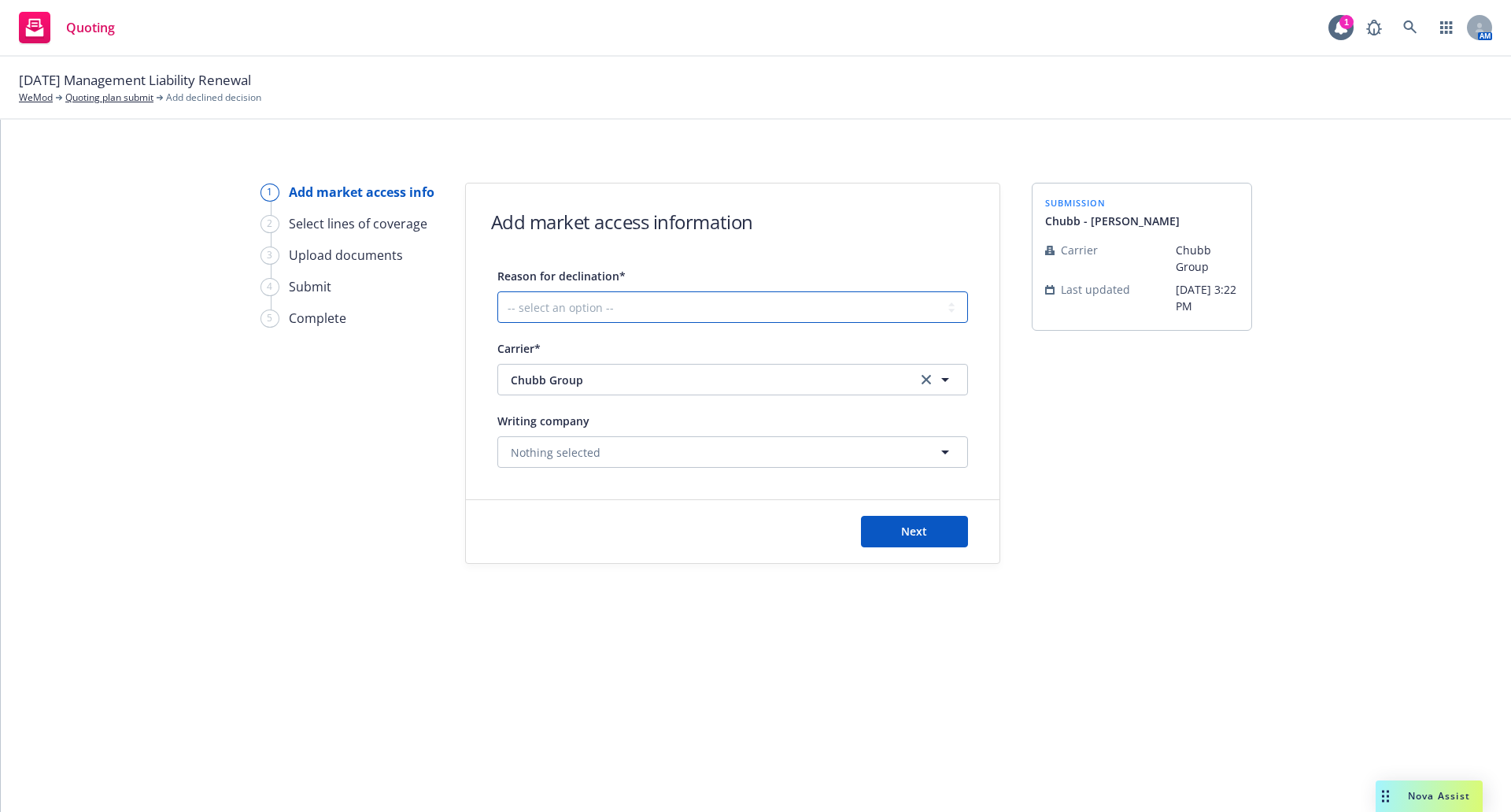
click at [691, 307] on select "-- select an option -- Cannot compete with other markets Carrier non-renewed Ca…" at bounding box center [733, 307] width 471 height 31
select select "CANNOT_COMPETE_WITH_OTHER_MARKETS"
click at [498, 291] on select "-- select an option -- Cannot compete with other markets Carrier non-renewed Ca…" at bounding box center [733, 307] width 471 height 31
click at [916, 533] on span "Next" at bounding box center [914, 531] width 26 height 15
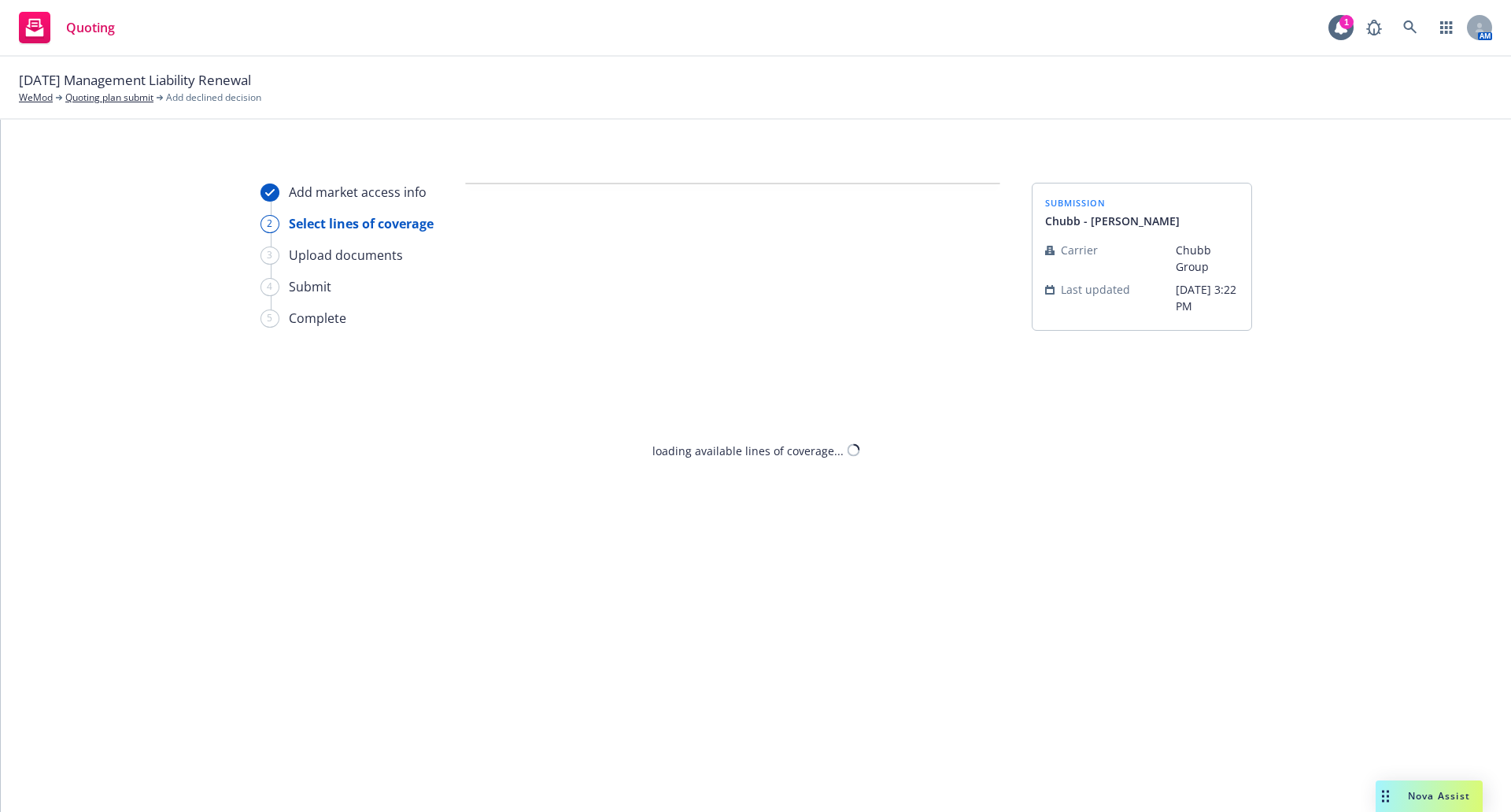
select select "CANNOT_COMPETE_WITH_OTHER_MARKETS"
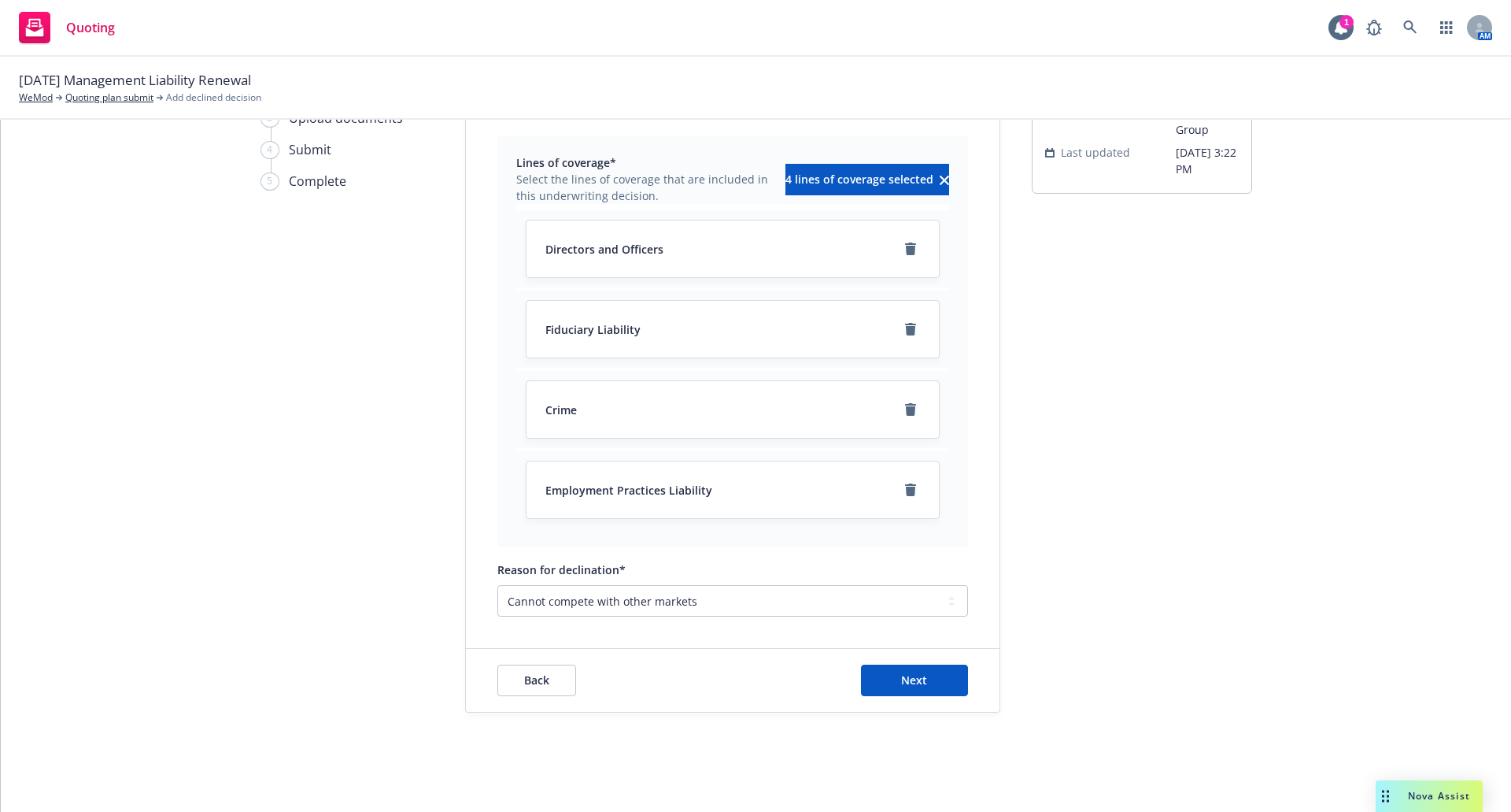
scroll to position [138, 0]
click at [917, 672] on span "Next" at bounding box center [914, 679] width 26 height 15
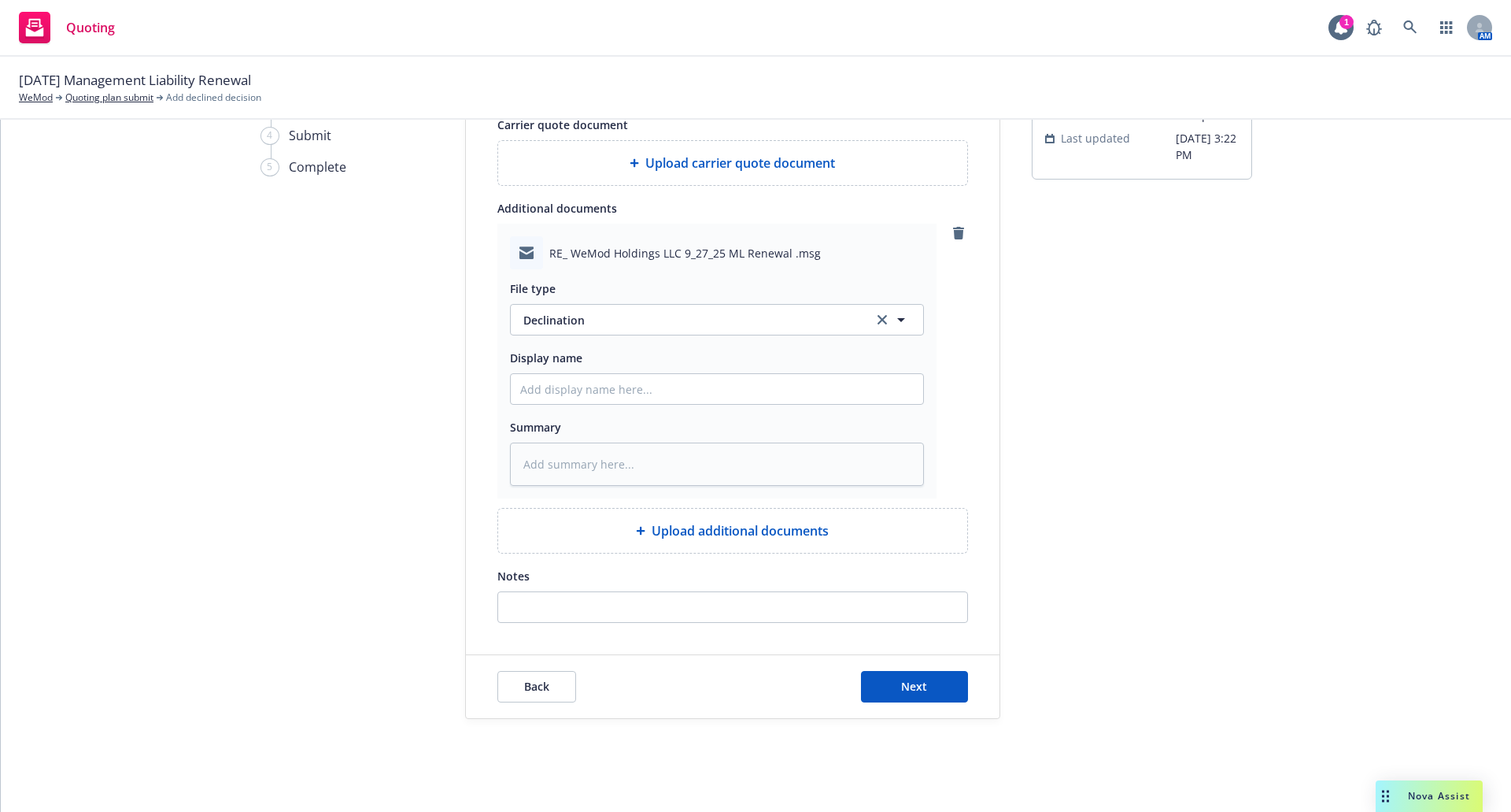
scroll to position [159, 0]
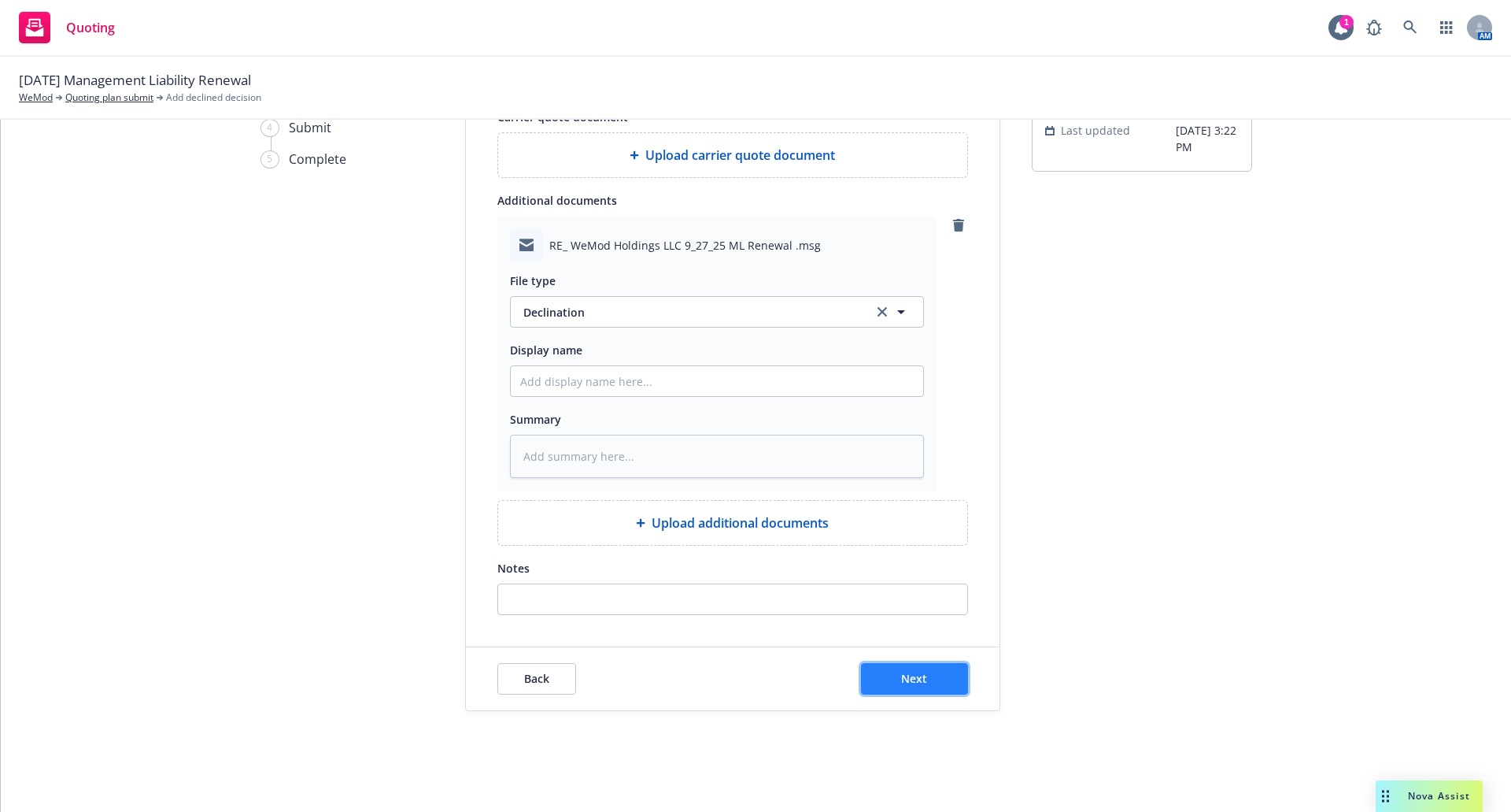
click at [907, 679] on span "Next" at bounding box center [914, 679] width 26 height 15
type textarea "x"
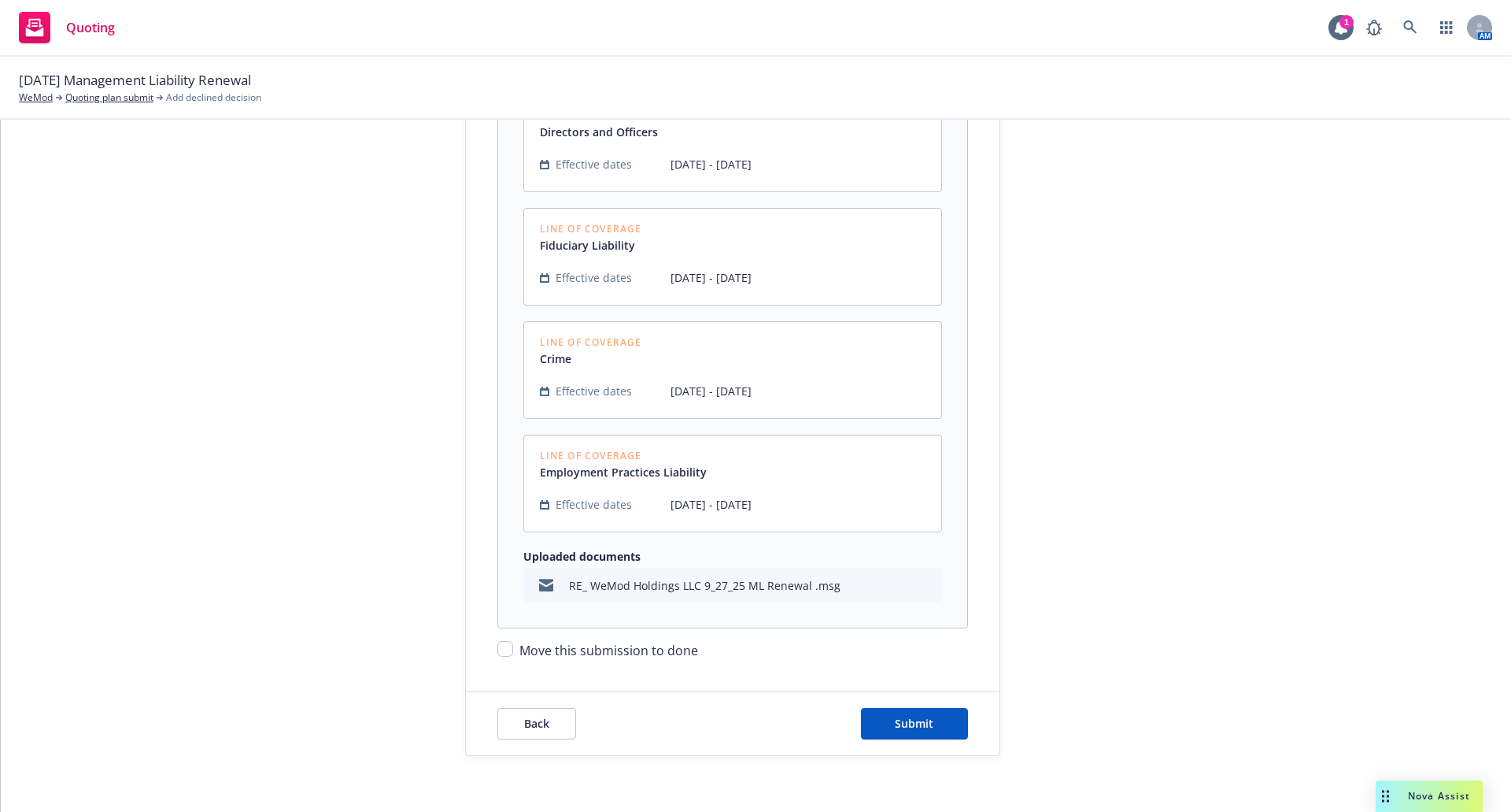
scroll to position [448, 0]
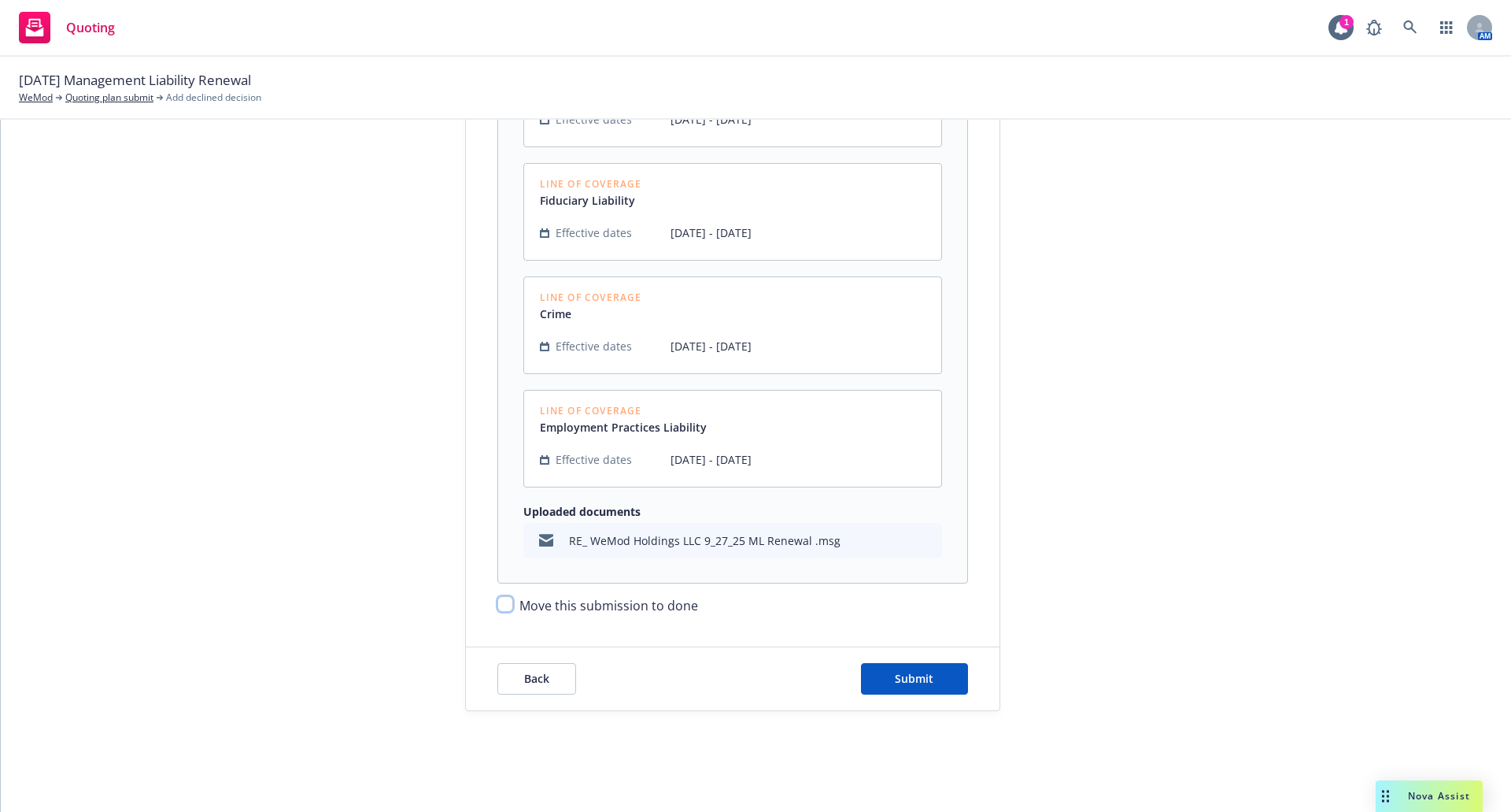
click at [503, 603] on input "Move this submission to done" at bounding box center [505, 604] width 16 height 16
checkbox input "true"
click at [925, 689] on button "Submit" at bounding box center [915, 678] width 107 height 31
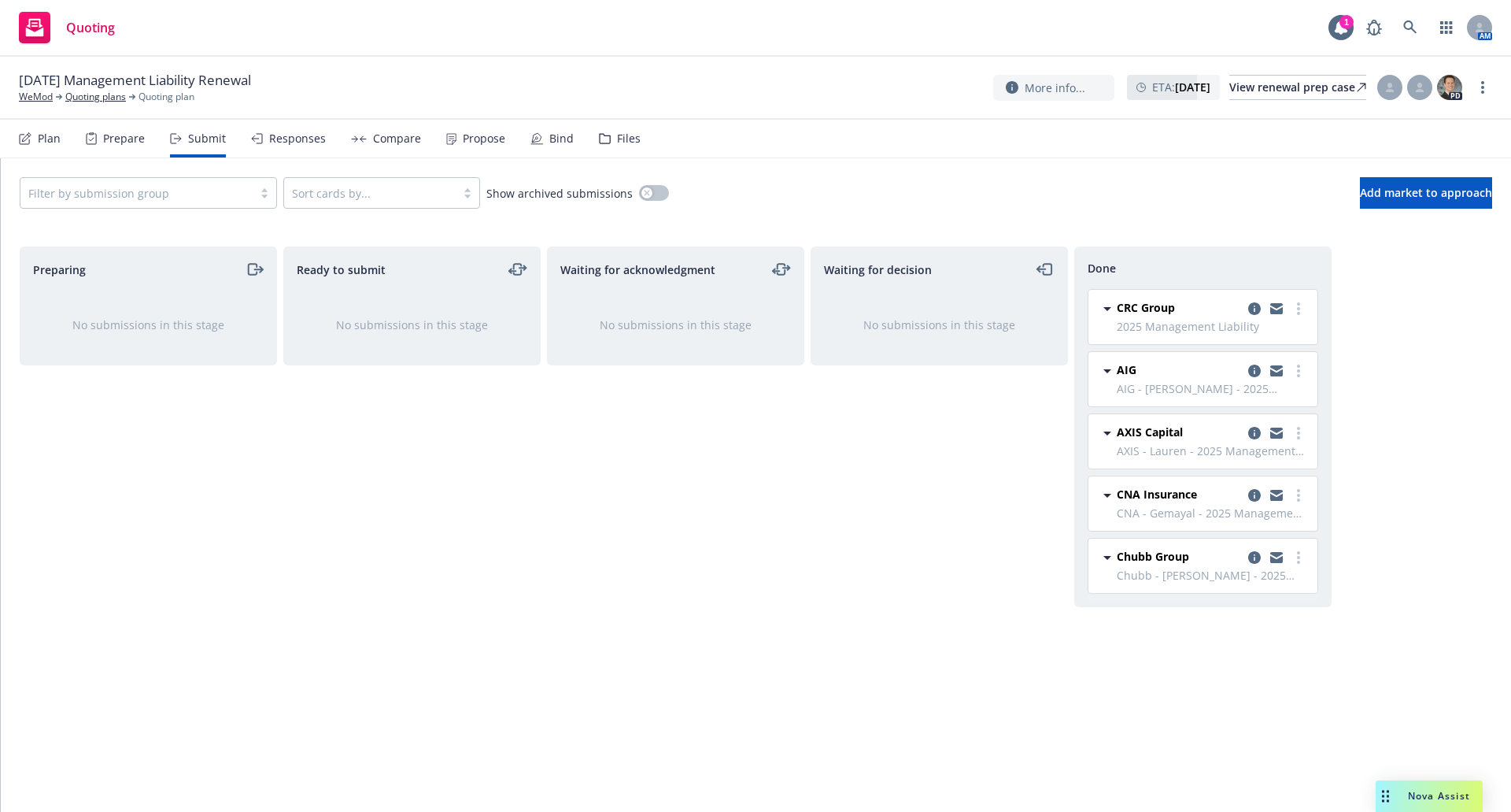
click at [281, 145] on div "Responses" at bounding box center [289, 138] width 75 height 37
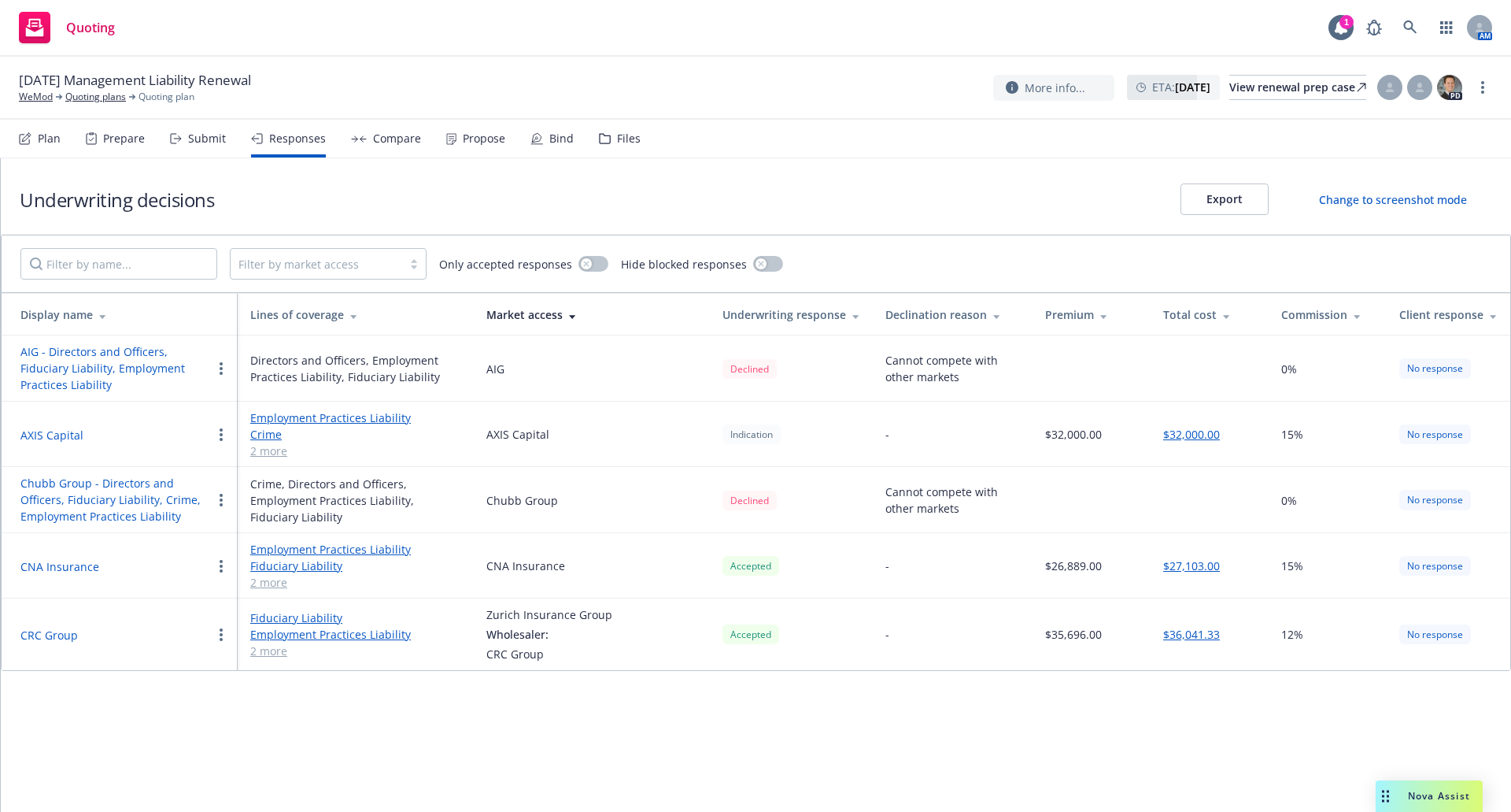
click at [358, 142] on icon at bounding box center [358, 138] width 16 height 7
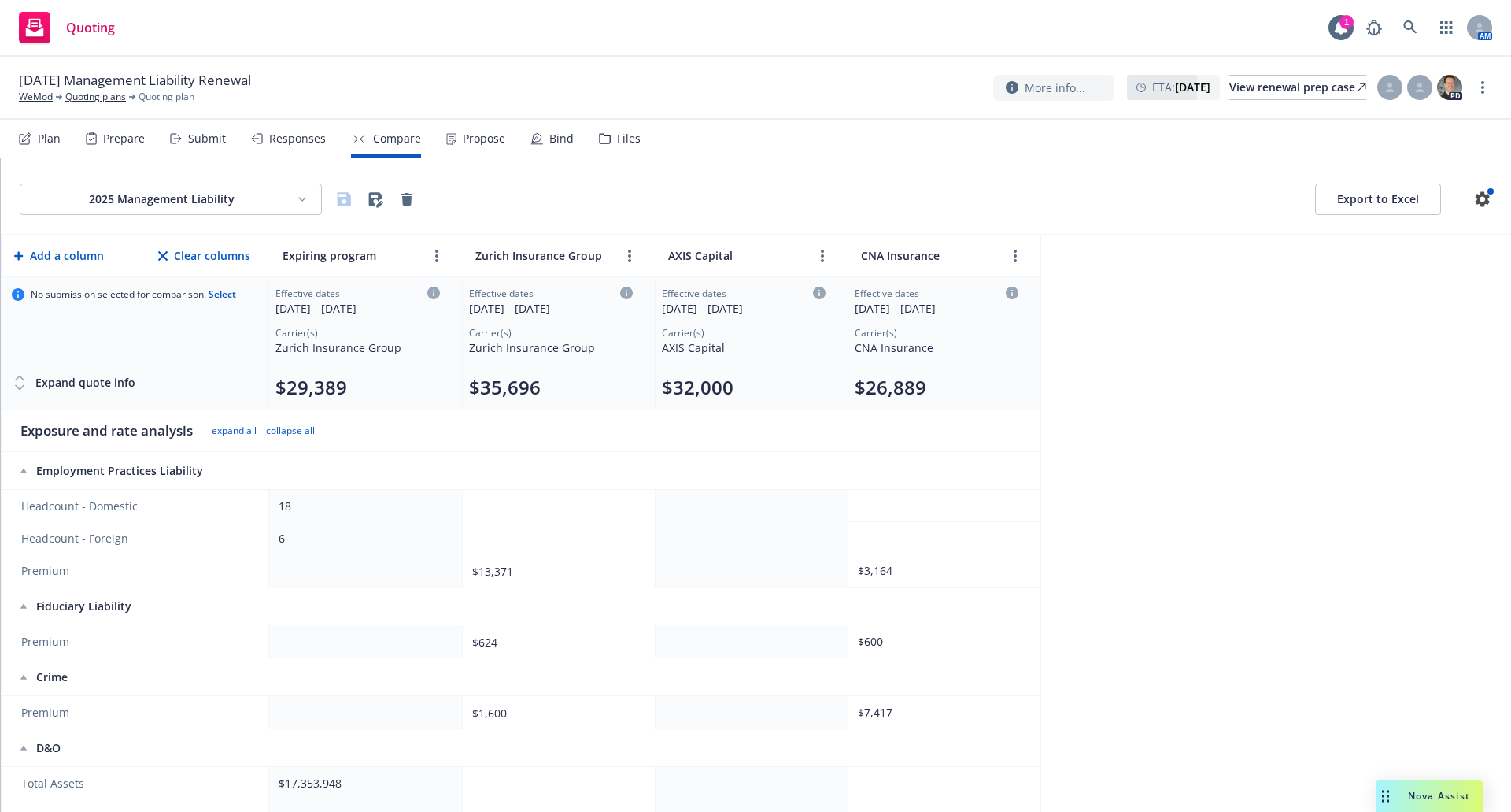
click at [494, 139] on div "Propose" at bounding box center [484, 138] width 42 height 13
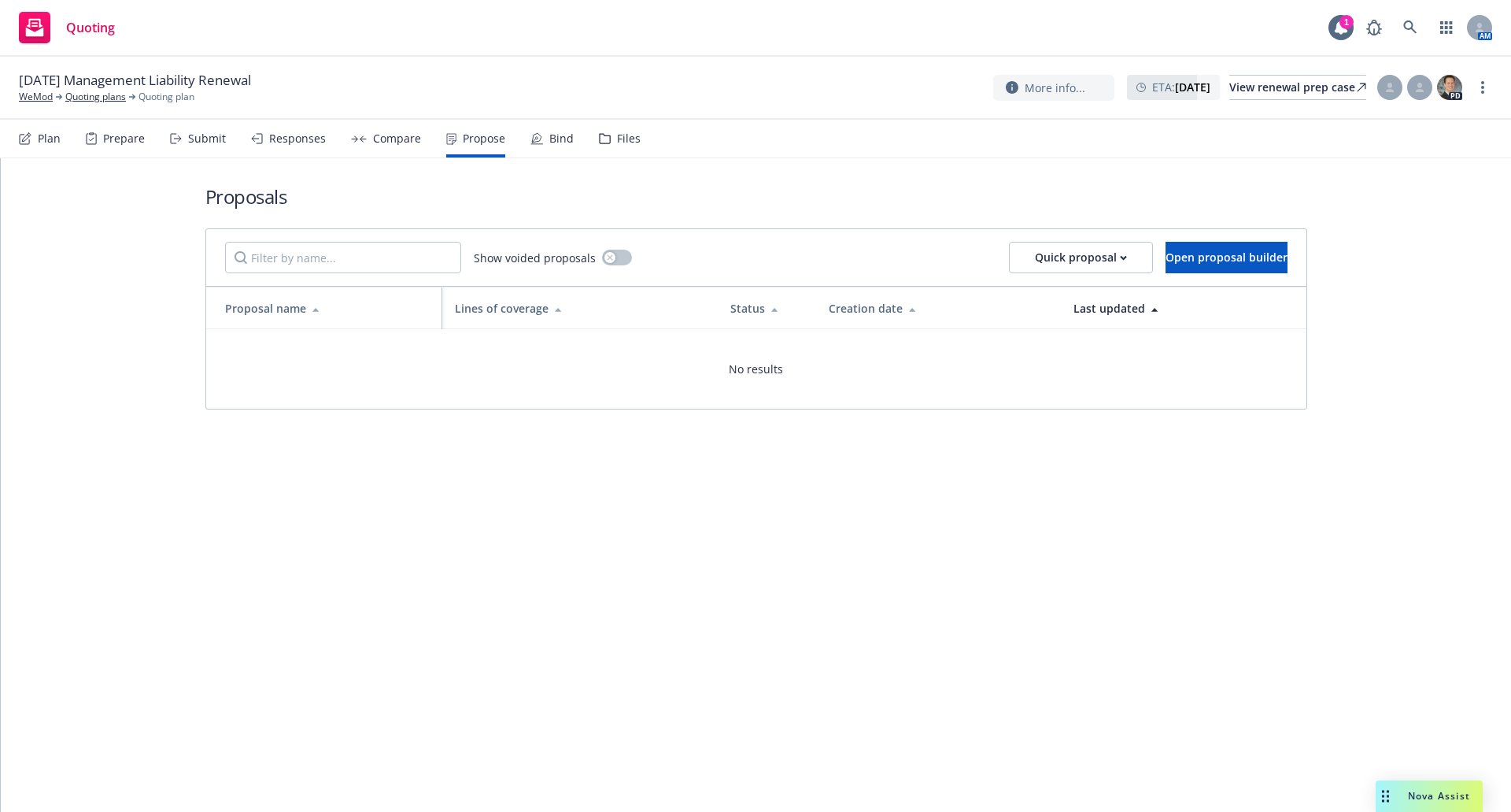
click at [560, 139] on div "Bind" at bounding box center [561, 138] width 25 height 13
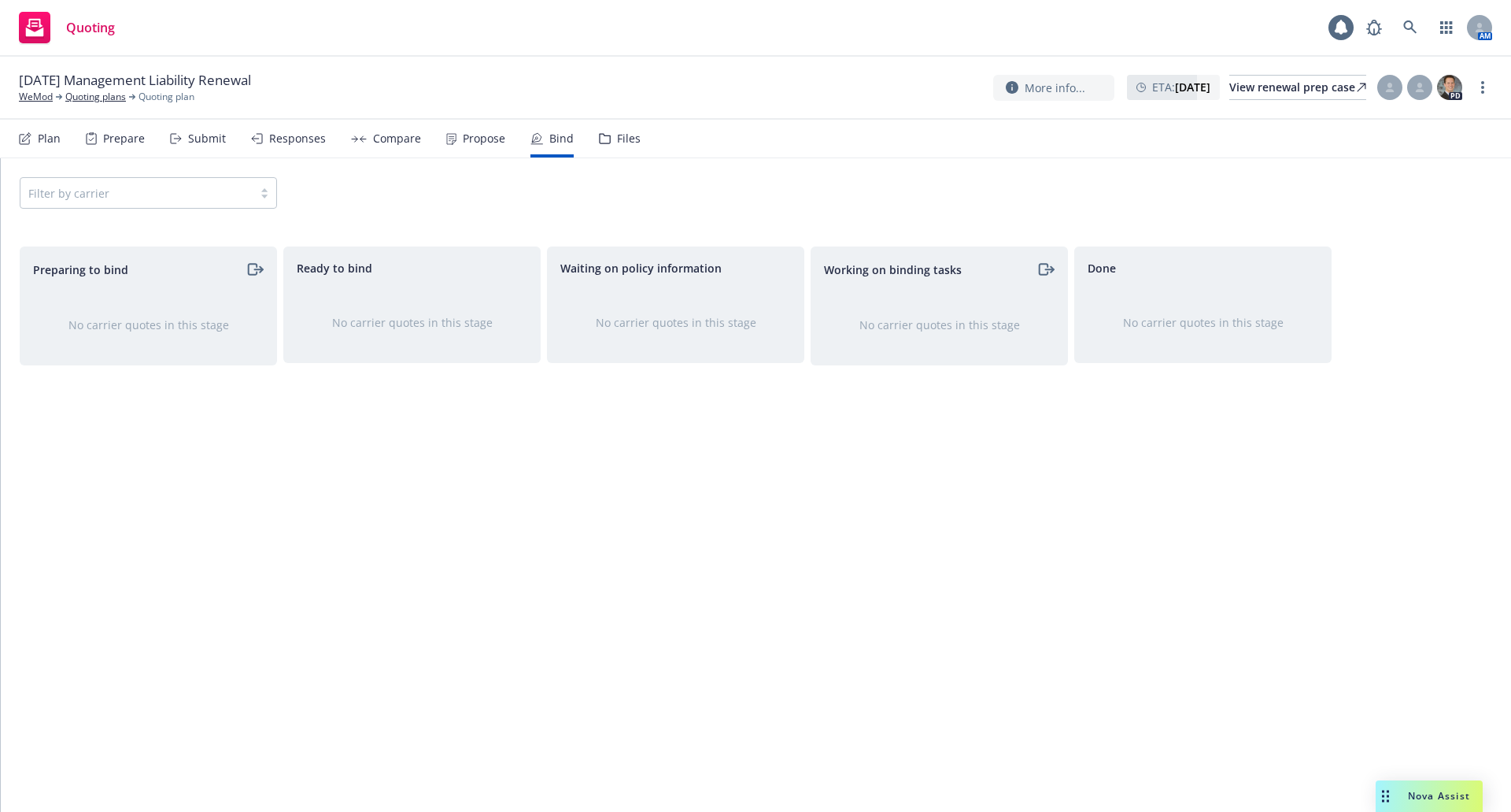
click at [617, 139] on div "Files" at bounding box center [629, 138] width 24 height 13
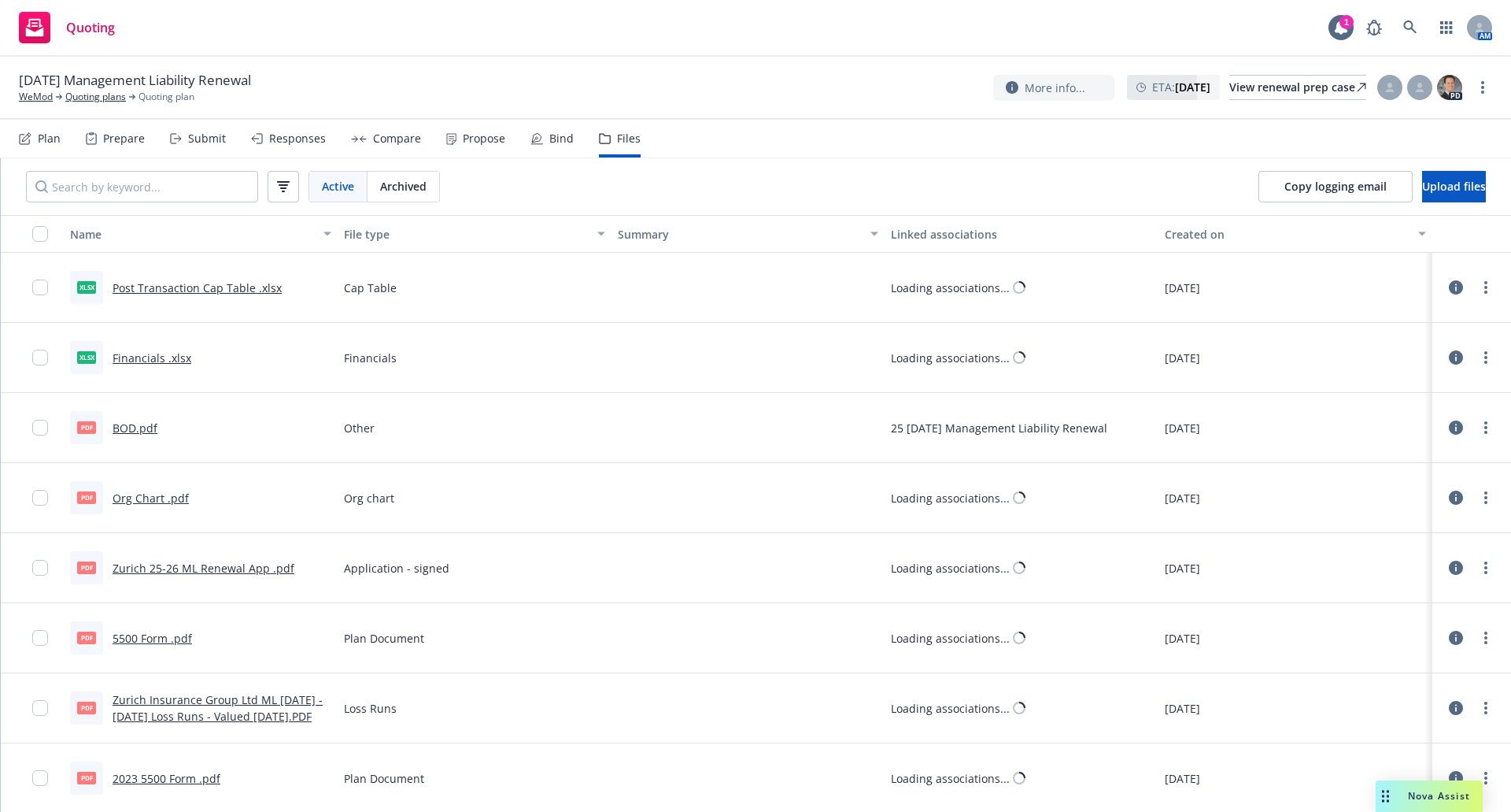
scroll to position [1596, 0]
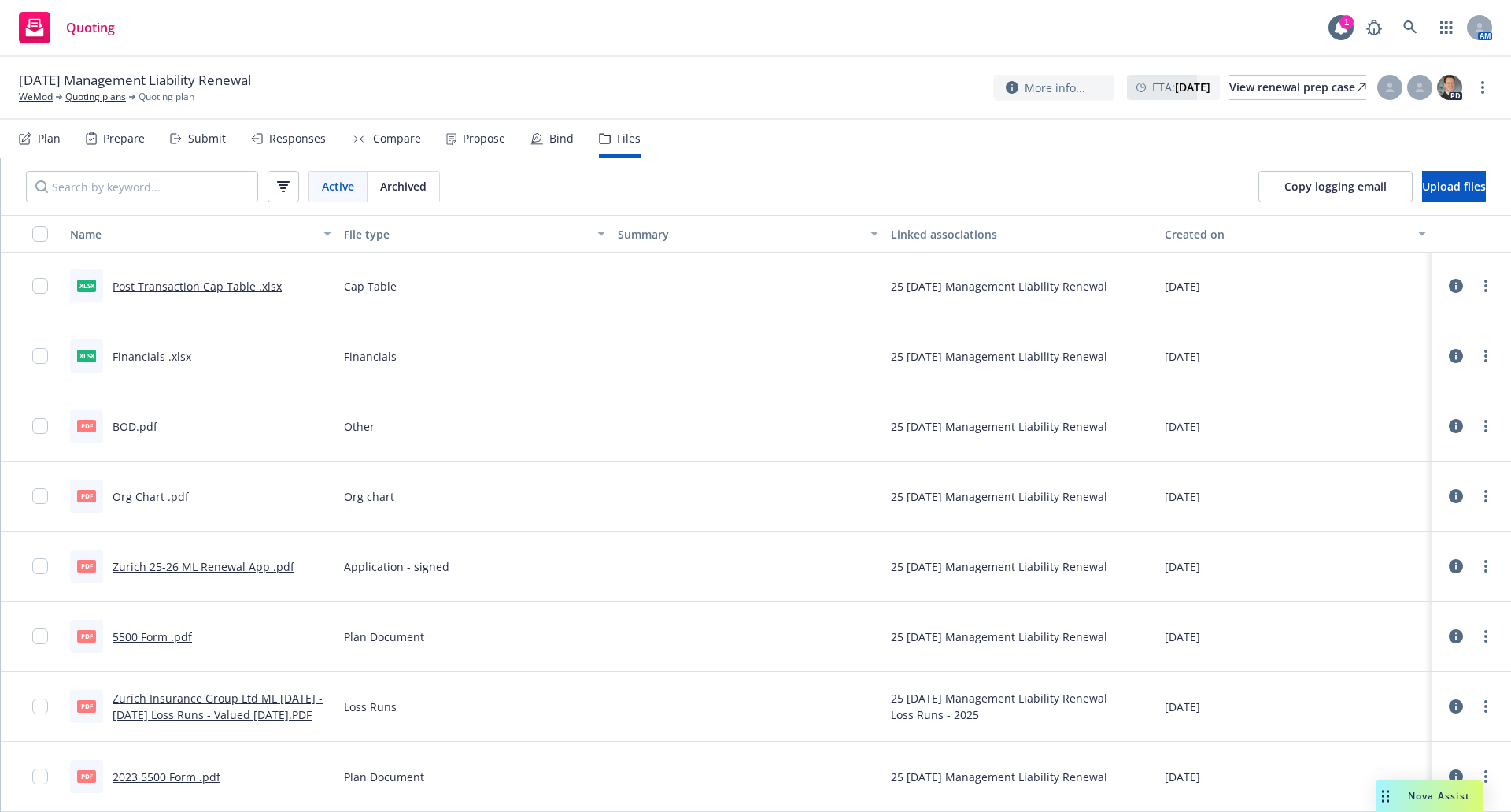
click at [206, 563] on link "Zurich 25-26 ML Renewal App .pdf" at bounding box center [204, 567] width 182 height 15
click at [34, 95] on link "WeMod" at bounding box center [36, 97] width 34 height 14
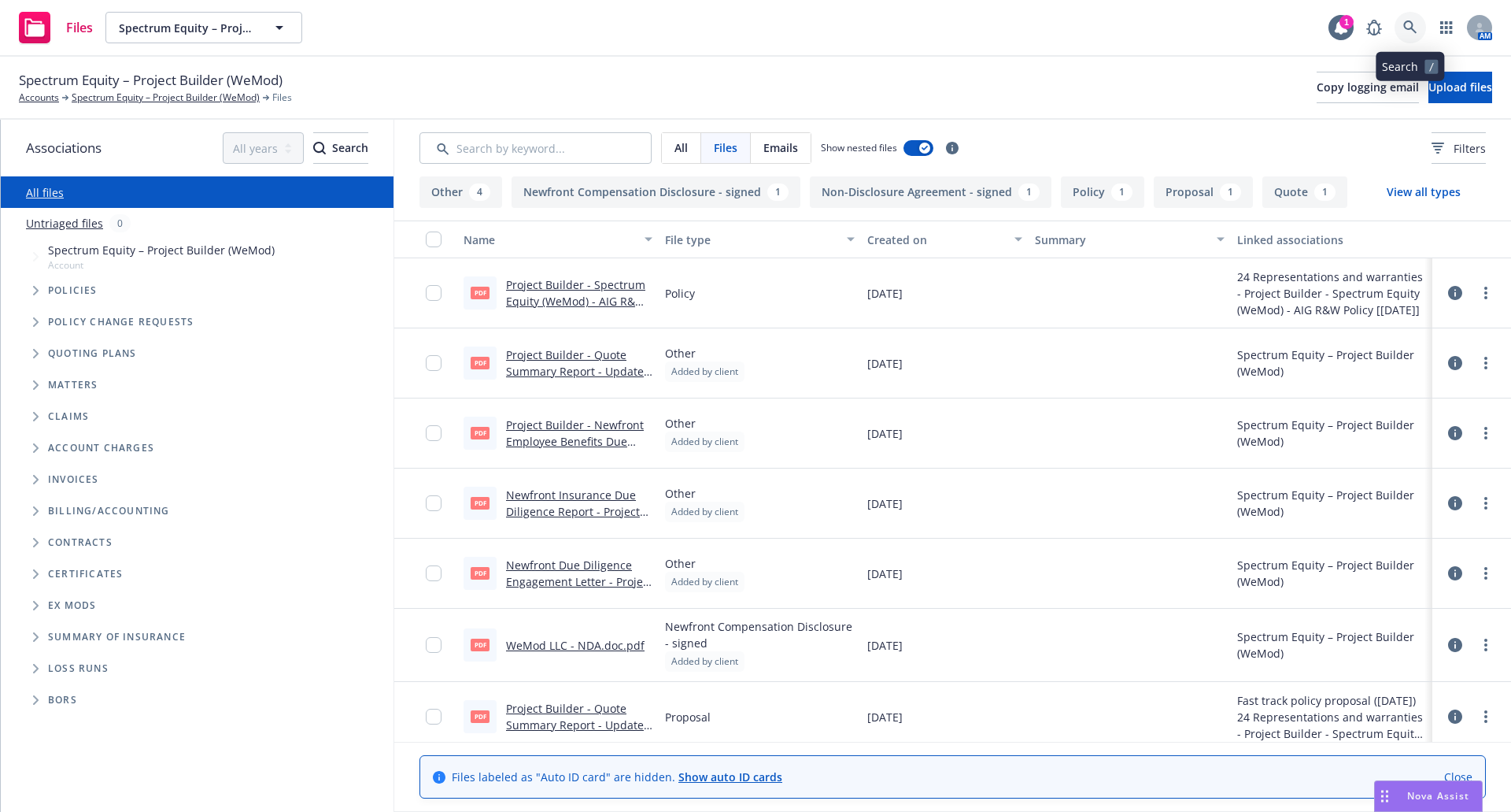
click at [1413, 31] on icon at bounding box center [1411, 27] width 14 height 14
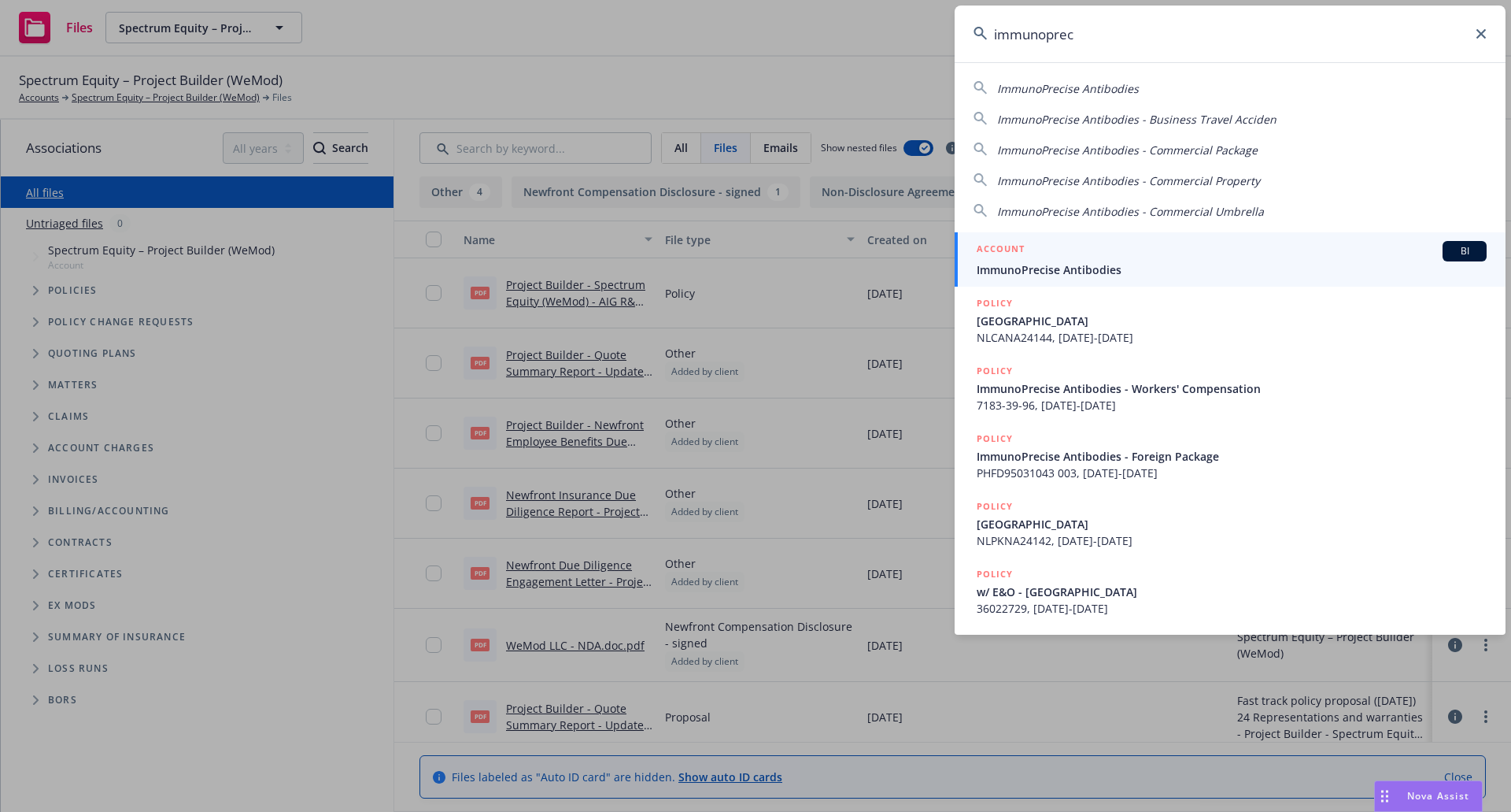
click at [1122, 94] on span "ImmunoPrecise Antibodies" at bounding box center [1068, 88] width 142 height 15
type input "ImmunoPrecise Antibodies"
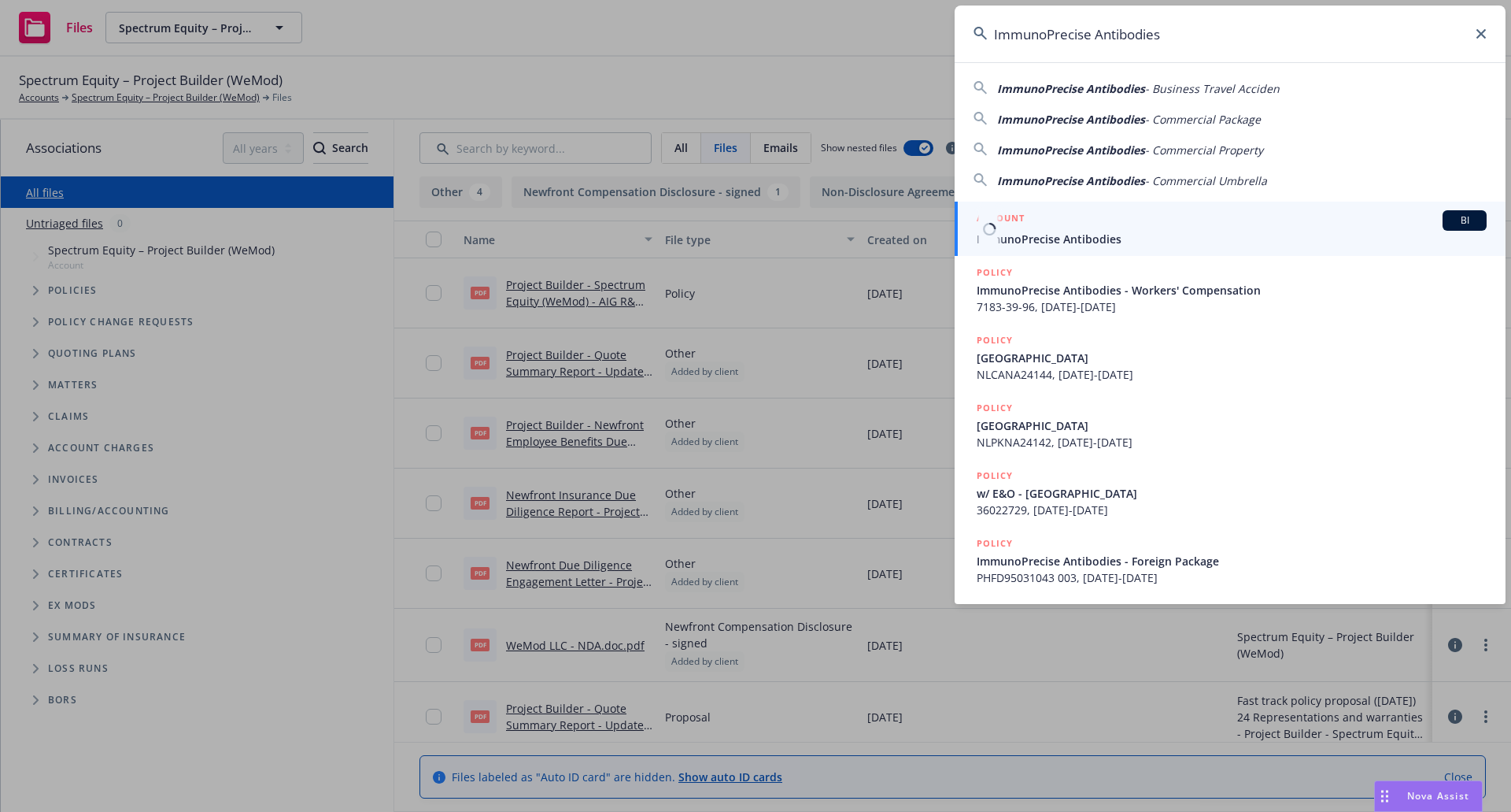
click at [1135, 221] on div "ACCOUNT BI" at bounding box center [1232, 220] width 510 height 20
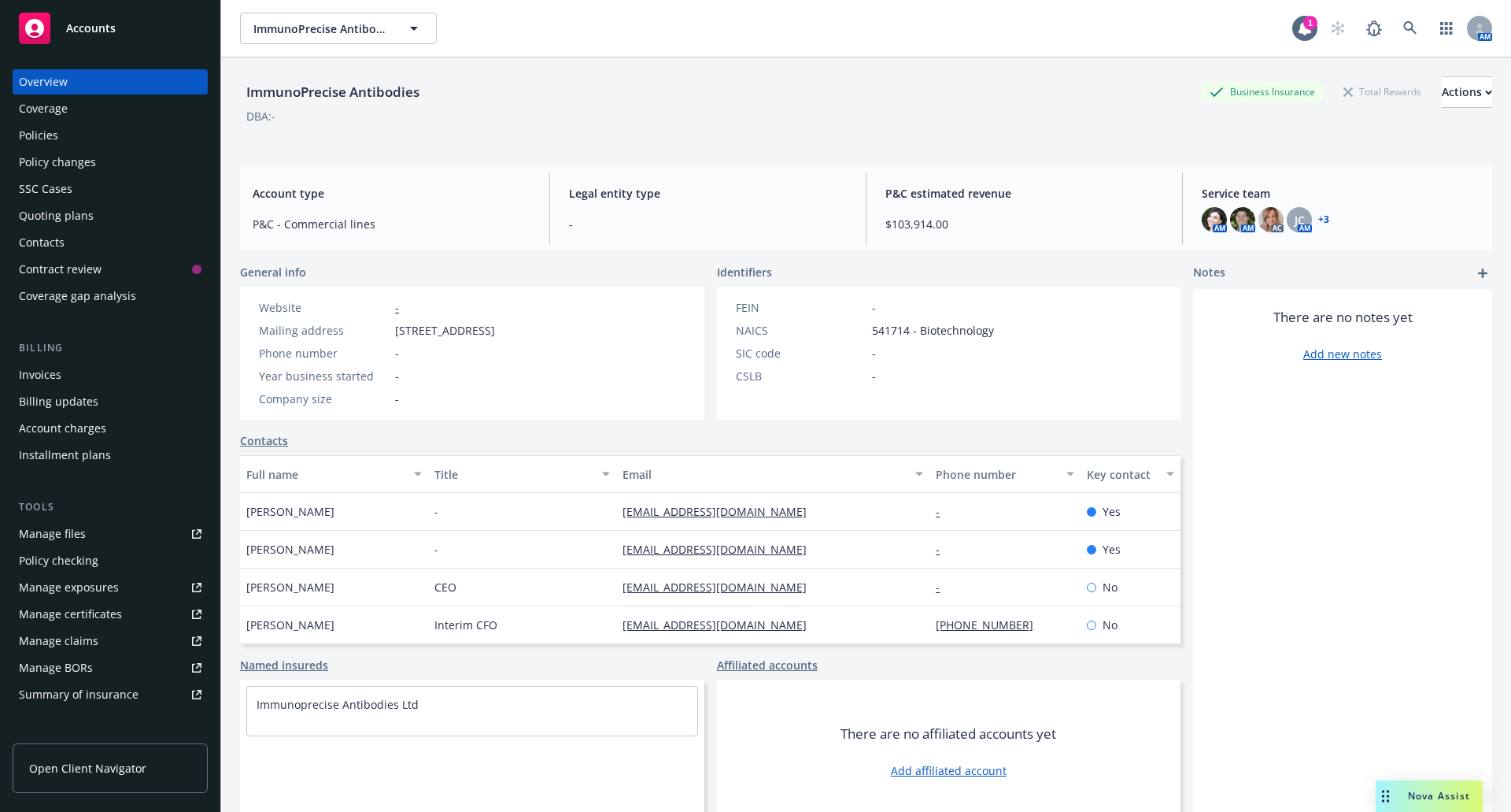
click at [1318, 219] on link "+ 3" at bounding box center [1323, 219] width 11 height 9
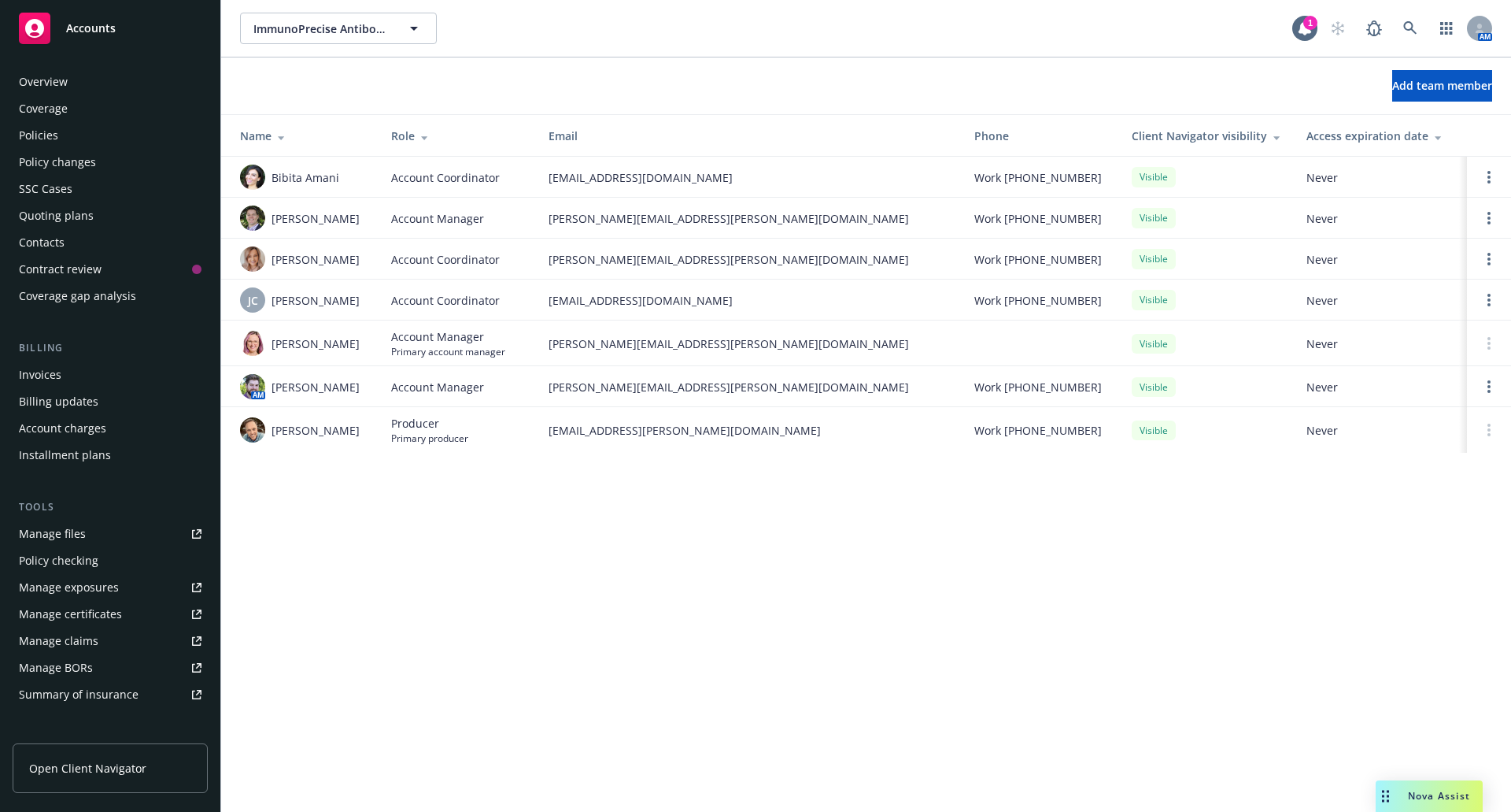
click at [59, 134] on div "Policies" at bounding box center [110, 136] width 183 height 25
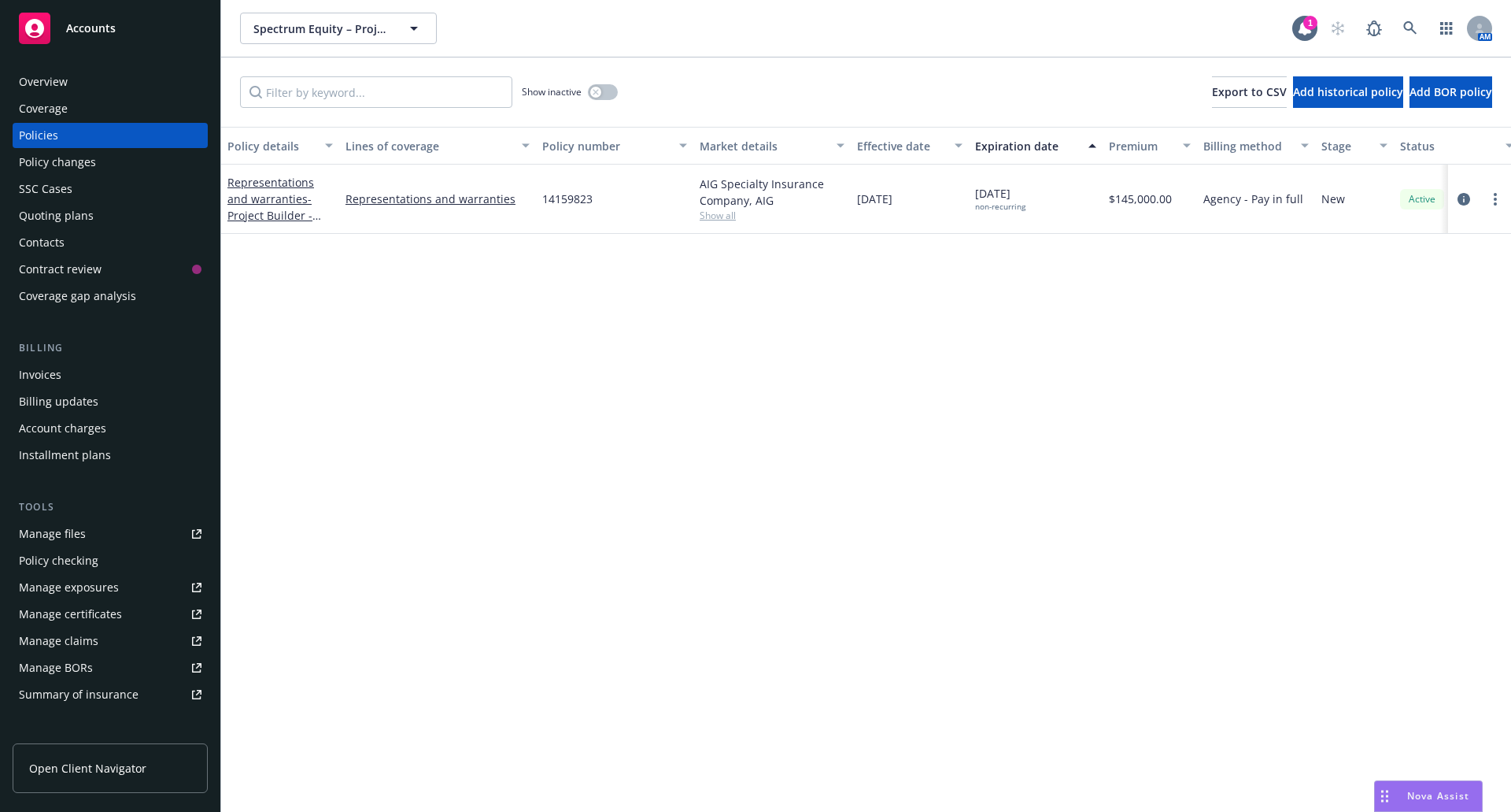
click at [1412, 800] on span "Nova Assist" at bounding box center [1438, 796] width 62 height 14
